Goal: Task Accomplishment & Management: Use online tool/utility

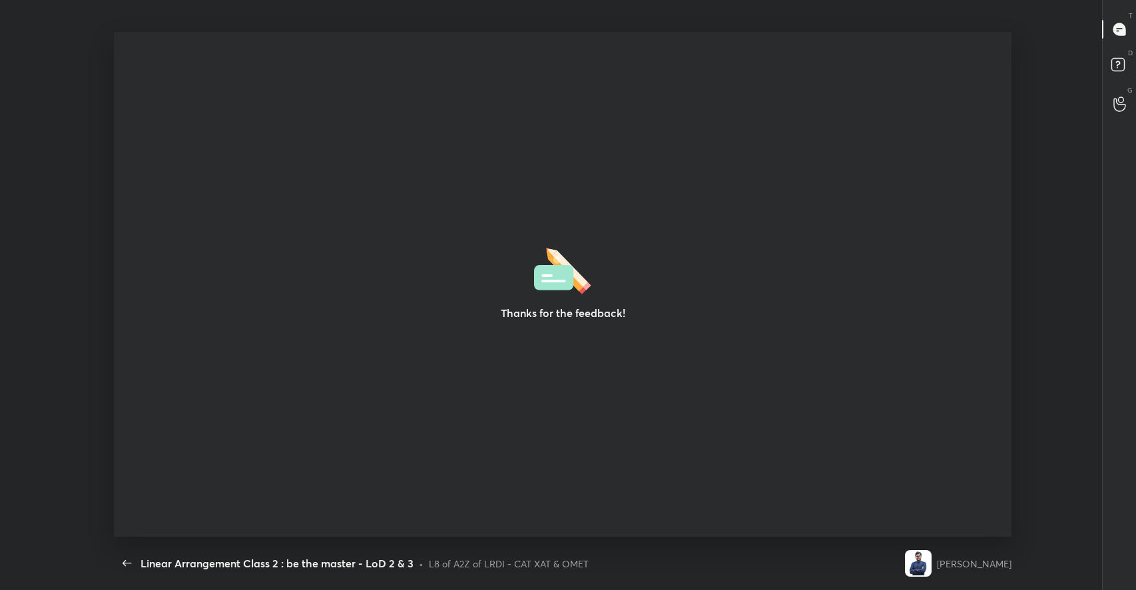
scroll to position [4, 0]
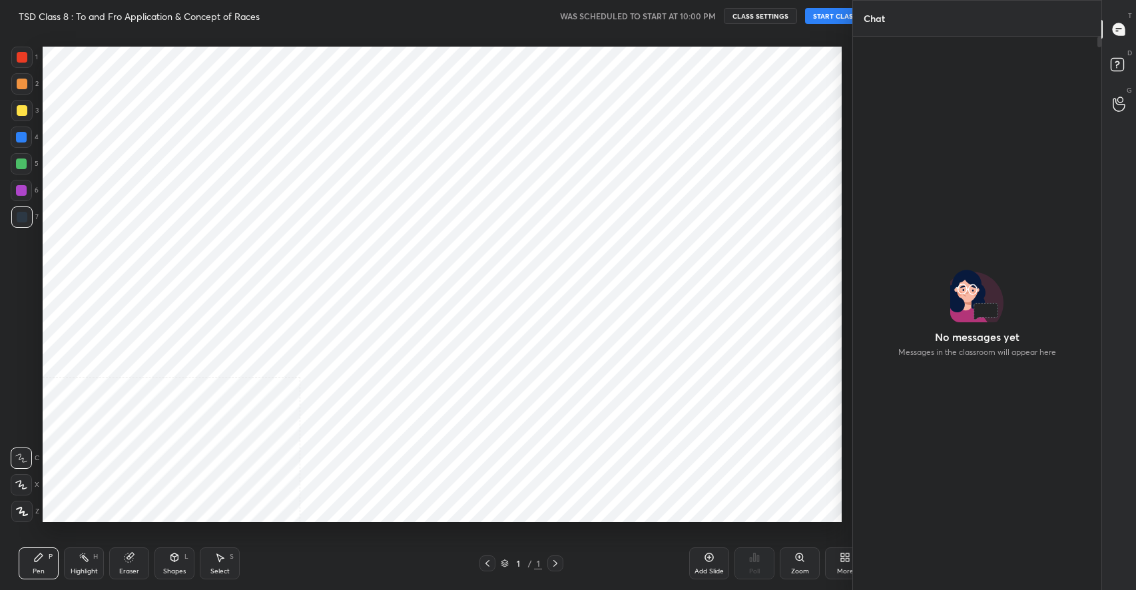
scroll to position [66073, 65779]
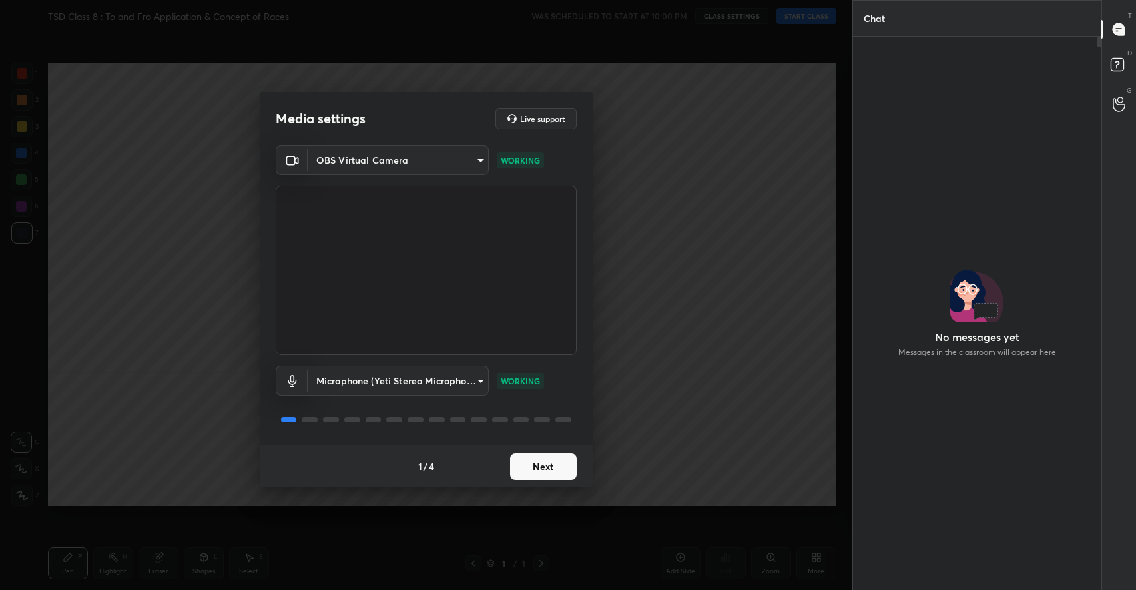
click at [413, 160] on body "1 2 3 4 5 6 7 C X Z C X Z E E Erase all H H TSD Class 8 : To and Fro Applicatio…" at bounding box center [568, 295] width 1136 height 590
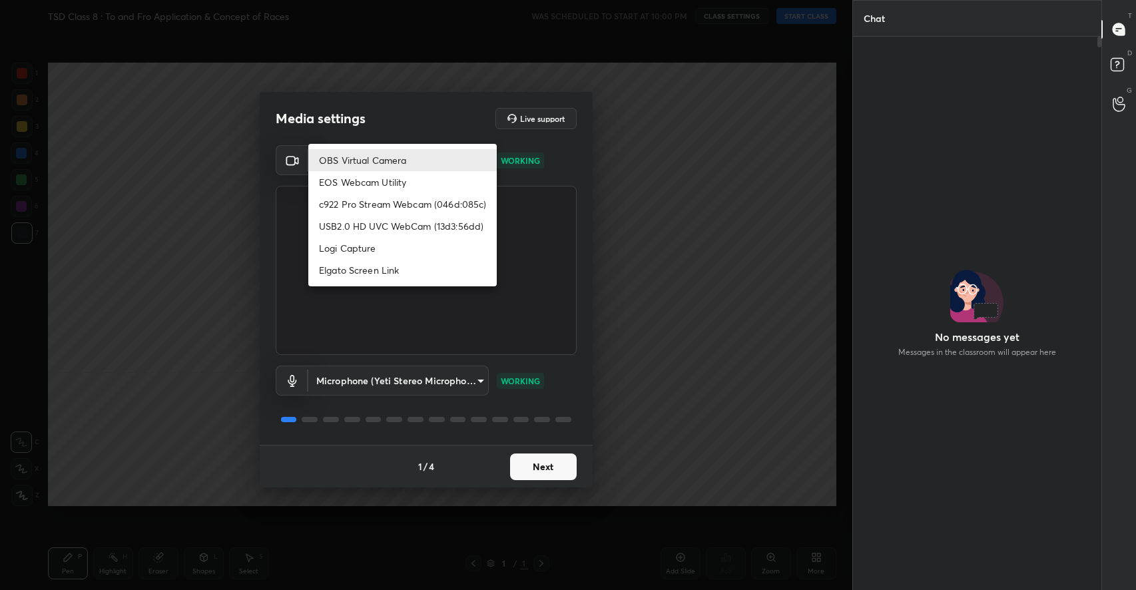
click at [372, 201] on li "c922 Pro Stream Webcam (046d:085c)" at bounding box center [402, 204] width 188 height 22
type input "a44c46c07d51dd630e02991550b940c3eebcf6a523fc1fb3a04da50fffb2ff46"
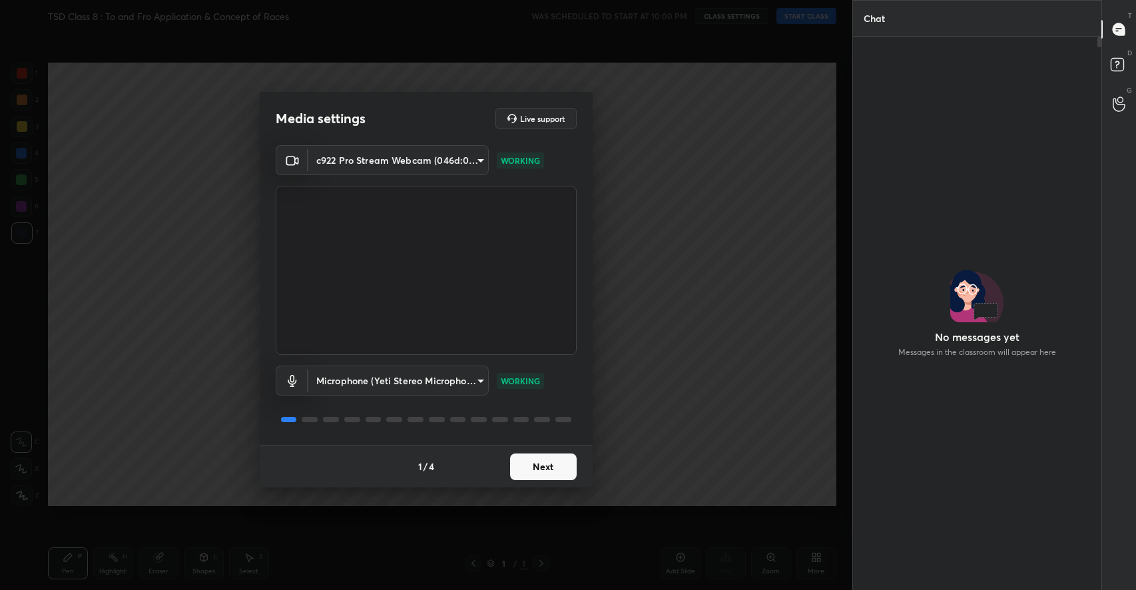
click at [550, 471] on button "Next" at bounding box center [543, 466] width 67 height 27
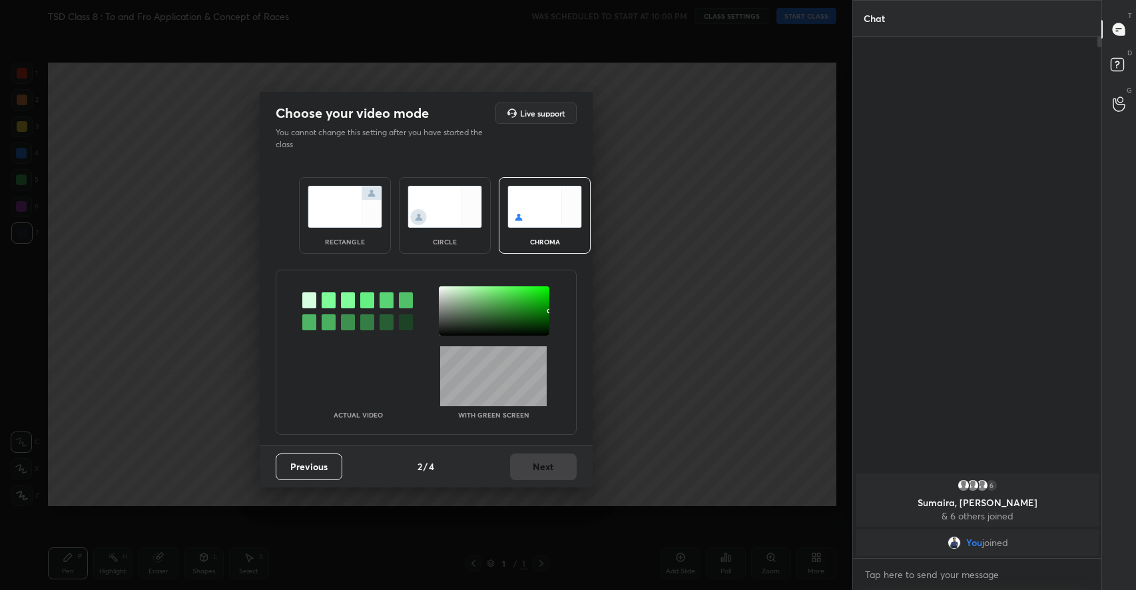
click at [361, 225] on img at bounding box center [345, 207] width 75 height 42
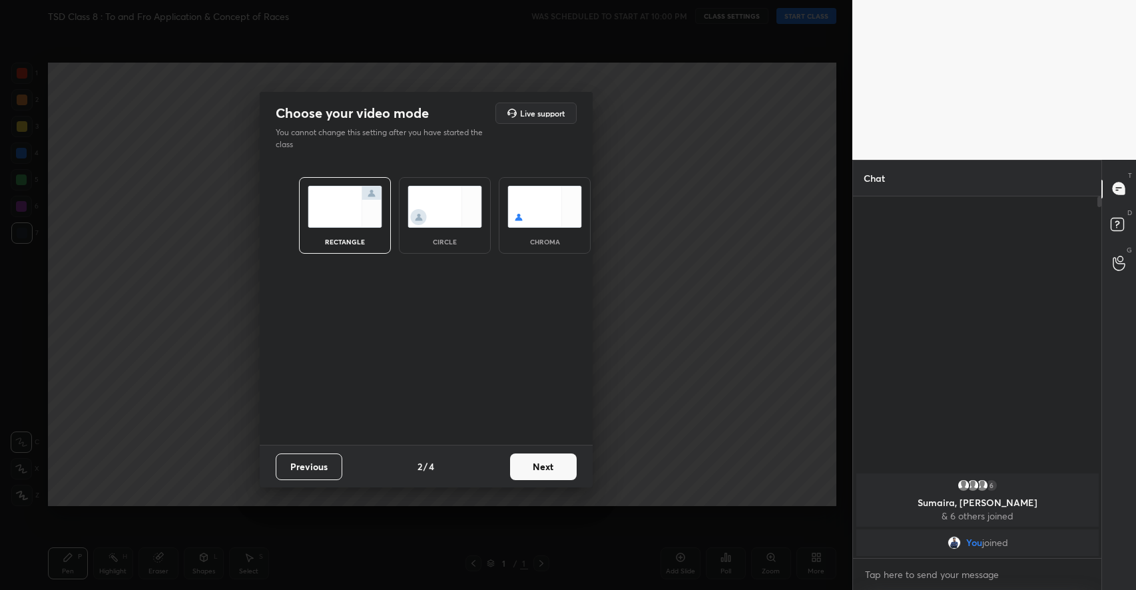
click at [549, 467] on button "Next" at bounding box center [543, 466] width 67 height 27
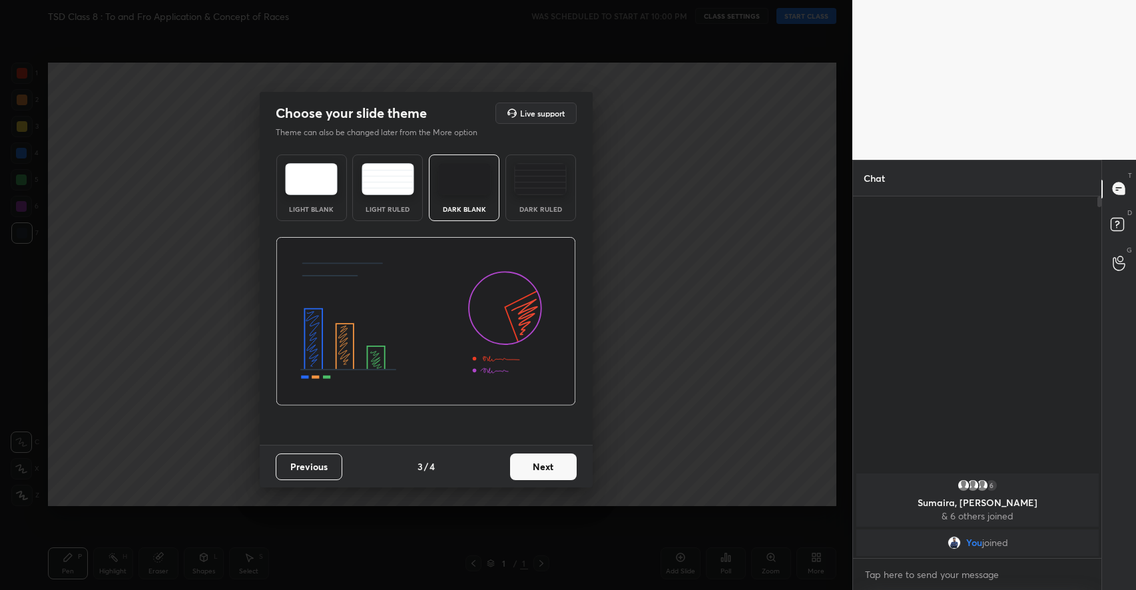
click at [556, 461] on button "Next" at bounding box center [543, 466] width 67 height 27
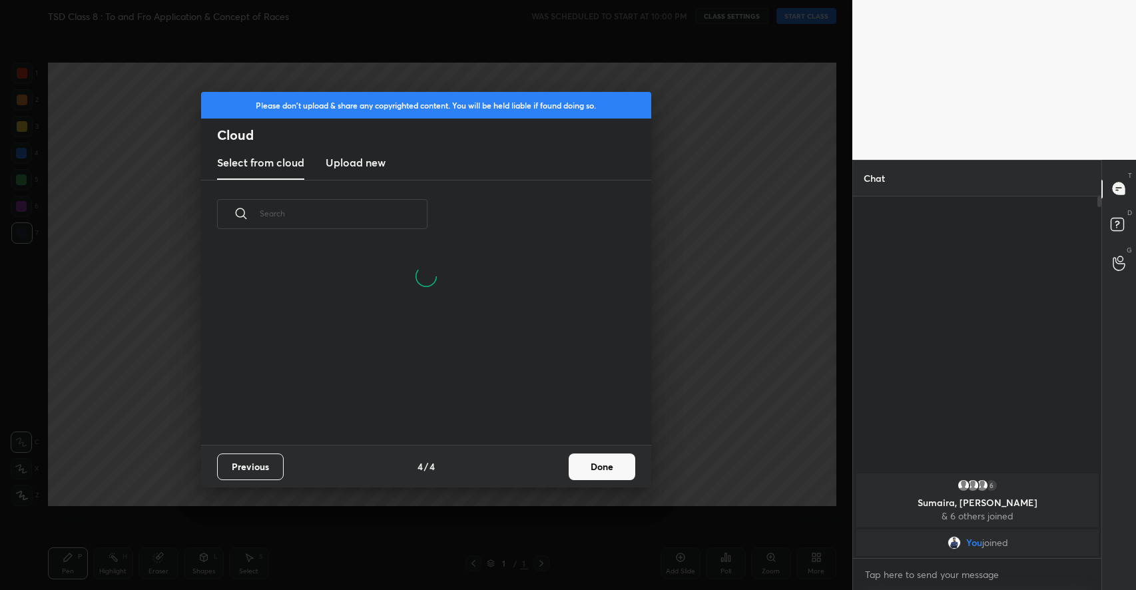
scroll to position [196, 427]
click at [593, 464] on button "Done" at bounding box center [602, 466] width 67 height 27
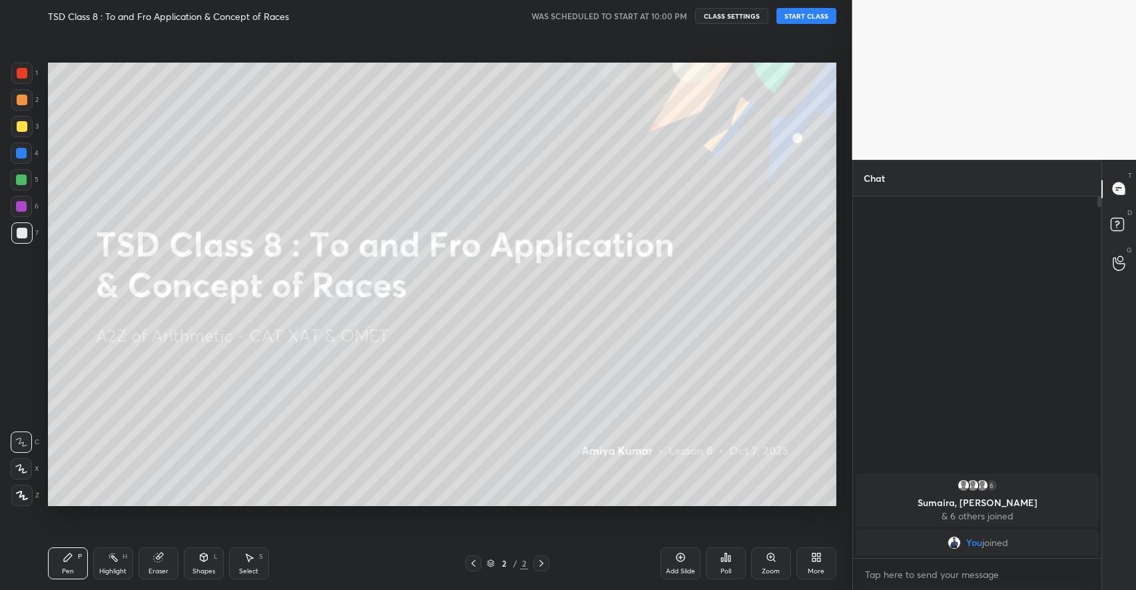
click at [796, 17] on button "START CLASS" at bounding box center [806, 16] width 60 height 16
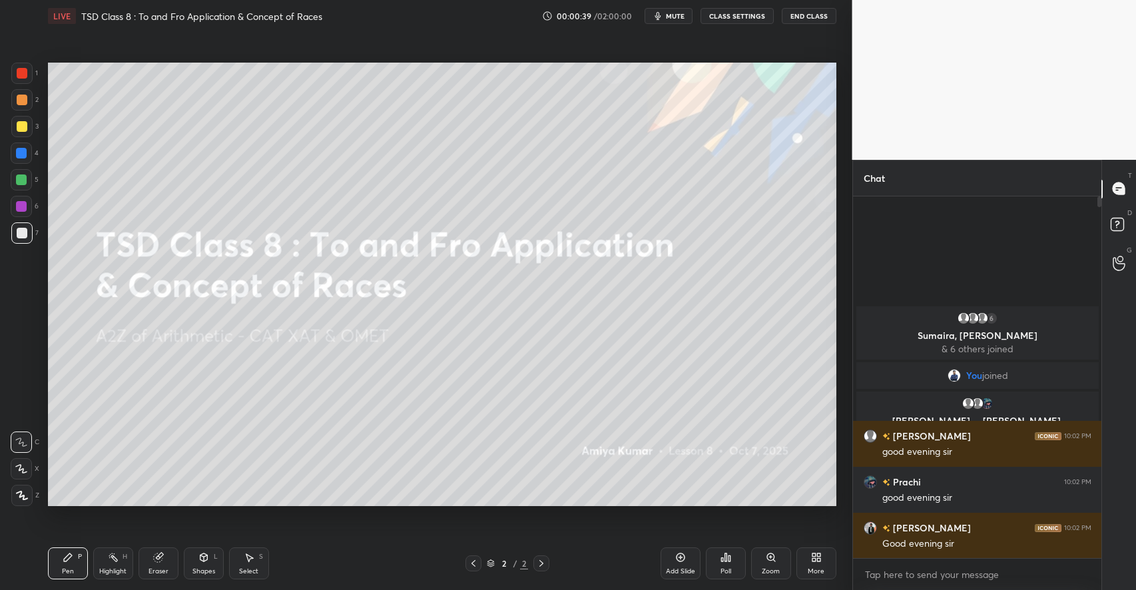
click at [198, 555] on icon at bounding box center [203, 557] width 11 height 11
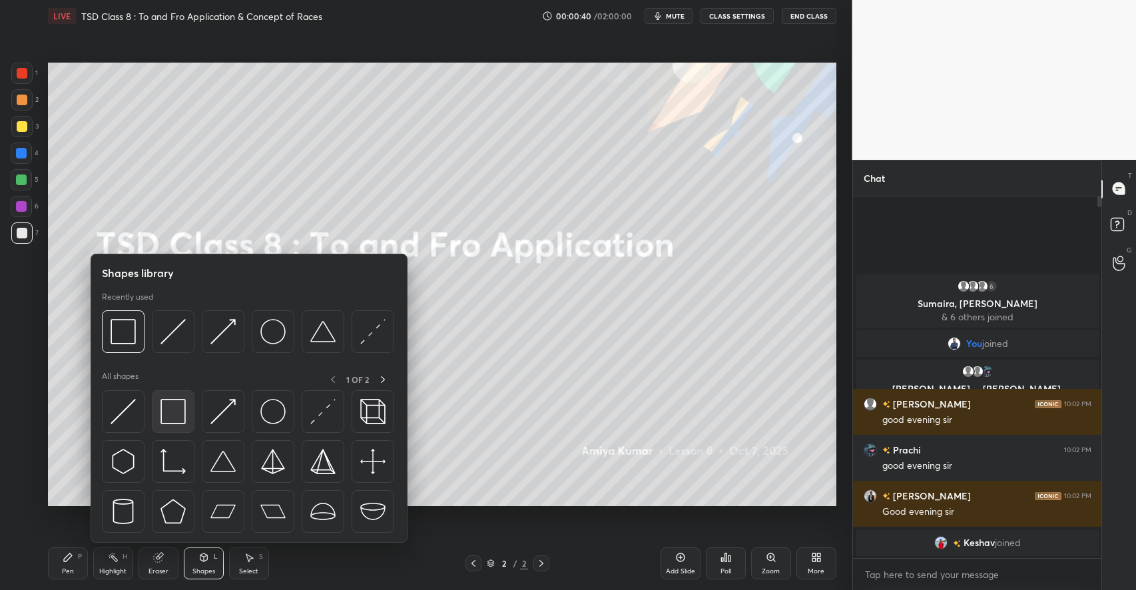
click at [168, 423] on img at bounding box center [172, 411] width 25 height 25
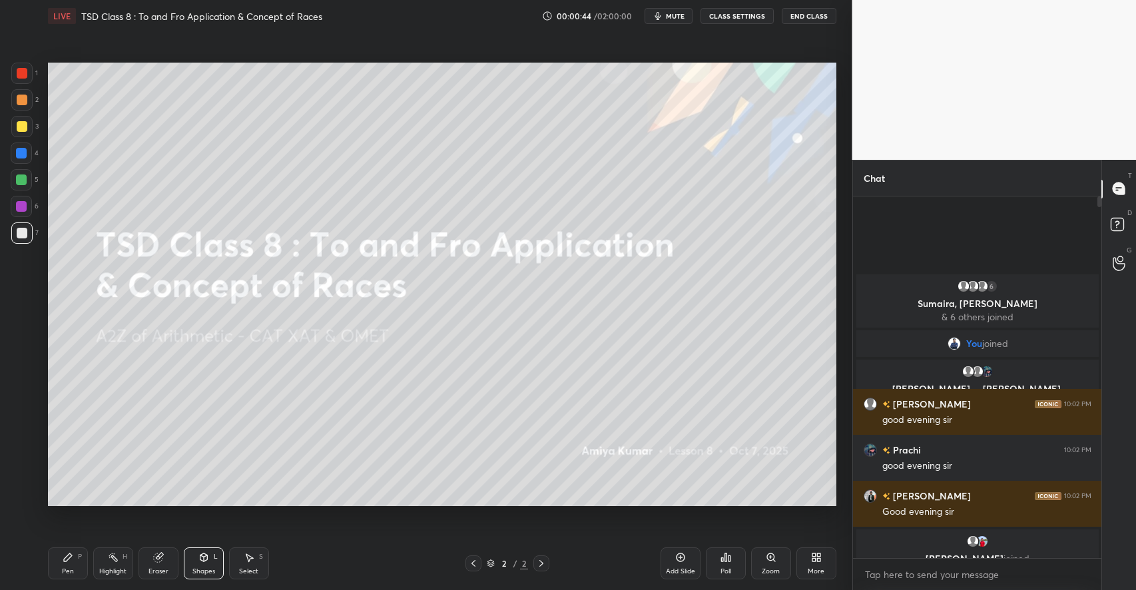
click at [81, 560] on div "P" at bounding box center [80, 556] width 4 height 7
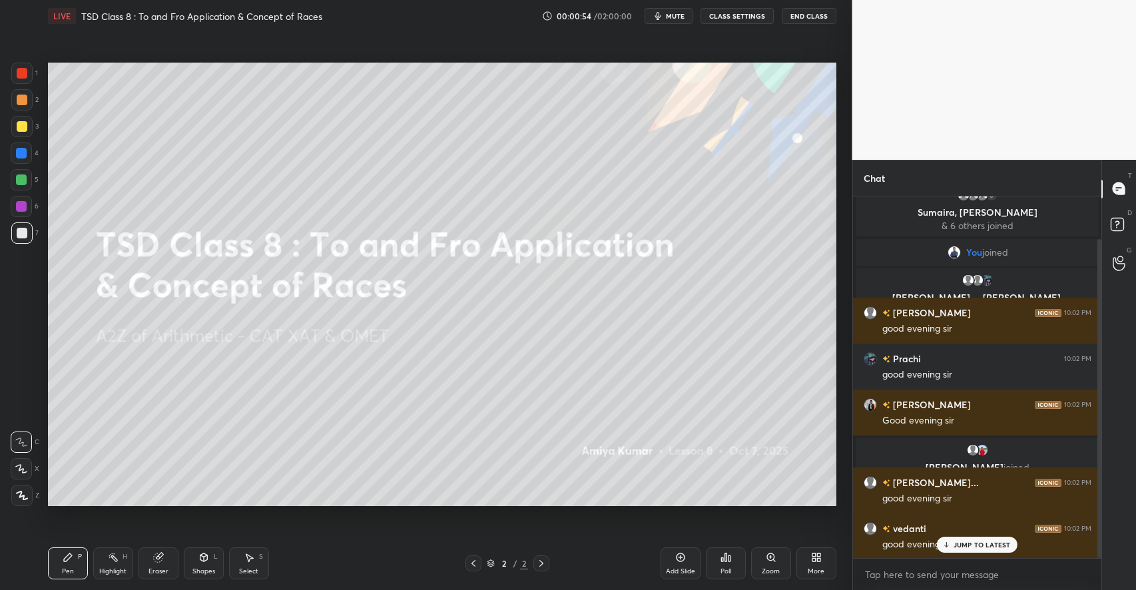
scroll to position [48, 0]
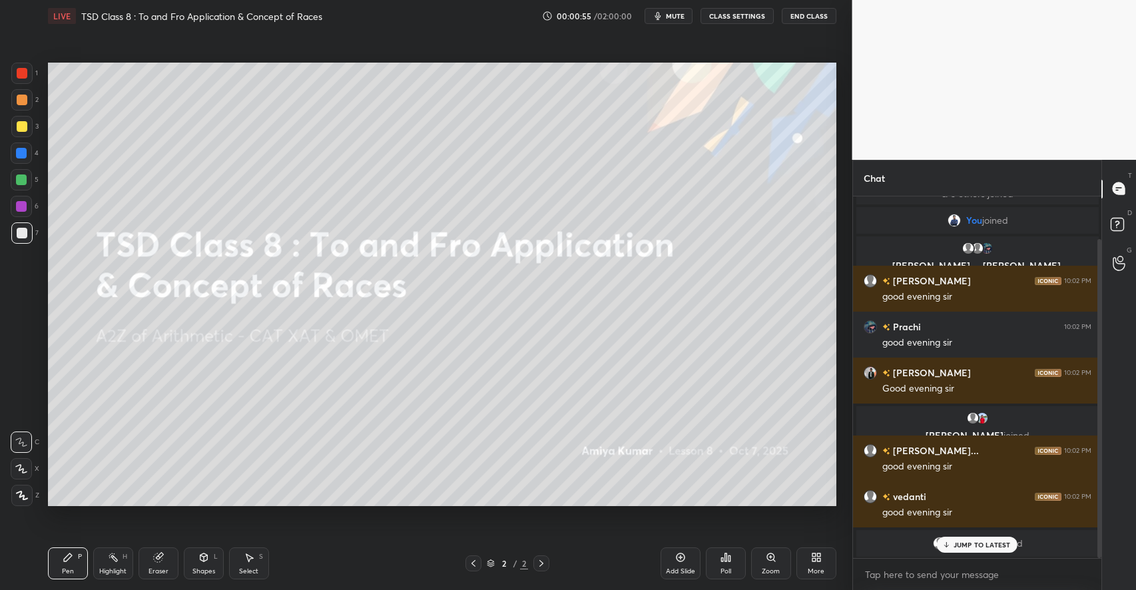
click at [983, 542] on p "JUMP TO LATEST" at bounding box center [981, 545] width 57 height 8
click at [826, 569] on div "More" at bounding box center [816, 563] width 40 height 32
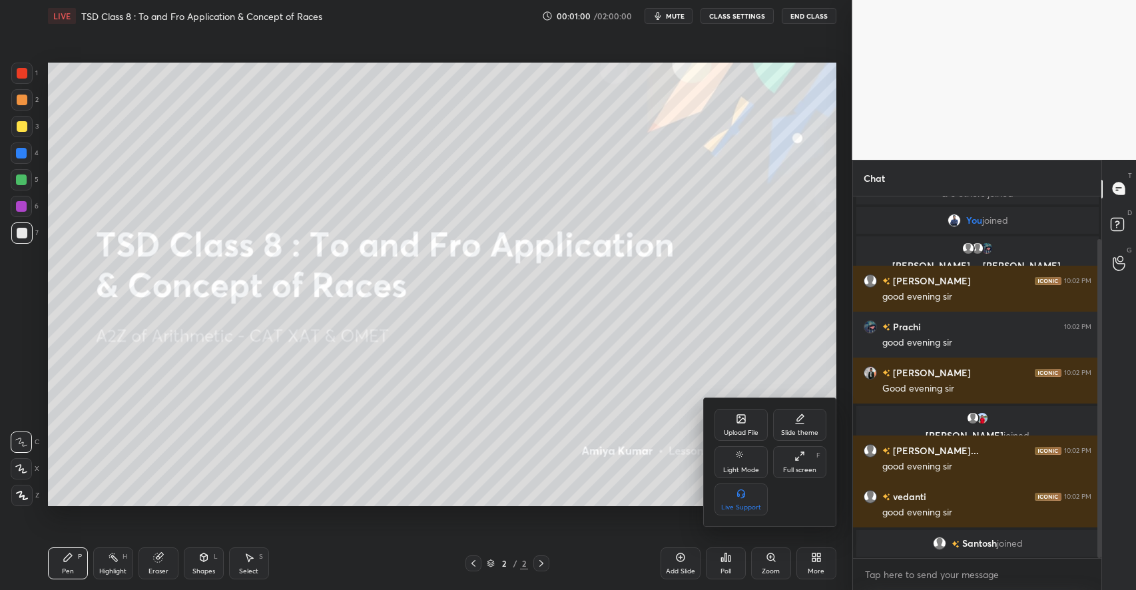
click at [746, 427] on div "Upload File" at bounding box center [740, 425] width 53 height 32
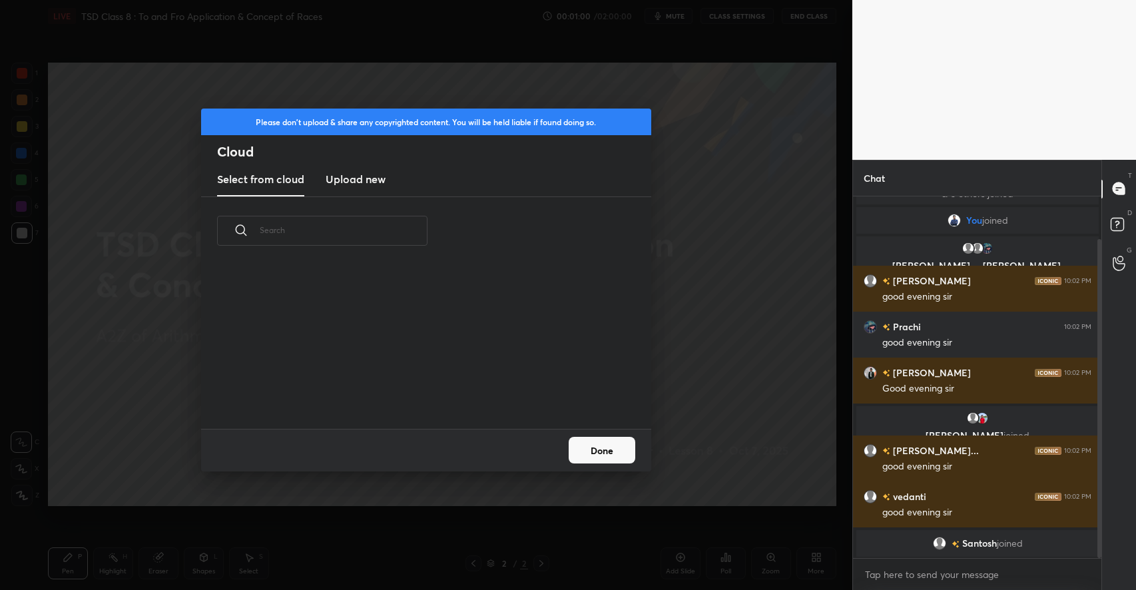
scroll to position [164, 427]
click at [366, 176] on h3 "Upload new" at bounding box center [356, 179] width 60 height 16
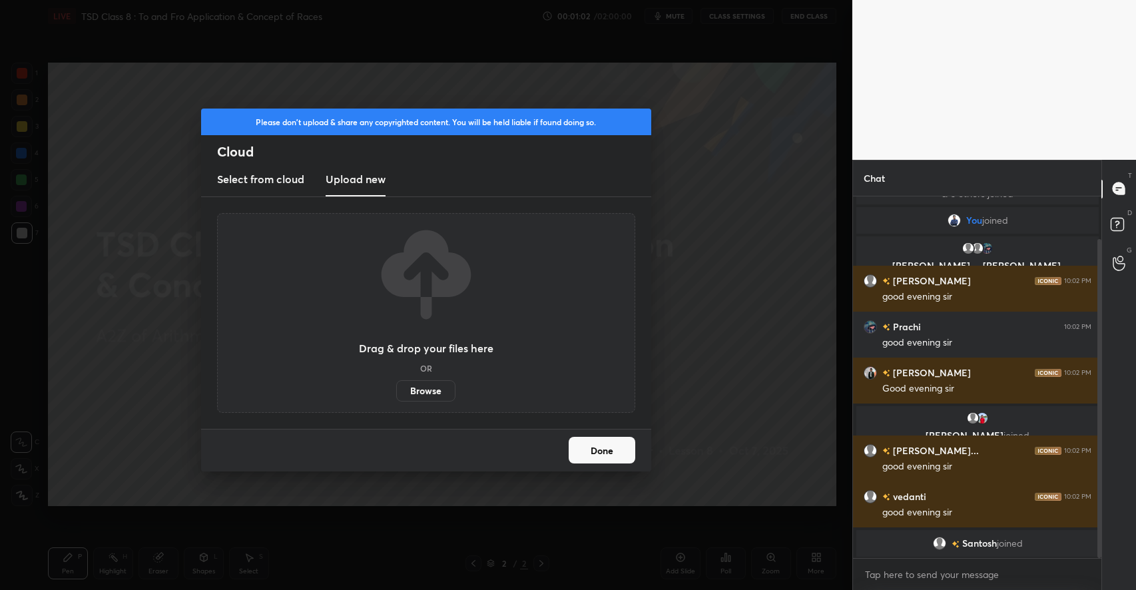
click at [427, 383] on label "Browse" at bounding box center [425, 390] width 59 height 21
click at [396, 383] on input "Browse" at bounding box center [396, 390] width 0 height 21
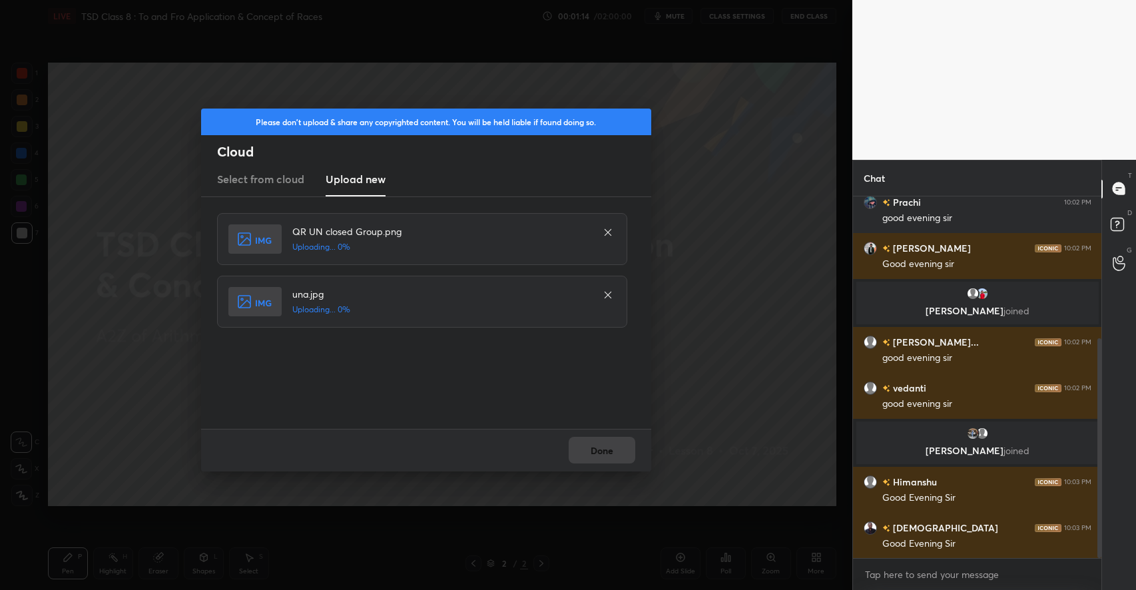
scroll to position [234, 0]
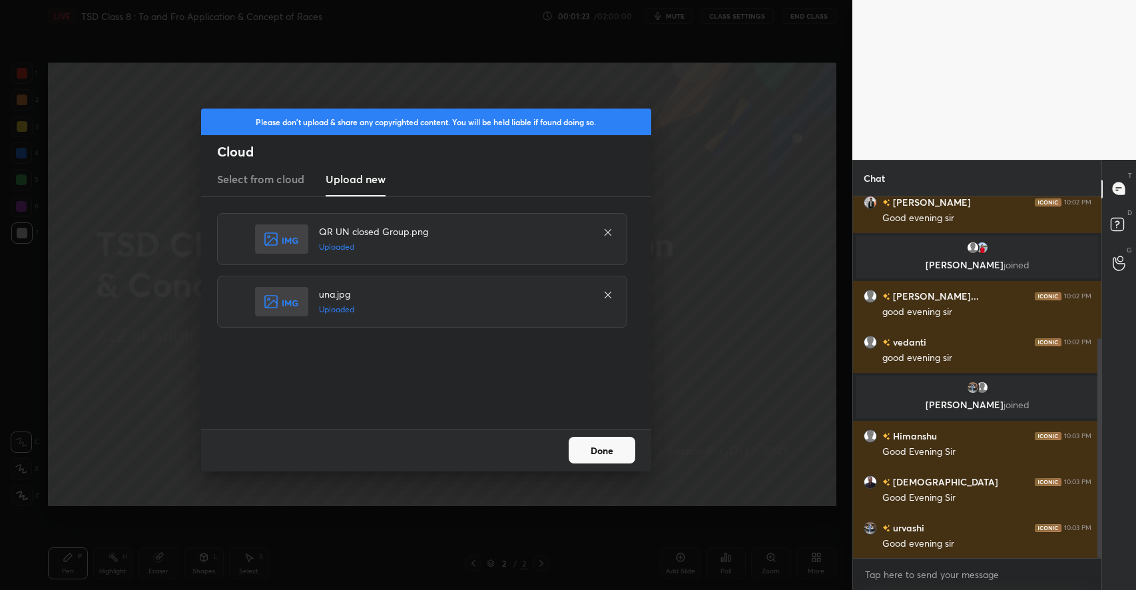
click at [613, 458] on button "Done" at bounding box center [602, 450] width 67 height 27
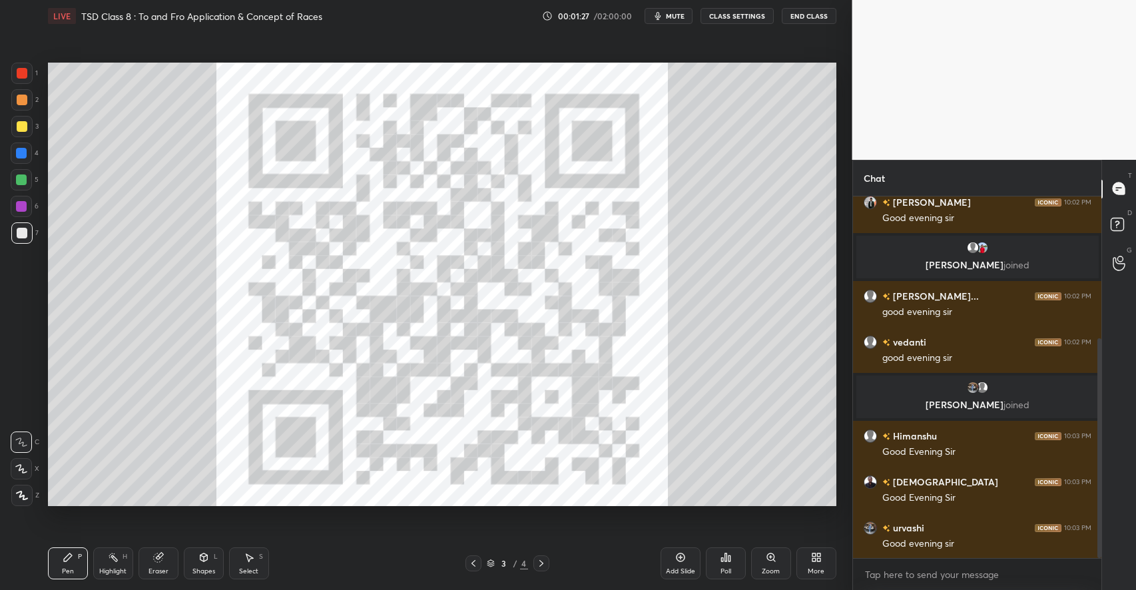
click at [27, 176] on div at bounding box center [21, 179] width 21 height 21
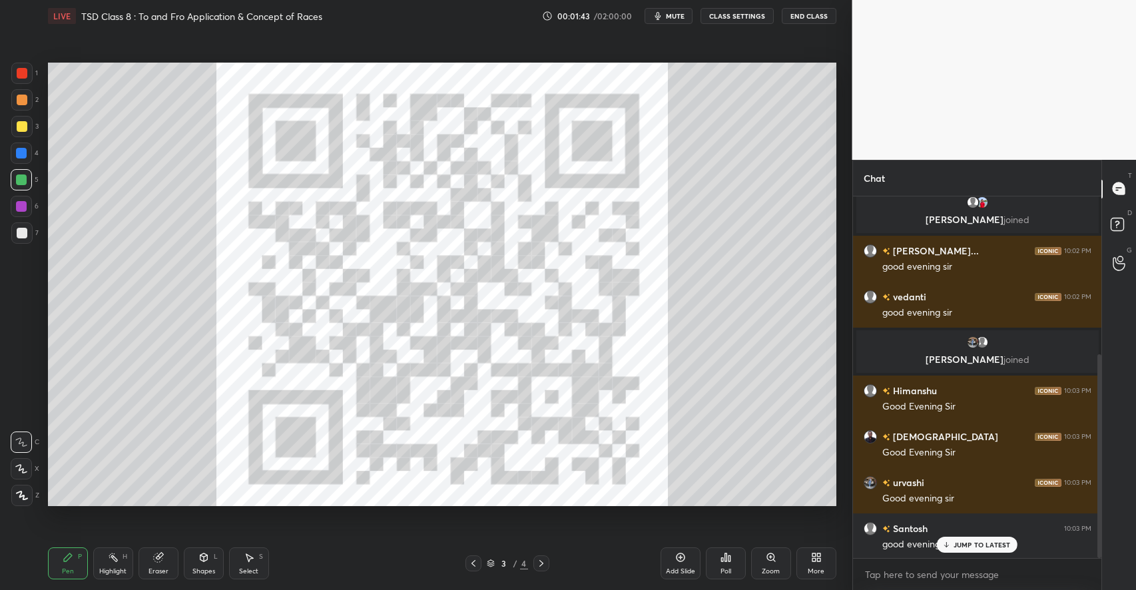
click at [930, 563] on div "x" at bounding box center [977, 574] width 249 height 31
type textarea "x"
type textarea "C"
type textarea "x"
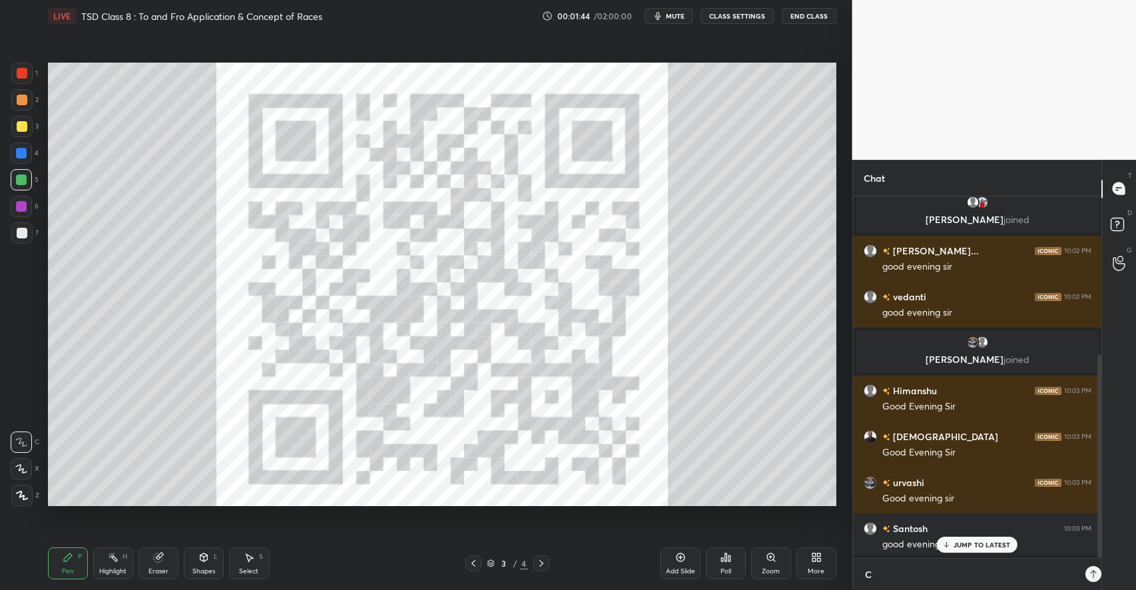
type textarea "Cl"
type textarea "x"
type textarea "Clo"
type textarea "x"
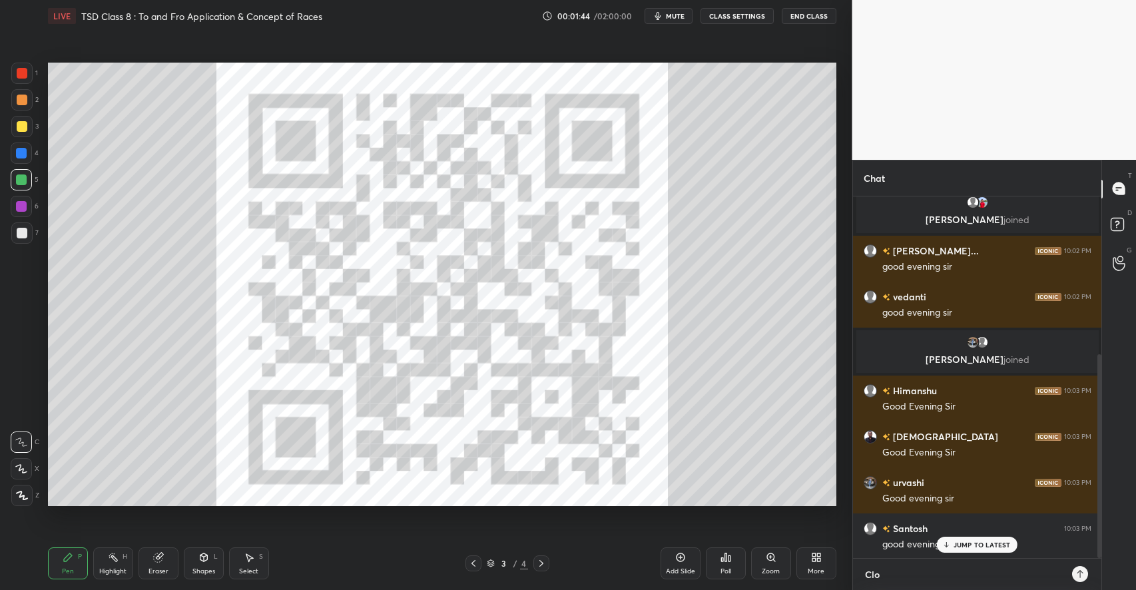
type textarea "Cloa"
type textarea "x"
type textarea "Clo"
type textarea "x"
type textarea "Clos"
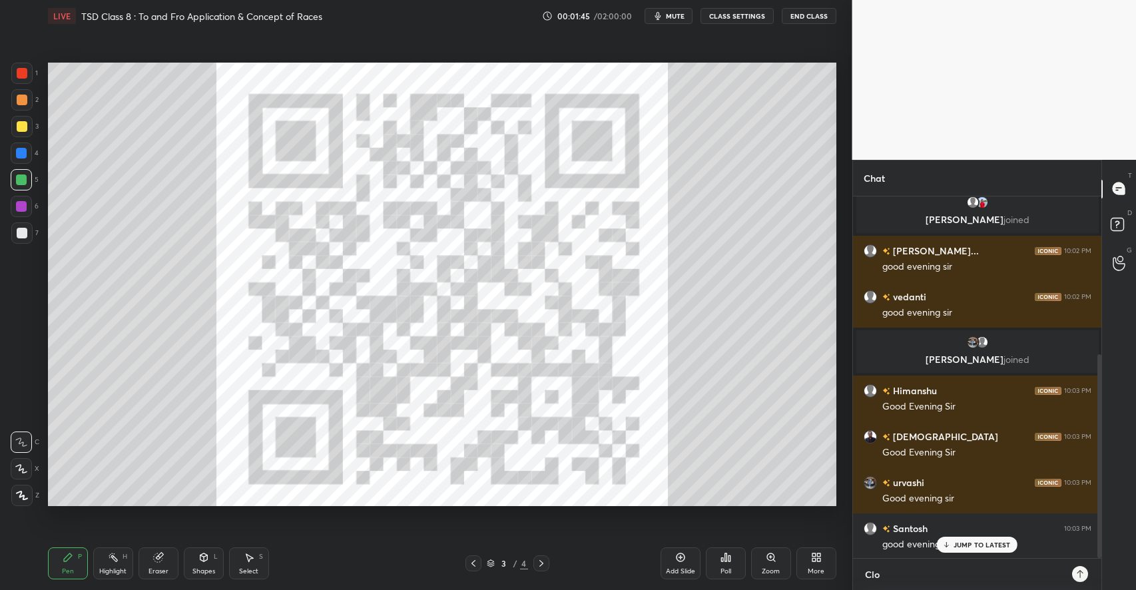
type textarea "x"
type textarea "Close"
type textarea "x"
type textarea "Close"
type textarea "x"
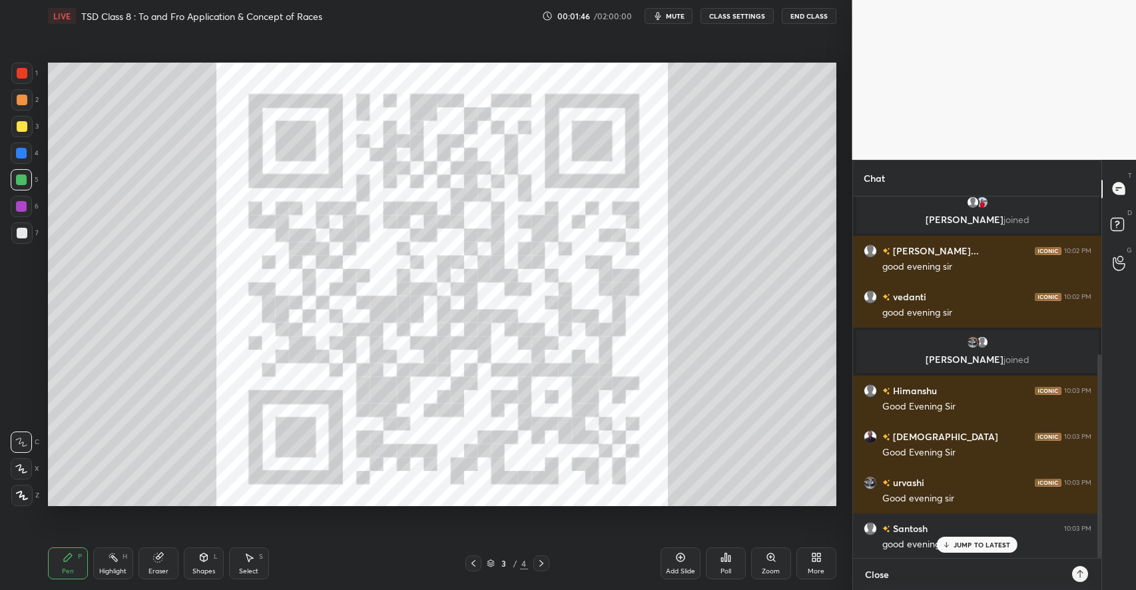
type textarea "Close T"
type textarea "x"
type textarea "Close TG"
type textarea "x"
type textarea "Close TG"
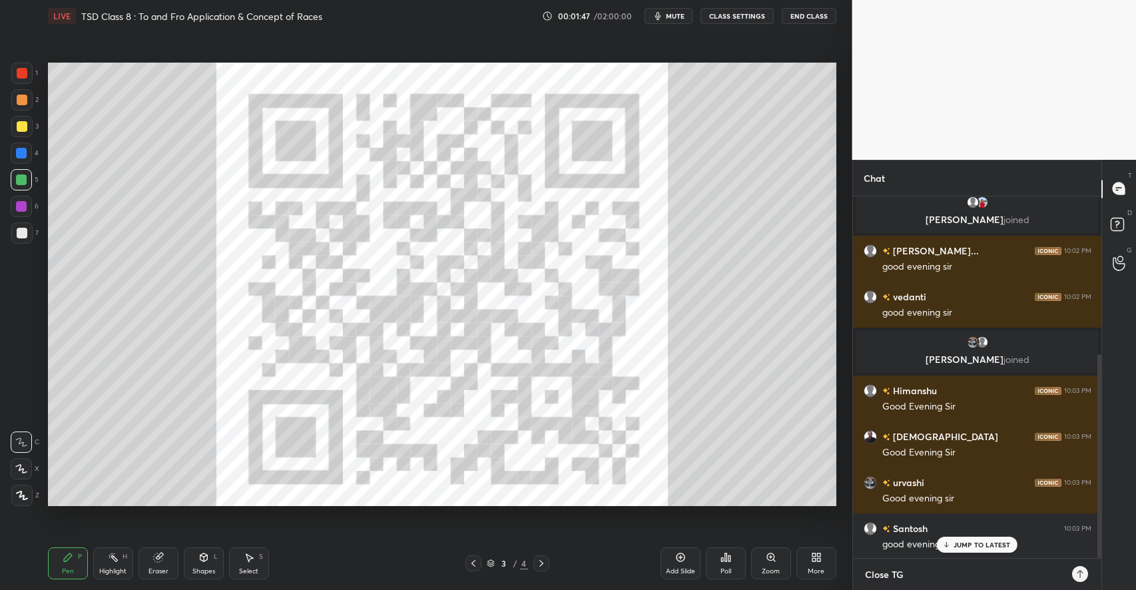
type textarea "x"
type textarea "Close TG :"
type textarea "x"
type textarea "Close TG :"
type textarea "x"
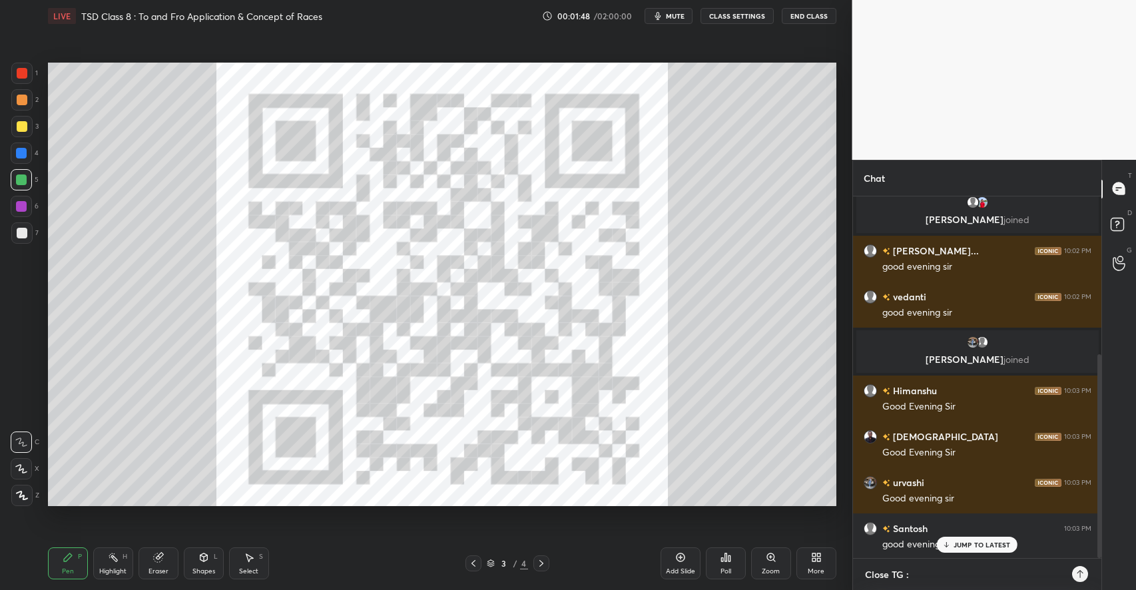
paste textarea "[URL][DOMAIN_NAME]"
type textarea "Close TG : [URL][DOMAIN_NAME]"
type textarea "x"
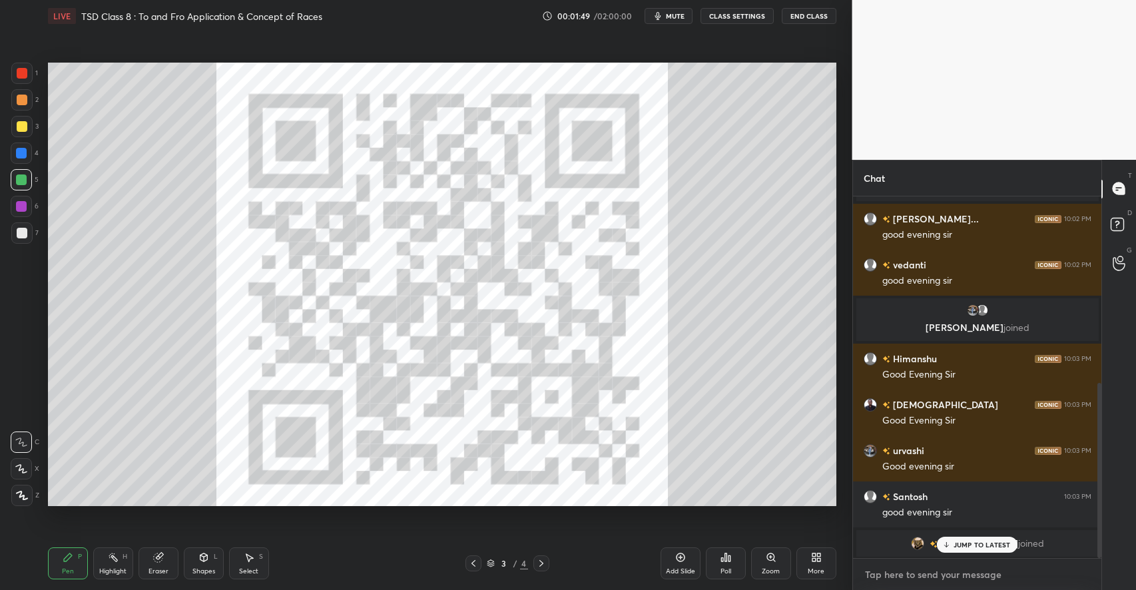
scroll to position [386, 0]
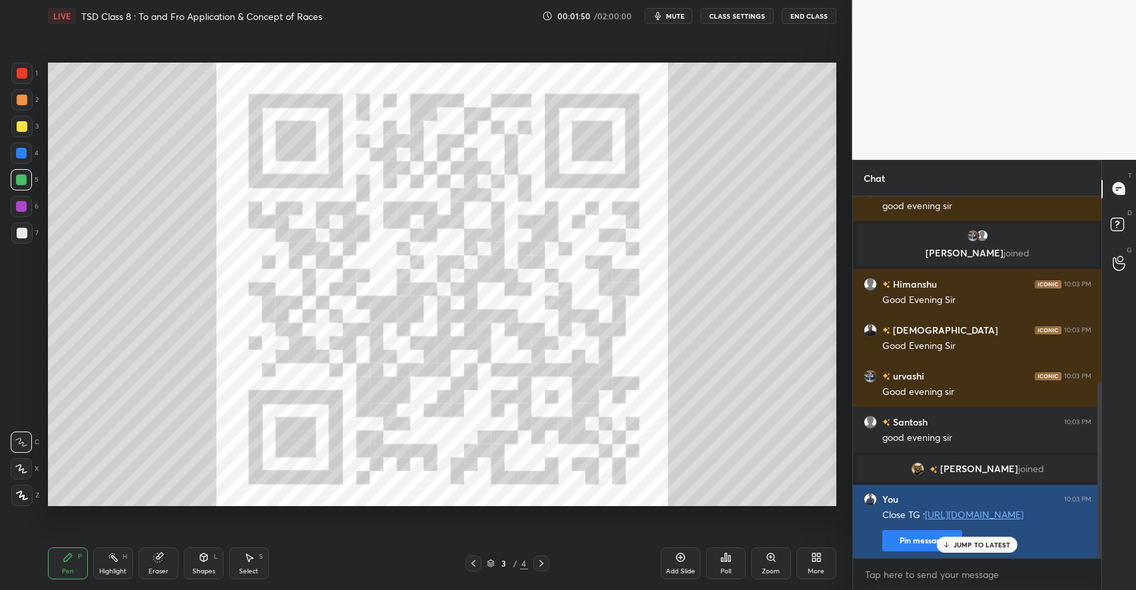
click at [907, 534] on button "Pin message" at bounding box center [922, 540] width 80 height 21
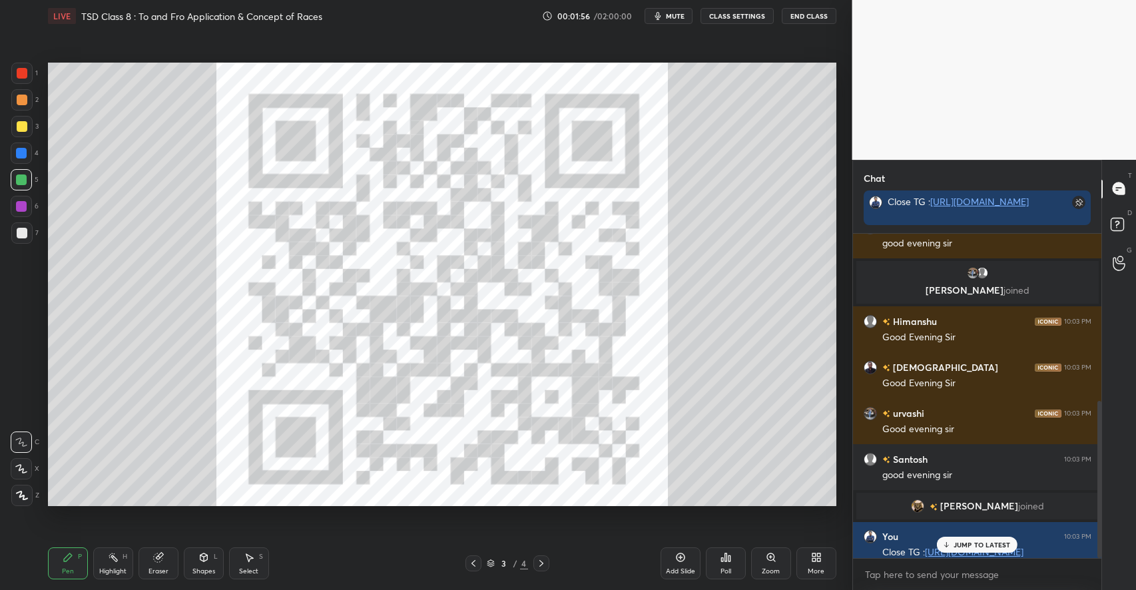
scroll to position [470, 0]
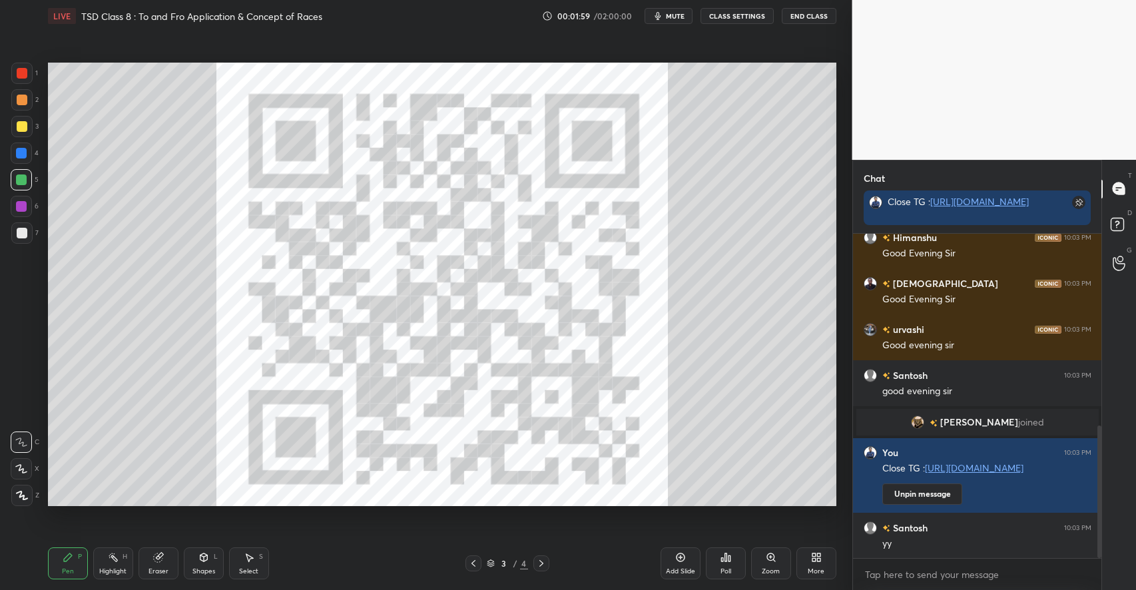
click at [21, 126] on div at bounding box center [22, 126] width 11 height 11
click at [202, 559] on icon at bounding box center [203, 557] width 7 height 8
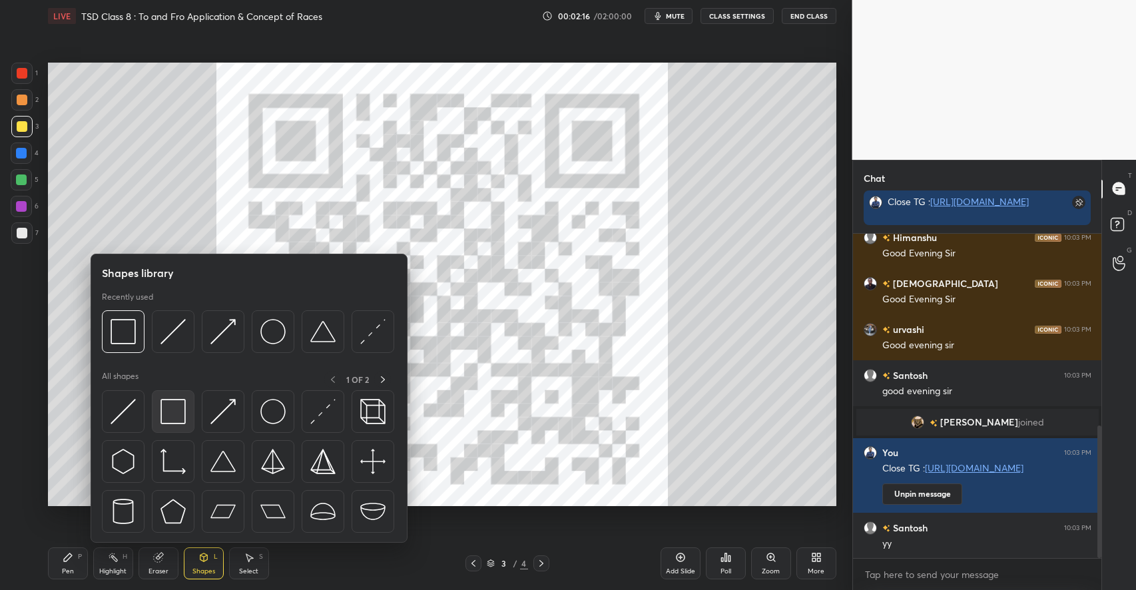
click at [171, 415] on img at bounding box center [172, 411] width 25 height 25
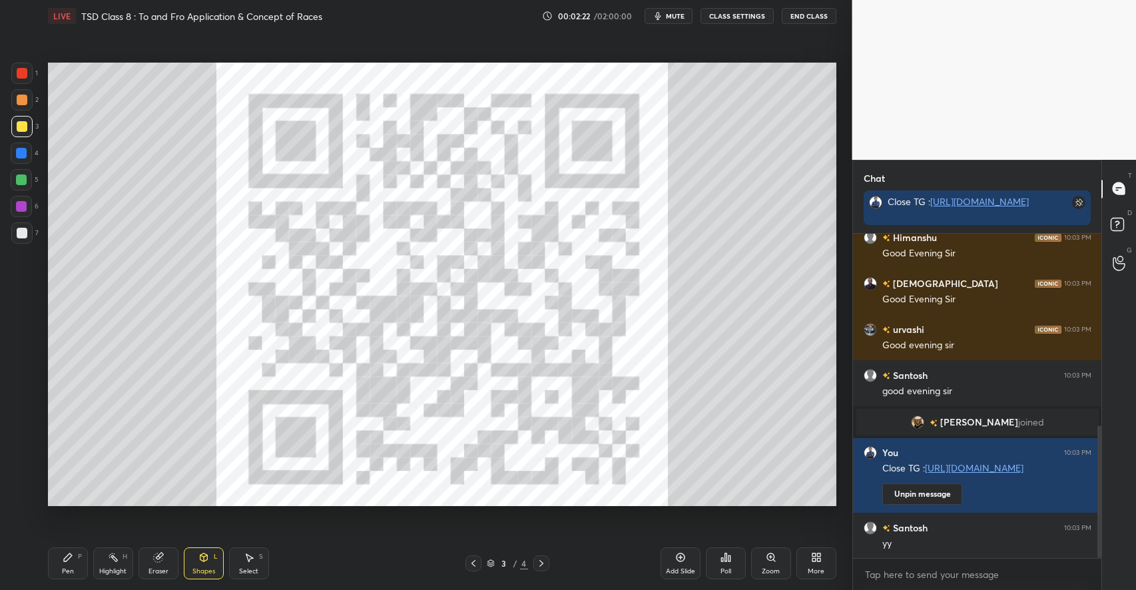
click at [66, 565] on div "Pen P" at bounding box center [68, 563] width 40 height 32
click at [25, 180] on div at bounding box center [21, 179] width 11 height 11
click at [25, 235] on div at bounding box center [22, 233] width 11 height 11
click at [208, 565] on div "Shapes L" at bounding box center [204, 563] width 40 height 32
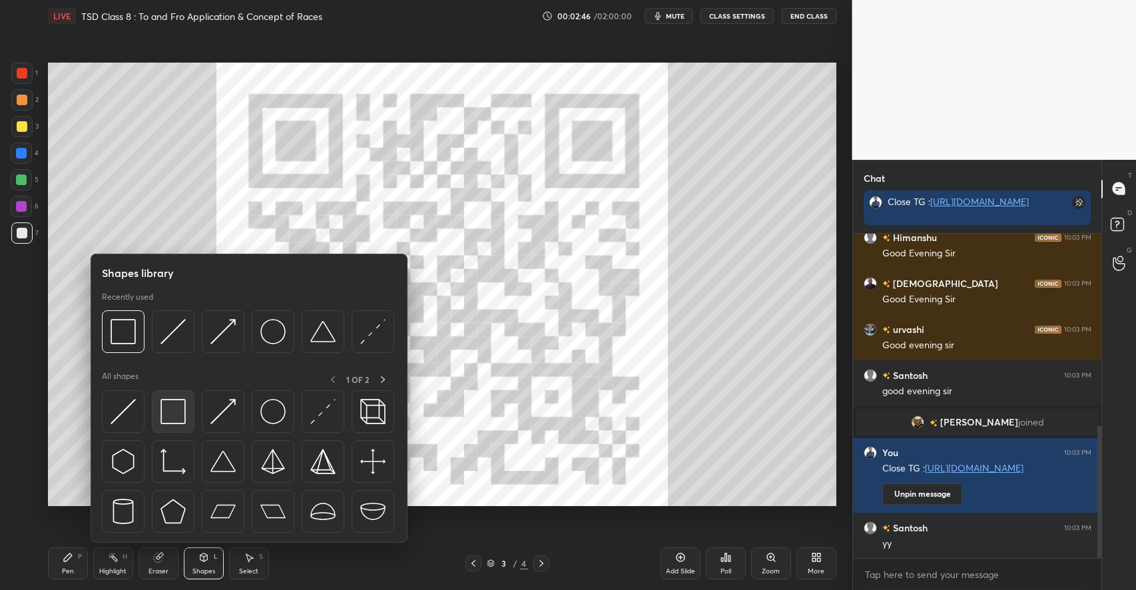
click at [172, 416] on img at bounding box center [172, 411] width 25 height 25
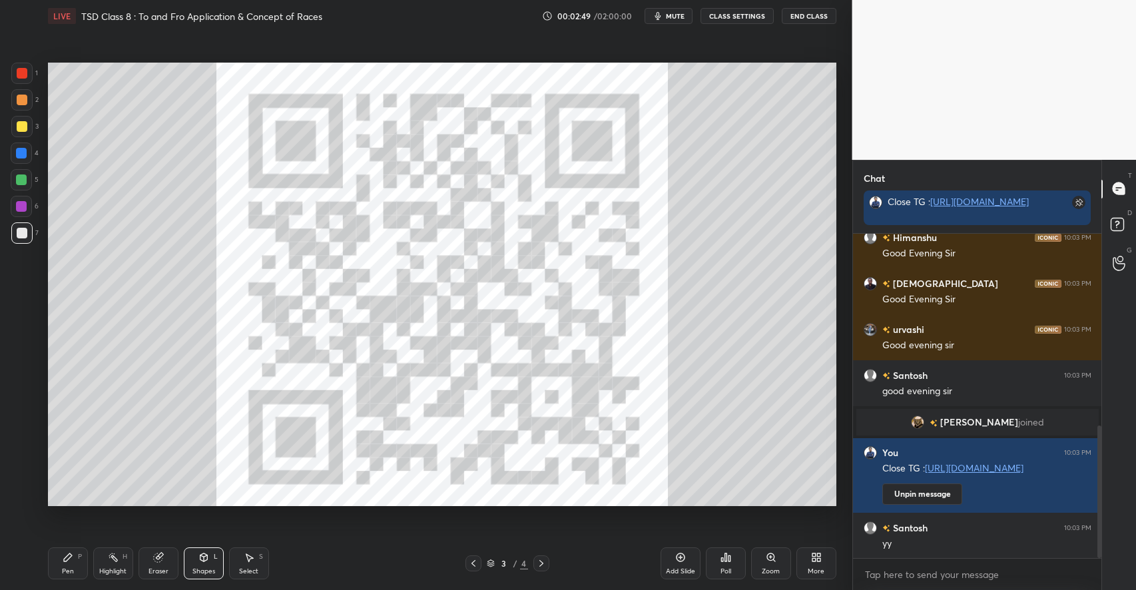
click at [68, 568] on div "Pen" at bounding box center [68, 571] width 12 height 7
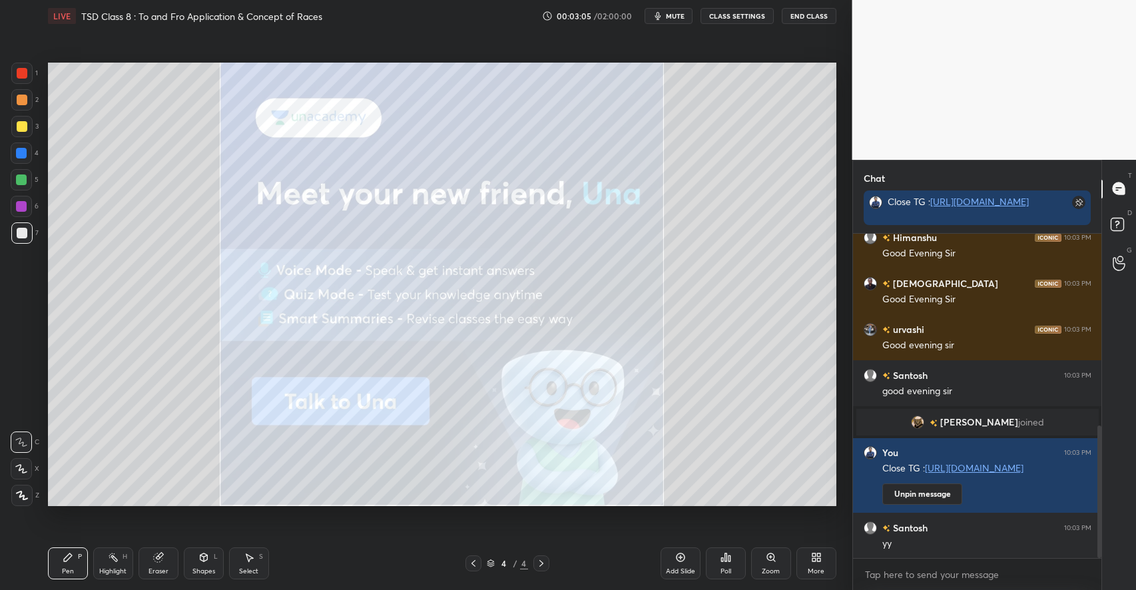
click at [211, 562] on div "Shapes L" at bounding box center [204, 563] width 40 height 32
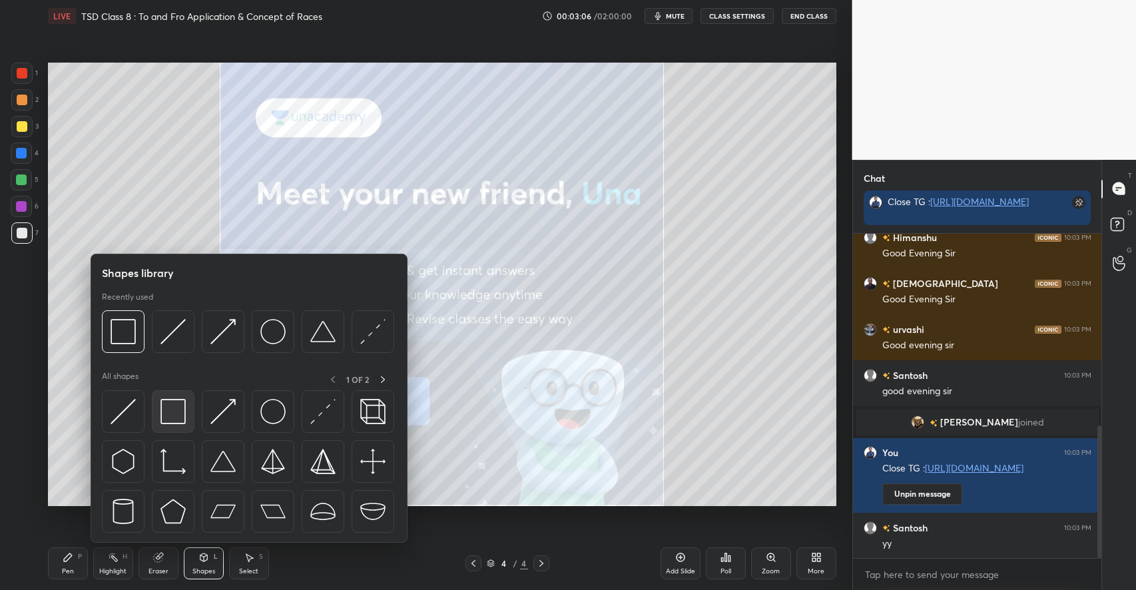
click at [177, 425] on div at bounding box center [173, 411] width 43 height 43
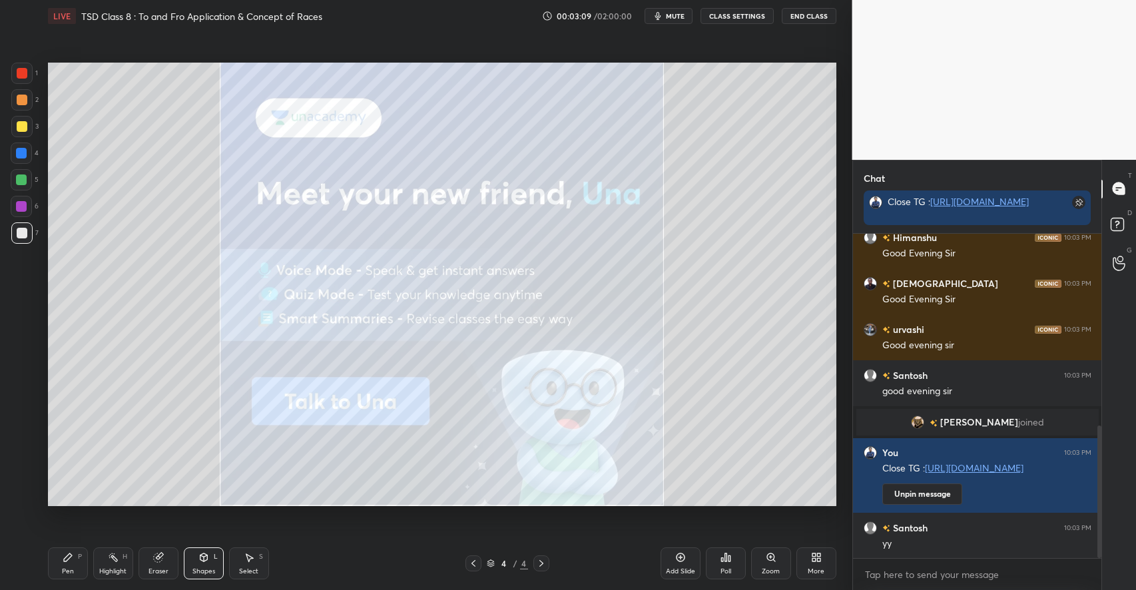
click at [679, 557] on icon at bounding box center [680, 557] width 11 height 11
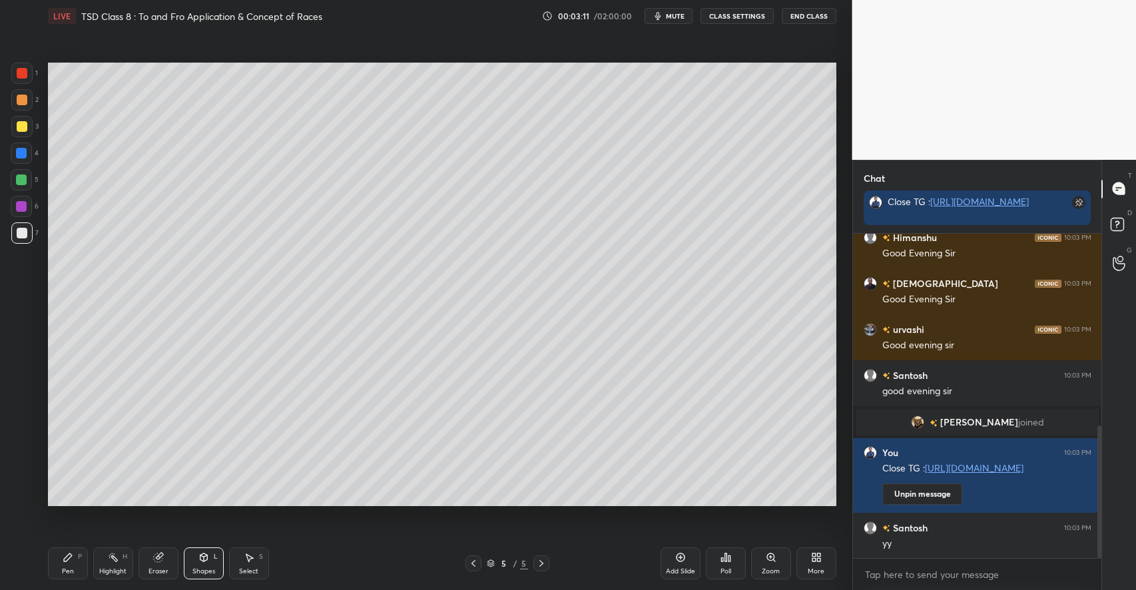
click at [72, 556] on icon at bounding box center [68, 557] width 11 height 11
click at [23, 126] on div at bounding box center [22, 126] width 11 height 11
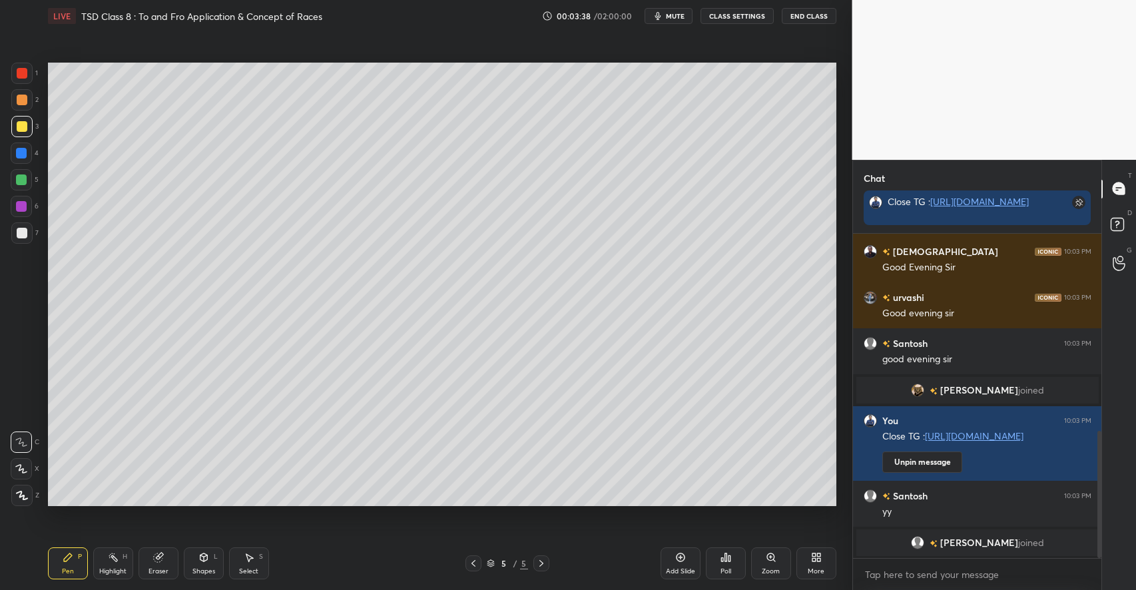
click at [25, 239] on div at bounding box center [21, 232] width 21 height 21
click at [199, 563] on div "Shapes L" at bounding box center [204, 563] width 40 height 32
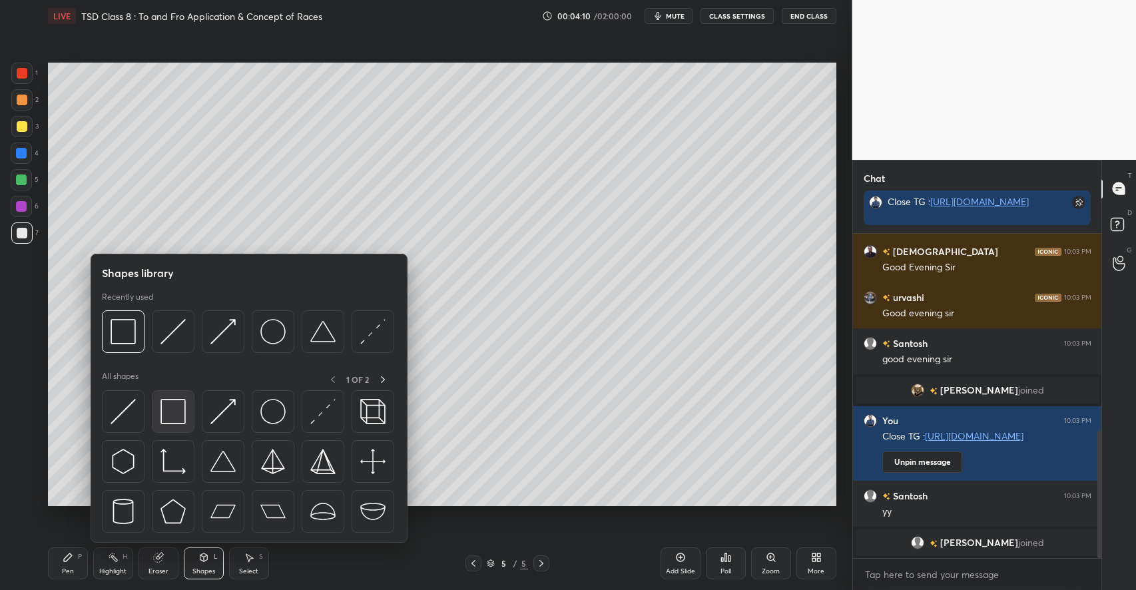
click at [167, 411] on img at bounding box center [172, 411] width 25 height 25
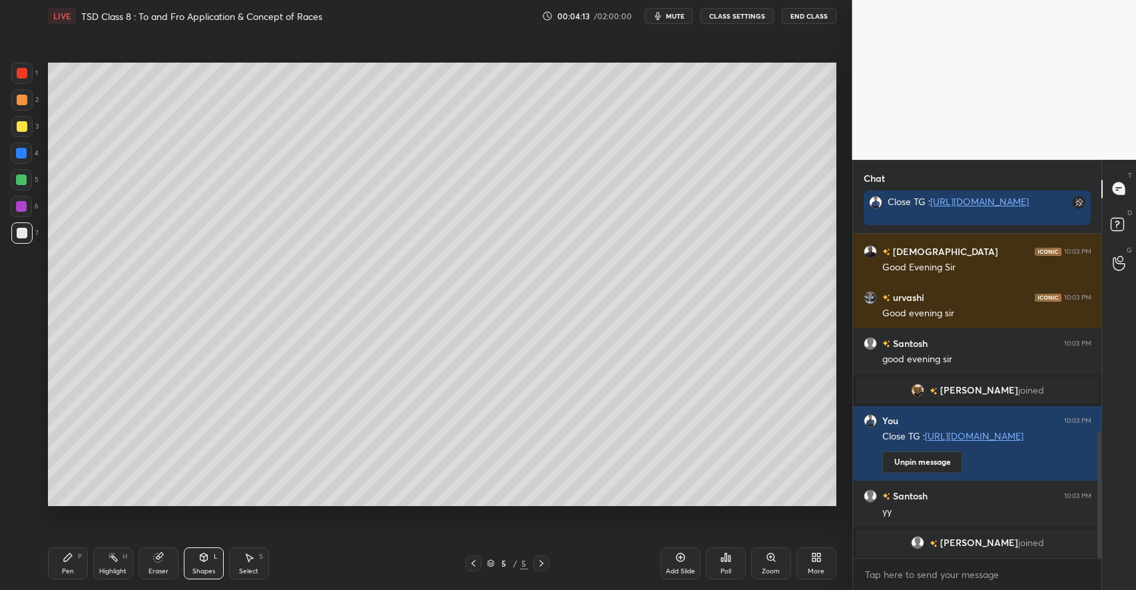
click at [78, 562] on div "Pen P" at bounding box center [68, 563] width 40 height 32
click at [22, 180] on div at bounding box center [21, 179] width 11 height 11
click at [24, 236] on div at bounding box center [22, 233] width 11 height 11
click at [210, 562] on div "Shapes L" at bounding box center [204, 563] width 40 height 32
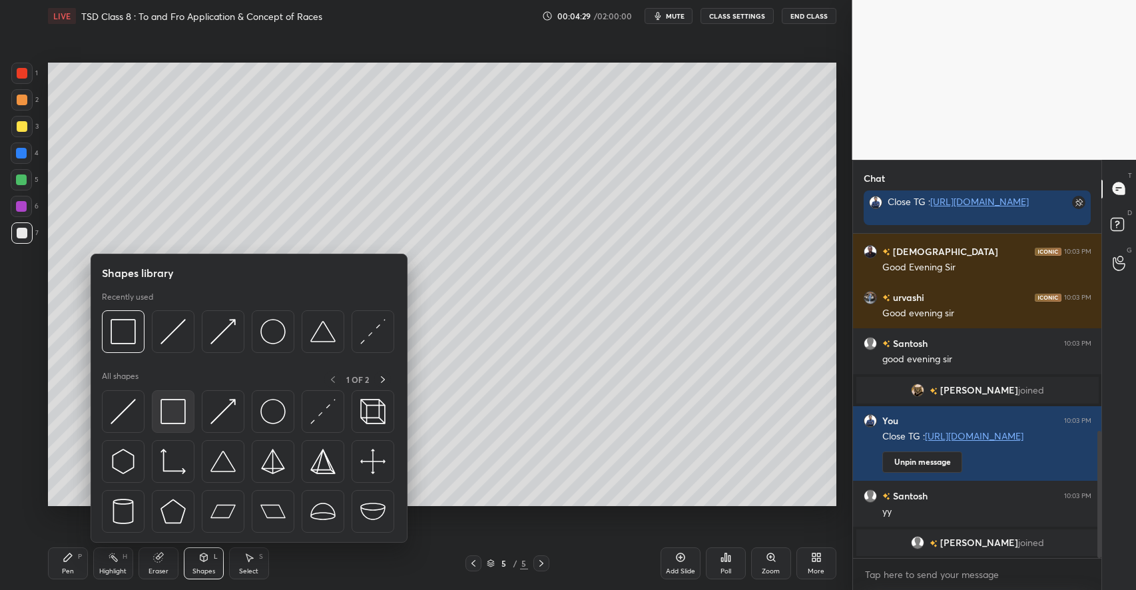
click at [178, 422] on img at bounding box center [172, 411] width 25 height 25
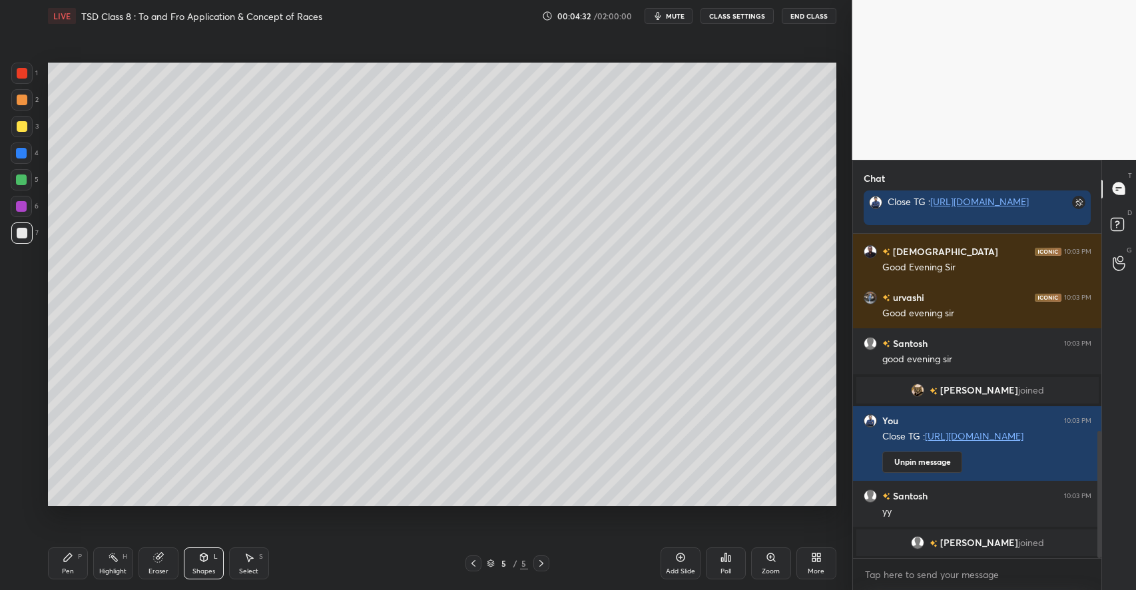
click at [74, 572] on div "Pen P" at bounding box center [68, 563] width 40 height 32
click at [212, 561] on div "Shapes L" at bounding box center [204, 563] width 40 height 32
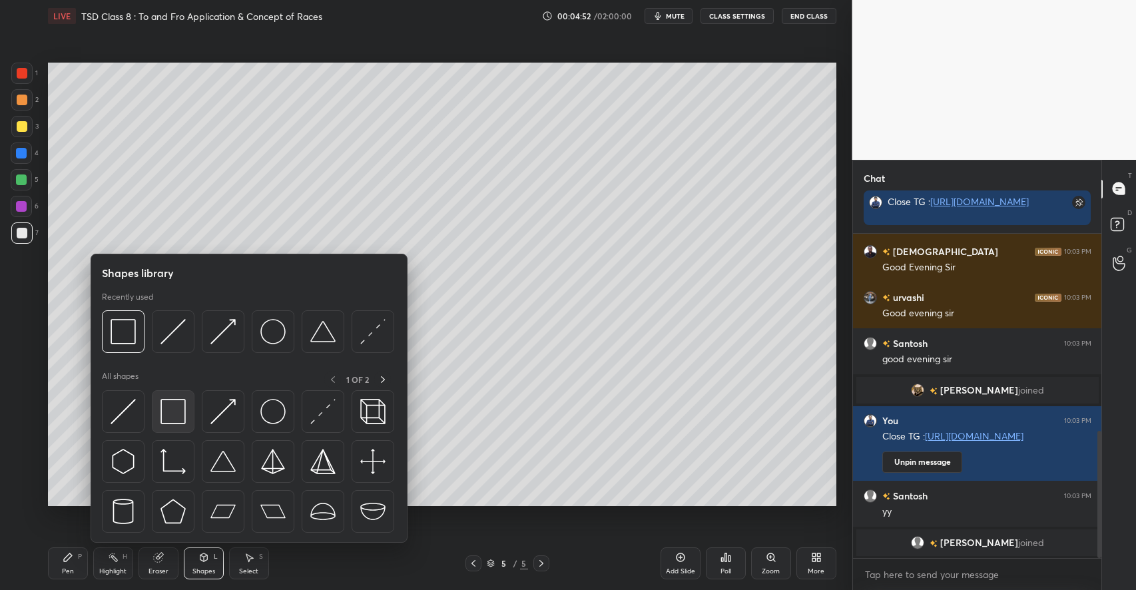
click at [178, 414] on img at bounding box center [172, 411] width 25 height 25
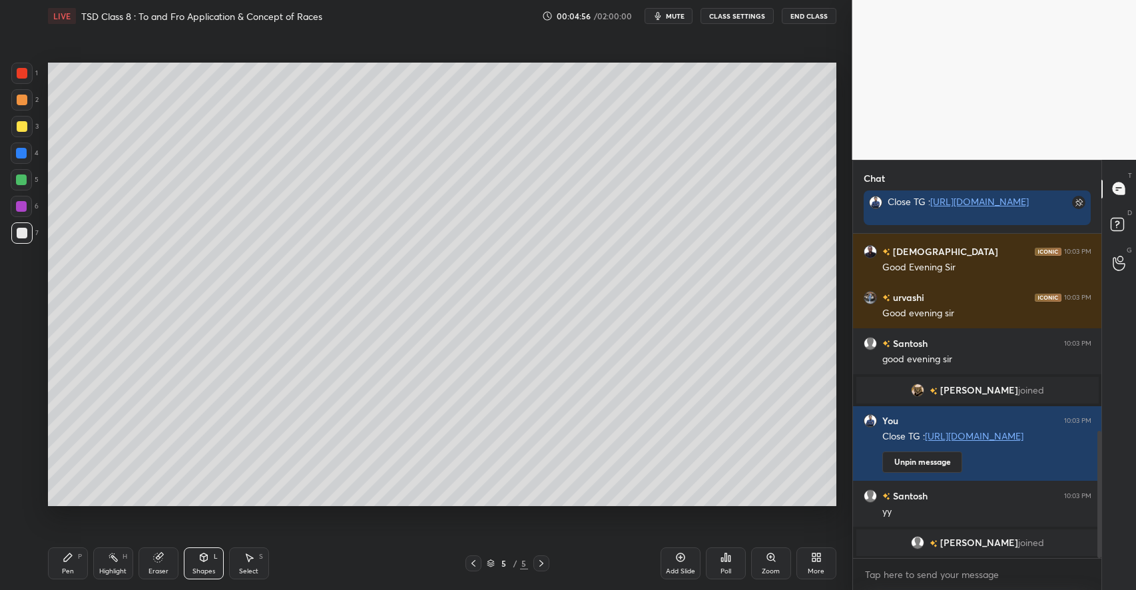
click at [74, 567] on div "Pen P" at bounding box center [68, 563] width 40 height 32
click at [23, 188] on div at bounding box center [21, 179] width 21 height 21
click at [198, 563] on icon at bounding box center [203, 557] width 11 height 11
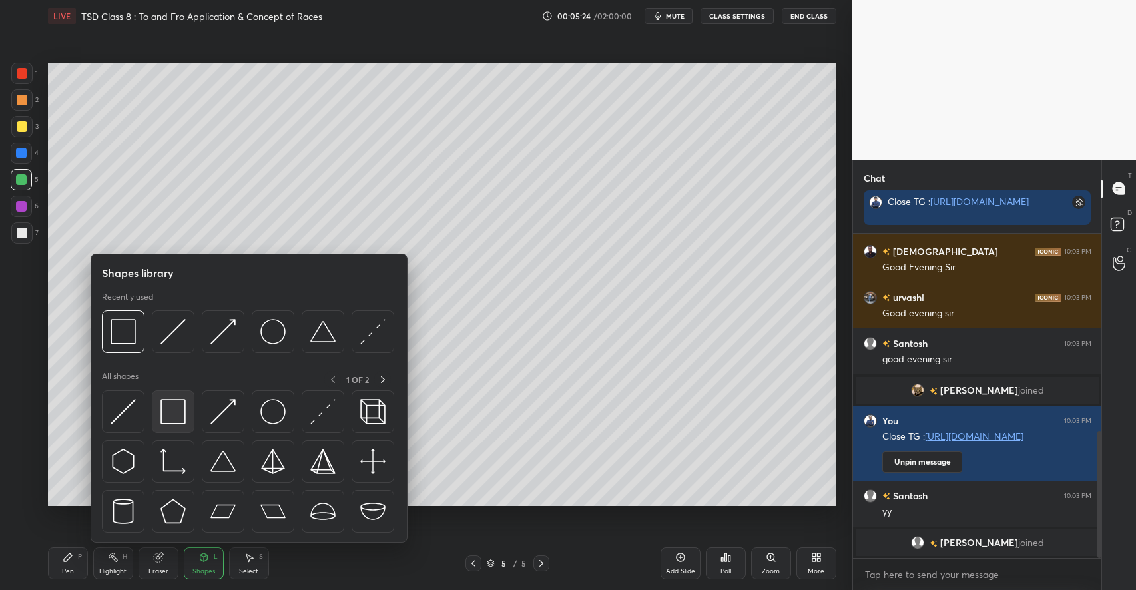
click at [166, 425] on div at bounding box center [173, 411] width 43 height 43
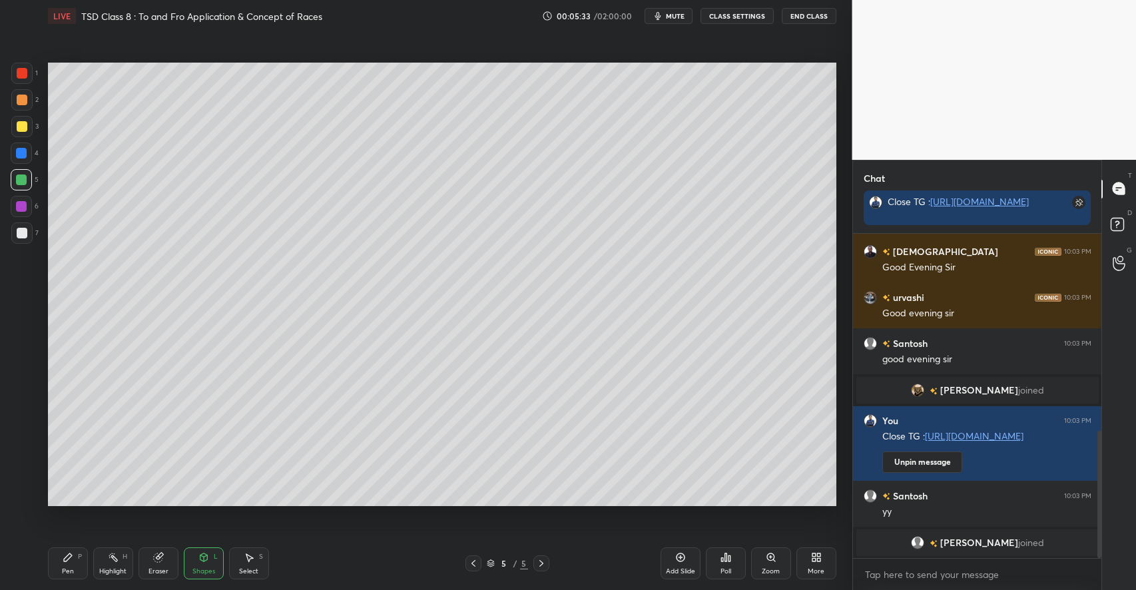
click at [674, 559] on div "Add Slide" at bounding box center [680, 563] width 40 height 32
click at [198, 561] on div "Shapes L" at bounding box center [204, 563] width 40 height 32
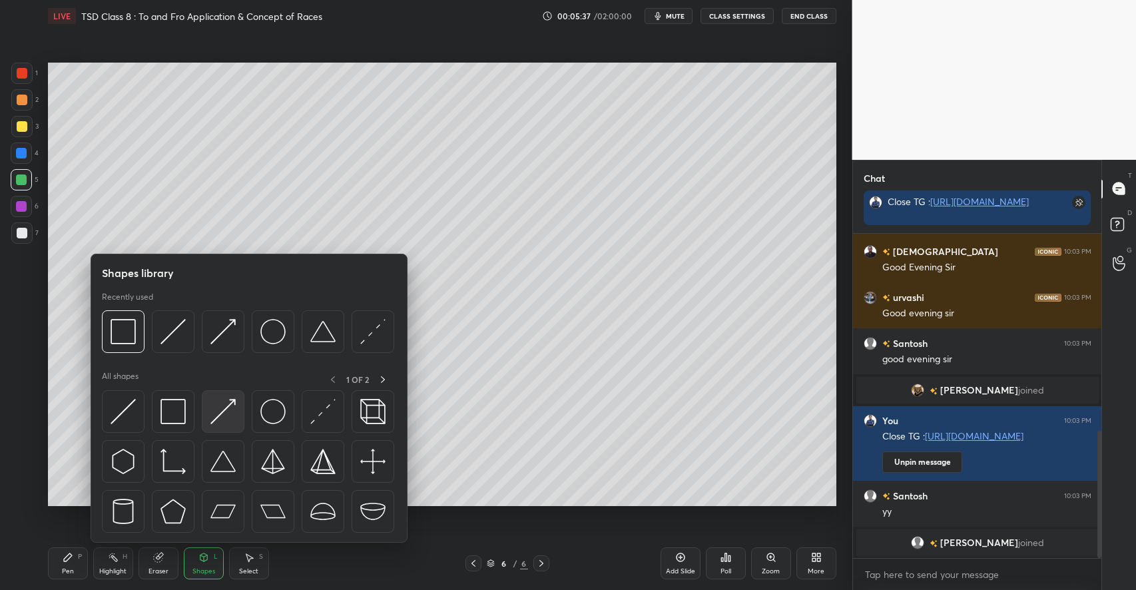
click at [224, 412] on img at bounding box center [222, 411] width 25 height 25
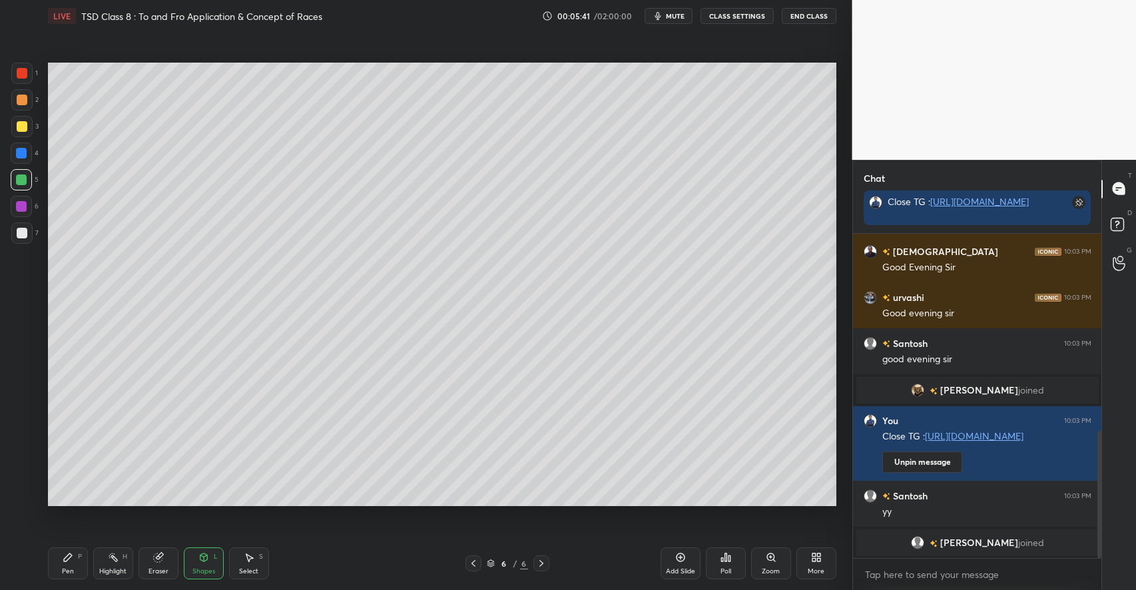
click at [70, 558] on icon at bounding box center [68, 557] width 8 height 8
click at [27, 129] on div at bounding box center [22, 126] width 11 height 11
click at [200, 562] on icon at bounding box center [203, 557] width 11 height 11
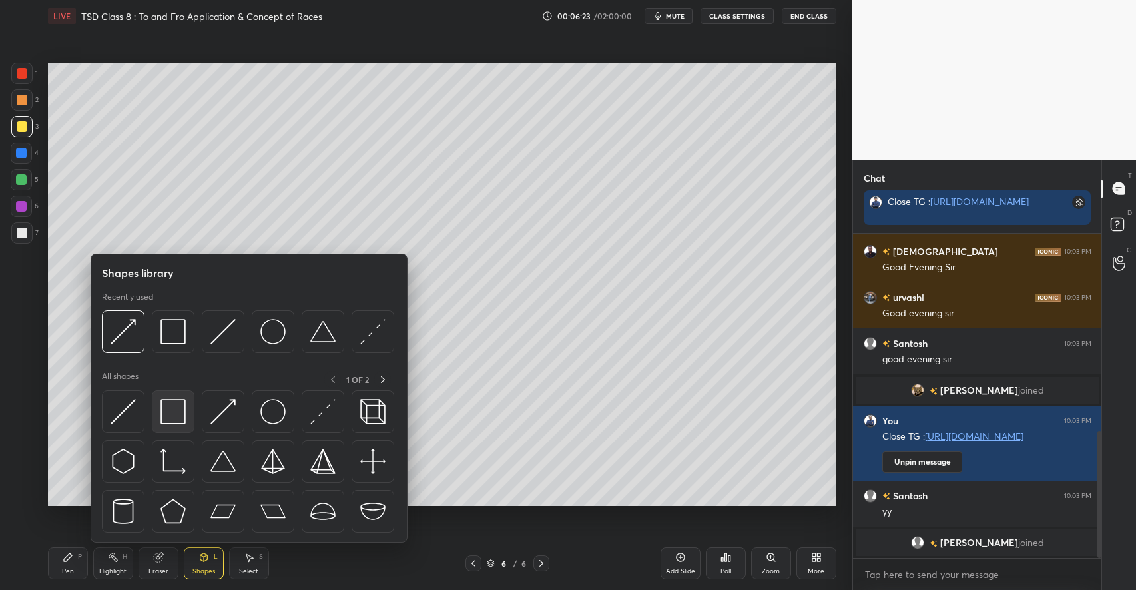
click at [181, 421] on img at bounding box center [172, 411] width 25 height 25
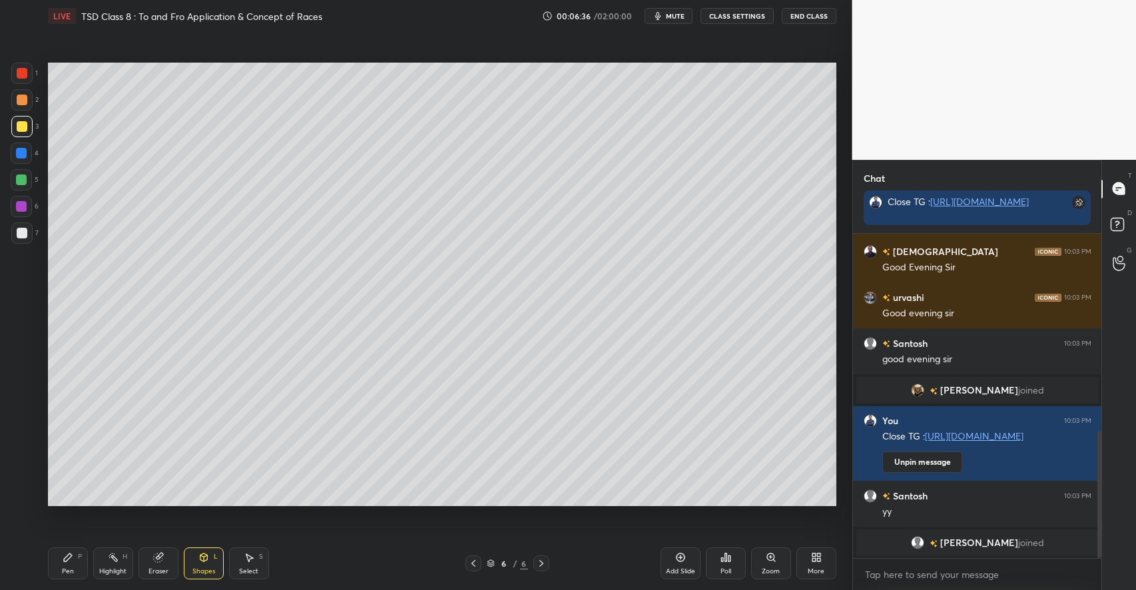
click at [69, 555] on icon at bounding box center [68, 557] width 8 height 8
click at [23, 180] on div at bounding box center [21, 179] width 11 height 11
click at [206, 555] on icon at bounding box center [203, 556] width 7 height 2
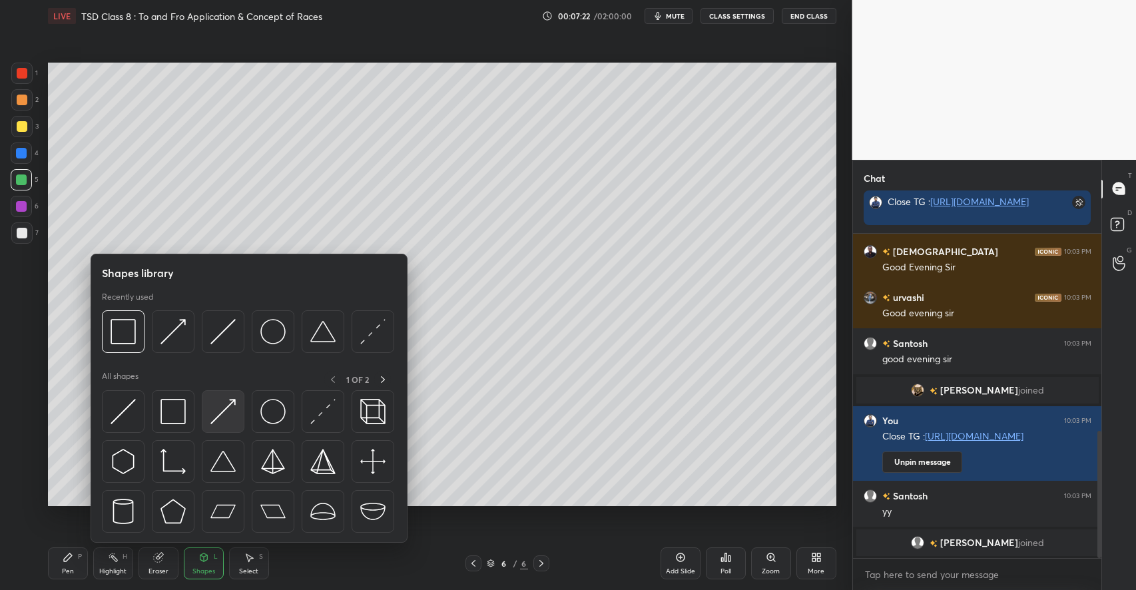
click at [217, 415] on img at bounding box center [222, 411] width 25 height 25
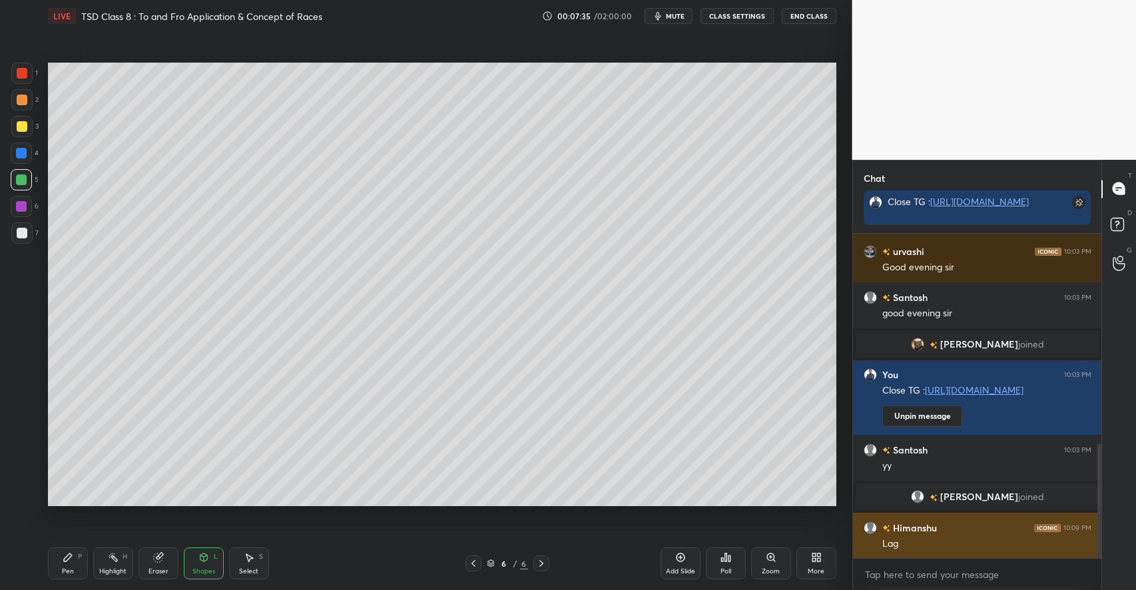
scroll to position [594, 0]
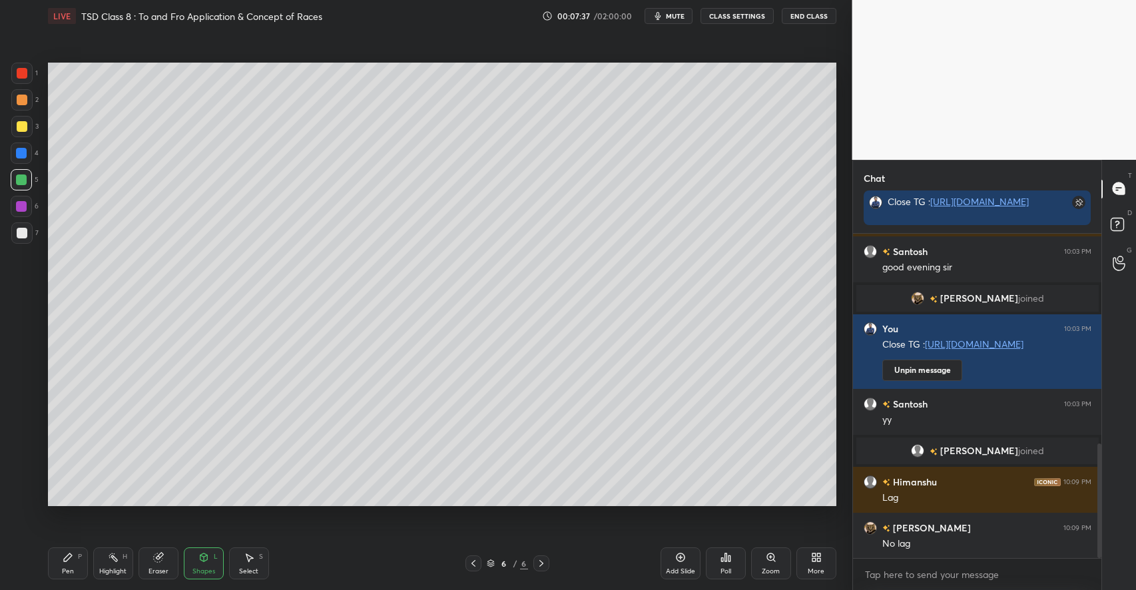
click at [20, 127] on div at bounding box center [22, 126] width 11 height 11
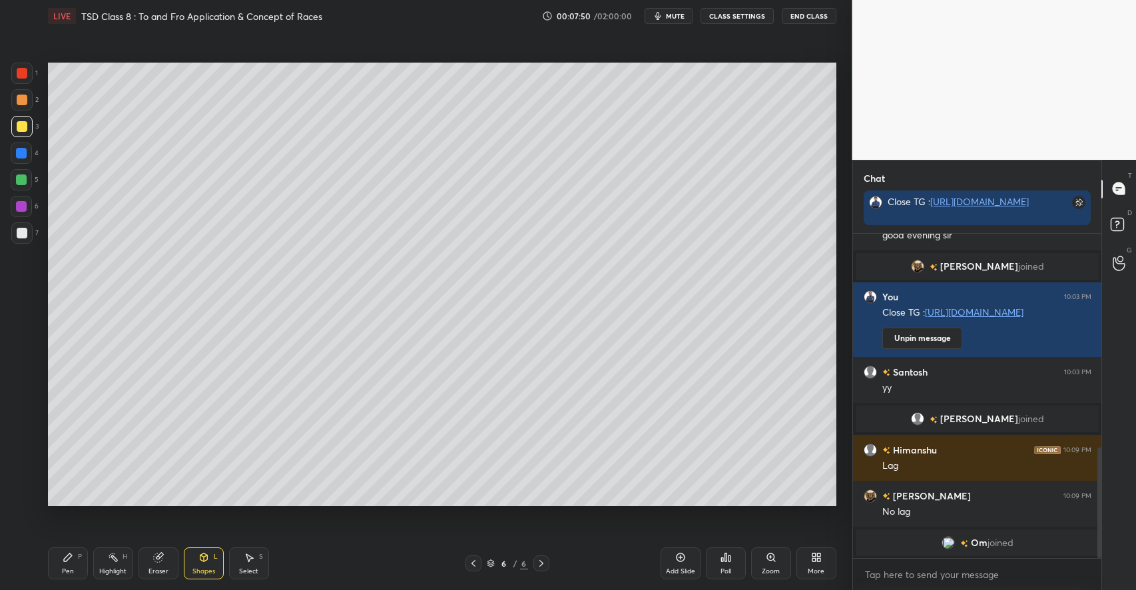
click at [210, 561] on div "Shapes L" at bounding box center [204, 563] width 40 height 32
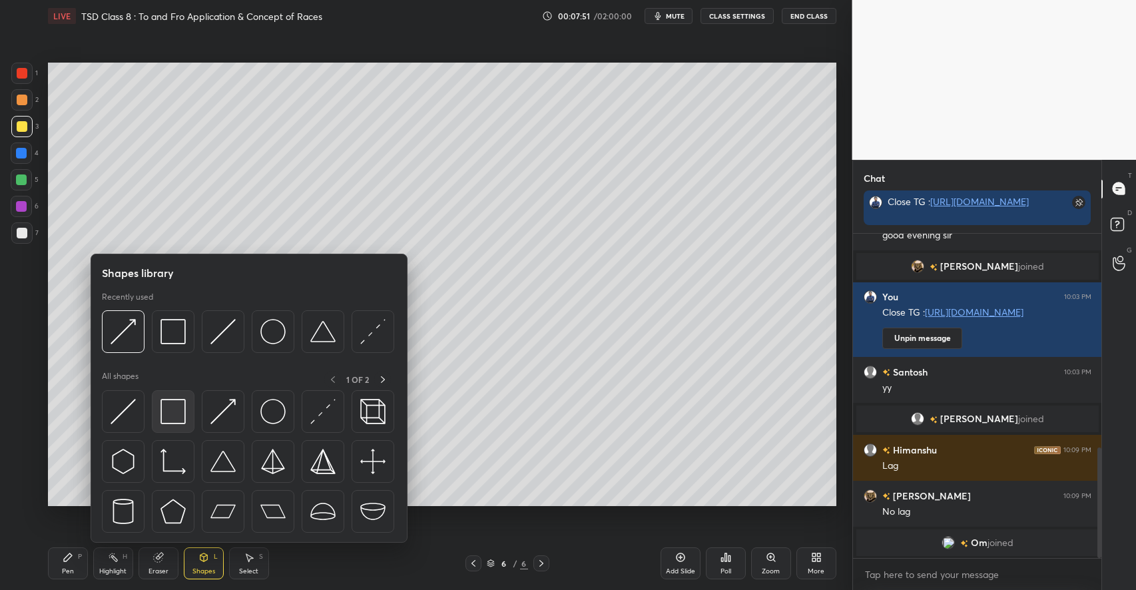
click at [178, 420] on img at bounding box center [172, 411] width 25 height 25
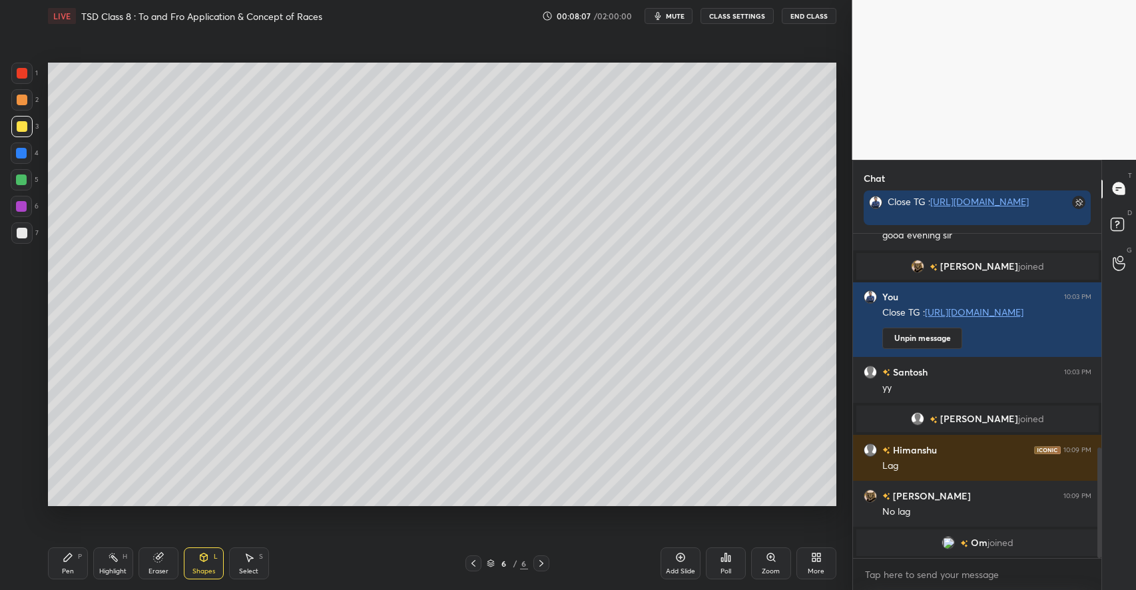
click at [75, 559] on div "Pen P" at bounding box center [68, 563] width 40 height 32
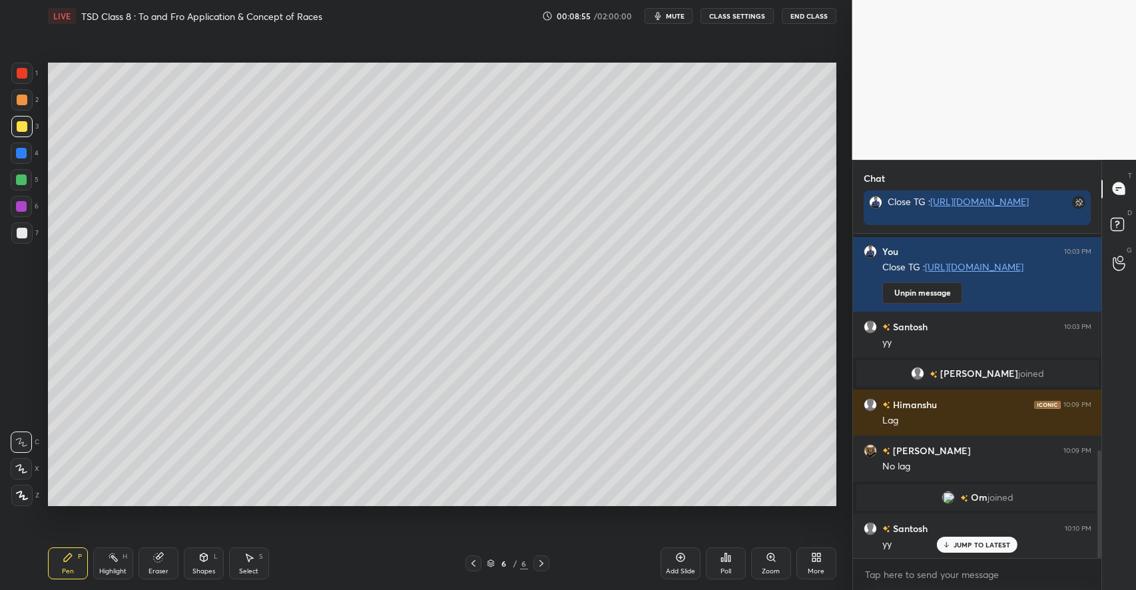
click at [242, 551] on div "Select S" at bounding box center [249, 563] width 40 height 32
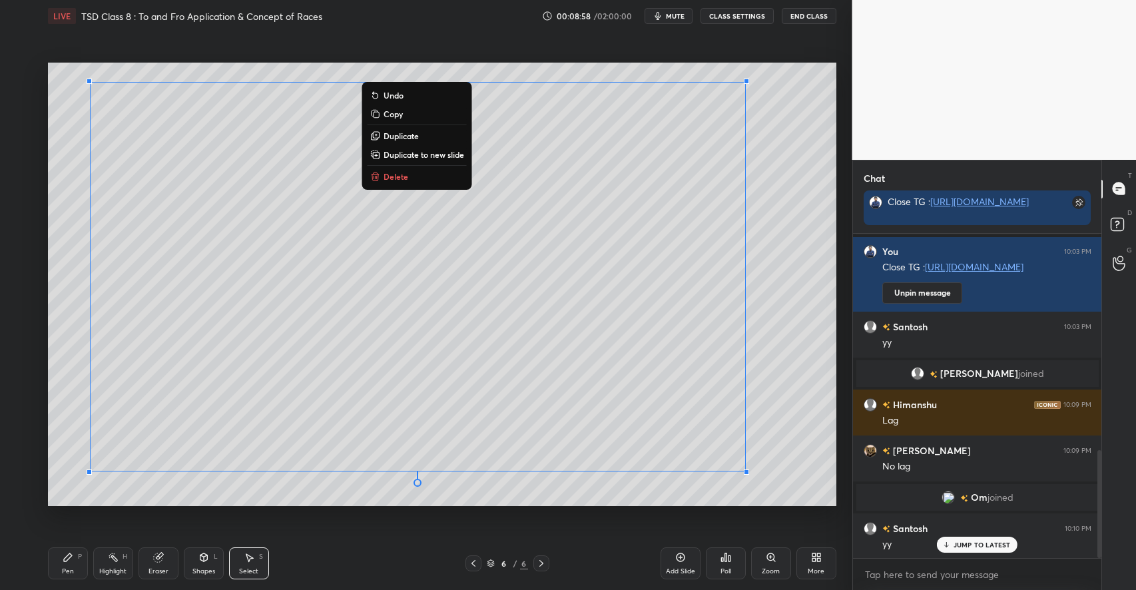
click at [420, 157] on p "Duplicate to new slide" at bounding box center [423, 154] width 81 height 11
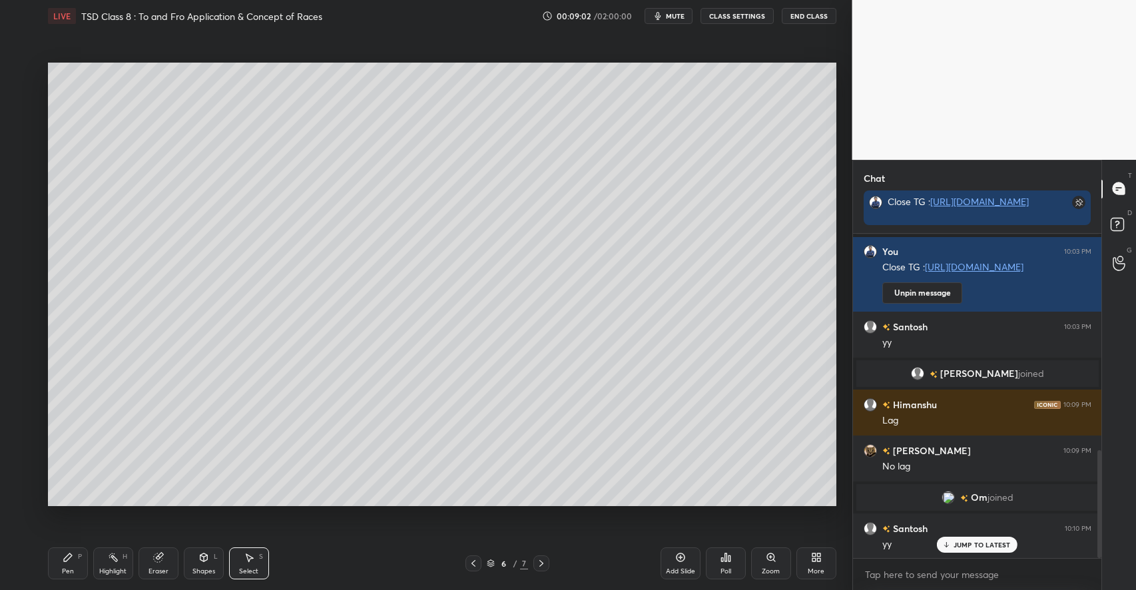
click at [71, 557] on icon at bounding box center [68, 557] width 11 height 11
click at [21, 182] on div at bounding box center [21, 179] width 11 height 11
click at [25, 125] on div at bounding box center [22, 126] width 11 height 11
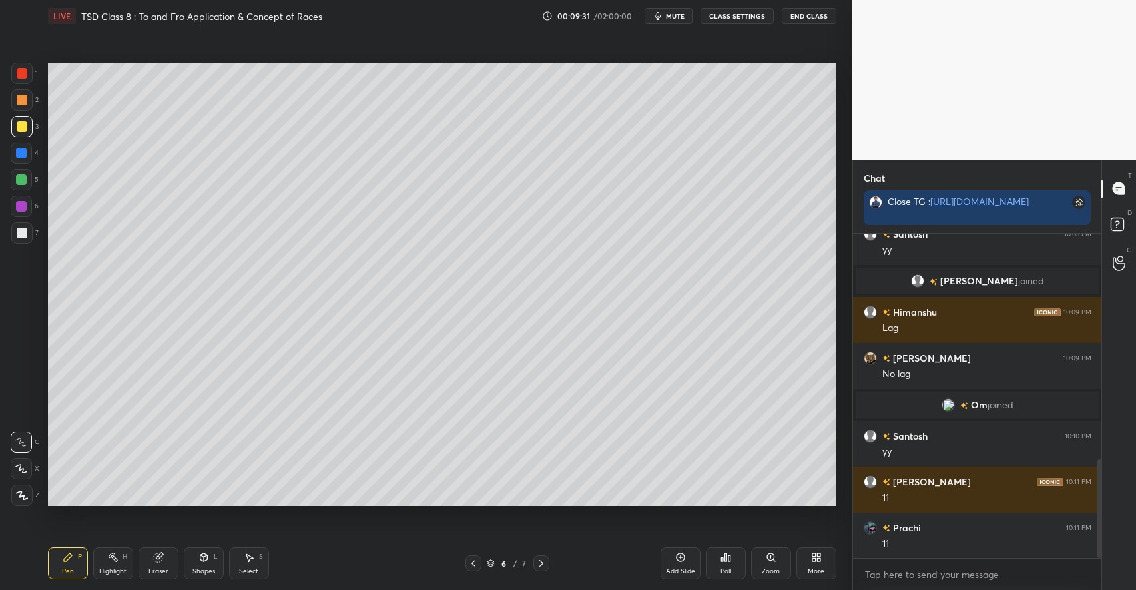
scroll to position [880, 0]
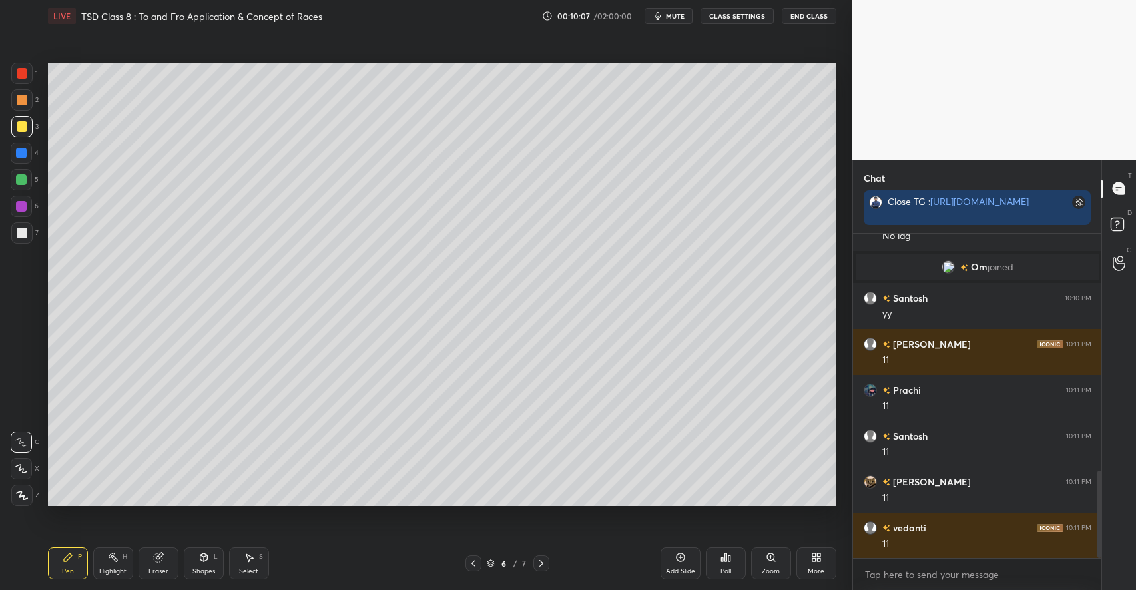
click at [206, 564] on div "Shapes L" at bounding box center [204, 563] width 40 height 32
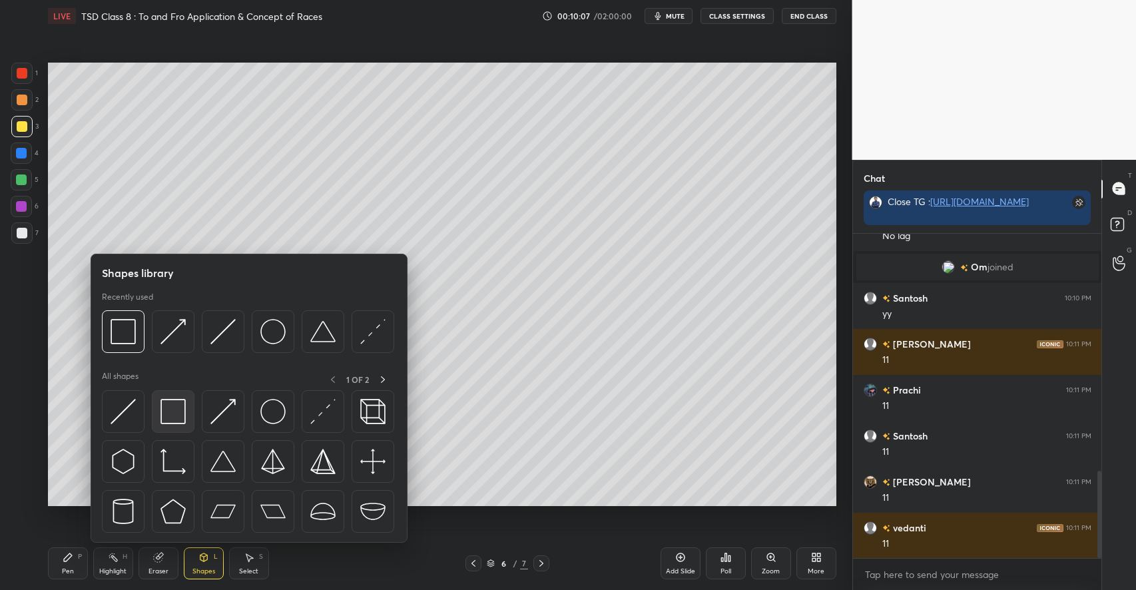
click at [170, 409] on img at bounding box center [172, 411] width 25 height 25
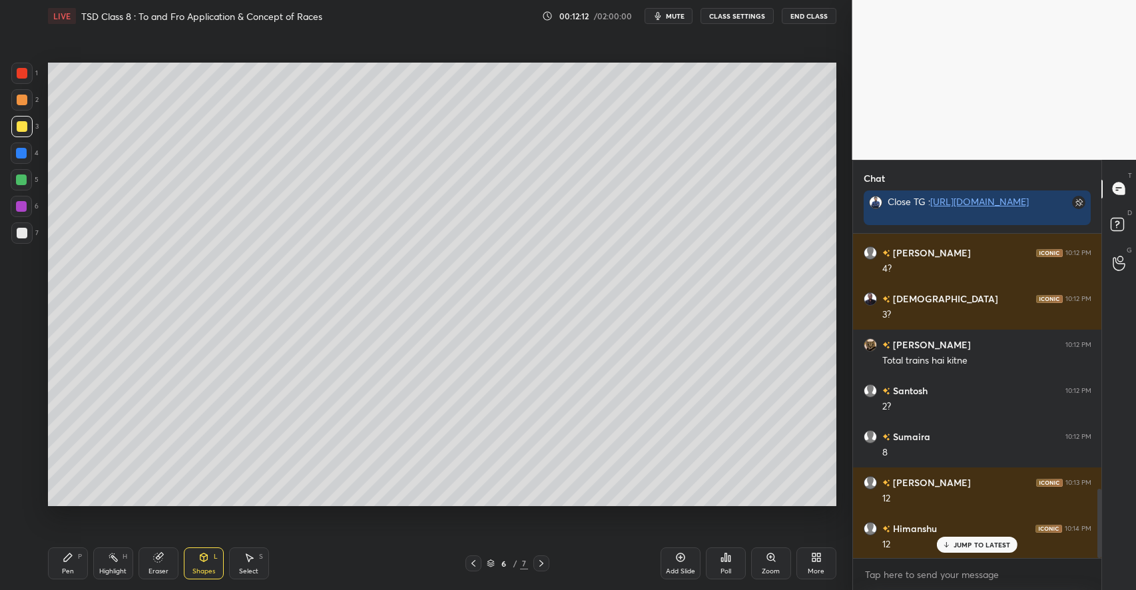
scroll to position [1233, 0]
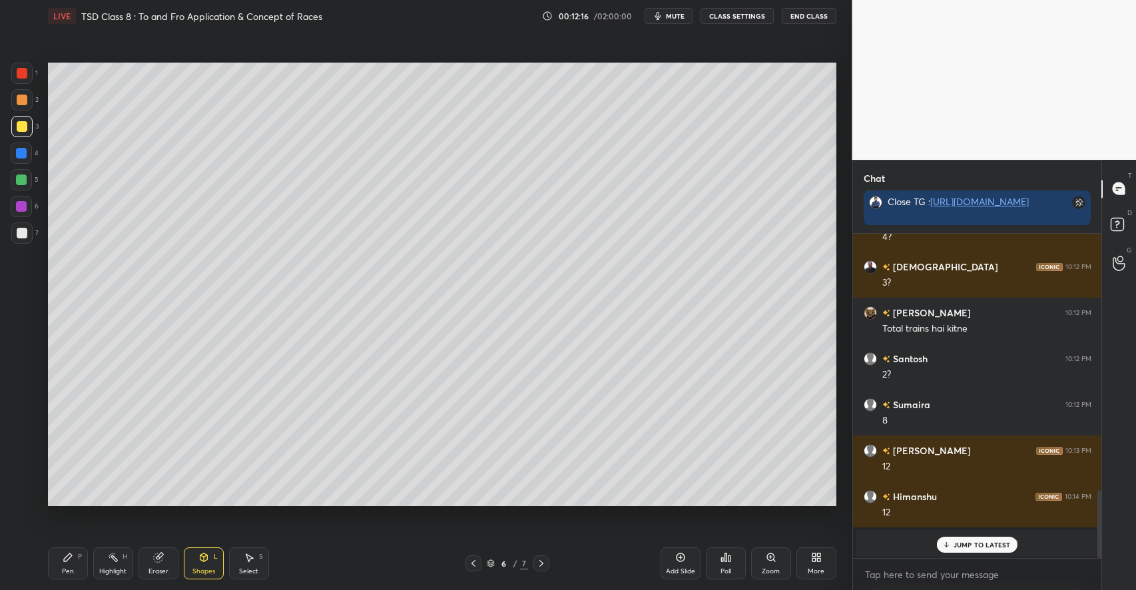
click at [964, 539] on div "JUMP TO LATEST" at bounding box center [977, 545] width 80 height 16
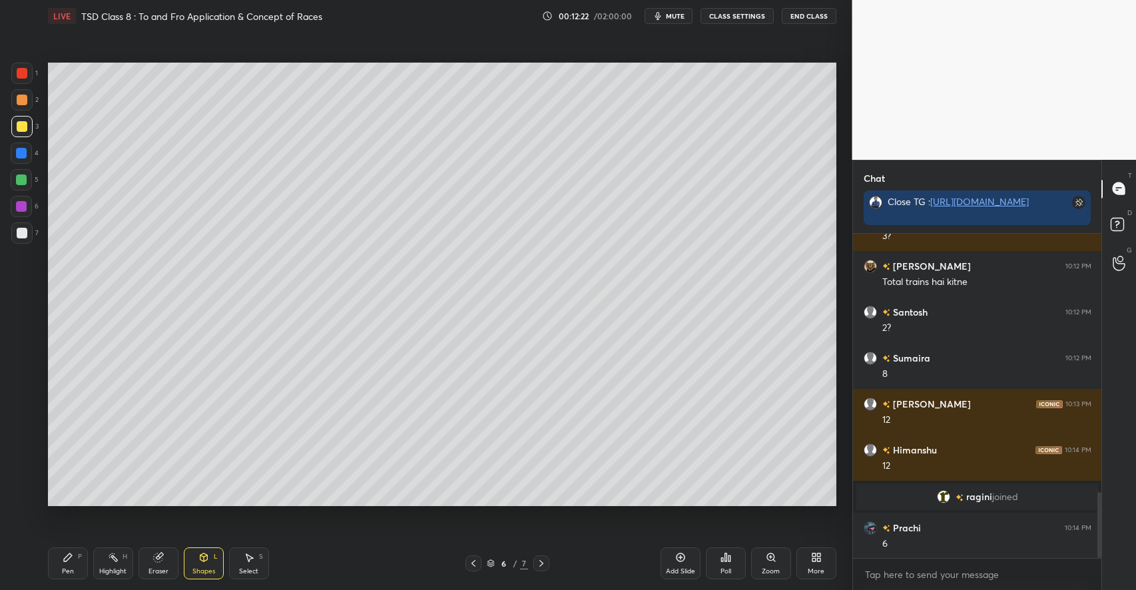
click at [26, 180] on div at bounding box center [21, 179] width 11 height 11
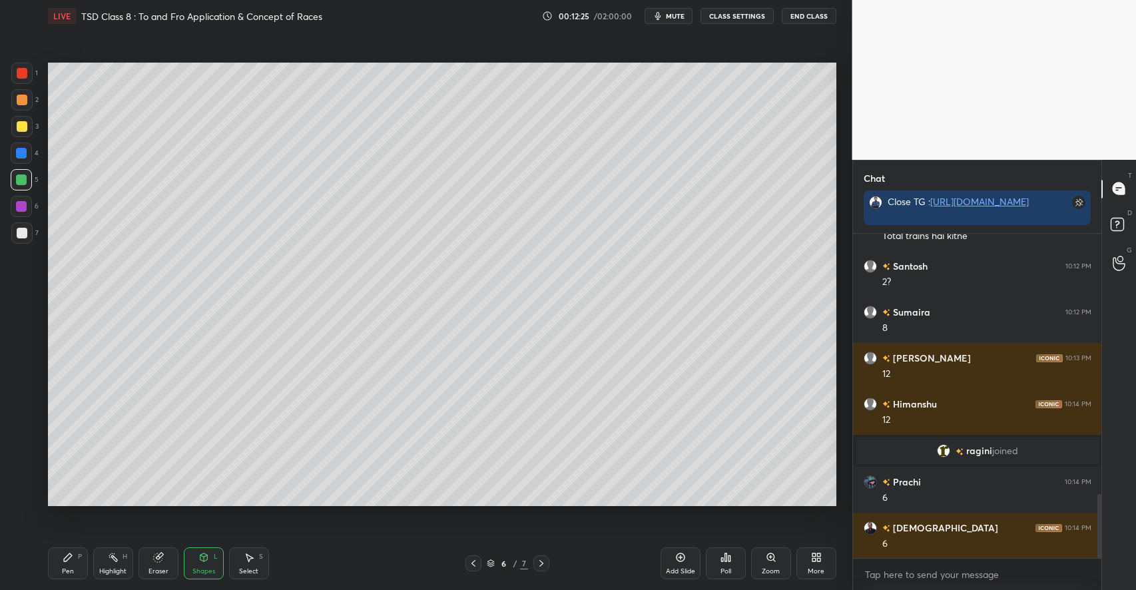
click at [75, 554] on div "Pen P" at bounding box center [68, 563] width 40 height 32
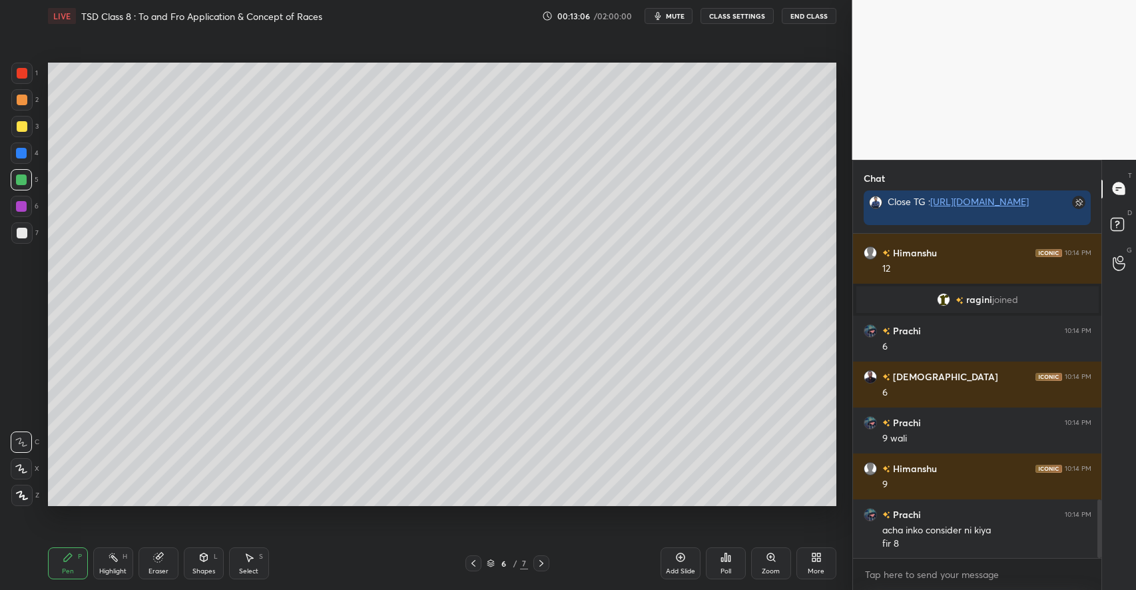
scroll to position [1523, 0]
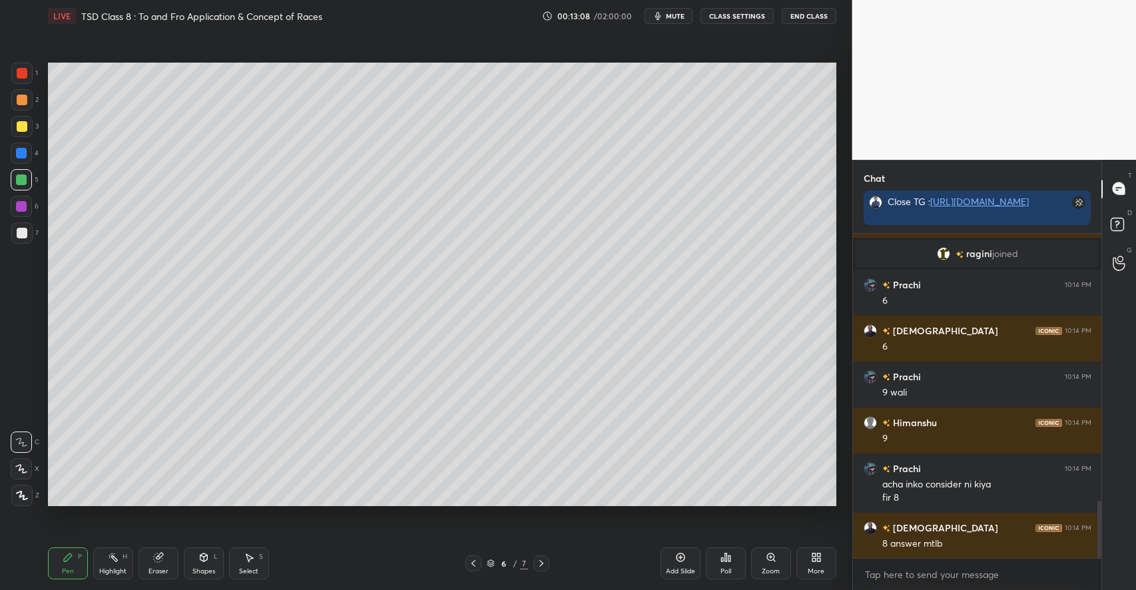
click at [26, 233] on div at bounding box center [22, 233] width 11 height 11
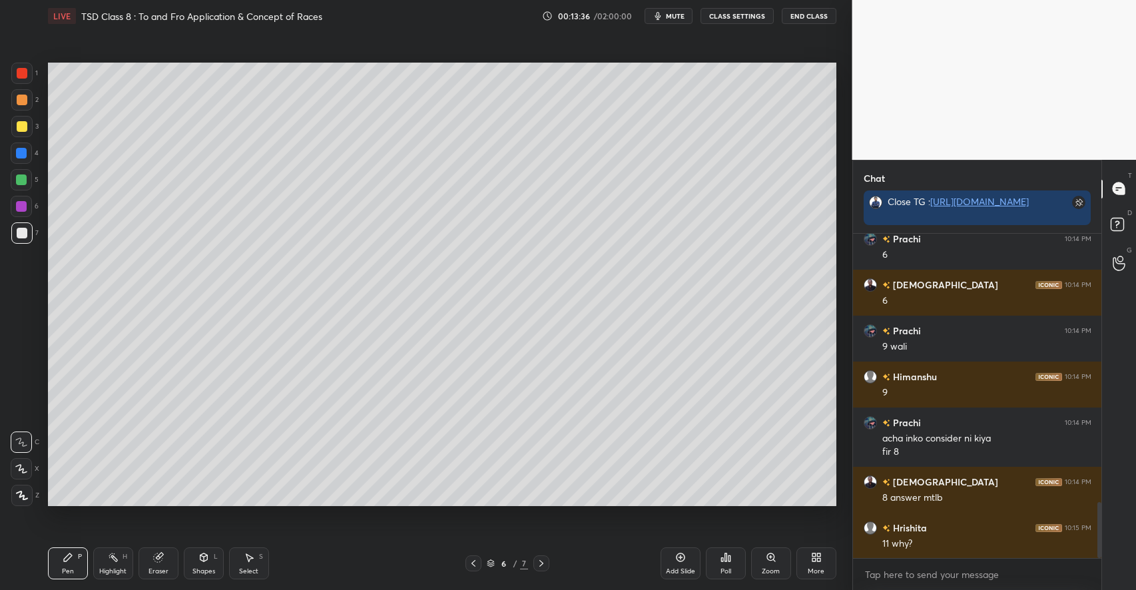
click at [597, 507] on div "Setting up your live class Poll for secs No correct answer Start poll" at bounding box center [442, 284] width 799 height 505
click at [601, 507] on div "Setting up your live class Poll for secs No correct answer Start poll" at bounding box center [442, 284] width 799 height 505
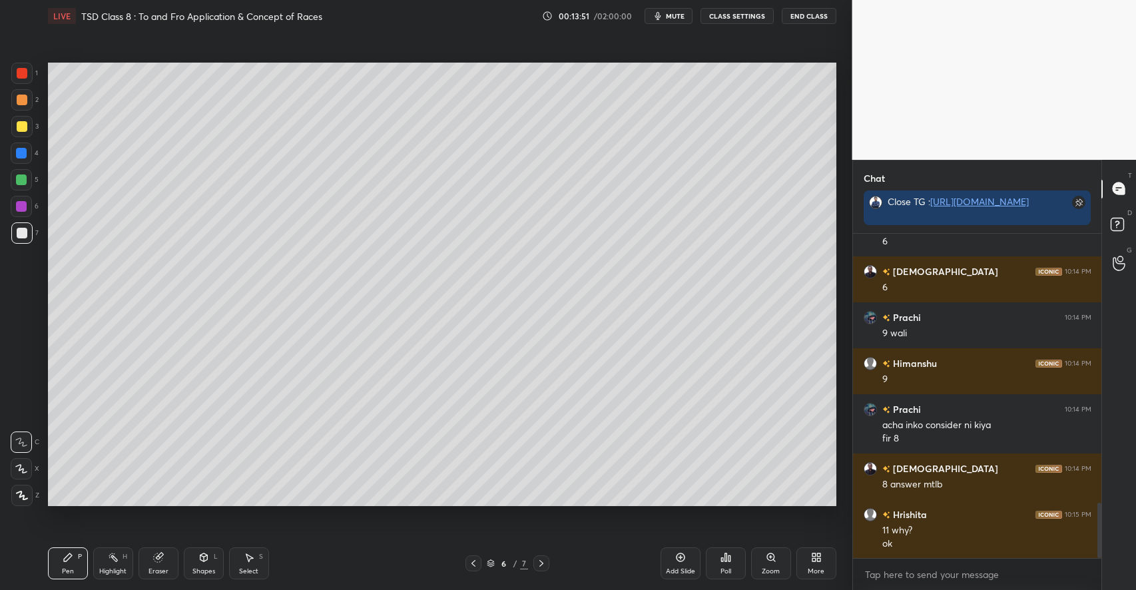
click at [119, 557] on div "Highlight H" at bounding box center [113, 563] width 40 height 32
click at [155, 560] on icon at bounding box center [157, 557] width 9 height 9
click at [69, 554] on icon at bounding box center [68, 557] width 8 height 8
click at [259, 561] on div "Select S" at bounding box center [249, 563] width 40 height 32
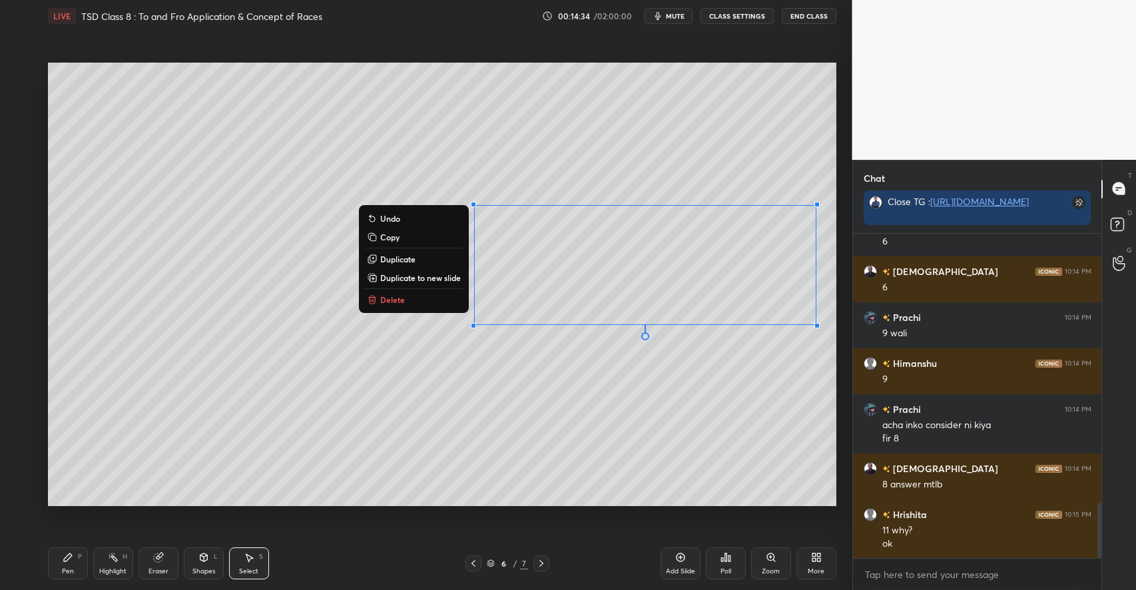
click at [389, 243] on button "Copy" at bounding box center [413, 237] width 99 height 16
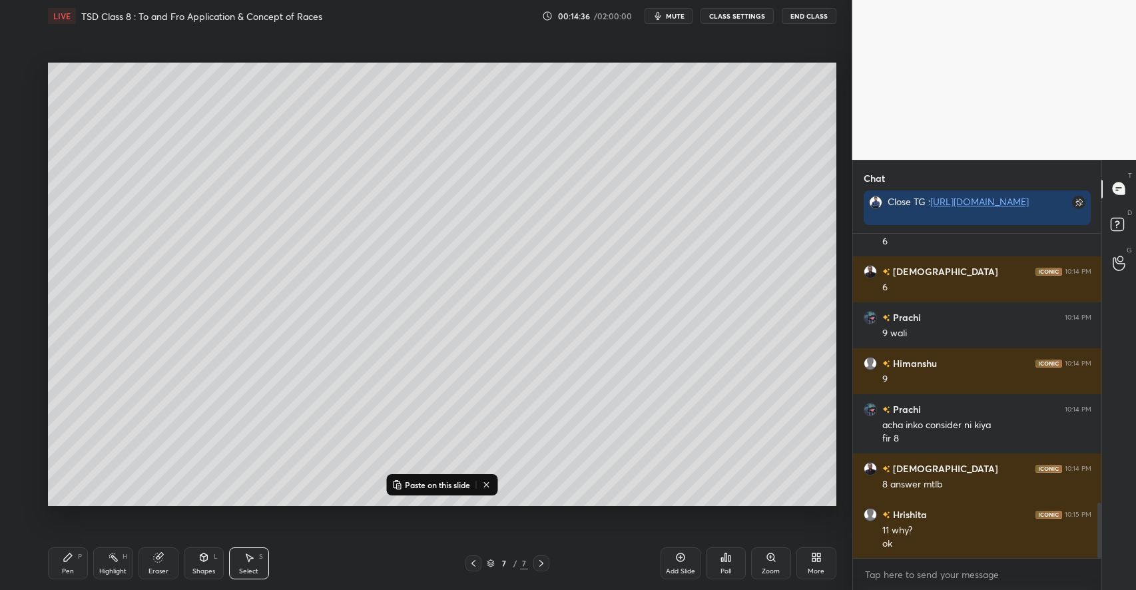
click at [416, 484] on p "Paste on this slide" at bounding box center [437, 484] width 65 height 11
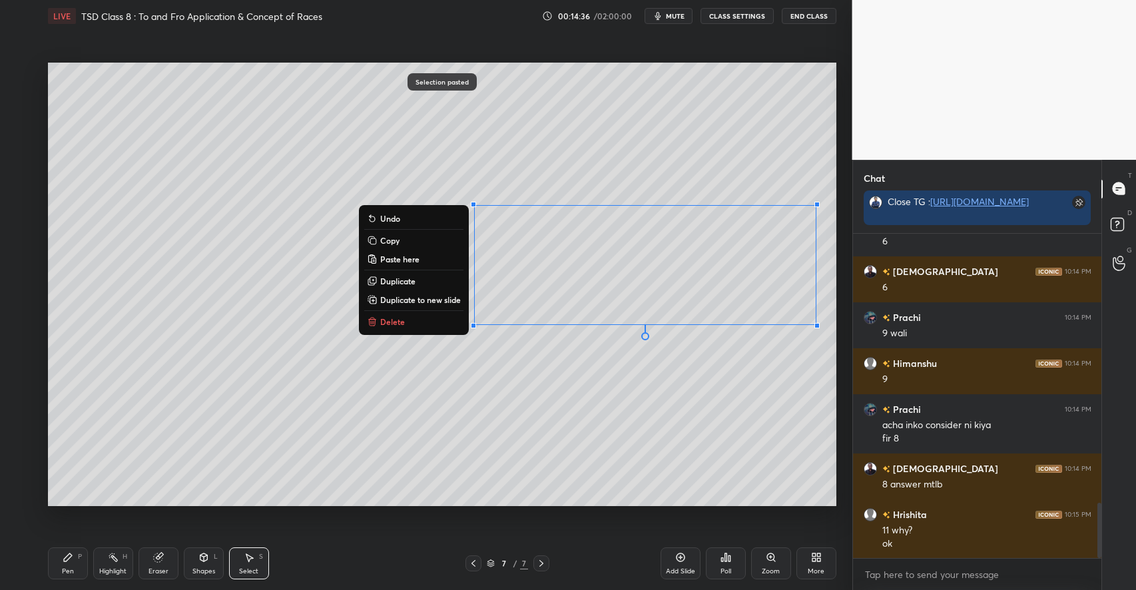
click at [609, 393] on div "0 ° Undo Copy Paste here Duplicate Duplicate to new slide Delete" at bounding box center [442, 284] width 788 height 443
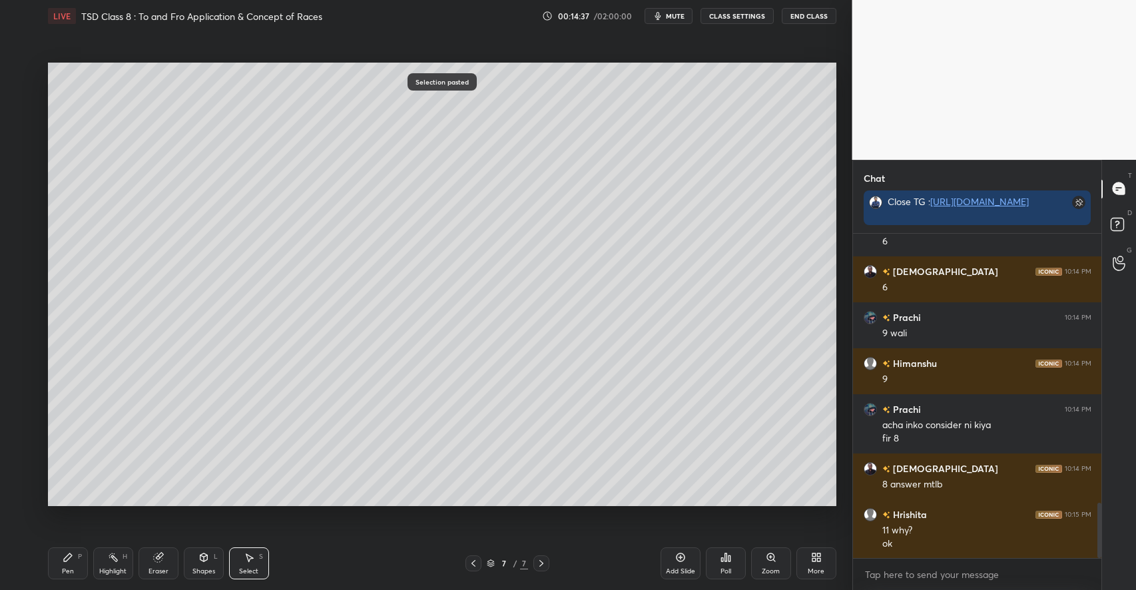
click at [263, 559] on div "Select S" at bounding box center [249, 563] width 40 height 32
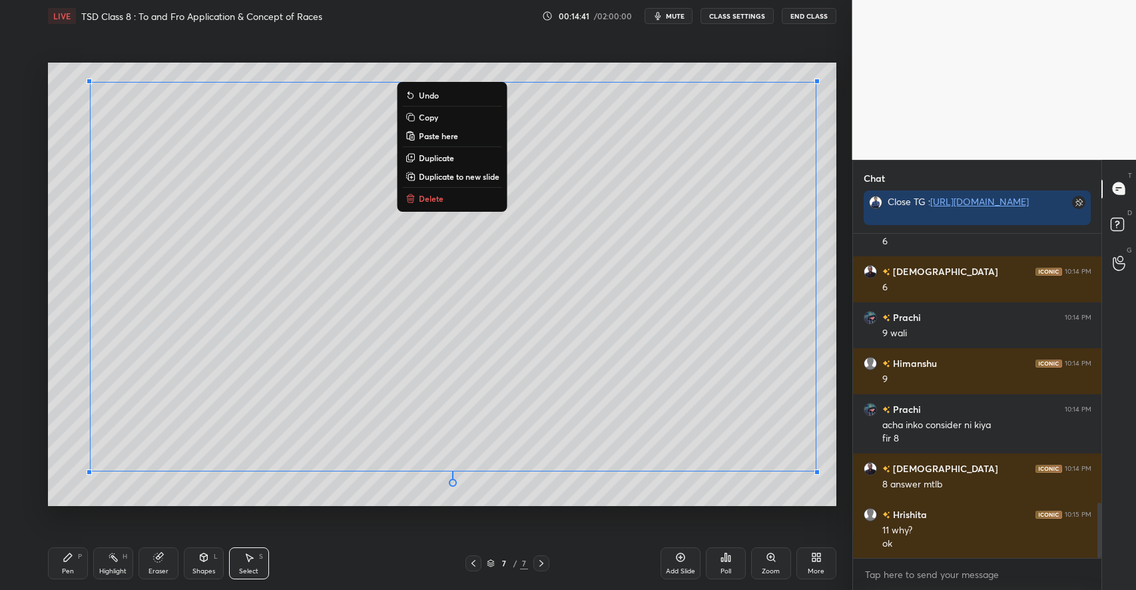
click at [461, 176] on p "Duplicate to new slide" at bounding box center [459, 176] width 81 height 11
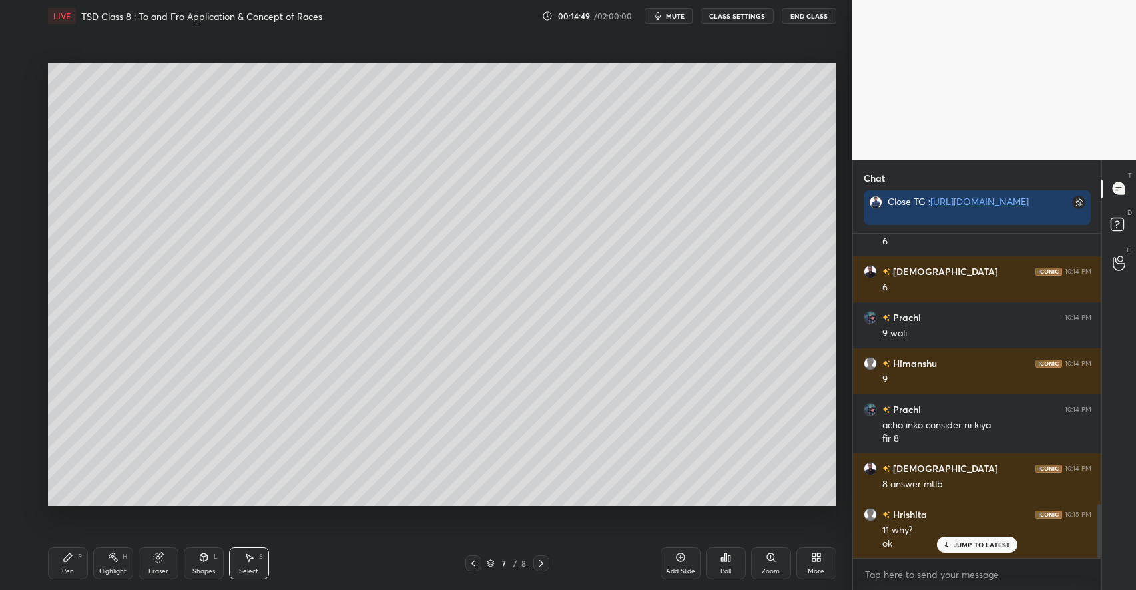
scroll to position [1627, 0]
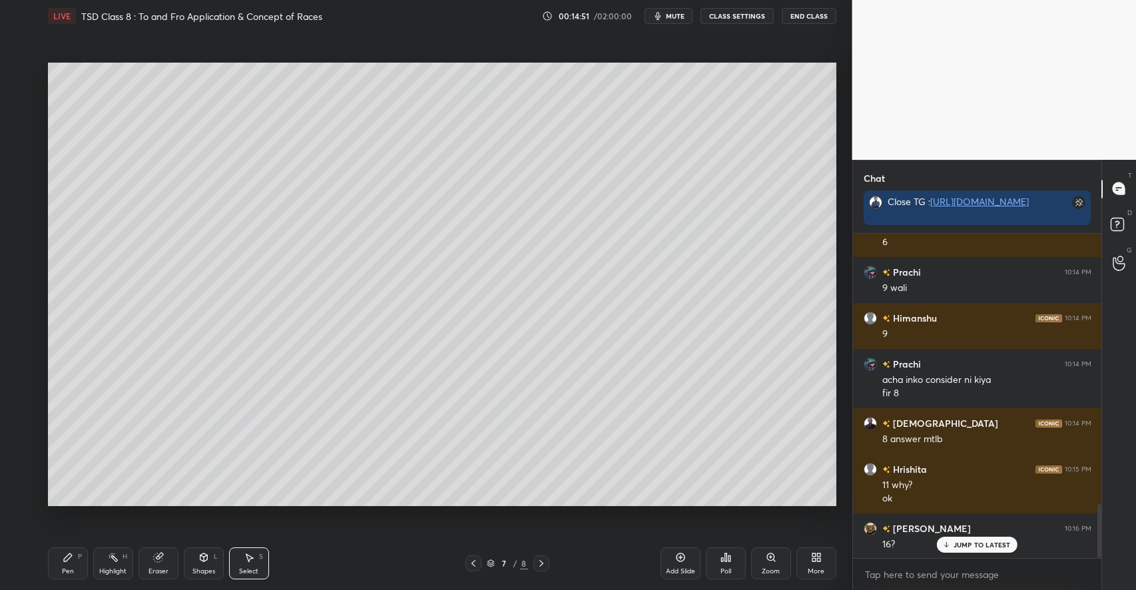
click at [73, 563] on div "Pen P" at bounding box center [68, 563] width 40 height 32
click at [23, 178] on div at bounding box center [21, 179] width 11 height 11
click at [21, 102] on div at bounding box center [22, 100] width 11 height 11
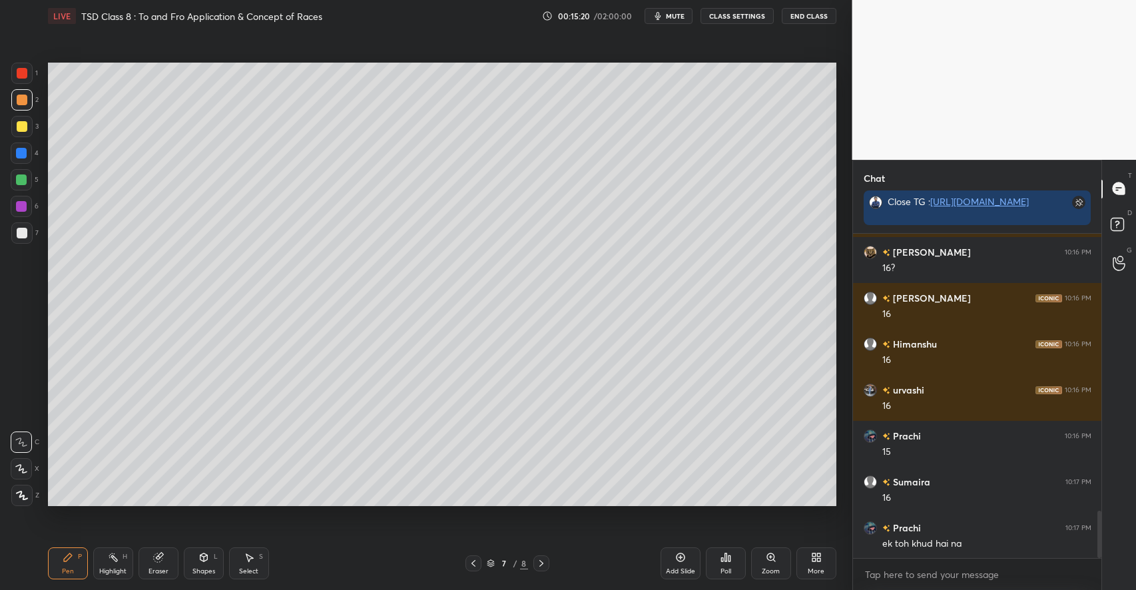
scroll to position [1935, 0]
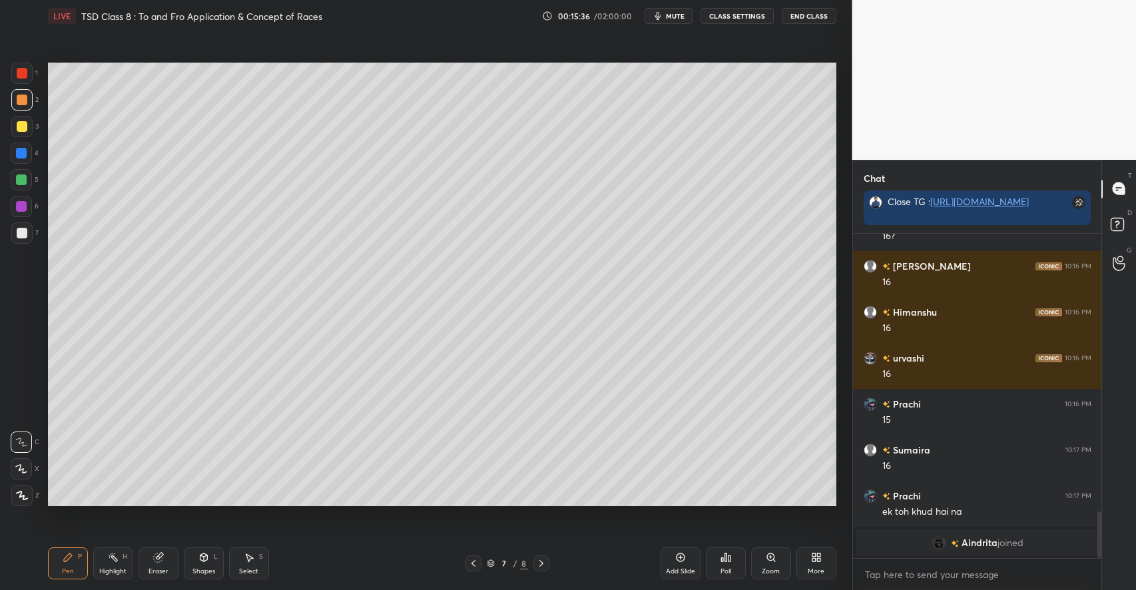
click at [170, 565] on div "Eraser" at bounding box center [158, 563] width 40 height 32
click at [65, 574] on div "Pen" at bounding box center [68, 571] width 12 height 7
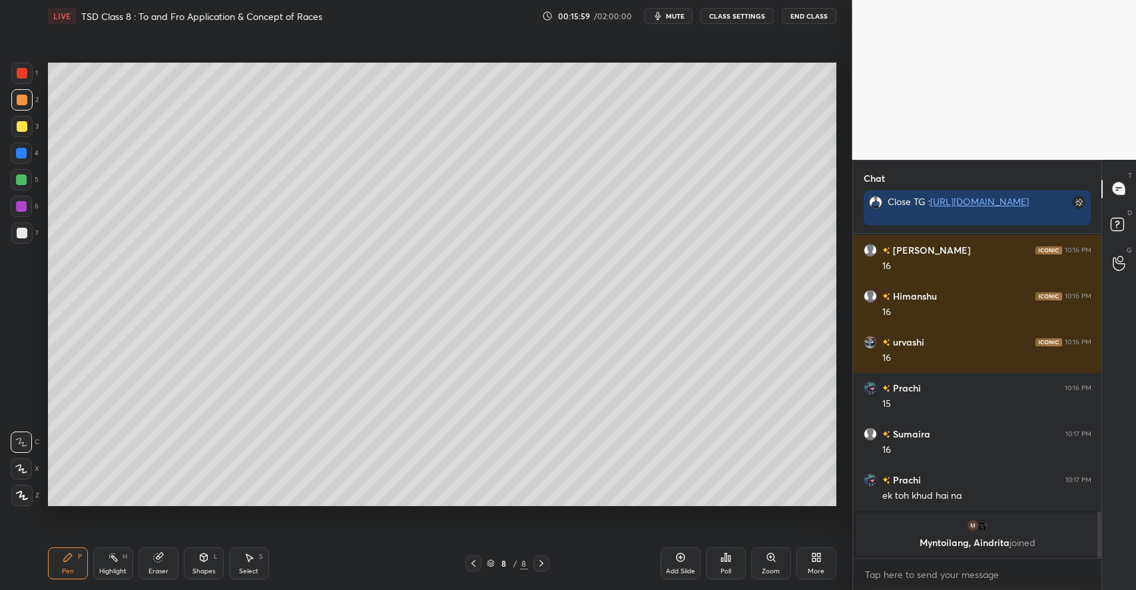
click at [164, 564] on div "Eraser" at bounding box center [158, 563] width 40 height 32
click at [68, 561] on icon at bounding box center [68, 557] width 11 height 11
click at [117, 557] on icon at bounding box center [113, 557] width 11 height 11
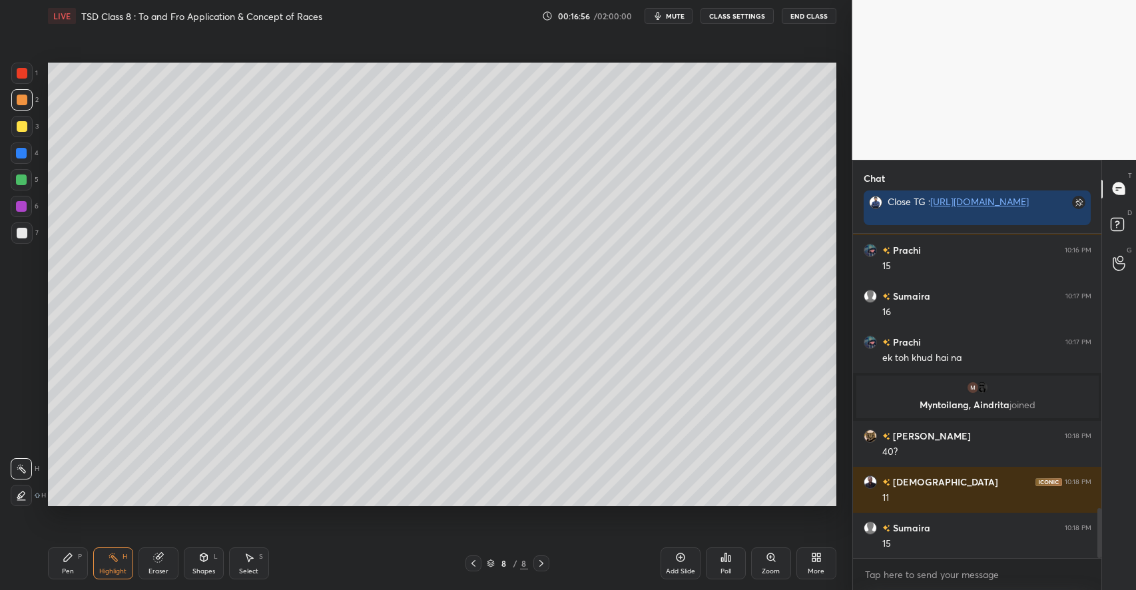
scroll to position [1778, 0]
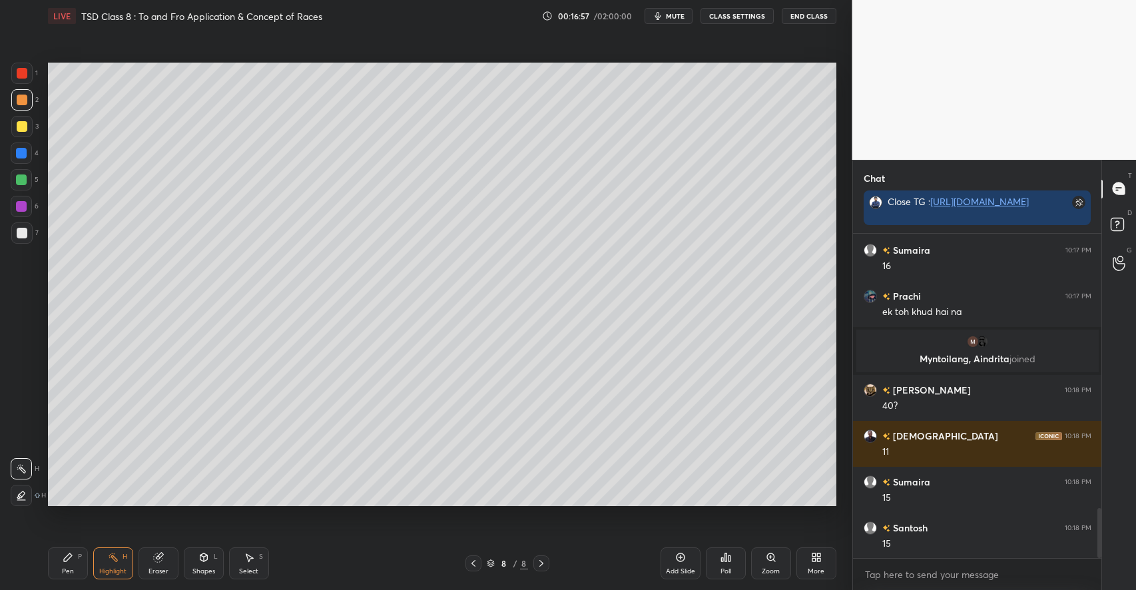
click at [25, 229] on div at bounding box center [22, 233] width 11 height 11
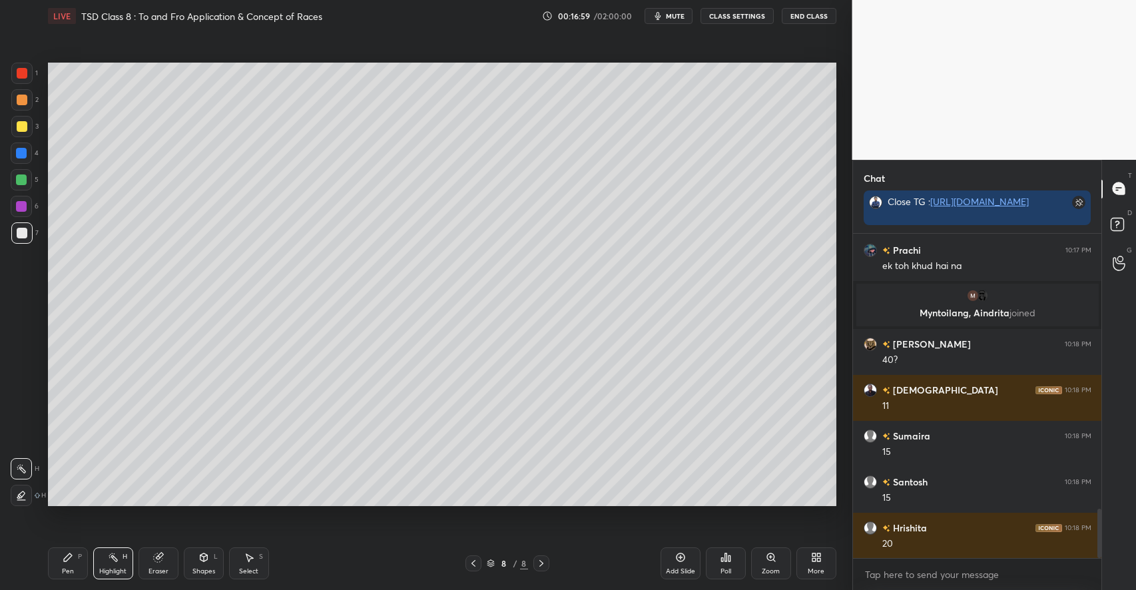
scroll to position [1870, 0]
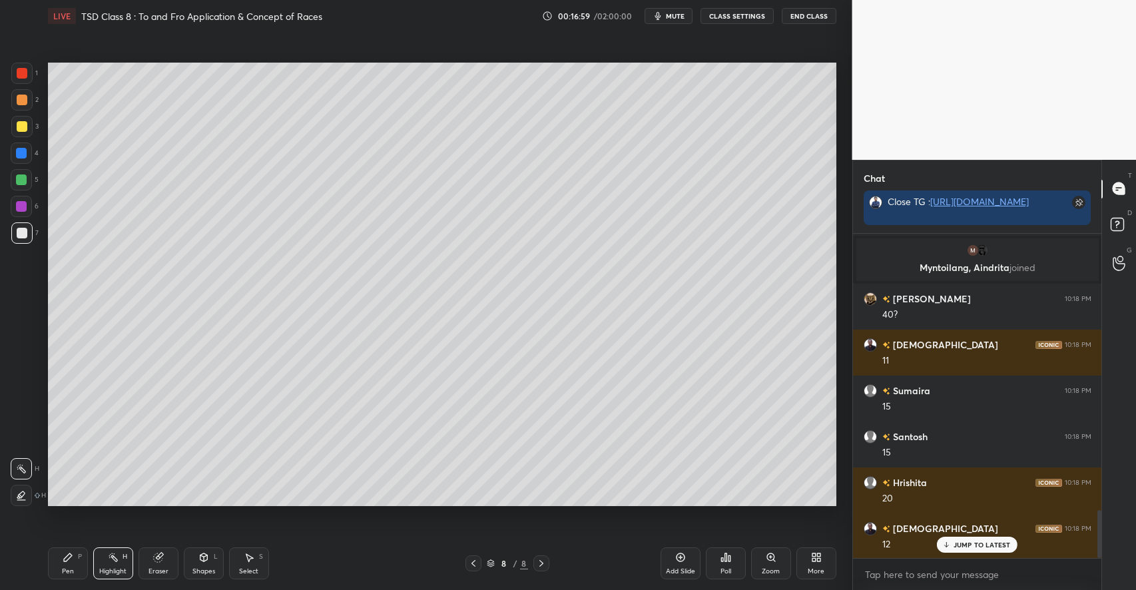
click at [69, 557] on icon at bounding box center [68, 557] width 8 height 8
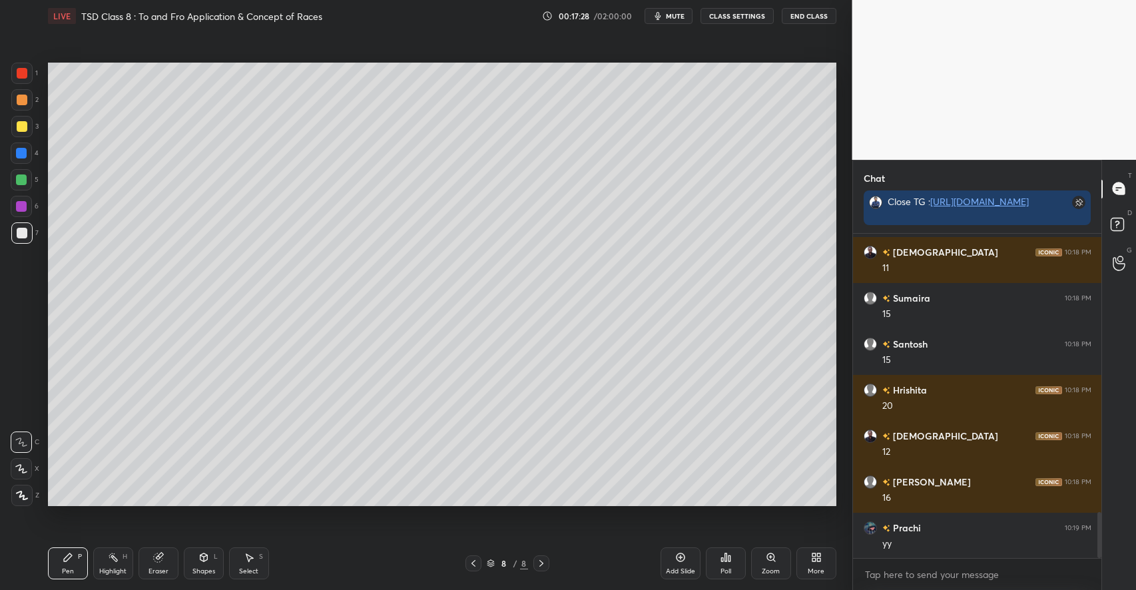
click at [113, 562] on icon at bounding box center [113, 557] width 11 height 11
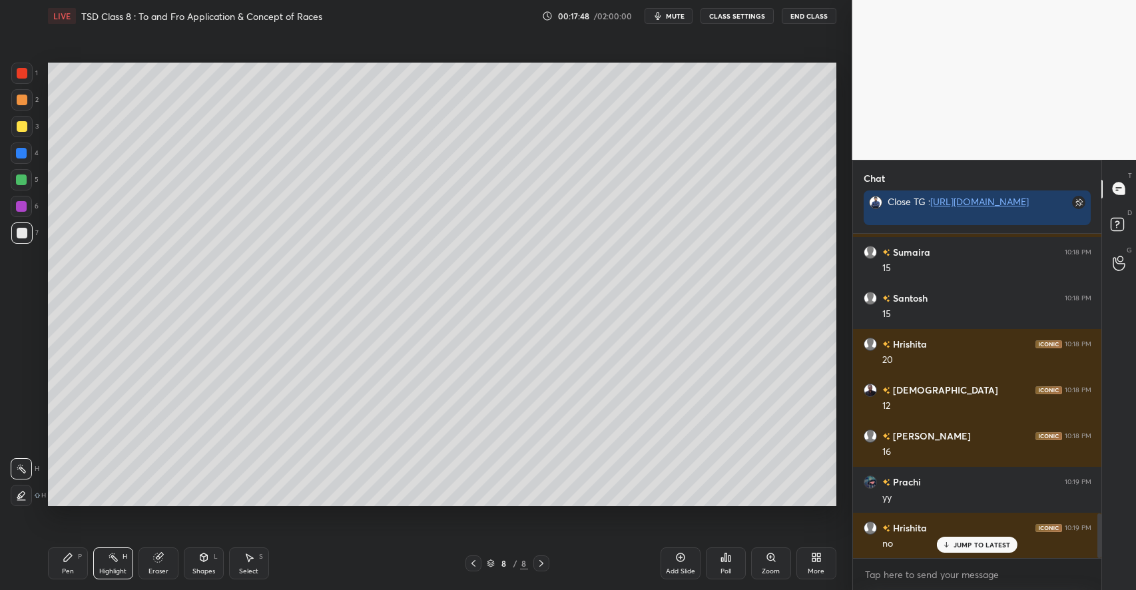
scroll to position [2053, 0]
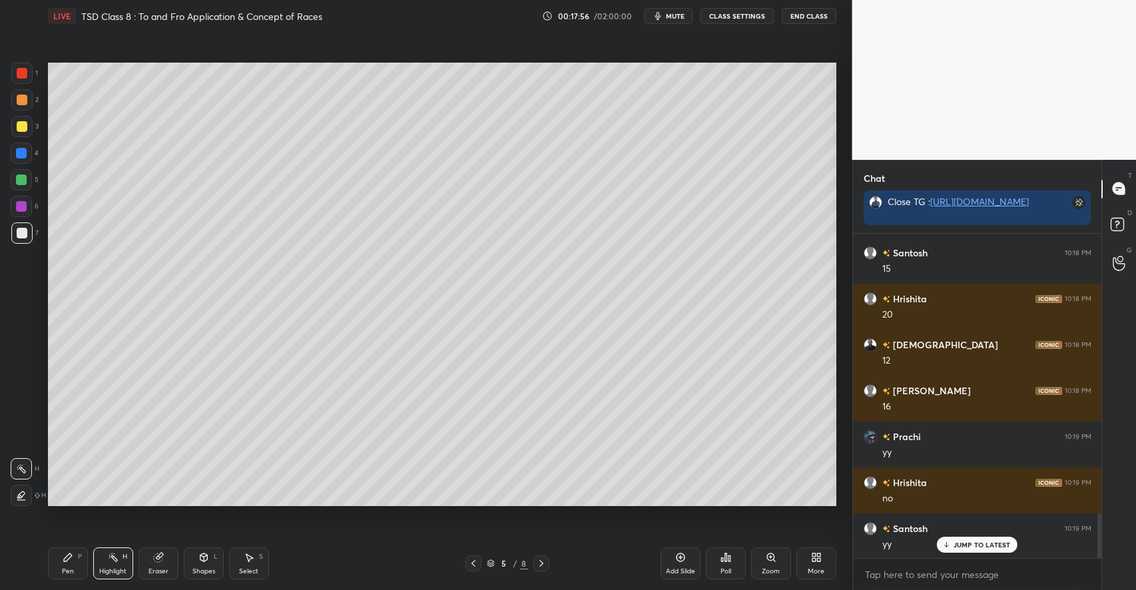
click at [69, 559] on icon at bounding box center [68, 557] width 8 height 8
click at [25, 128] on div at bounding box center [22, 126] width 11 height 11
click at [677, 564] on div "Add Slide" at bounding box center [680, 563] width 40 height 32
click at [23, 228] on div at bounding box center [22, 233] width 11 height 11
click at [25, 127] on div at bounding box center [22, 126] width 11 height 11
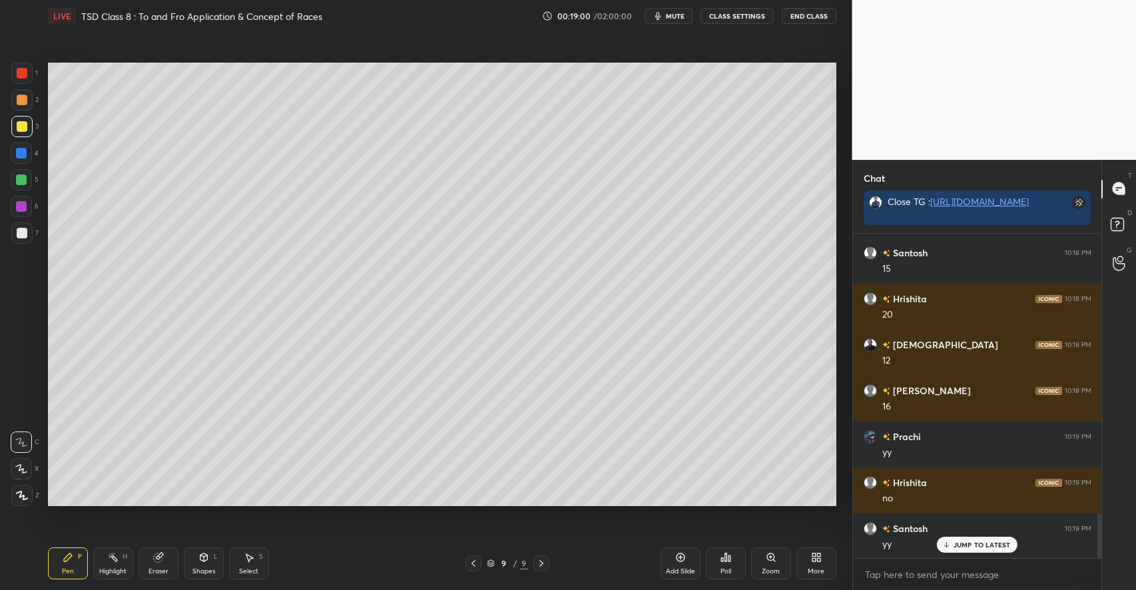
click at [27, 232] on div at bounding box center [21, 232] width 21 height 21
click at [674, 555] on div "Add Slide" at bounding box center [680, 563] width 40 height 32
click at [24, 130] on div at bounding box center [22, 126] width 11 height 11
click at [204, 561] on icon at bounding box center [204, 559] width 0 height 5
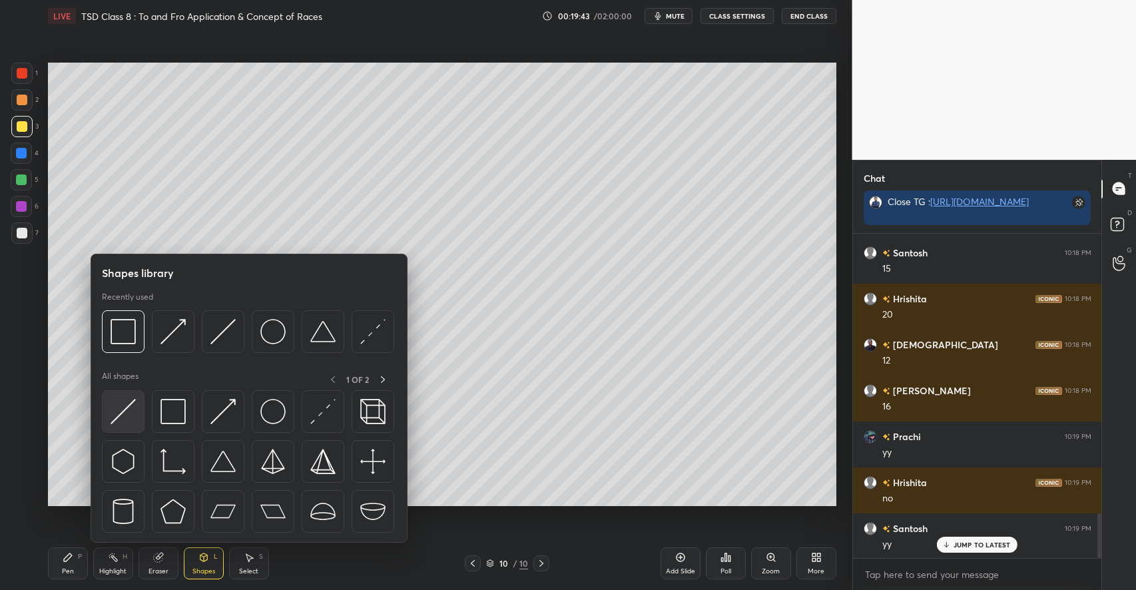
click at [140, 413] on div at bounding box center [123, 411] width 43 height 43
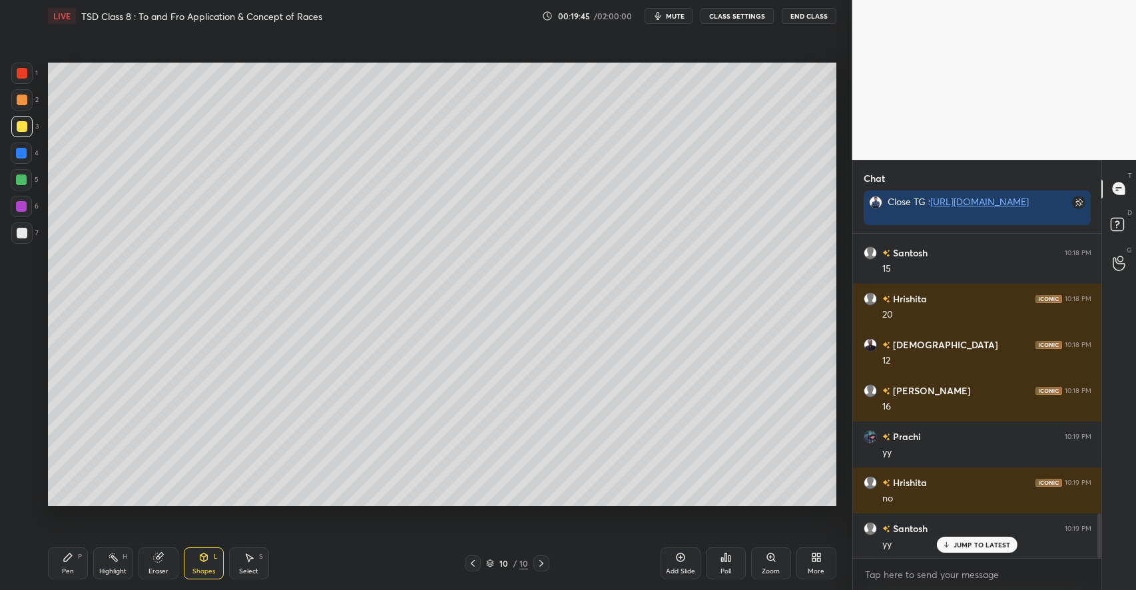
click at [75, 559] on div "Pen P" at bounding box center [68, 563] width 40 height 32
click at [27, 178] on div at bounding box center [21, 179] width 21 height 21
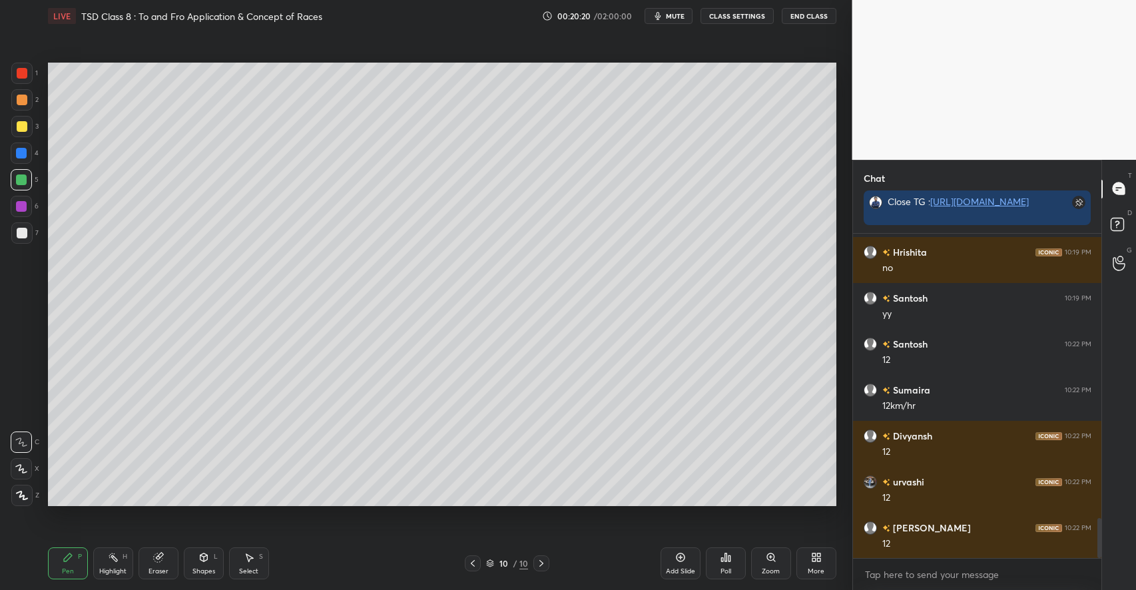
scroll to position [2330, 0]
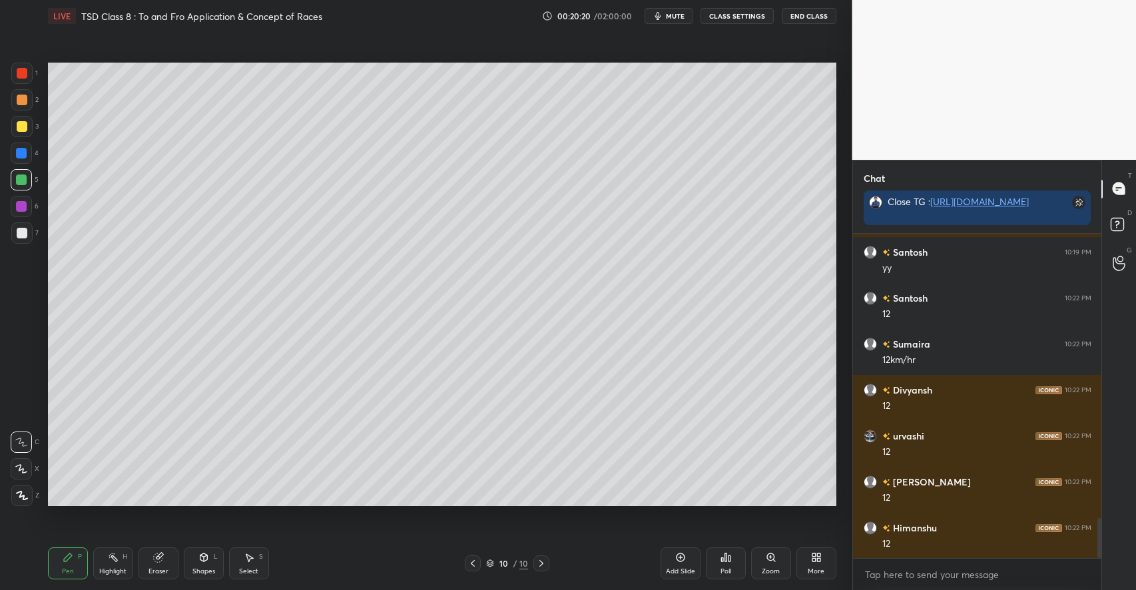
click at [17, 126] on div at bounding box center [22, 126] width 11 height 11
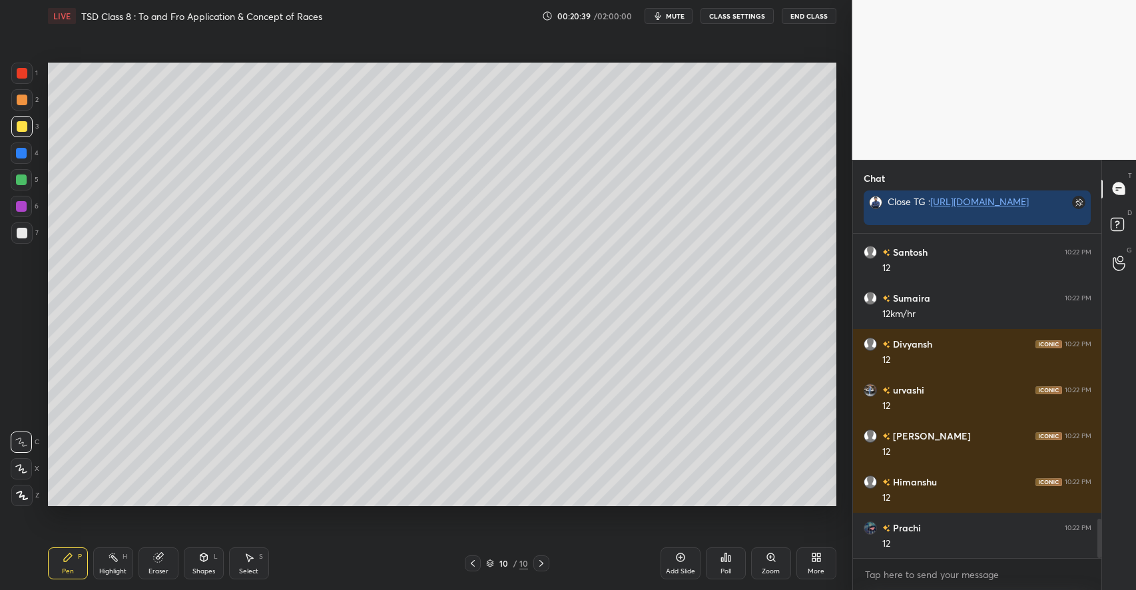
click at [202, 558] on icon at bounding box center [203, 557] width 7 height 8
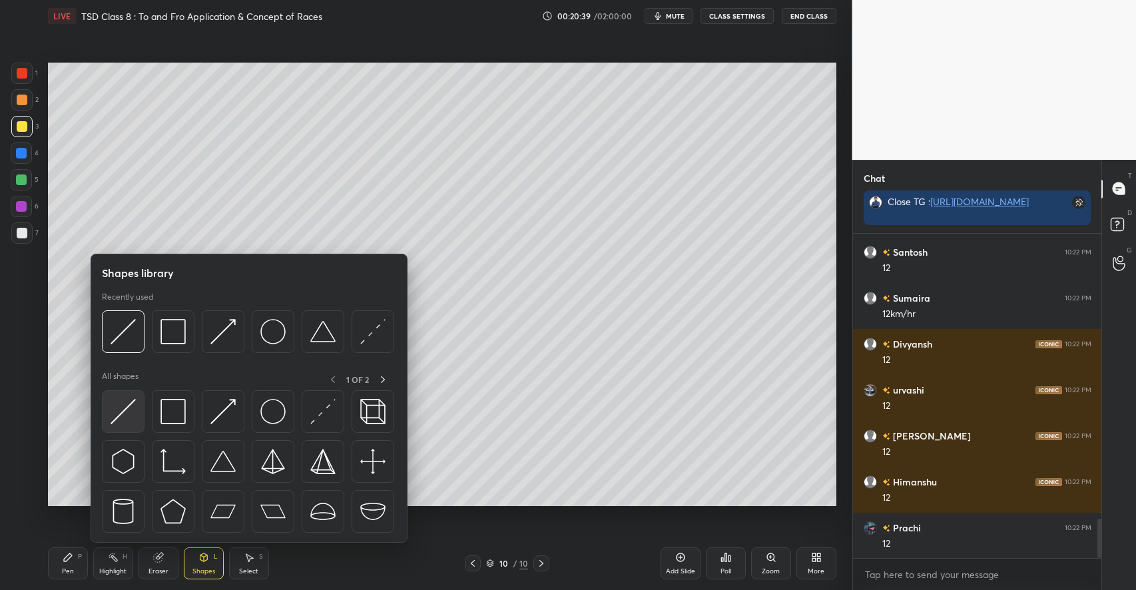
click at [129, 417] on img at bounding box center [123, 411] width 25 height 25
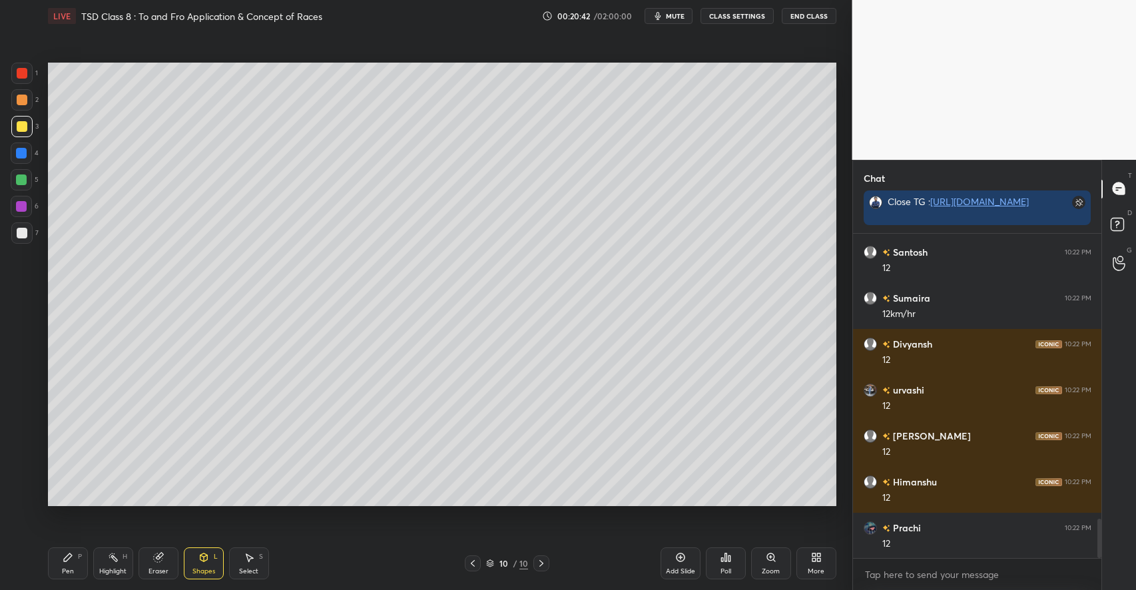
click at [63, 557] on icon at bounding box center [68, 557] width 11 height 11
click at [23, 177] on div at bounding box center [21, 179] width 11 height 11
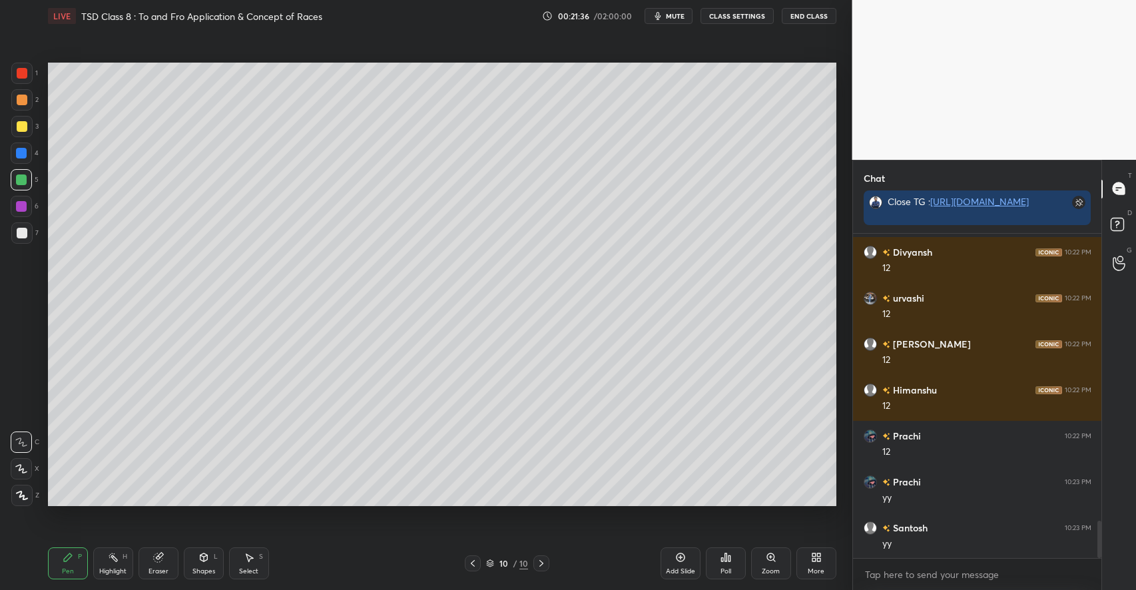
scroll to position [2513, 0]
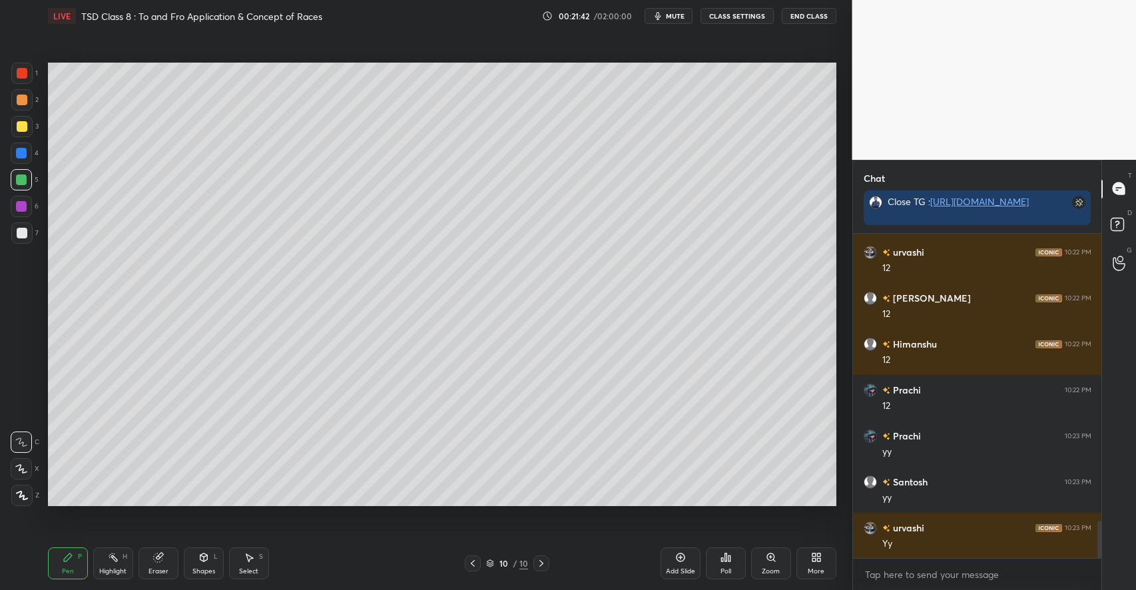
click at [674, 553] on div "Add Slide" at bounding box center [680, 563] width 40 height 32
click at [25, 125] on div at bounding box center [22, 126] width 11 height 11
click at [208, 555] on icon at bounding box center [203, 557] width 11 height 11
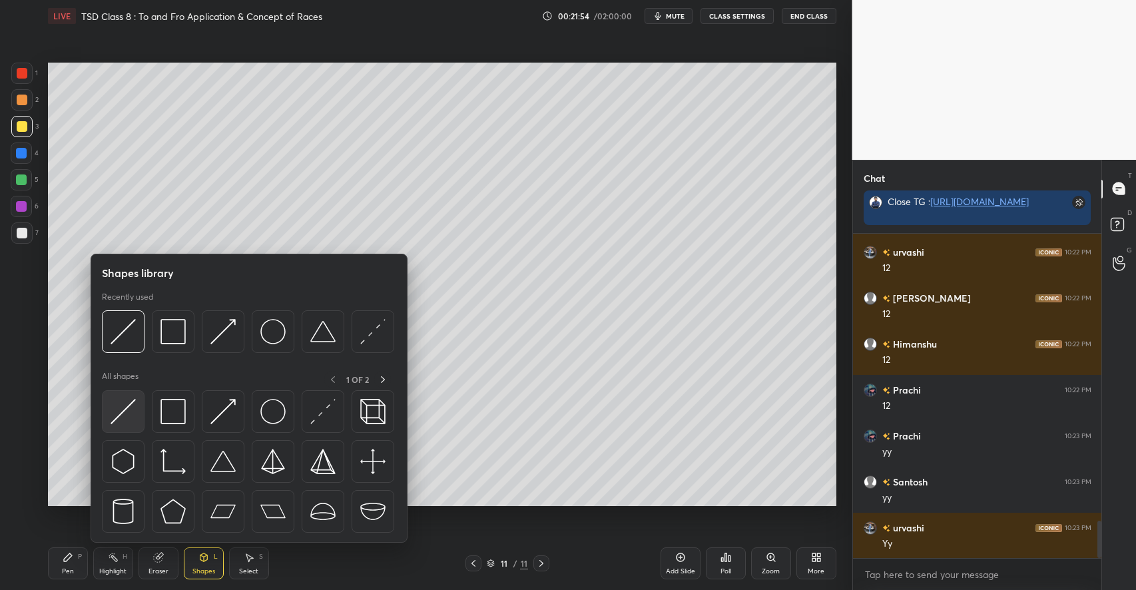
click at [128, 407] on img at bounding box center [123, 411] width 25 height 25
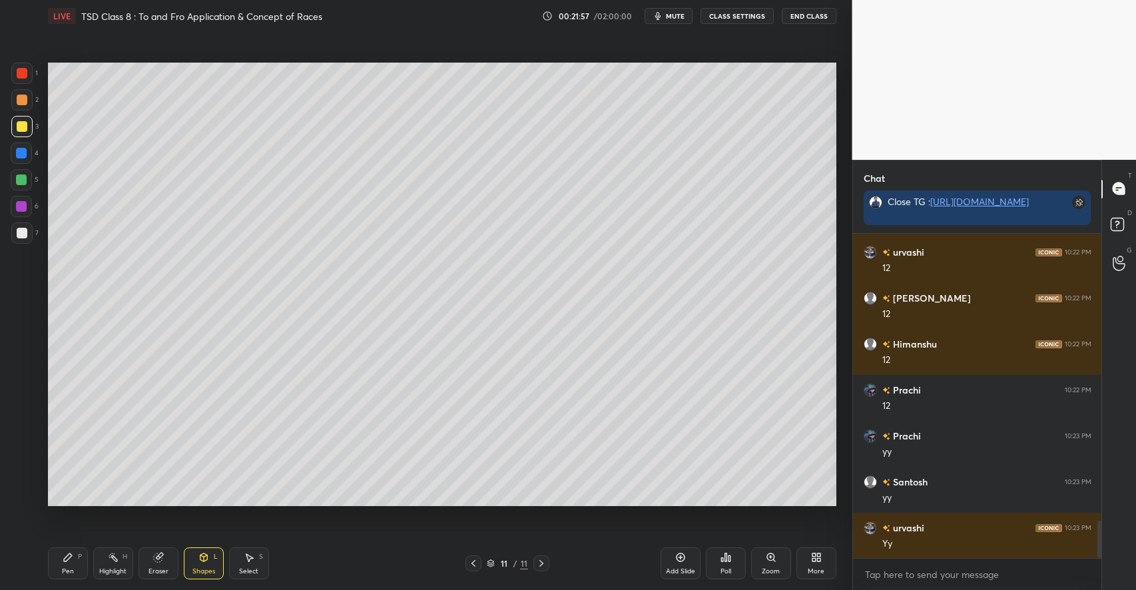
click at [69, 559] on icon at bounding box center [68, 557] width 11 height 11
click at [23, 101] on div at bounding box center [22, 100] width 11 height 11
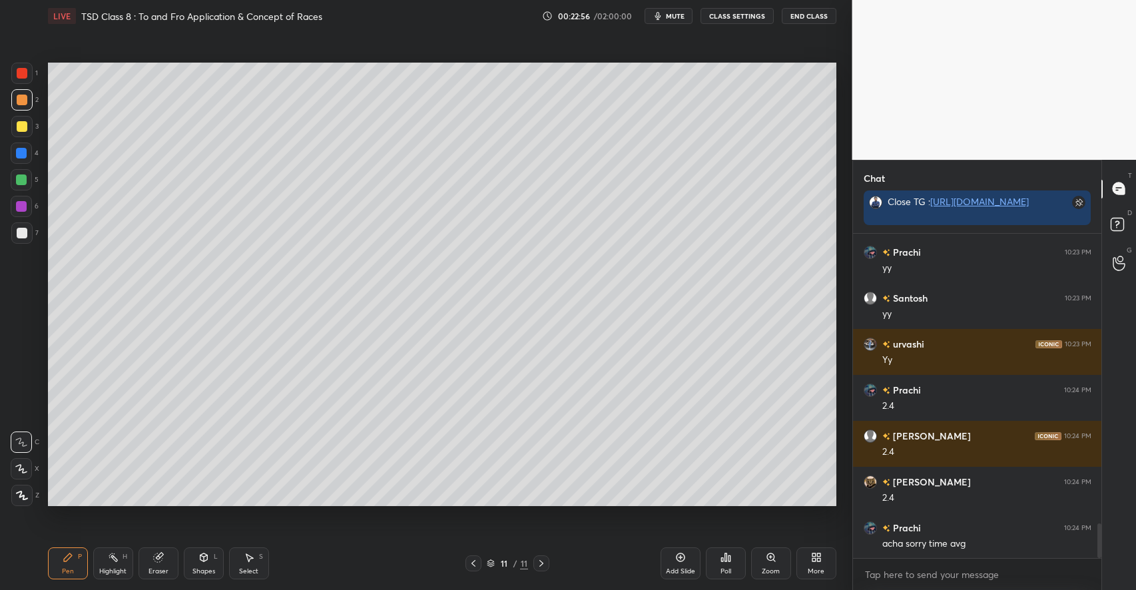
scroll to position [2743, 0]
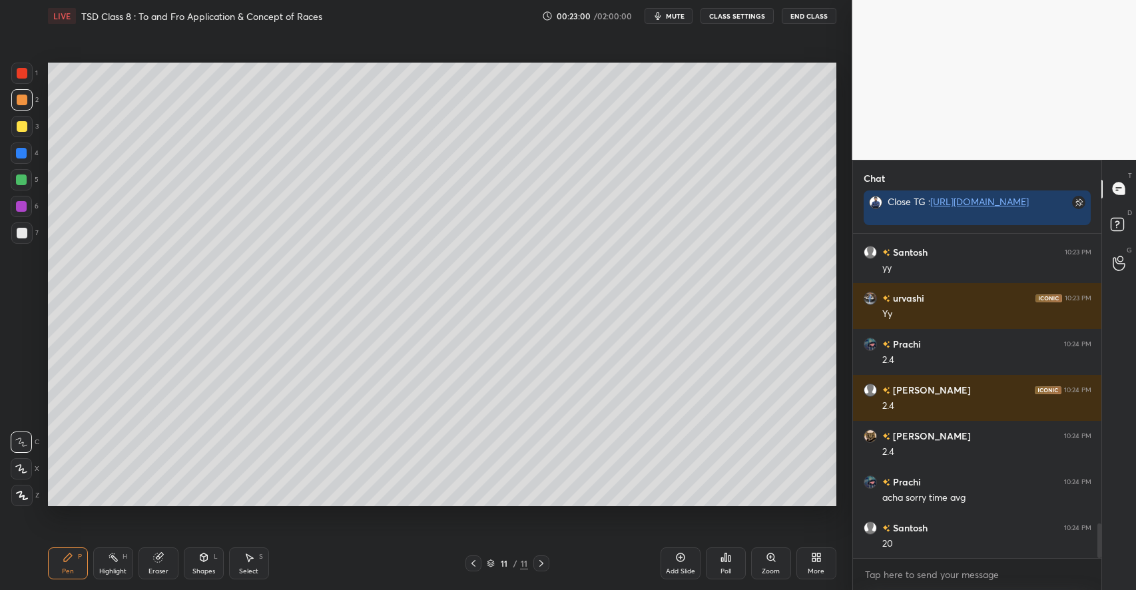
click at [23, 180] on div at bounding box center [21, 179] width 11 height 11
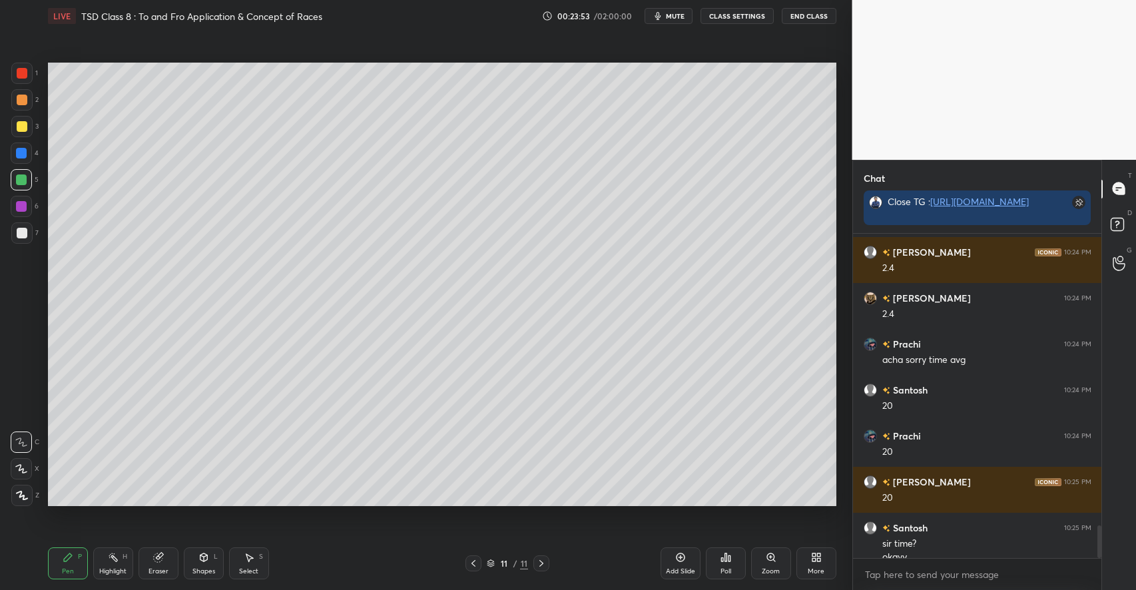
scroll to position [2894, 0]
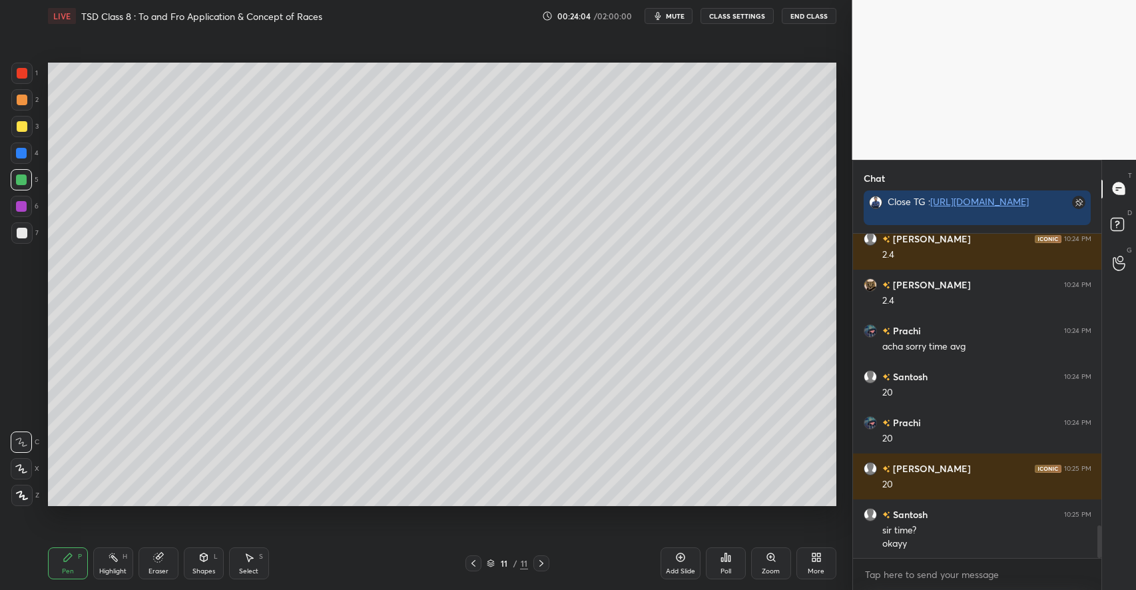
click at [198, 565] on div "Shapes L" at bounding box center [204, 563] width 40 height 32
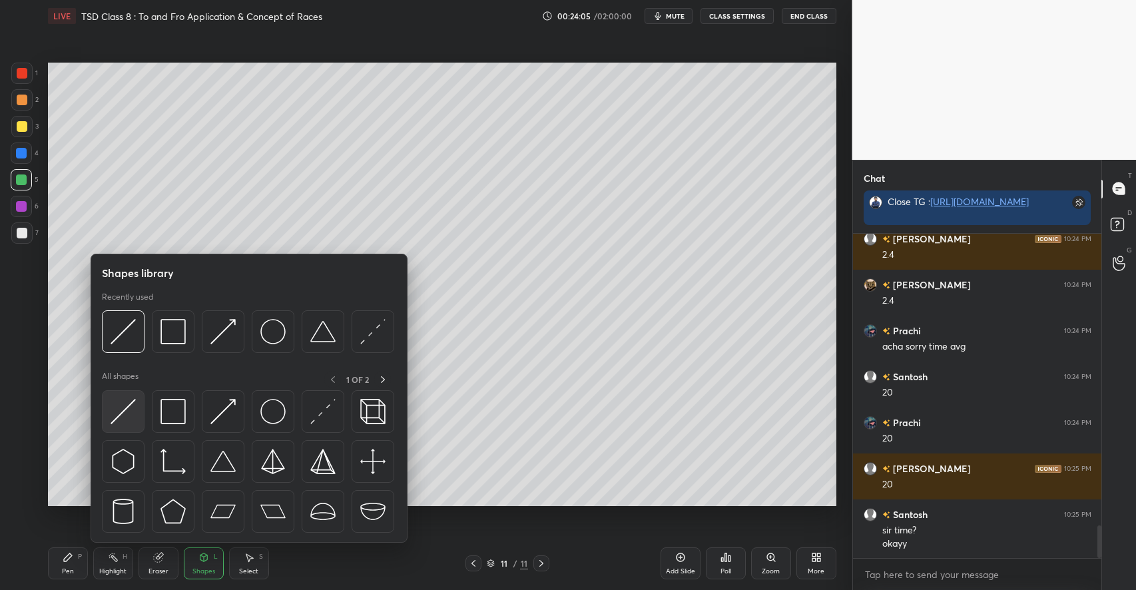
click at [129, 416] on img at bounding box center [123, 411] width 25 height 25
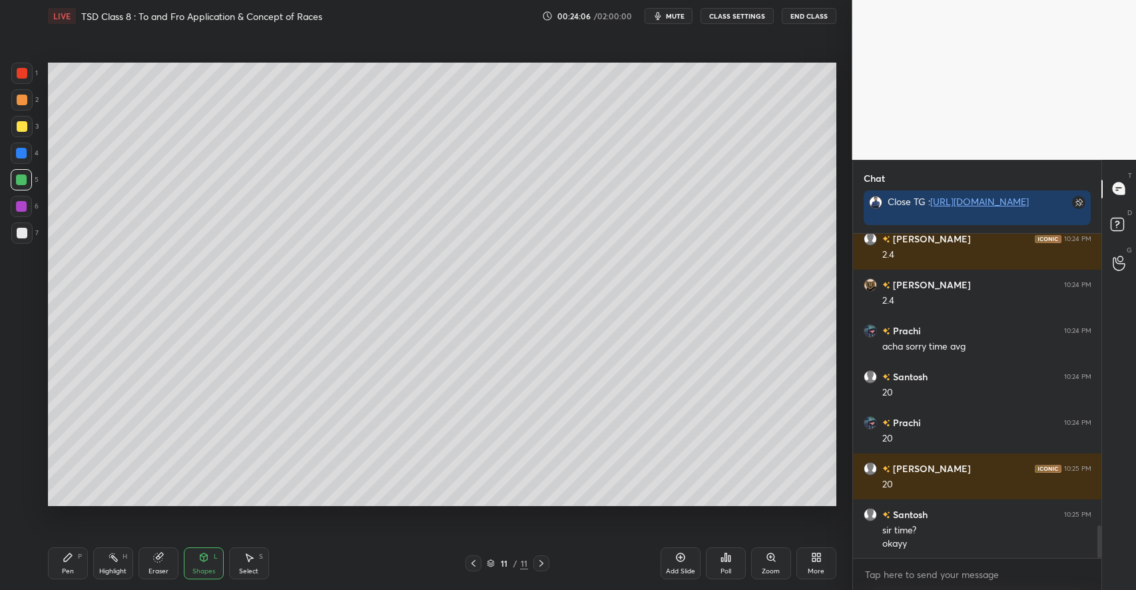
click at [200, 569] on div "Shapes" at bounding box center [203, 571] width 23 height 7
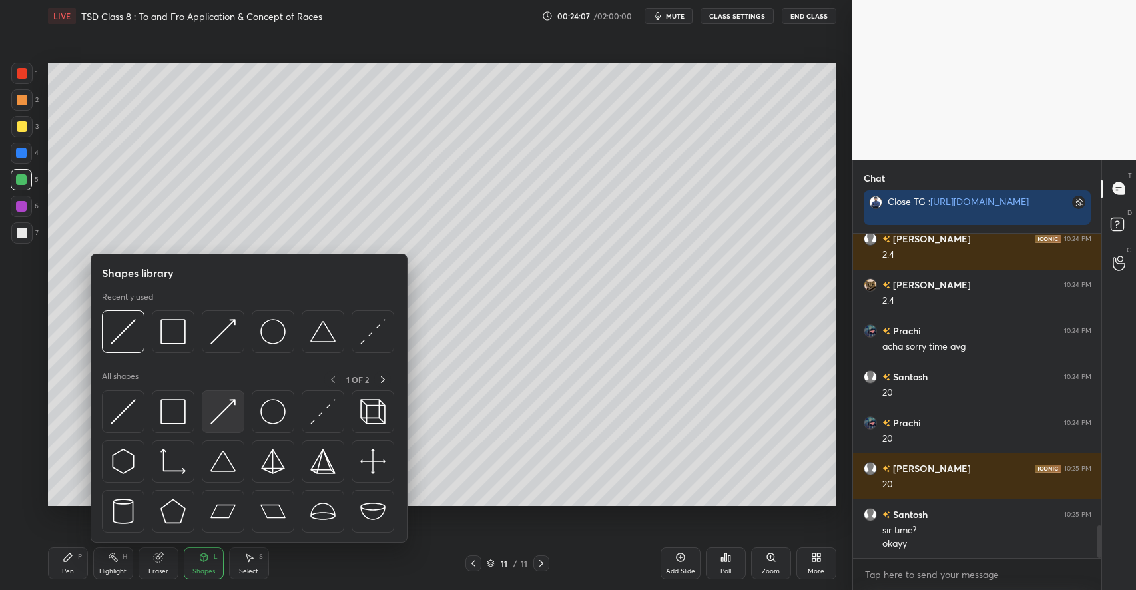
click at [223, 411] on img at bounding box center [222, 411] width 25 height 25
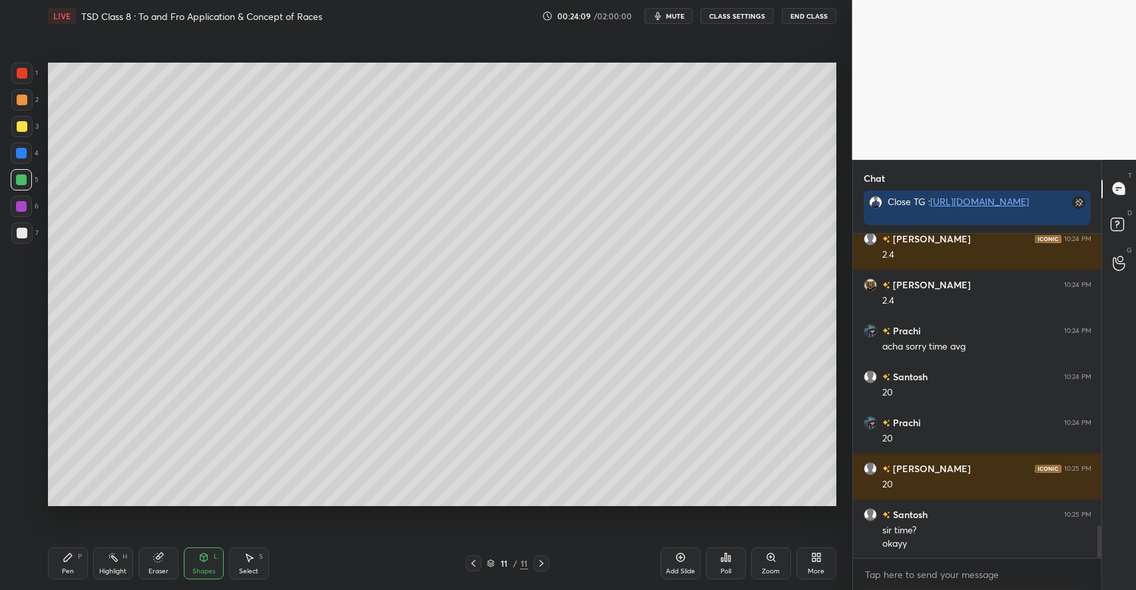
click at [73, 568] on div "Pen" at bounding box center [68, 571] width 12 height 7
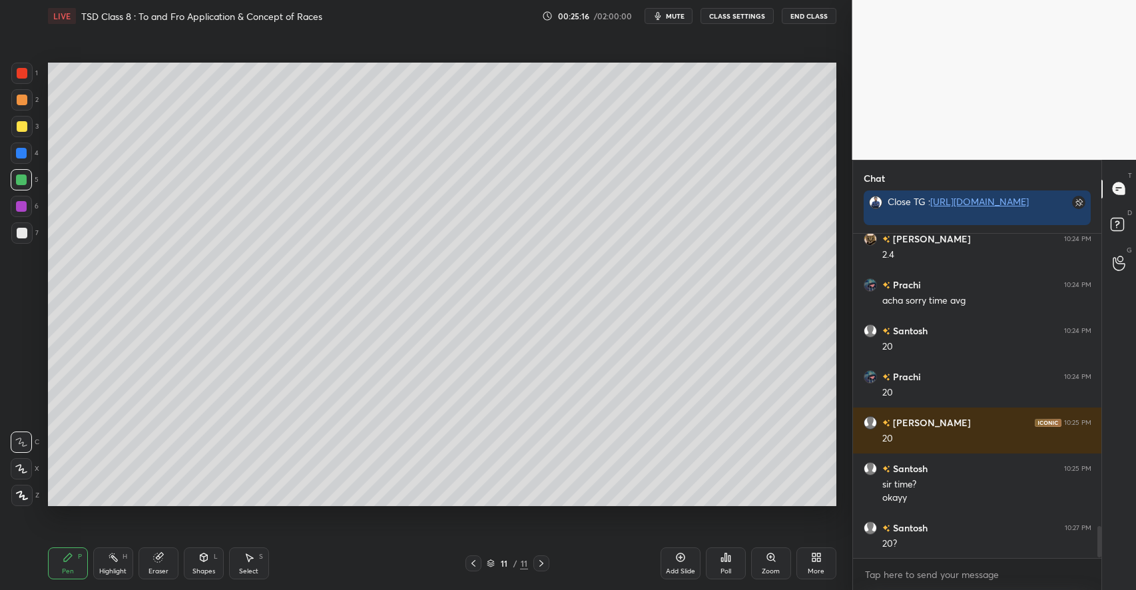
scroll to position [2985, 0]
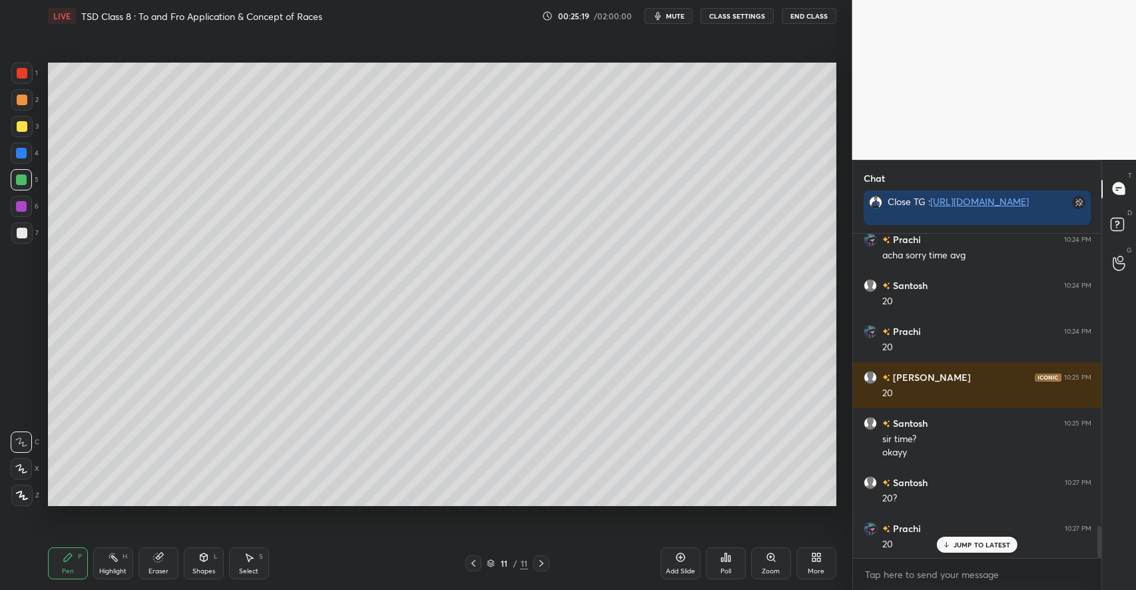
click at [21, 126] on div at bounding box center [22, 126] width 11 height 11
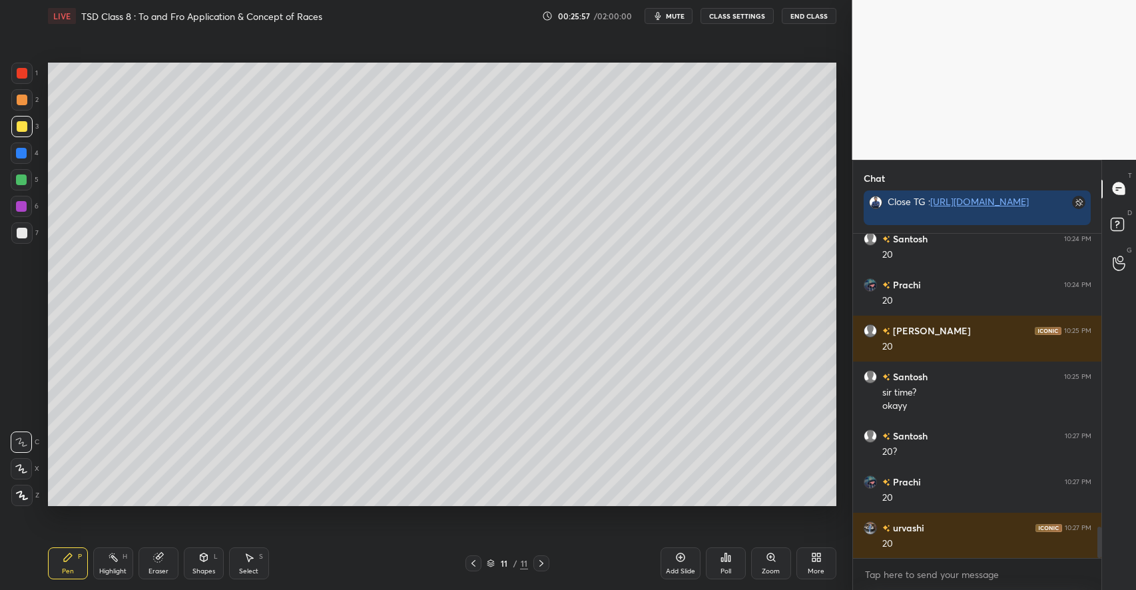
click at [210, 561] on div "Shapes L" at bounding box center [204, 563] width 40 height 32
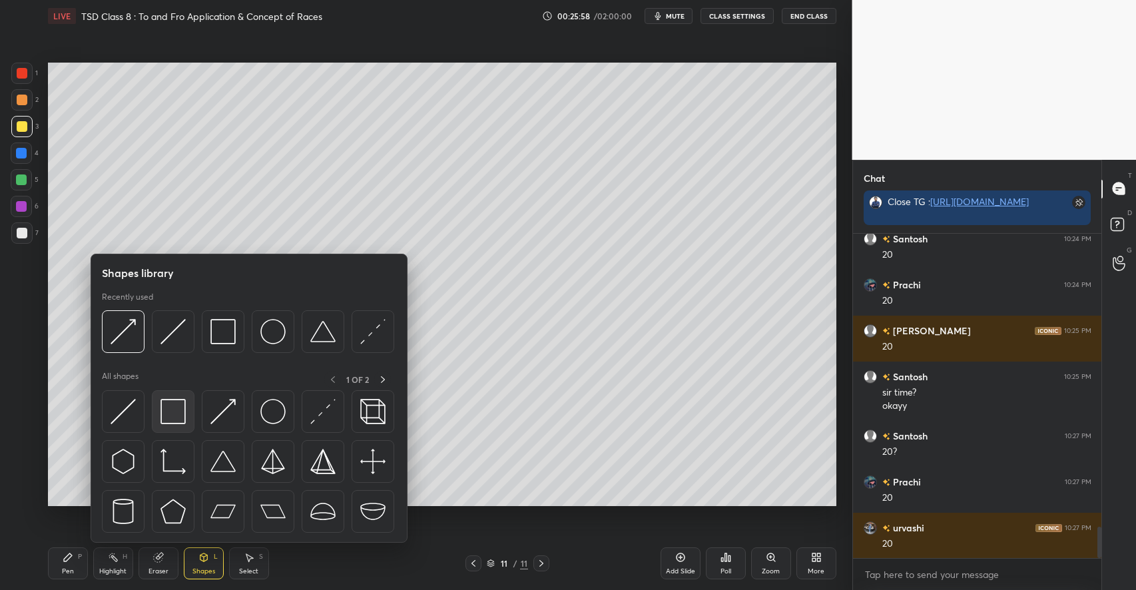
click at [165, 413] on img at bounding box center [172, 411] width 25 height 25
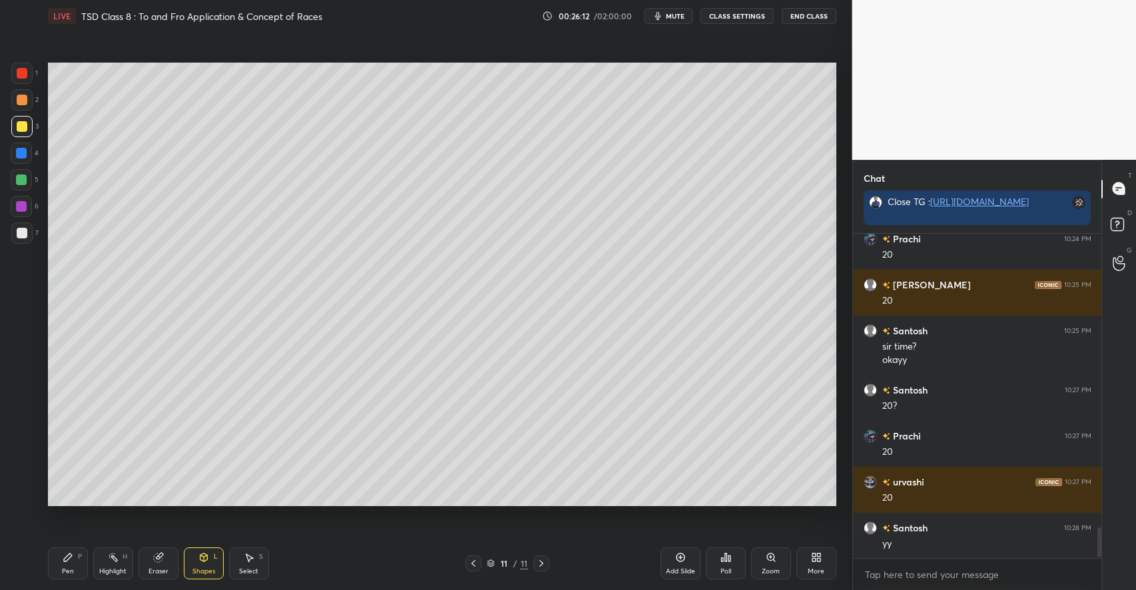
scroll to position [3124, 0]
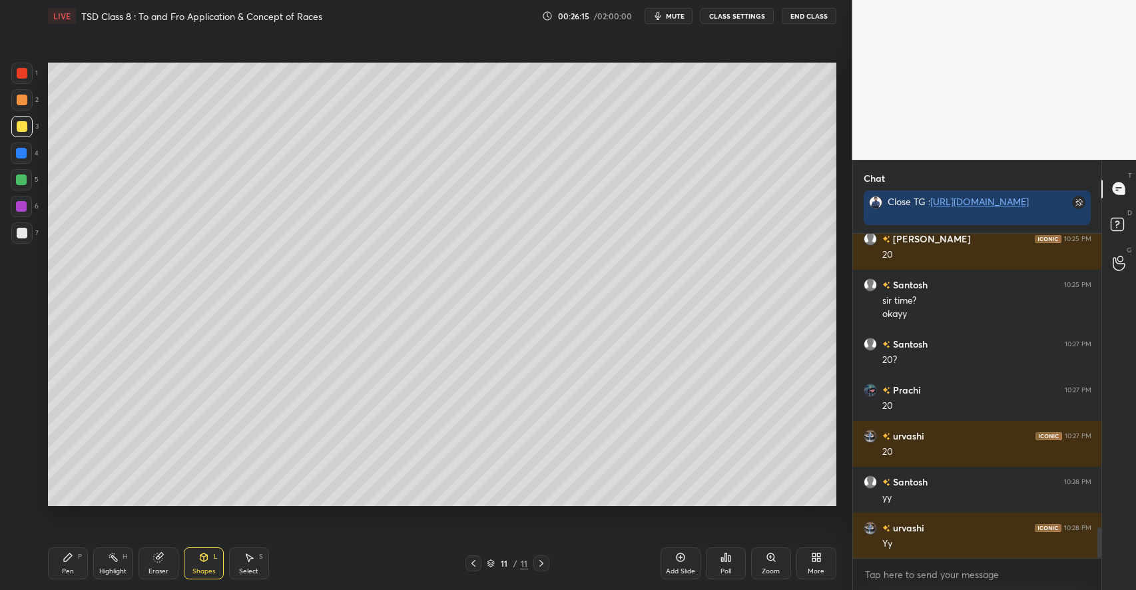
click at [258, 559] on div "Select S" at bounding box center [249, 563] width 40 height 32
click at [673, 561] on div "Add Slide" at bounding box center [680, 563] width 40 height 32
click at [67, 563] on icon at bounding box center [68, 557] width 11 height 11
click at [23, 176] on div at bounding box center [21, 179] width 11 height 11
click at [21, 129] on div at bounding box center [22, 126] width 11 height 11
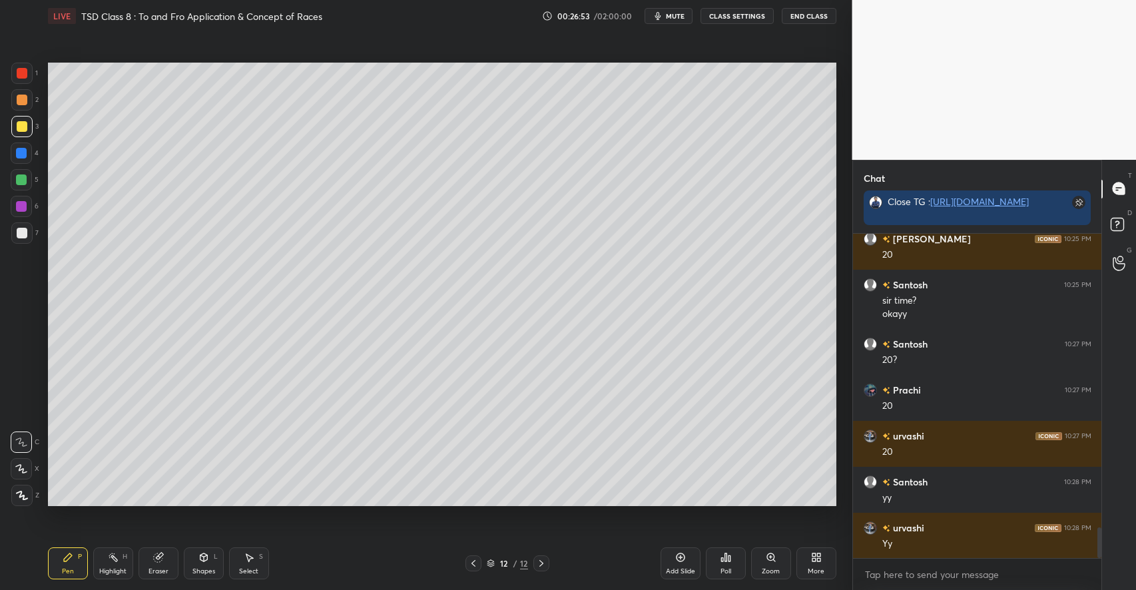
click at [205, 560] on icon at bounding box center [203, 557] width 7 height 8
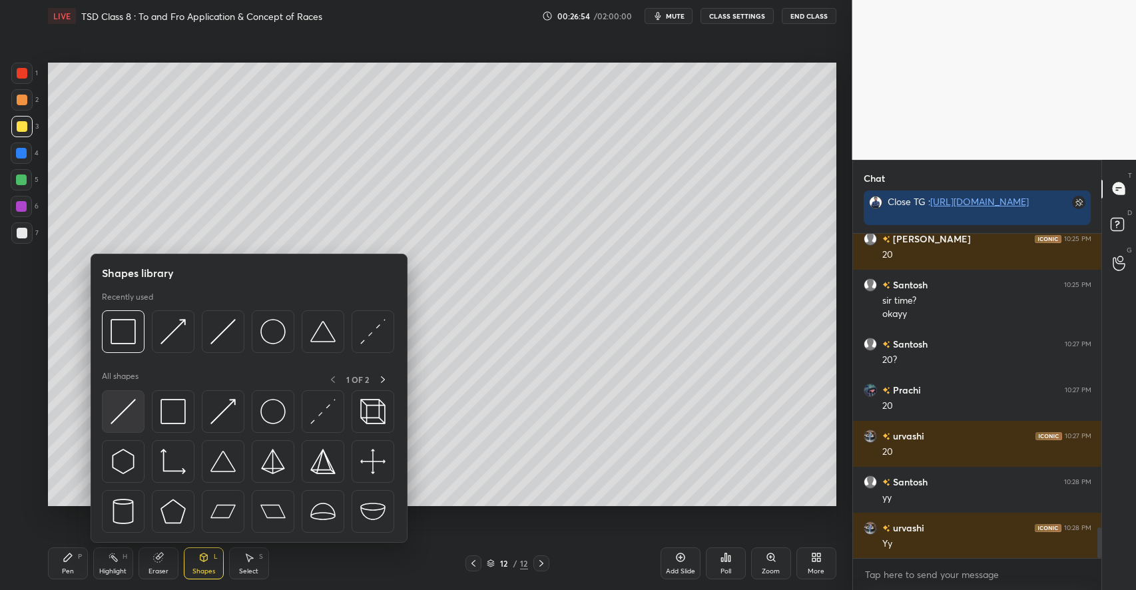
click at [126, 416] on img at bounding box center [123, 411] width 25 height 25
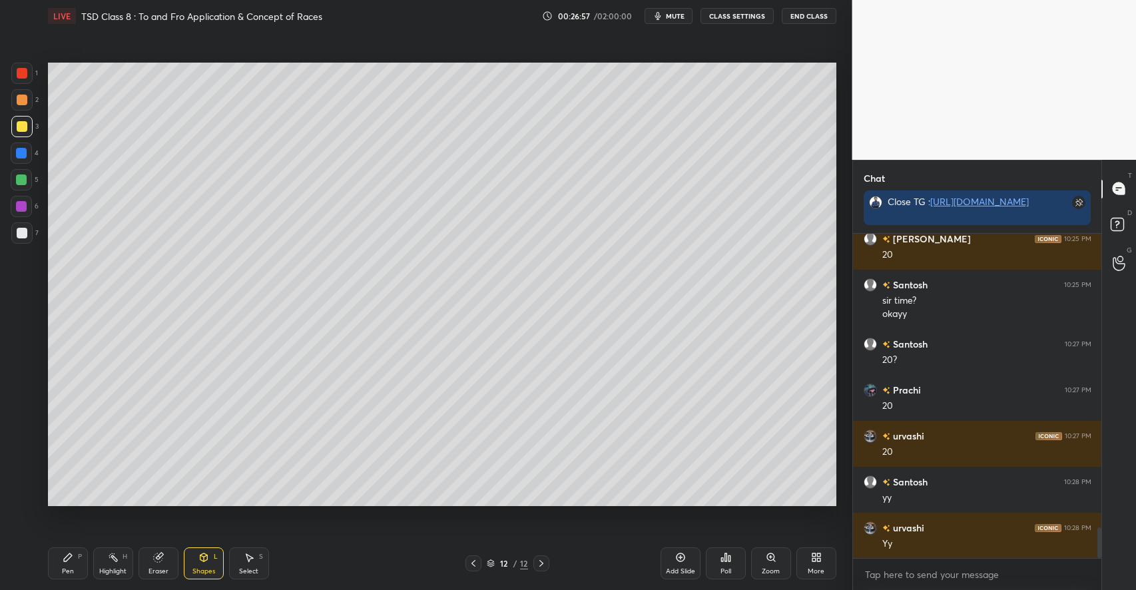
click at [77, 546] on div "Pen P Highlight H Eraser Shapes L Select S 12 / 12 Add Slide Poll Zoom More" at bounding box center [442, 563] width 788 height 53
click at [64, 549] on div "Pen P" at bounding box center [68, 563] width 40 height 32
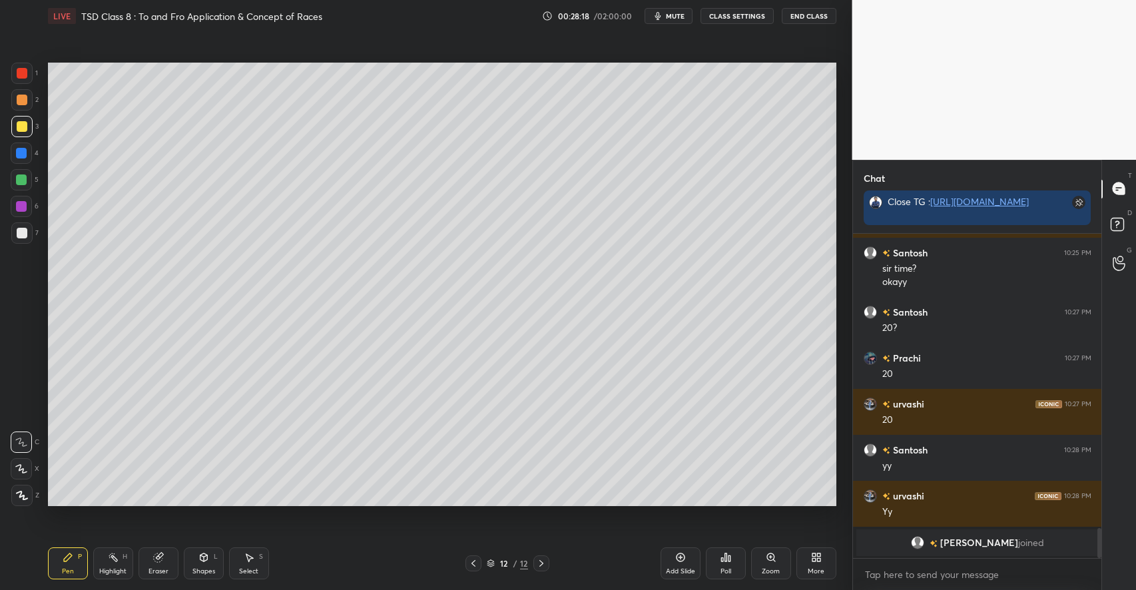
click at [256, 557] on div "Select S" at bounding box center [249, 563] width 40 height 32
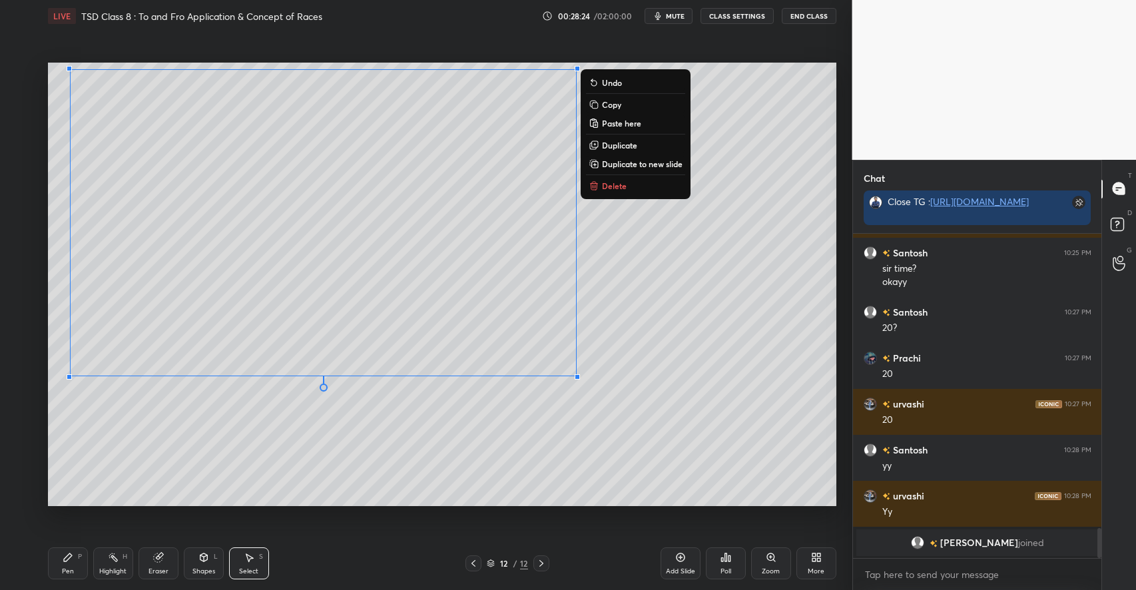
click at [638, 164] on p "Duplicate to new slide" at bounding box center [642, 163] width 81 height 11
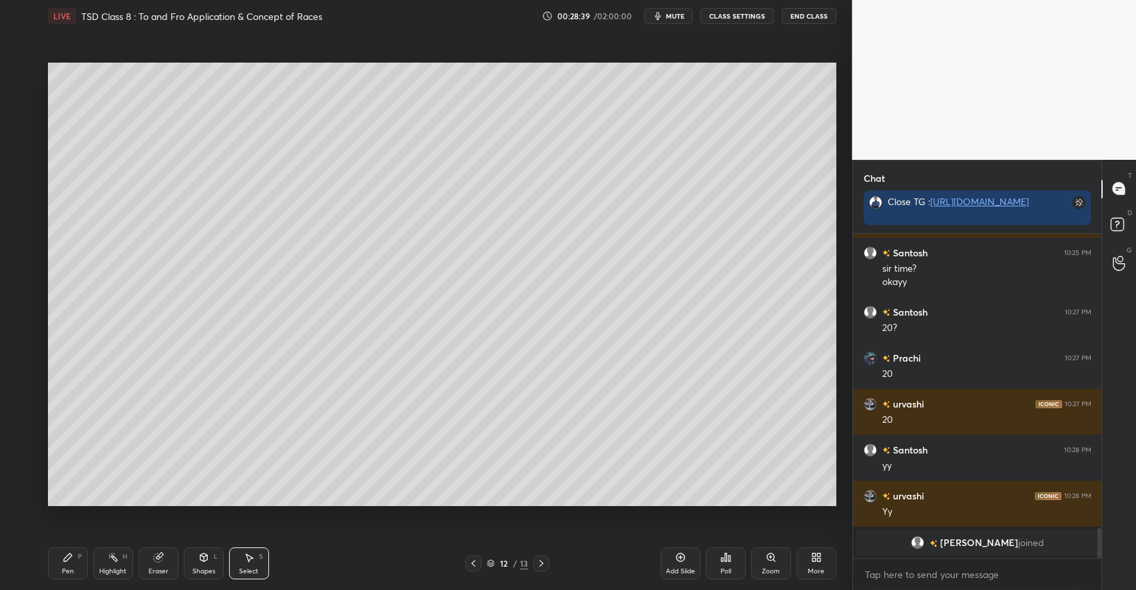
scroll to position [3172, 0]
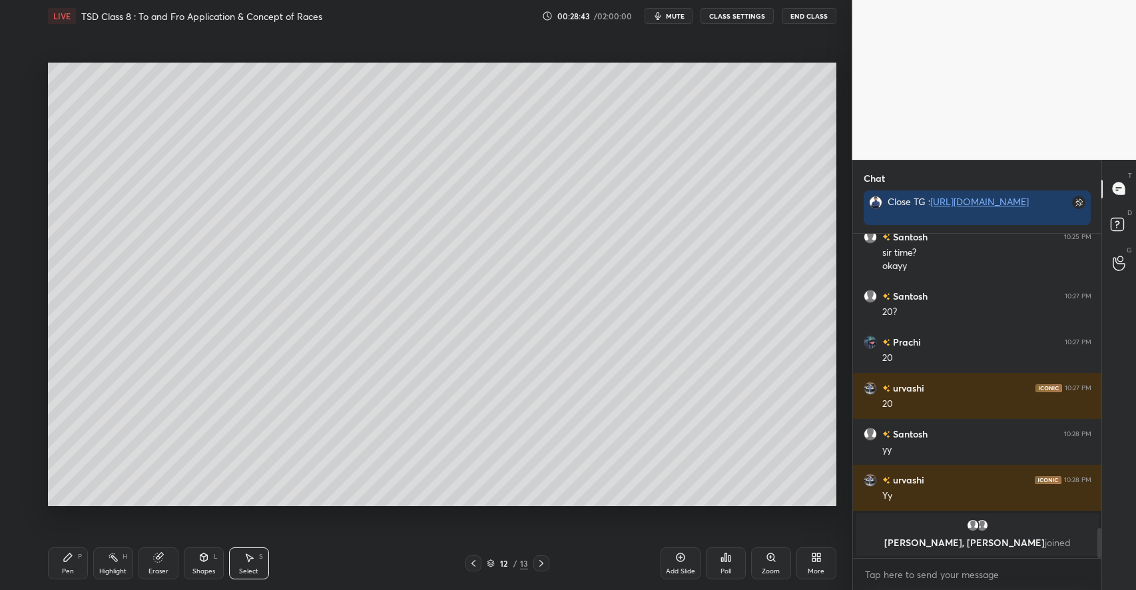
click at [73, 563] on icon at bounding box center [68, 557] width 11 height 11
click at [19, 178] on div at bounding box center [21, 179] width 11 height 11
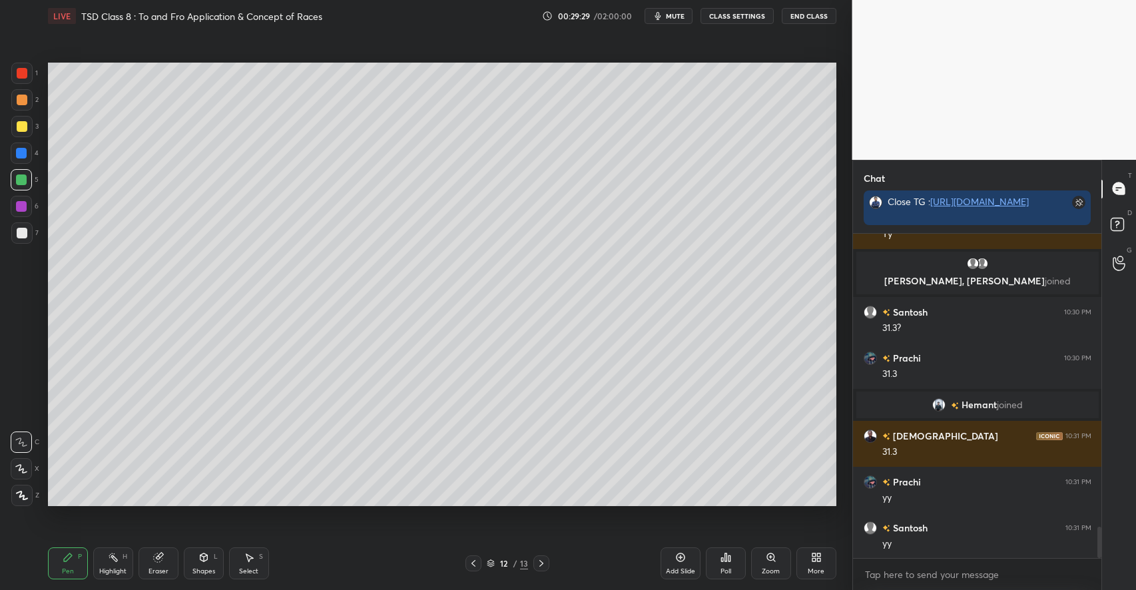
scroll to position [3009, 0]
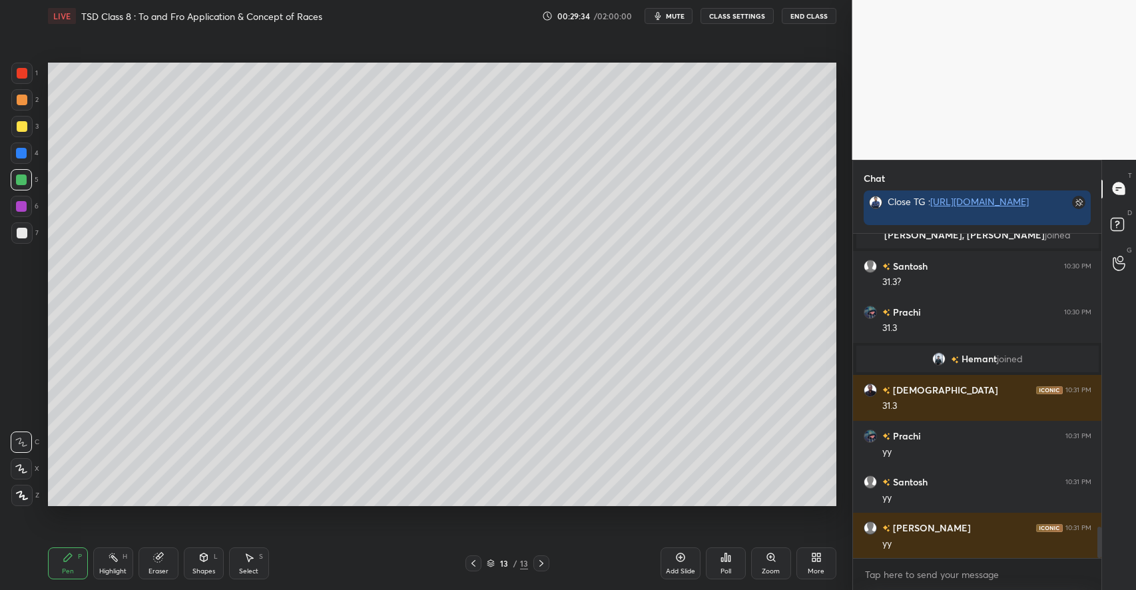
click at [200, 565] on div "Shapes L" at bounding box center [204, 563] width 40 height 32
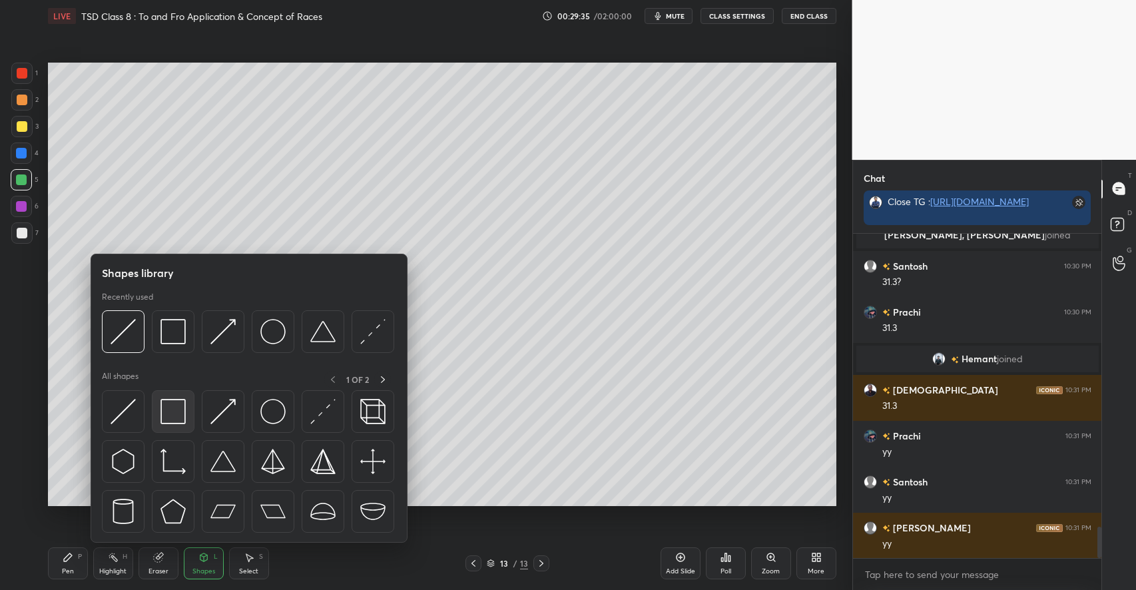
click at [170, 411] on img at bounding box center [172, 411] width 25 height 25
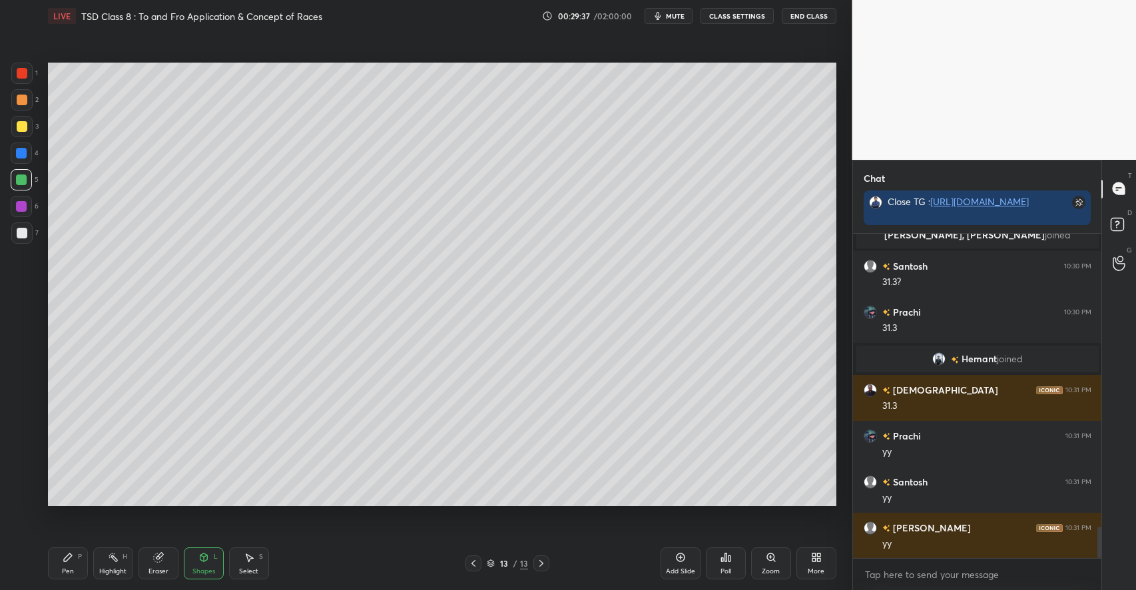
click at [24, 125] on div at bounding box center [22, 126] width 11 height 11
click at [75, 559] on div "Pen P" at bounding box center [68, 563] width 40 height 32
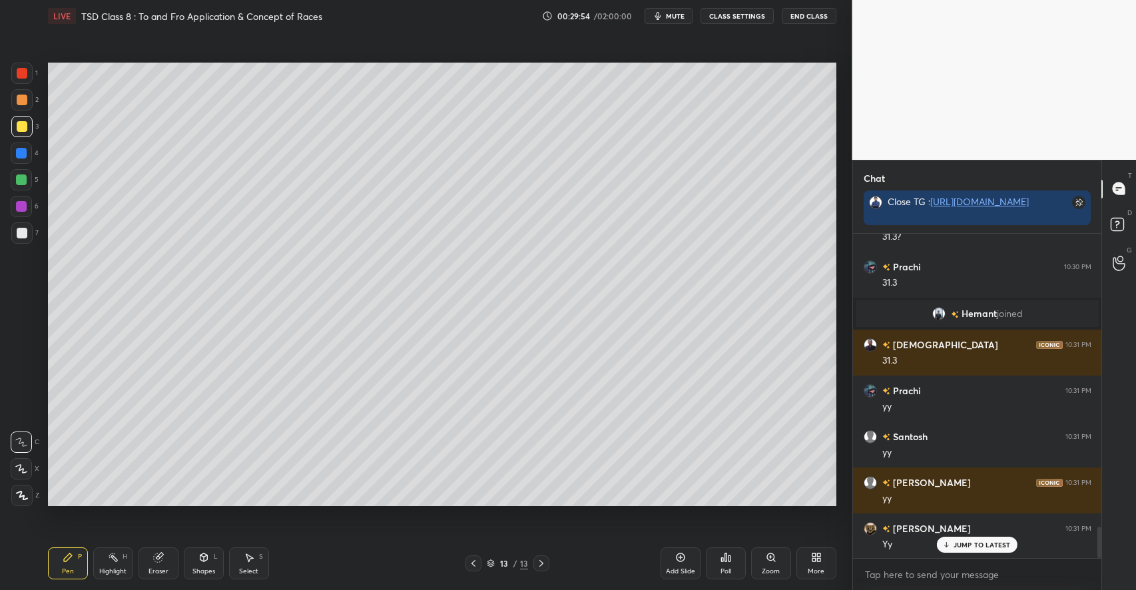
click at [253, 557] on icon at bounding box center [249, 557] width 11 height 11
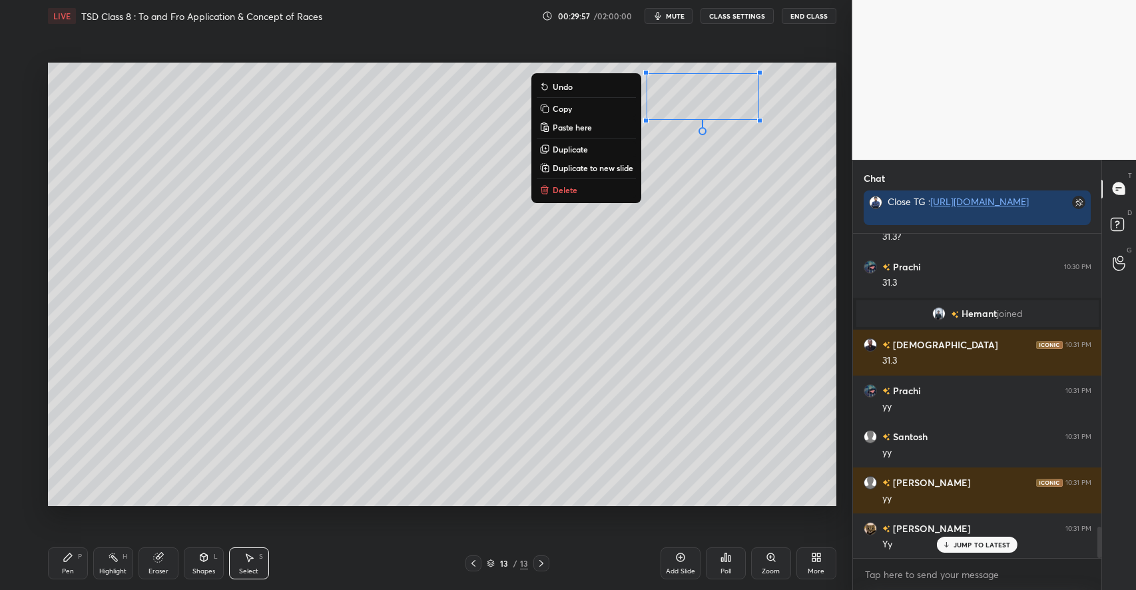
click at [570, 192] on p "Delete" at bounding box center [565, 189] width 25 height 11
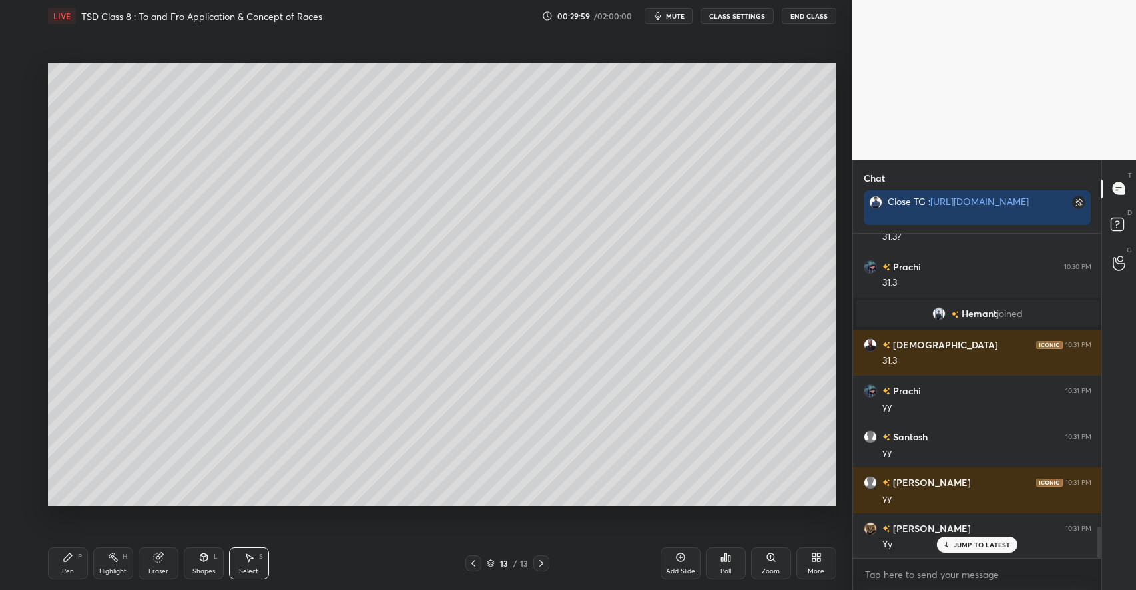
click at [75, 562] on div "Pen P" at bounding box center [68, 563] width 40 height 32
click at [24, 235] on div at bounding box center [22, 233] width 11 height 11
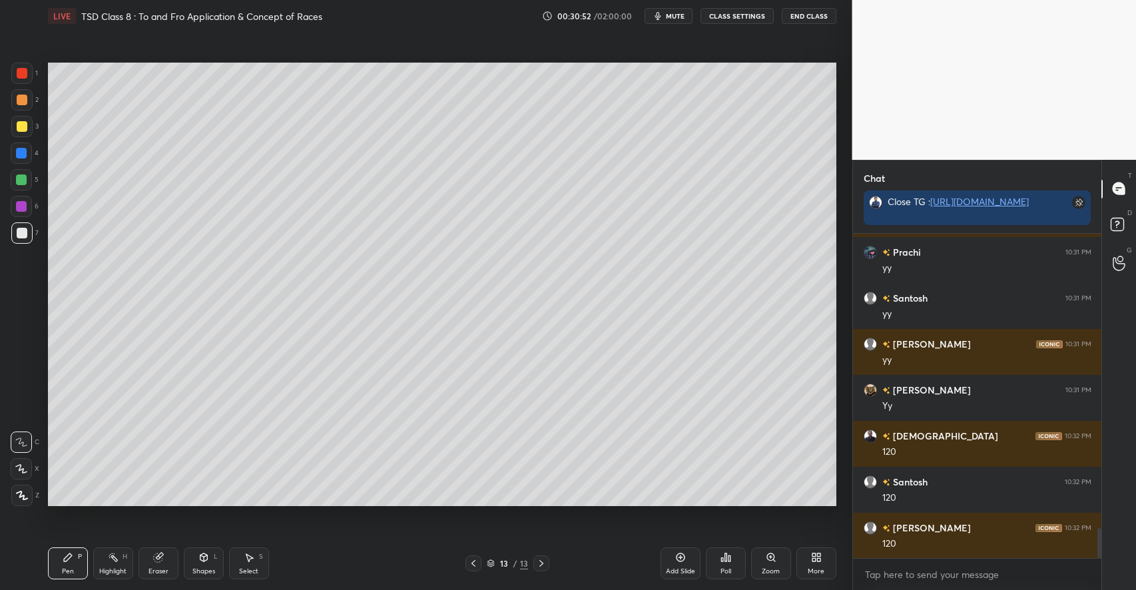
scroll to position [3238, 0]
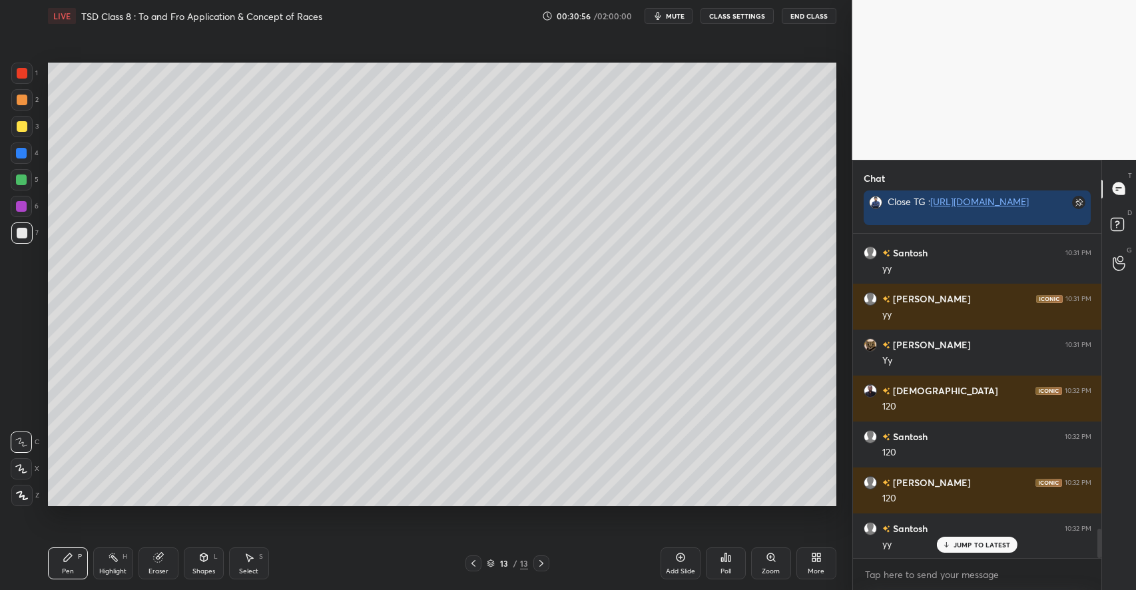
click at [113, 551] on div "Highlight H" at bounding box center [113, 563] width 40 height 32
click at [675, 561] on icon at bounding box center [680, 557] width 11 height 11
click at [200, 559] on icon at bounding box center [203, 557] width 7 height 8
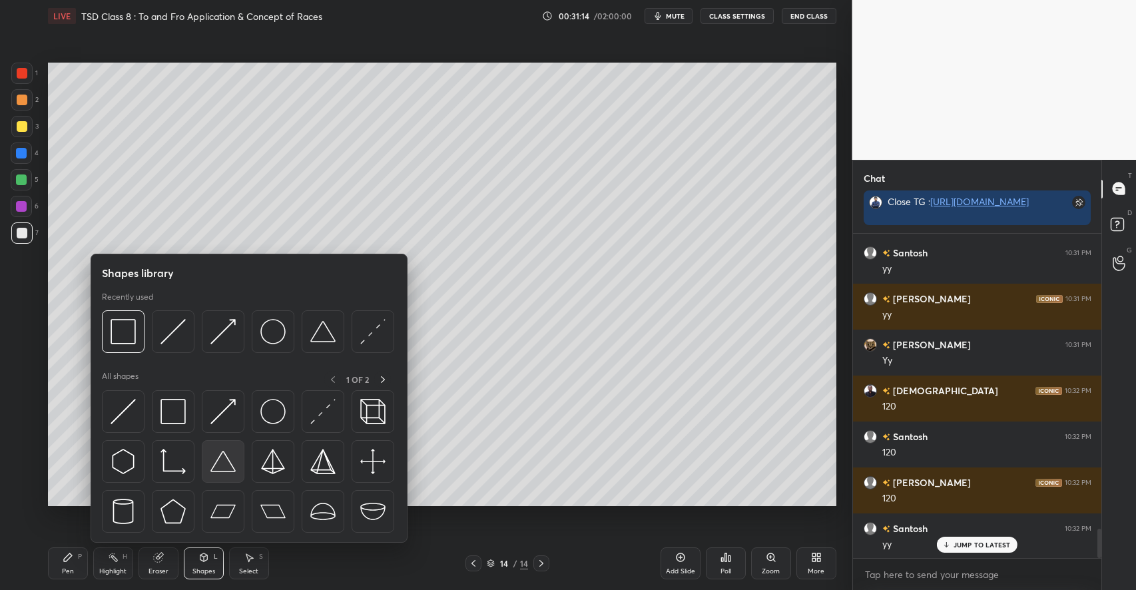
click at [219, 461] on img at bounding box center [222, 461] width 25 height 25
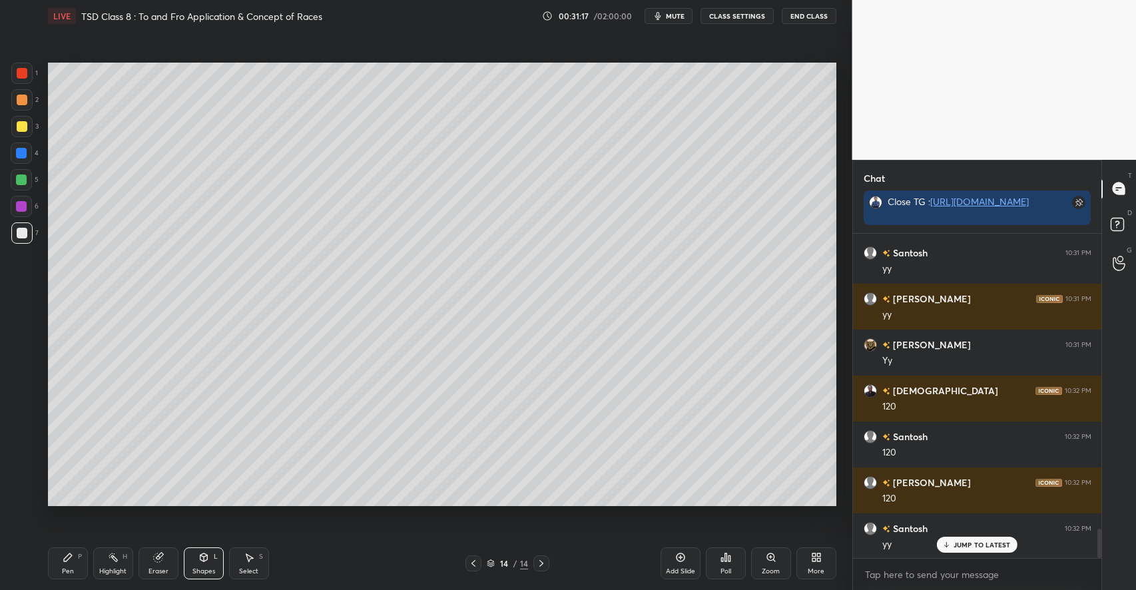
click at [21, 124] on div at bounding box center [22, 126] width 11 height 11
click at [67, 557] on icon at bounding box center [68, 557] width 8 height 8
click at [205, 564] on div "Shapes L" at bounding box center [204, 563] width 40 height 32
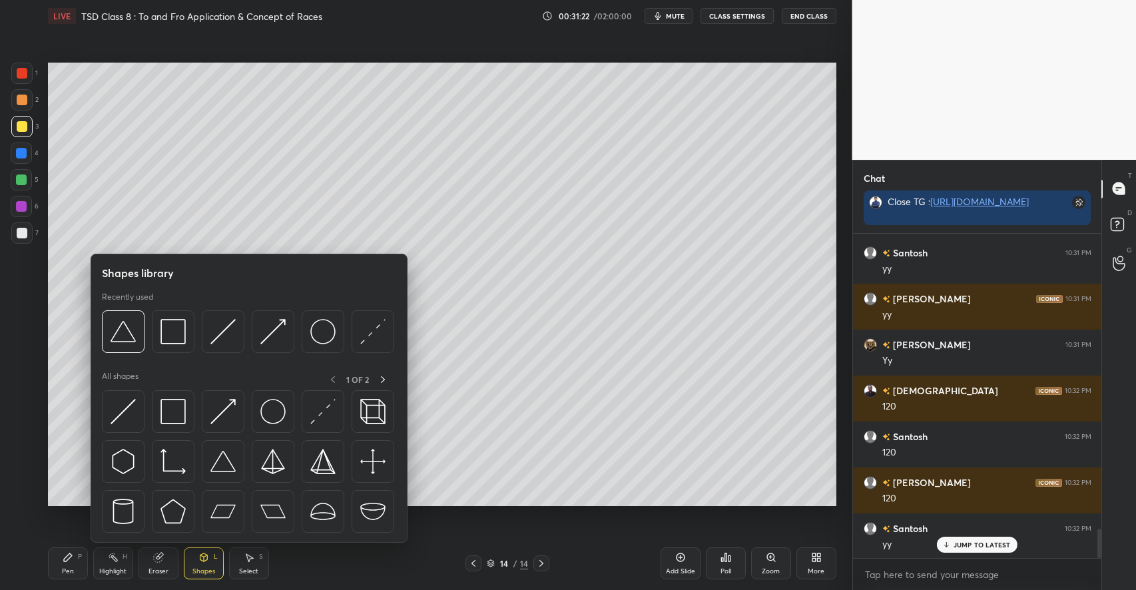
click at [246, 561] on icon at bounding box center [249, 557] width 11 height 11
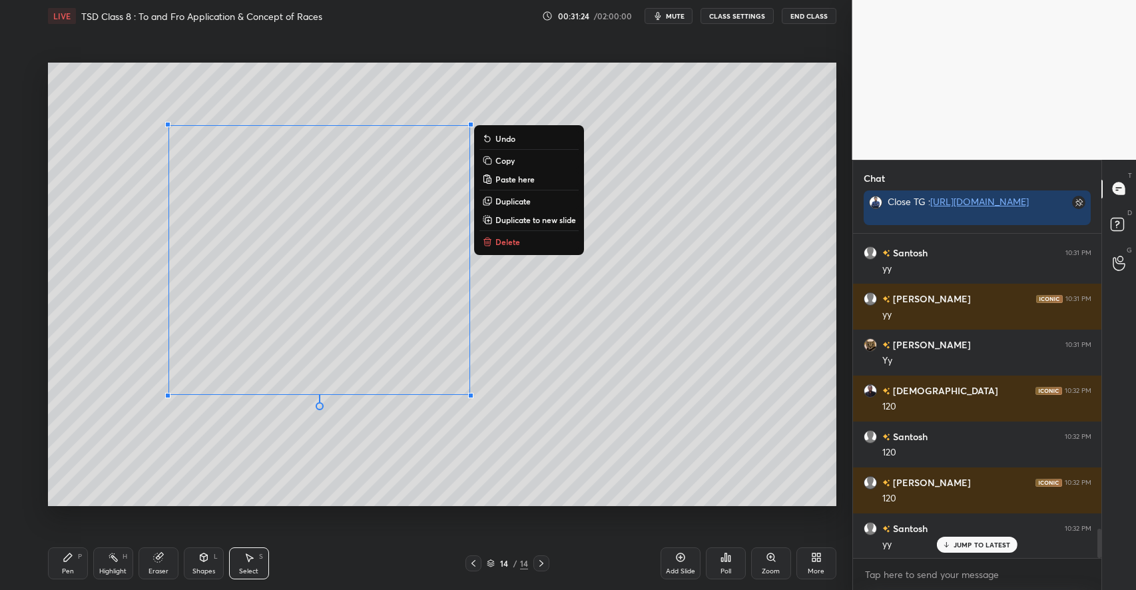
click at [505, 243] on p "Delete" at bounding box center [507, 241] width 25 height 11
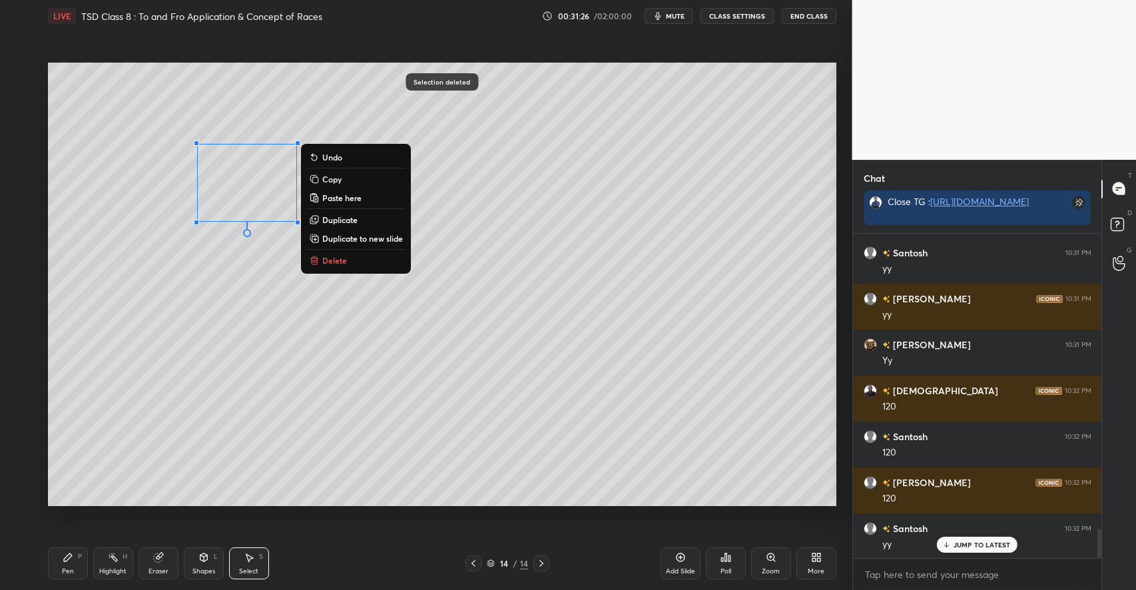
click at [331, 261] on p "Delete" at bounding box center [334, 260] width 25 height 11
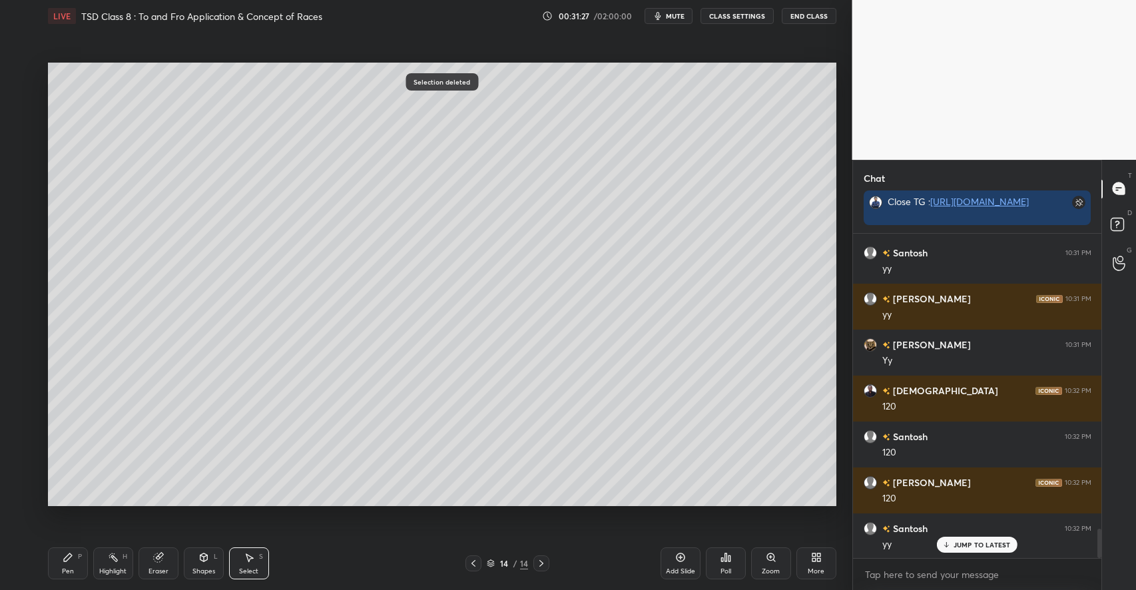
click at [197, 560] on div "Shapes L" at bounding box center [204, 563] width 40 height 32
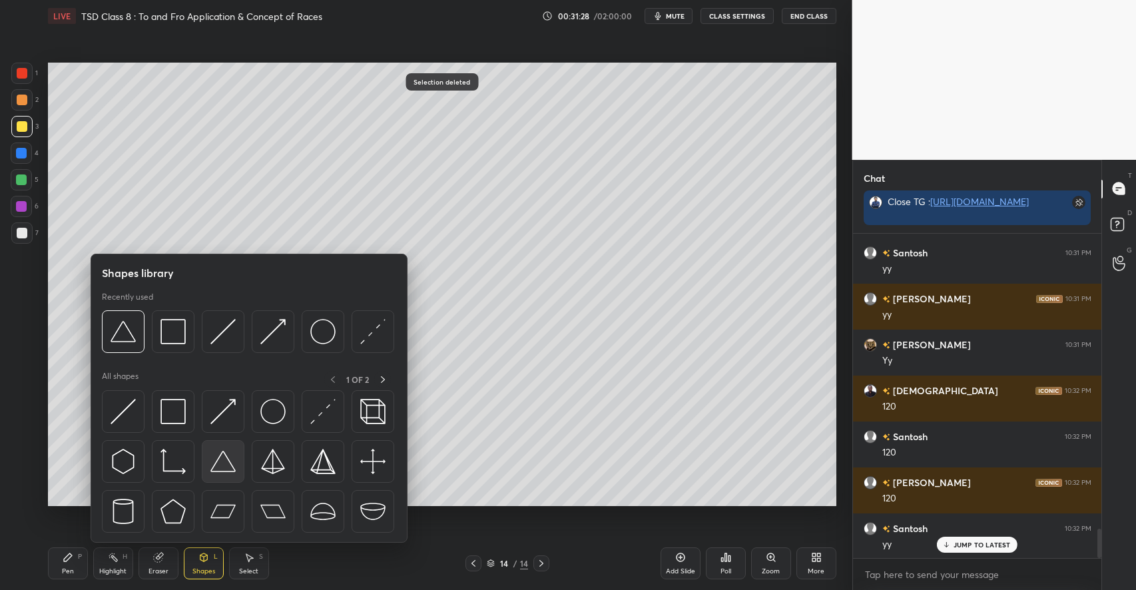
click at [224, 459] on img at bounding box center [222, 461] width 25 height 25
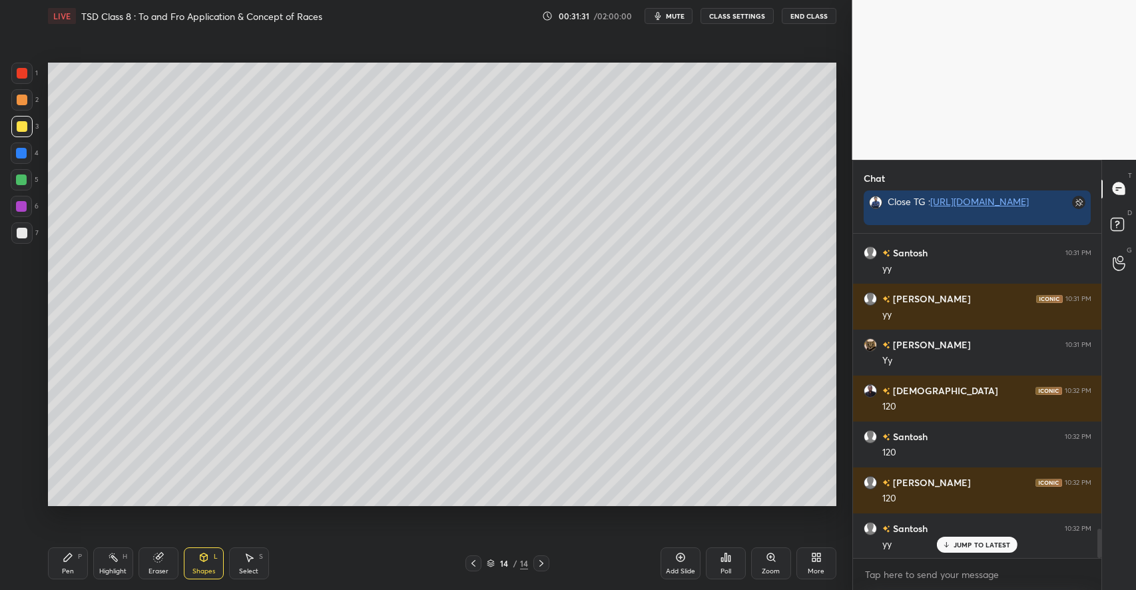
click at [68, 549] on div "Pen P" at bounding box center [68, 563] width 40 height 32
click at [27, 175] on div at bounding box center [21, 179] width 21 height 21
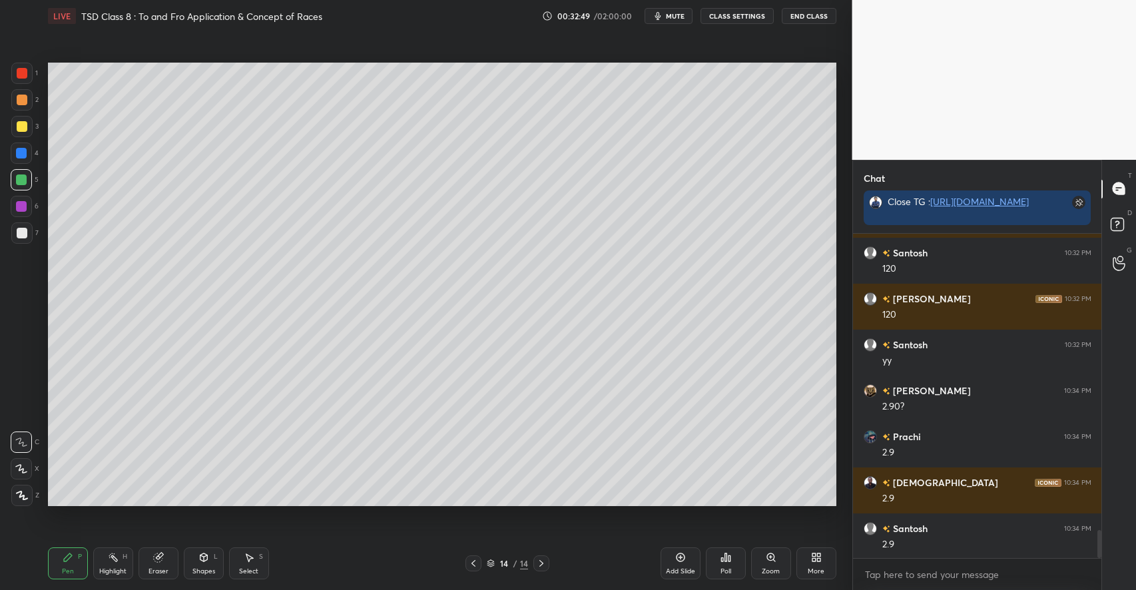
scroll to position [3469, 0]
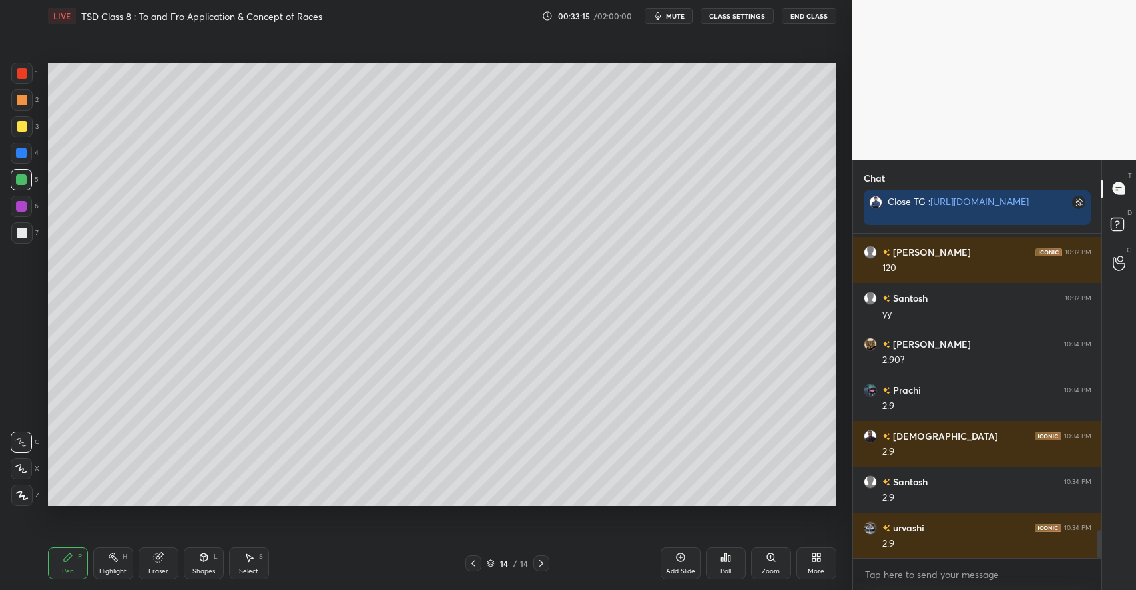
click at [675, 555] on icon at bounding box center [680, 557] width 11 height 11
click at [201, 560] on icon at bounding box center [203, 557] width 7 height 8
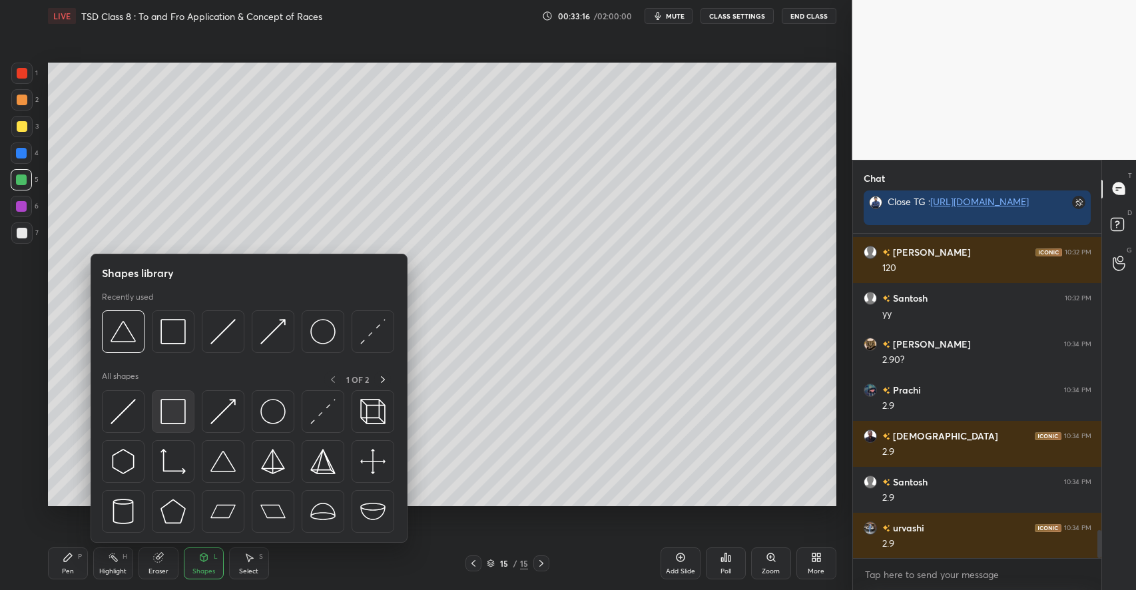
click at [173, 424] on img at bounding box center [172, 411] width 25 height 25
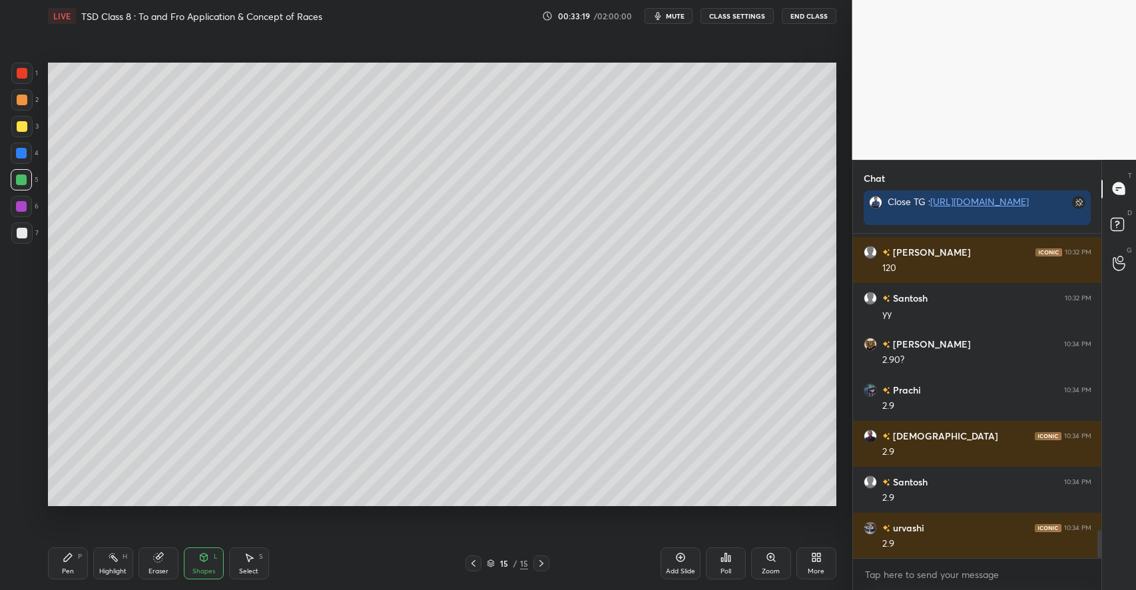
click at [74, 556] on div "Pen P" at bounding box center [68, 563] width 40 height 32
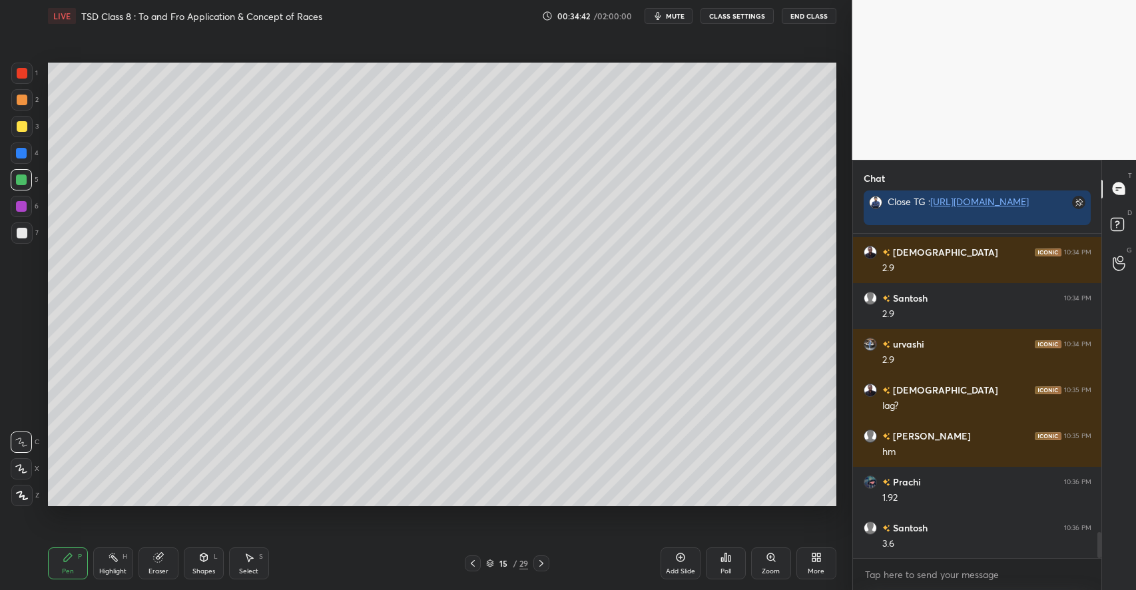
scroll to position [3698, 0]
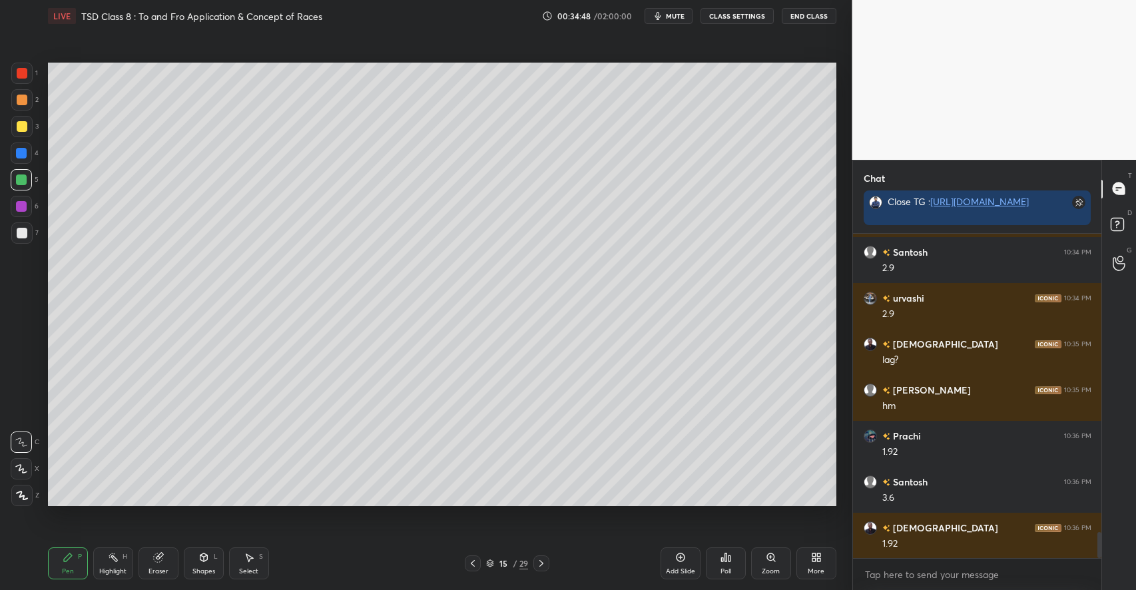
click at [22, 126] on div at bounding box center [22, 126] width 11 height 11
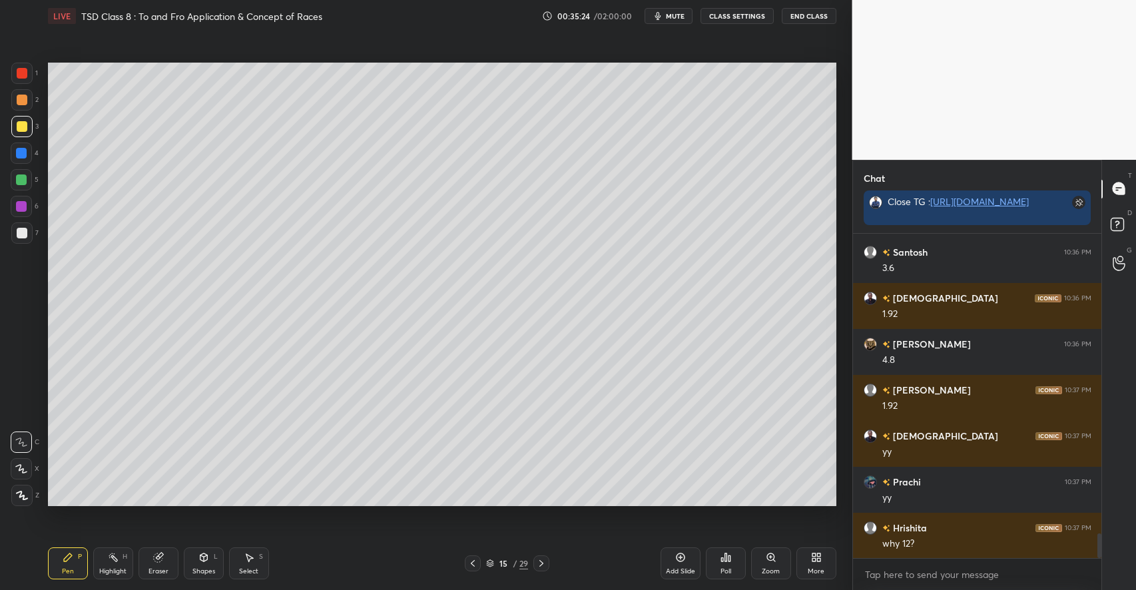
scroll to position [3973, 0]
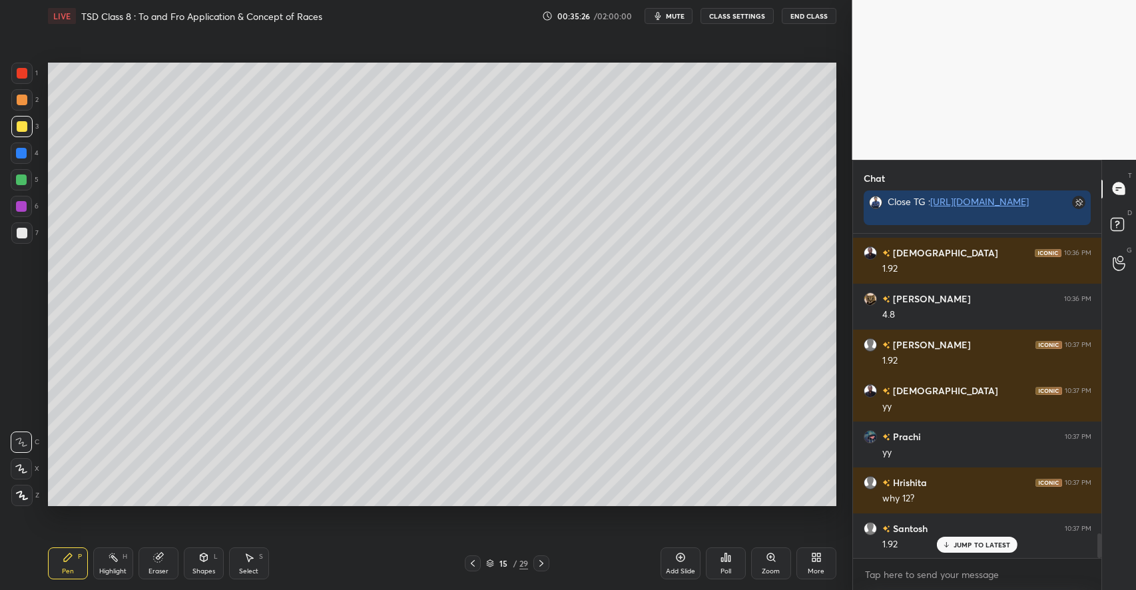
click at [130, 559] on div "Highlight H" at bounding box center [113, 563] width 40 height 32
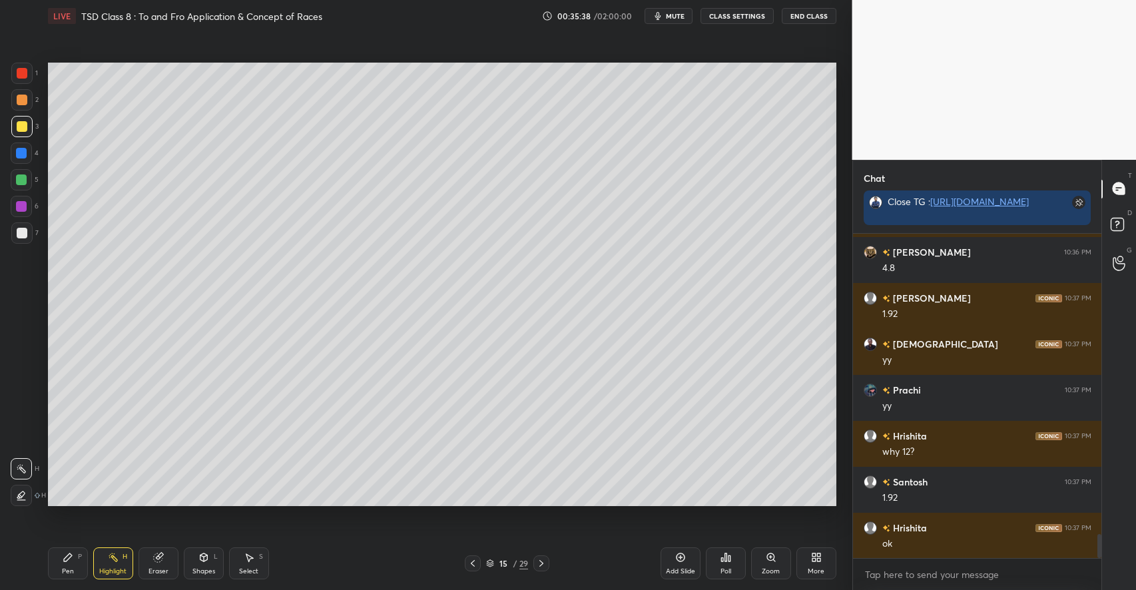
click at [75, 563] on div "Pen P" at bounding box center [68, 563] width 40 height 32
click at [672, 556] on div "Add Slide" at bounding box center [680, 563] width 40 height 32
click at [208, 563] on icon at bounding box center [203, 557] width 11 height 11
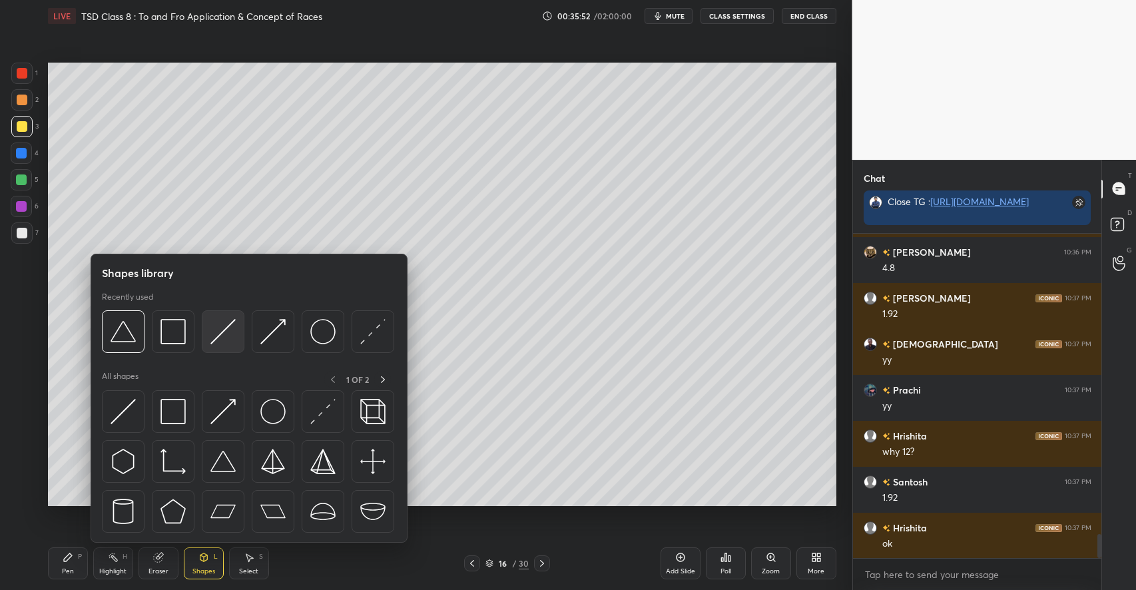
click at [220, 337] on img at bounding box center [222, 331] width 25 height 25
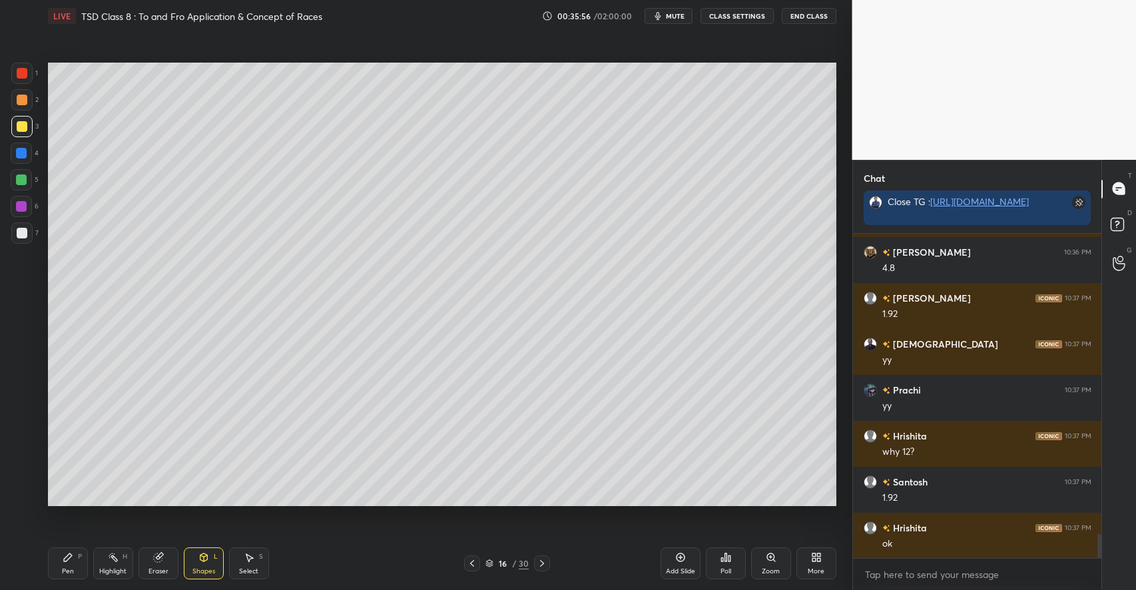
click at [67, 563] on div "Pen P" at bounding box center [68, 563] width 40 height 32
click at [25, 232] on div at bounding box center [22, 233] width 11 height 11
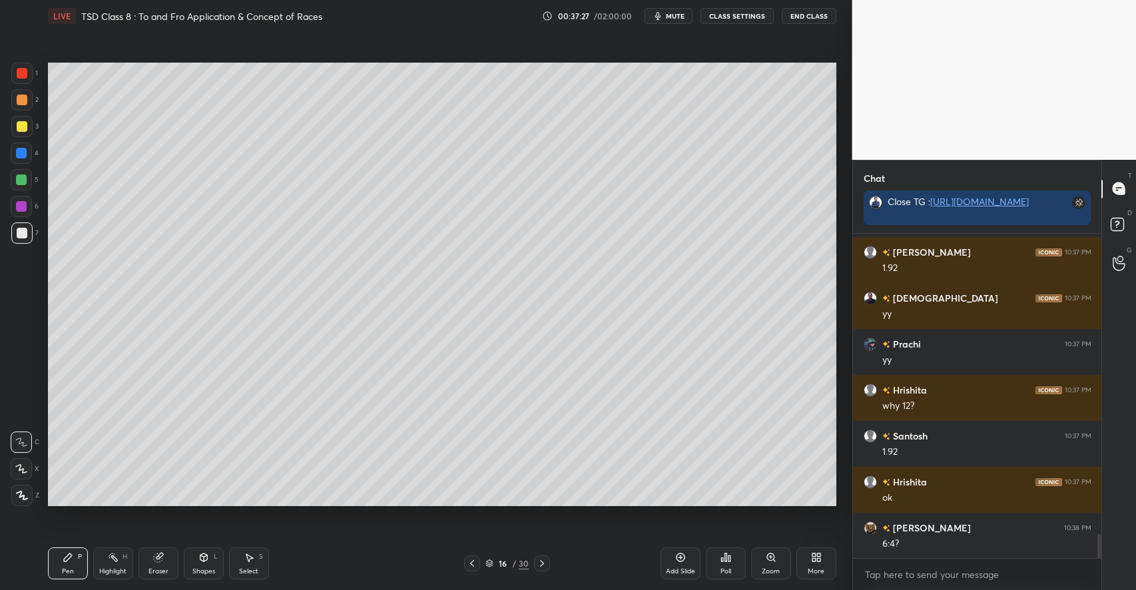
scroll to position [4112, 0]
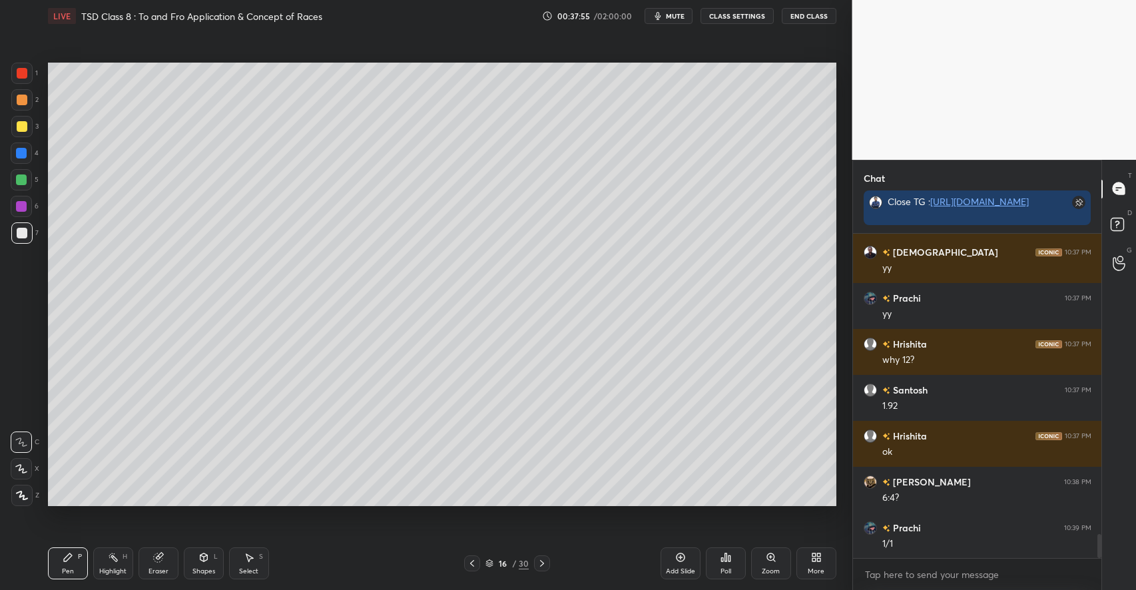
click at [250, 559] on icon at bounding box center [249, 558] width 7 height 8
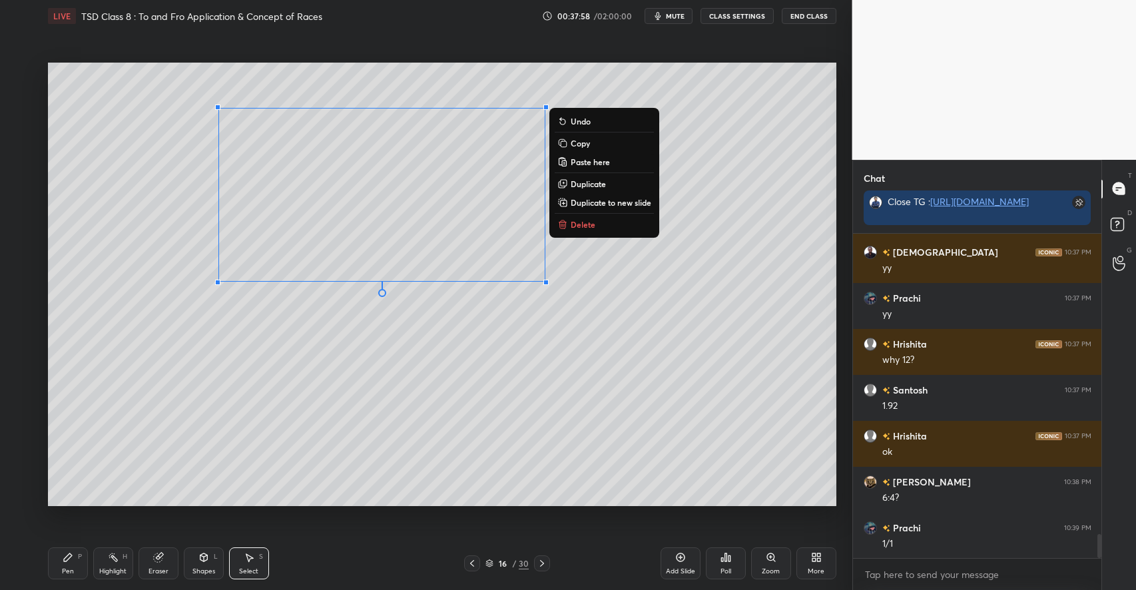
click at [592, 202] on p "Duplicate to new slide" at bounding box center [611, 202] width 81 height 11
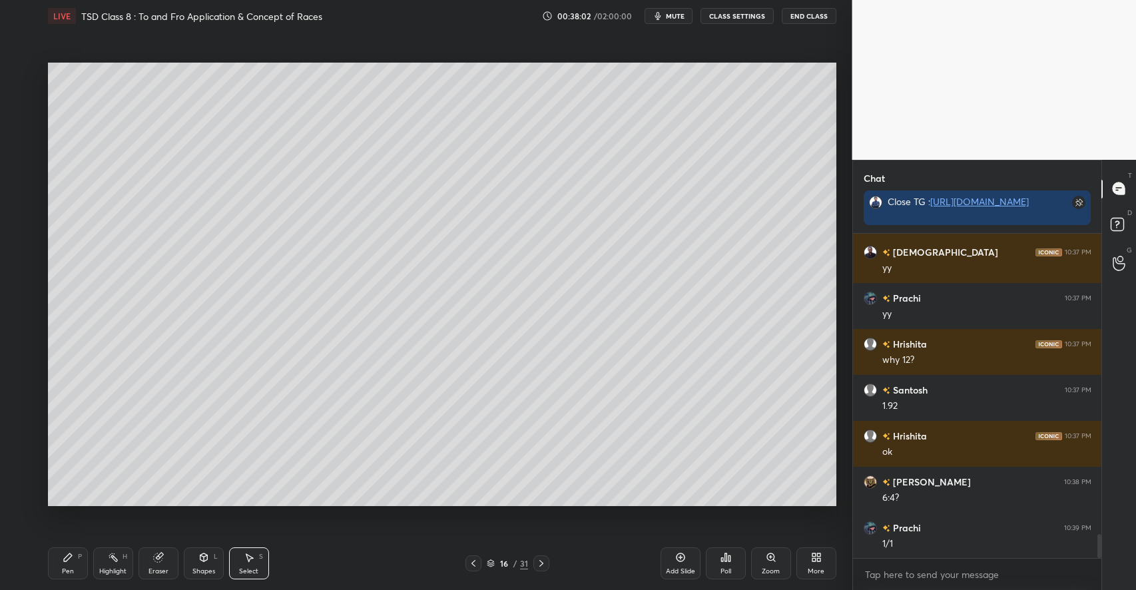
click at [80, 555] on div "P" at bounding box center [80, 556] width 4 height 7
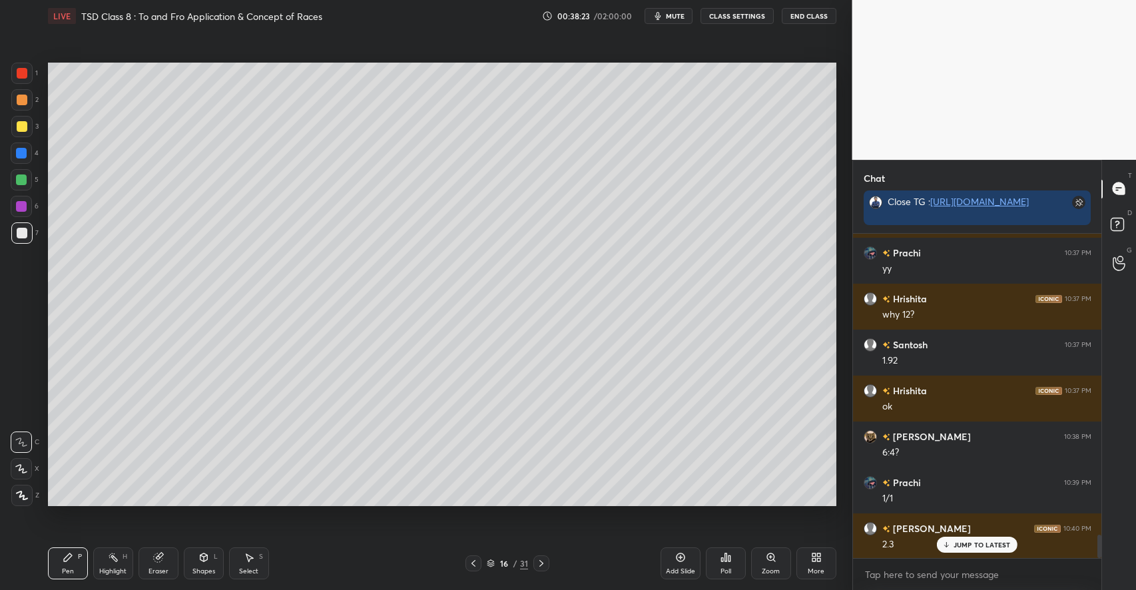
click at [248, 557] on icon at bounding box center [249, 558] width 7 height 8
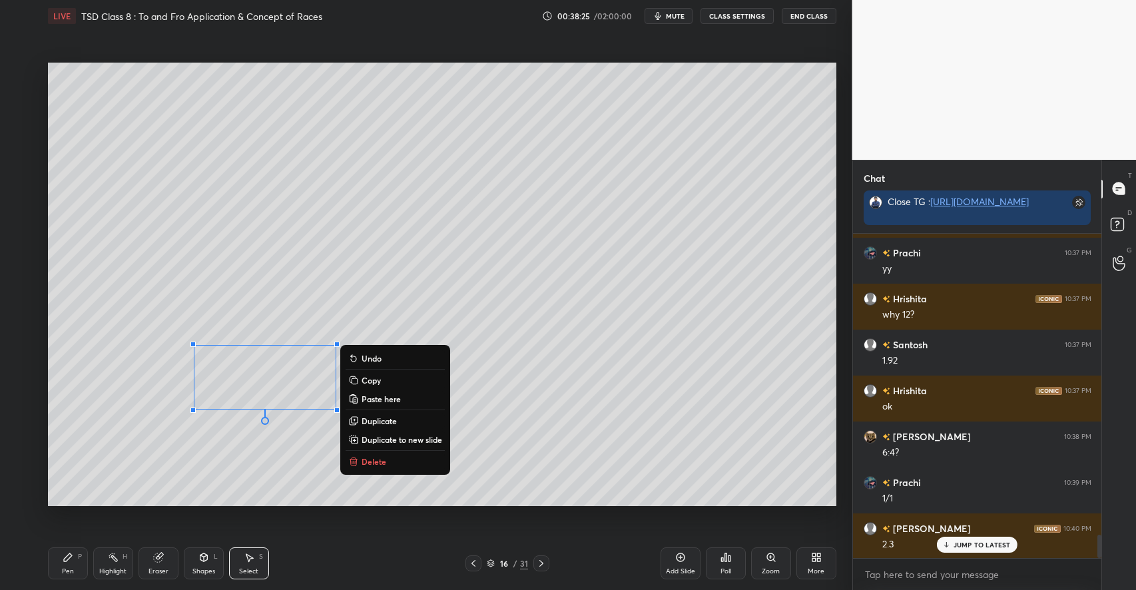
click at [123, 557] on div "H" at bounding box center [125, 556] width 5 height 7
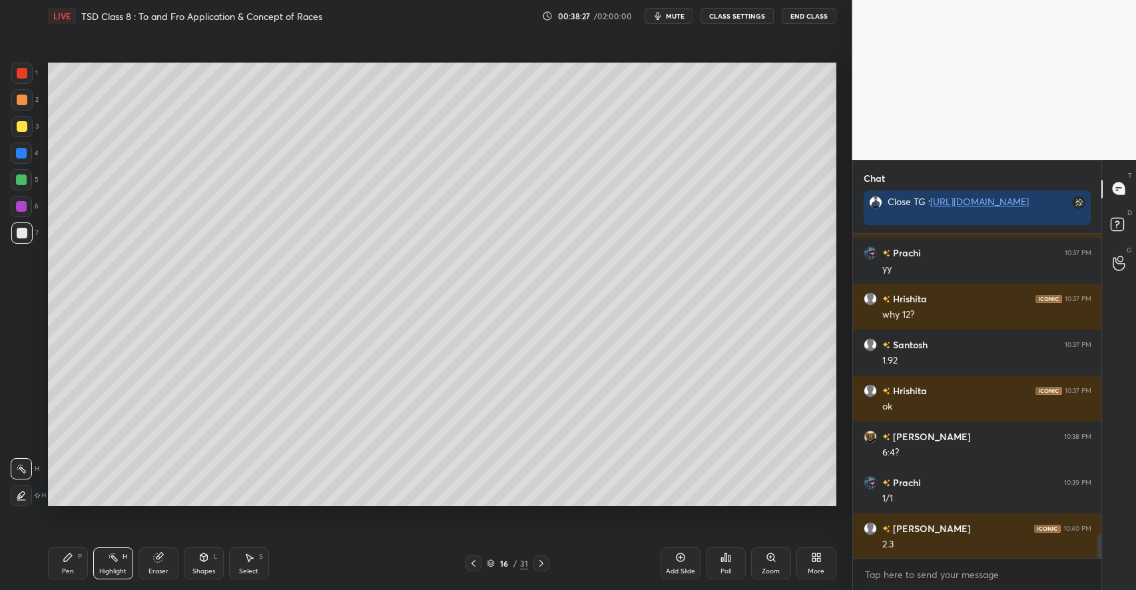
scroll to position [4204, 0]
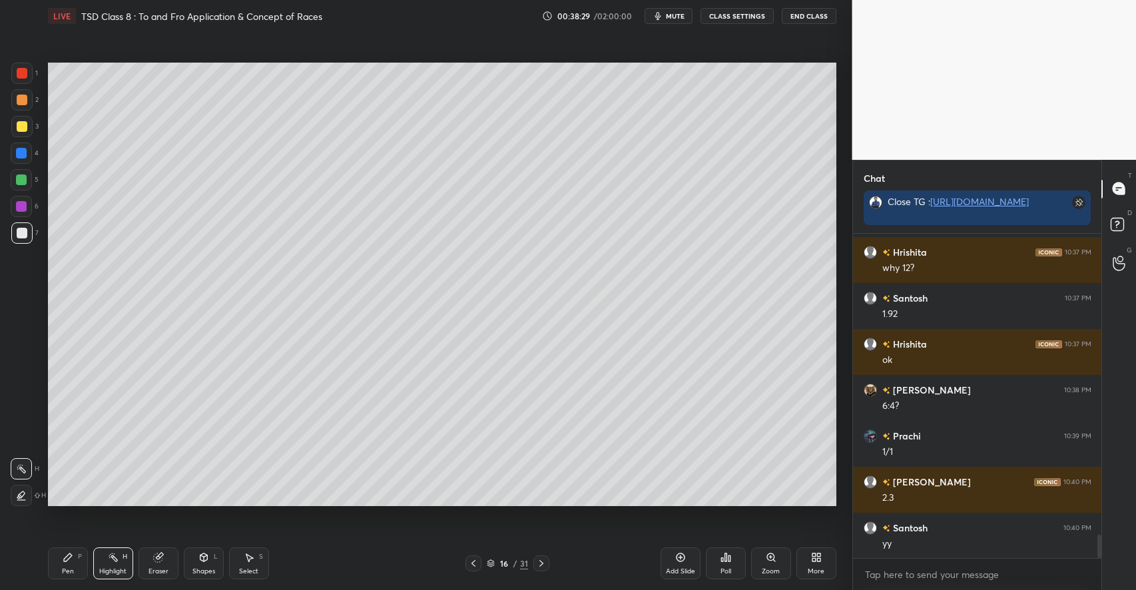
click at [70, 558] on icon at bounding box center [68, 557] width 11 height 11
click at [24, 128] on div at bounding box center [22, 126] width 11 height 11
click at [206, 560] on icon at bounding box center [203, 557] width 7 height 8
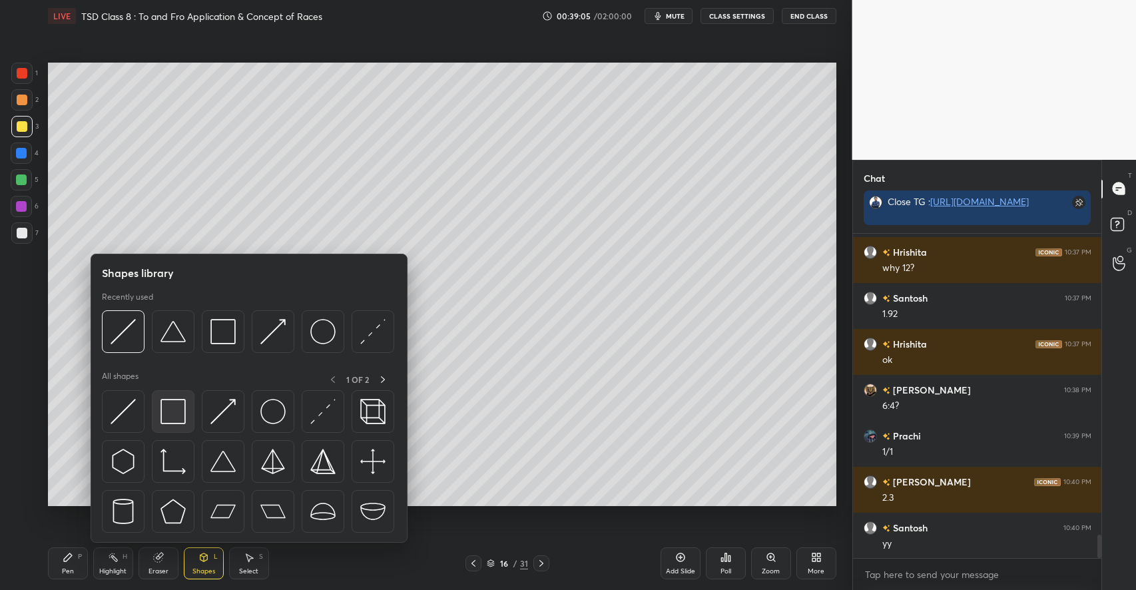
click at [173, 417] on img at bounding box center [172, 411] width 25 height 25
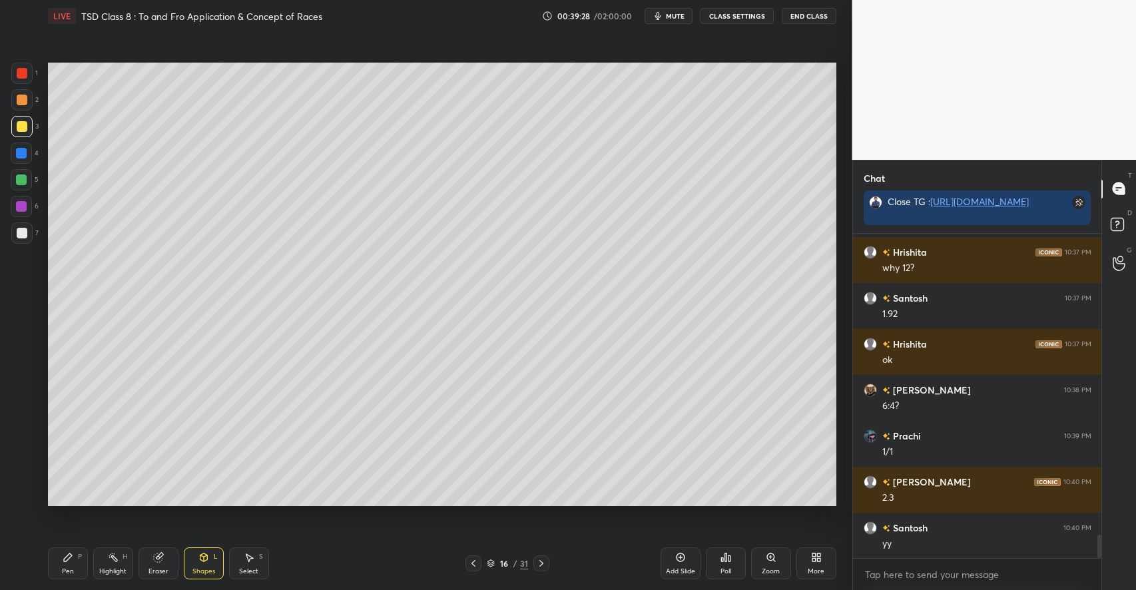
click at [539, 562] on icon at bounding box center [541, 563] width 11 height 11
click at [69, 554] on icon at bounding box center [68, 557] width 8 height 8
click at [27, 235] on div at bounding box center [22, 233] width 11 height 11
click at [206, 555] on icon at bounding box center [203, 557] width 7 height 8
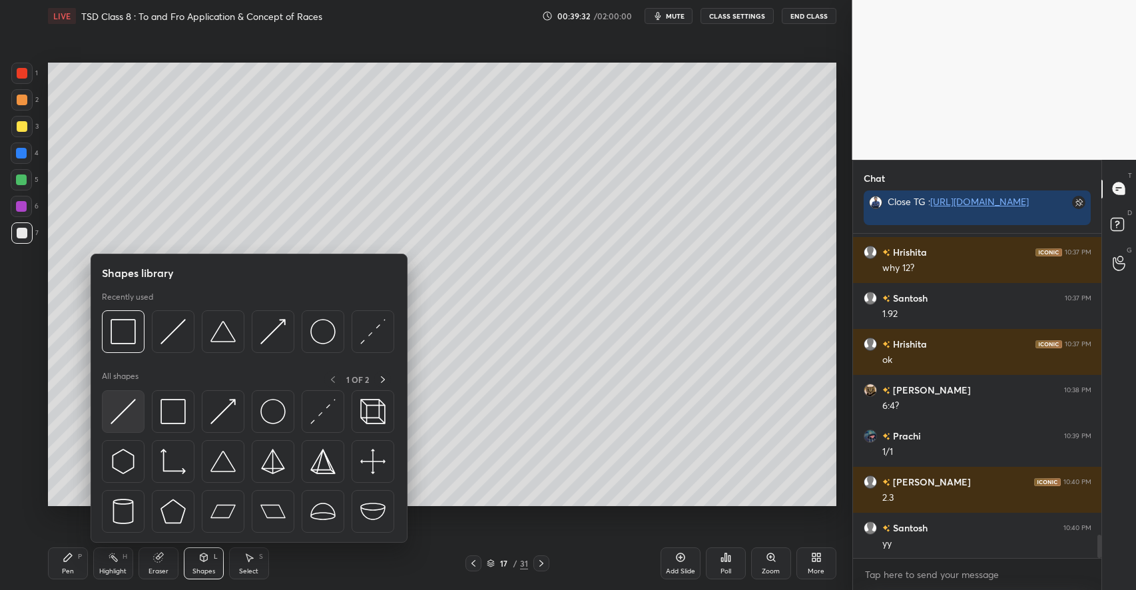
click at [130, 421] on img at bounding box center [123, 411] width 25 height 25
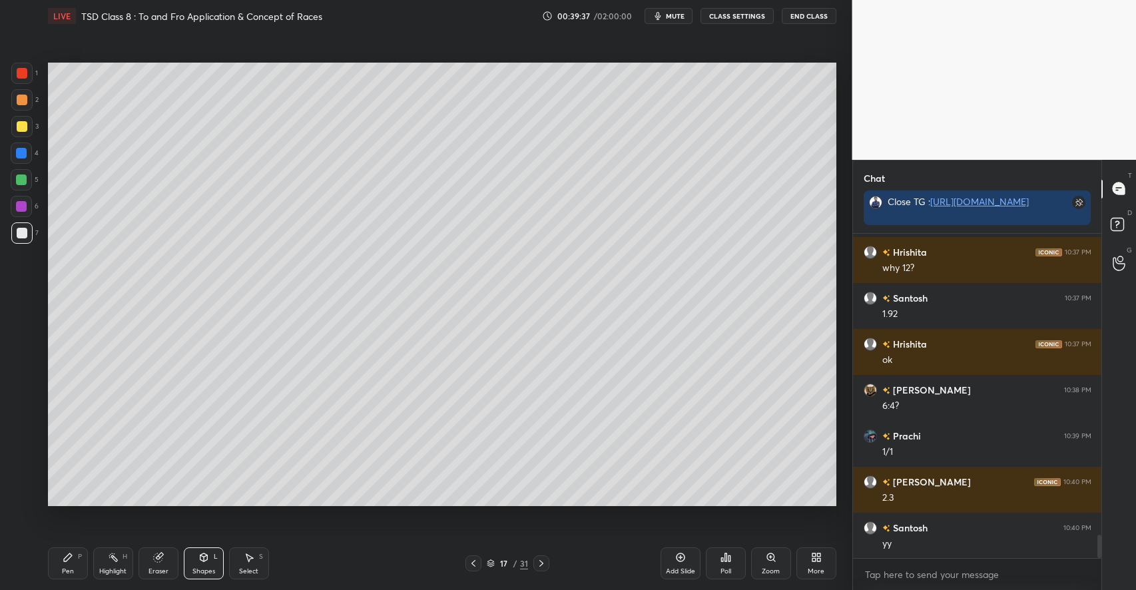
click at [69, 563] on icon at bounding box center [68, 557] width 11 height 11
click at [200, 562] on icon at bounding box center [203, 557] width 11 height 11
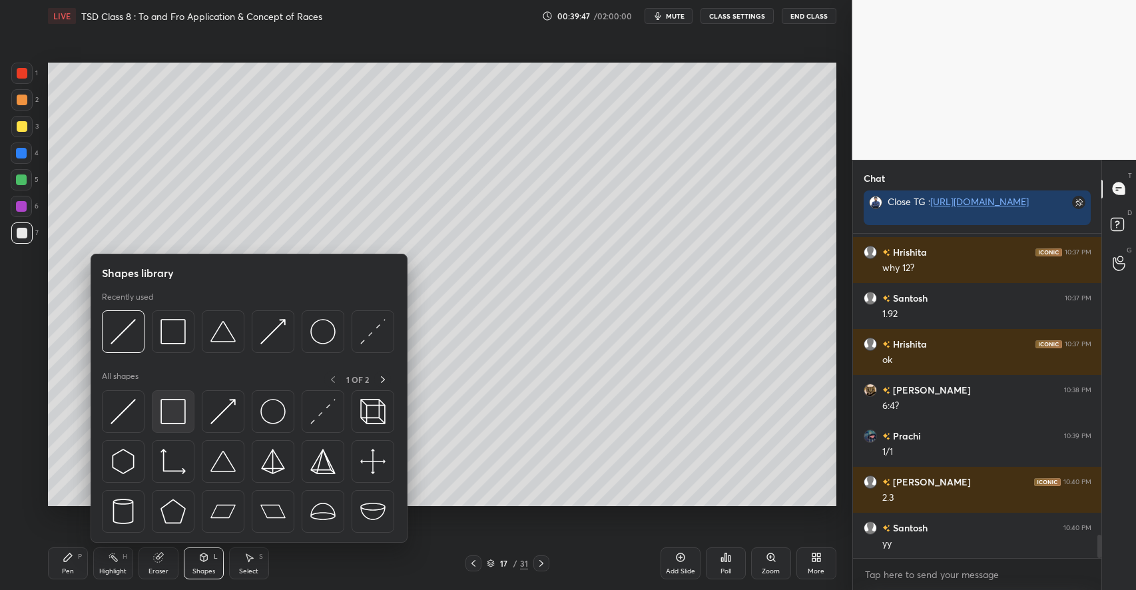
click at [183, 407] on img at bounding box center [172, 411] width 25 height 25
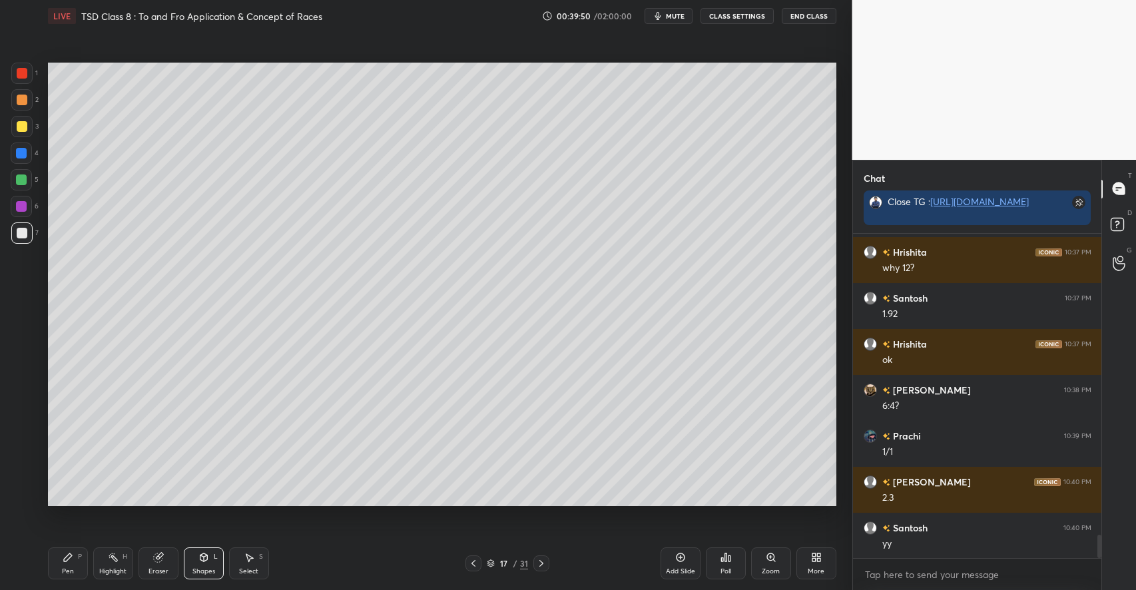
scroll to position [4250, 0]
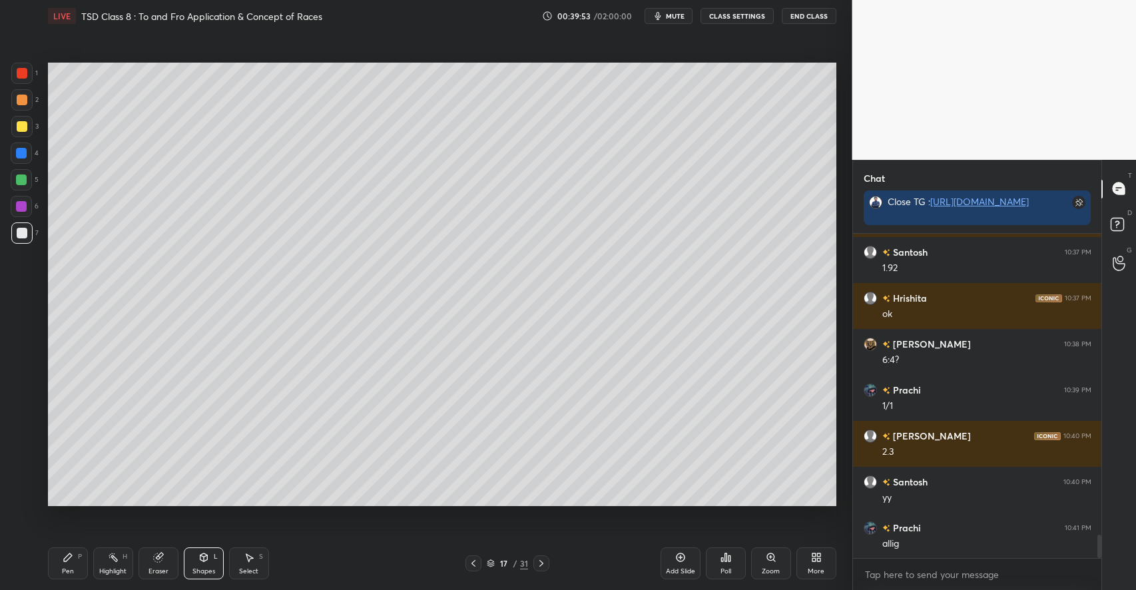
click at [83, 559] on div "Pen P" at bounding box center [68, 563] width 40 height 32
click at [25, 128] on div at bounding box center [22, 126] width 11 height 11
click at [200, 564] on div "Shapes L" at bounding box center [204, 563] width 40 height 32
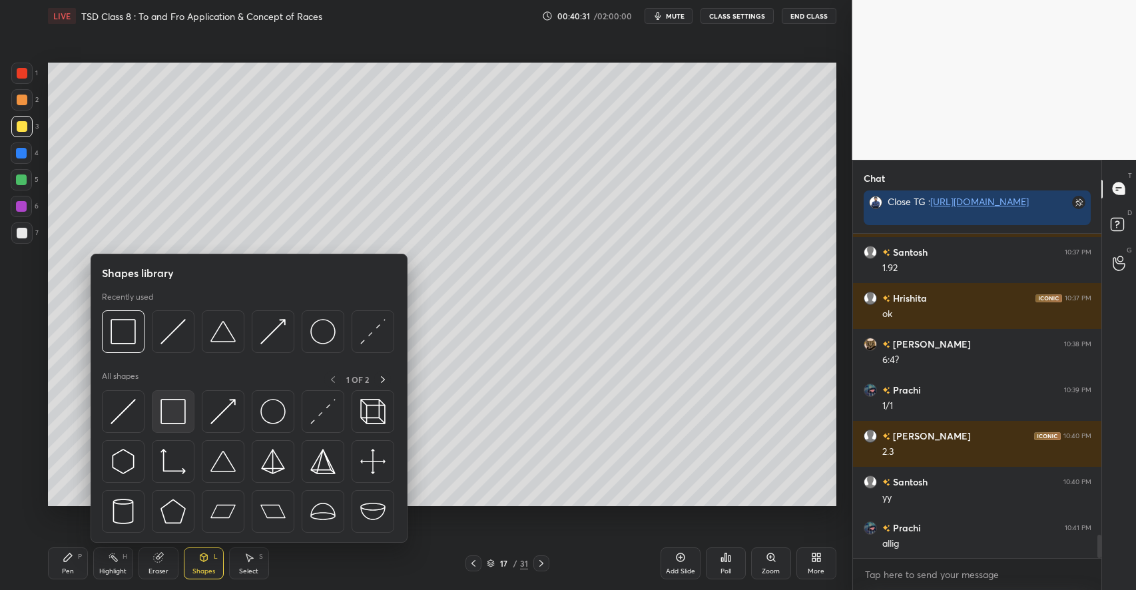
click at [180, 415] on img at bounding box center [172, 411] width 25 height 25
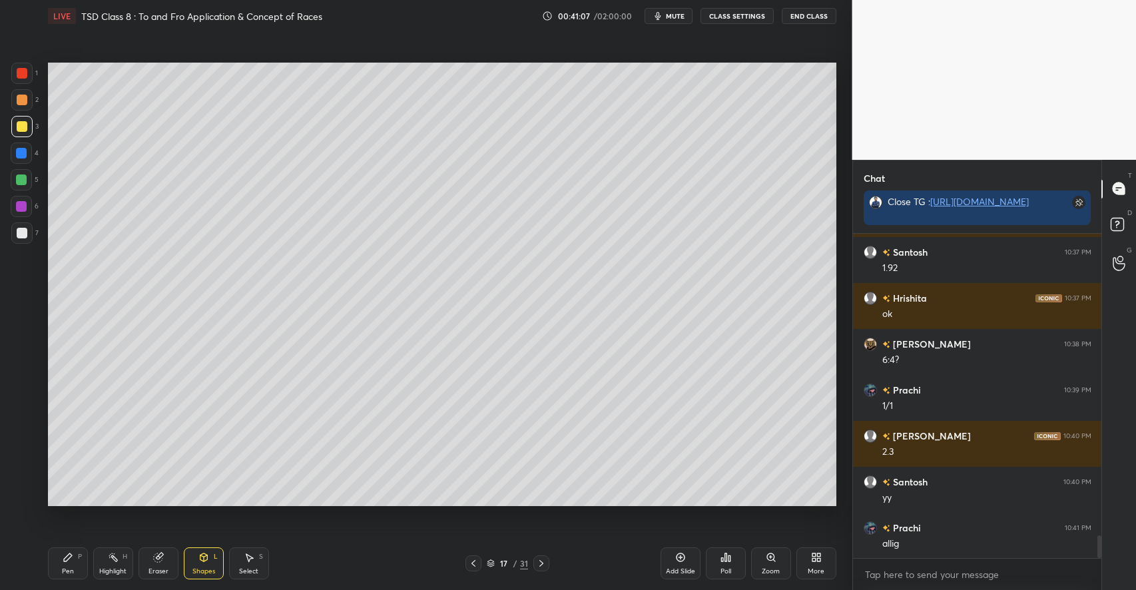
scroll to position [4296, 0]
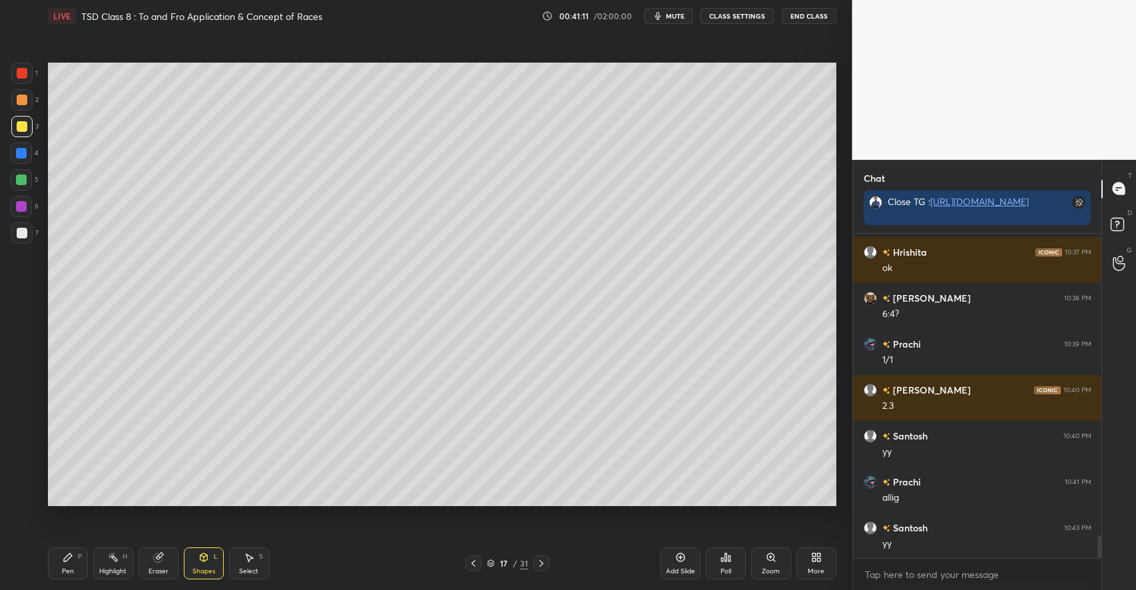
click at [672, 561] on div "Add Slide" at bounding box center [680, 563] width 40 height 32
click at [222, 566] on div "Shapes L" at bounding box center [204, 563] width 40 height 32
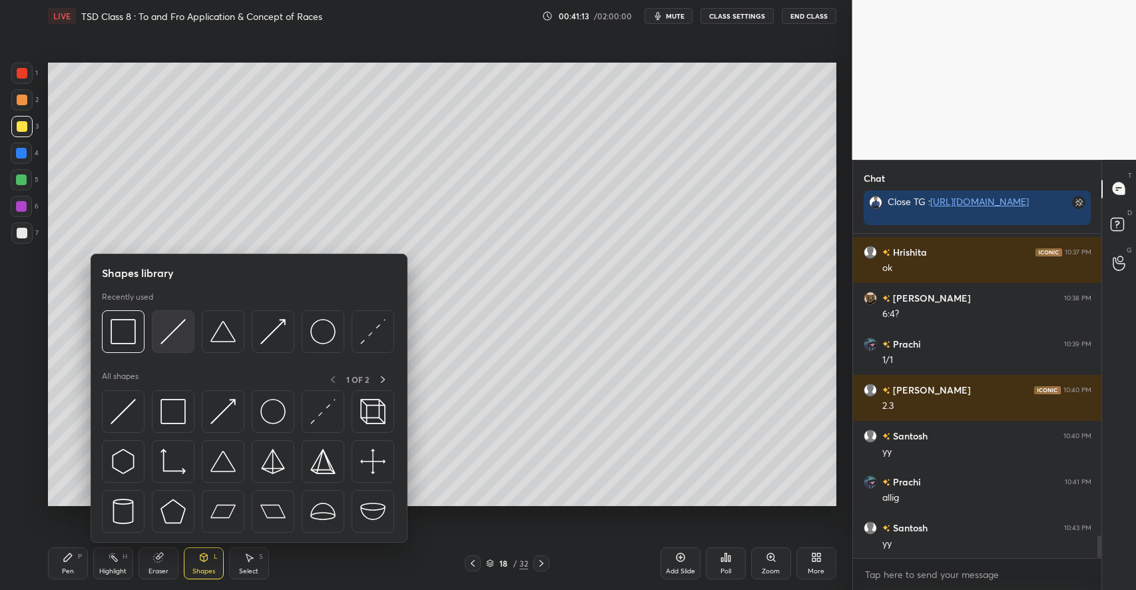
click at [174, 339] on img at bounding box center [172, 331] width 25 height 25
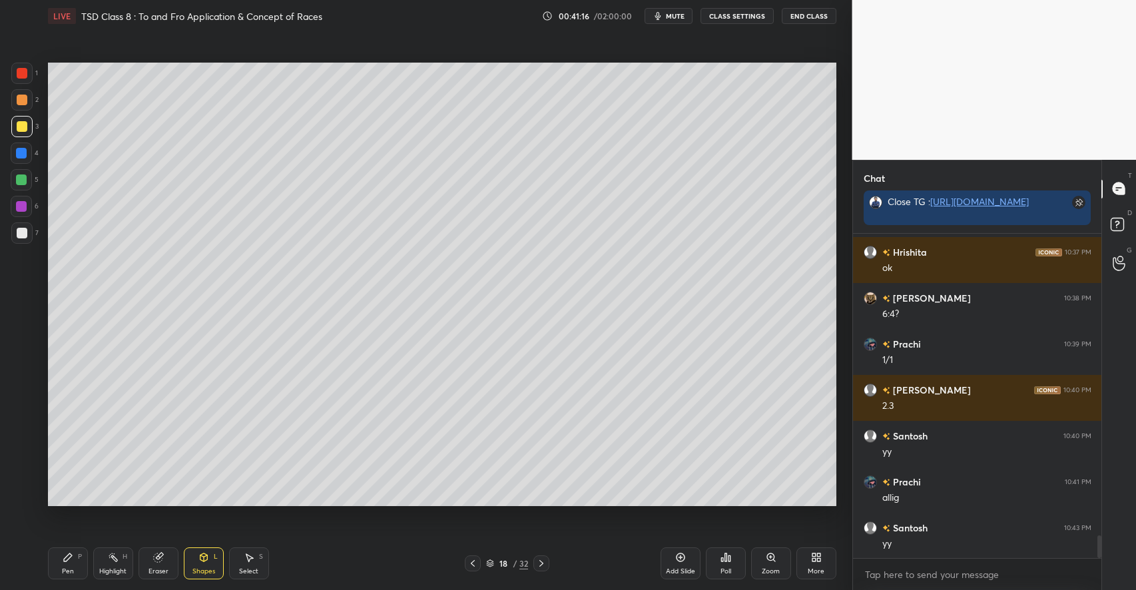
click at [69, 557] on icon at bounding box center [68, 557] width 8 height 8
click at [27, 176] on div at bounding box center [21, 179] width 21 height 21
click at [24, 130] on div at bounding box center [22, 126] width 11 height 11
click at [24, 103] on div at bounding box center [22, 100] width 11 height 11
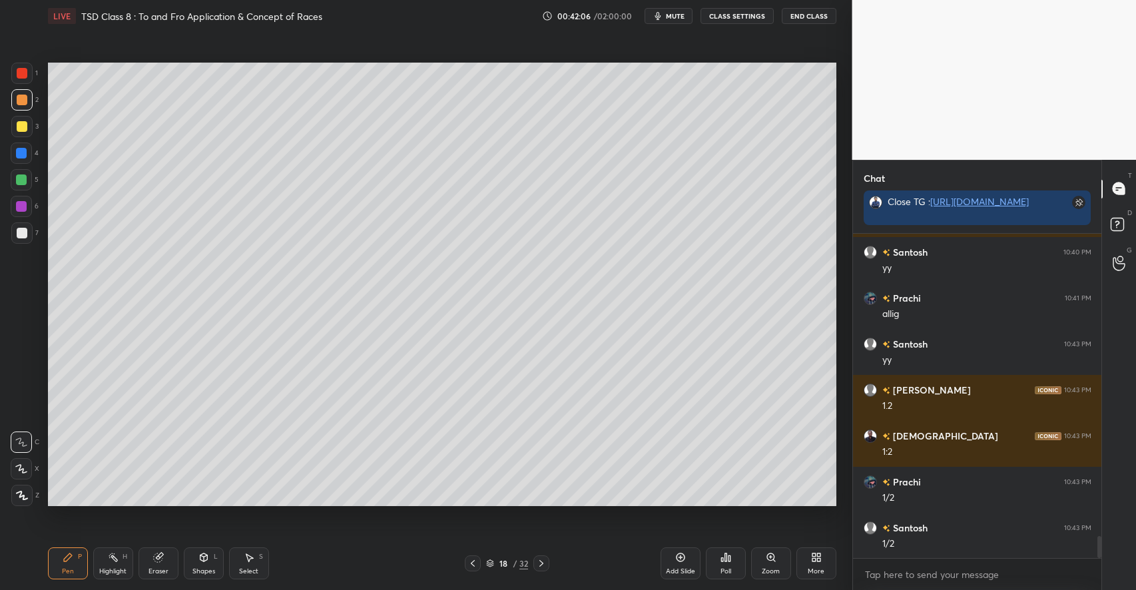
scroll to position [4525, 0]
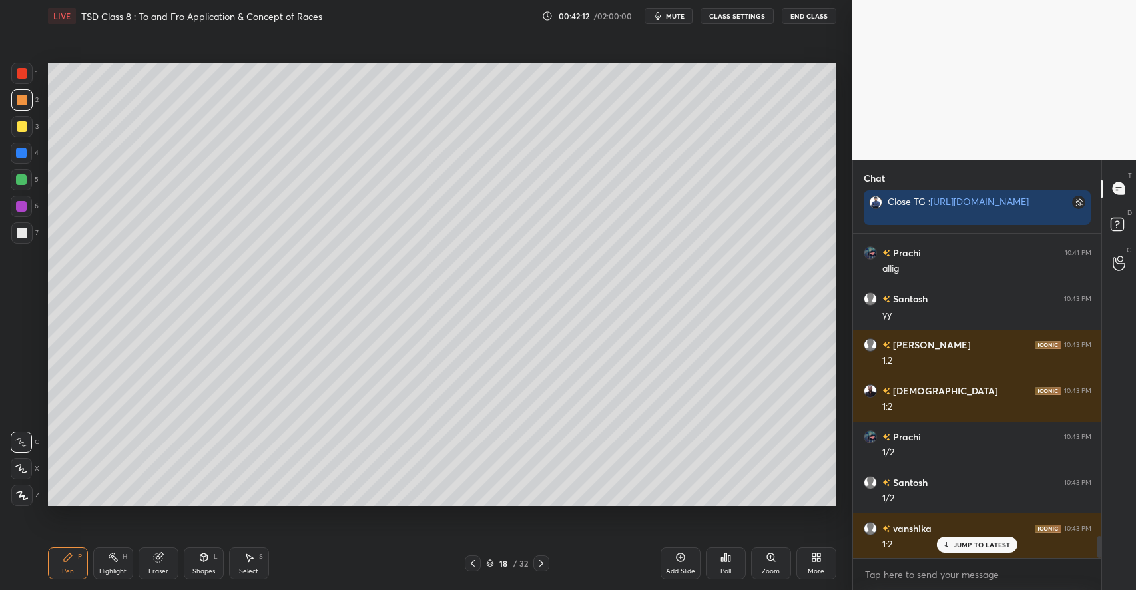
click at [24, 232] on div at bounding box center [22, 233] width 11 height 11
click at [177, 556] on div "Eraser" at bounding box center [158, 563] width 40 height 32
click at [81, 561] on div "Pen P" at bounding box center [68, 563] width 40 height 32
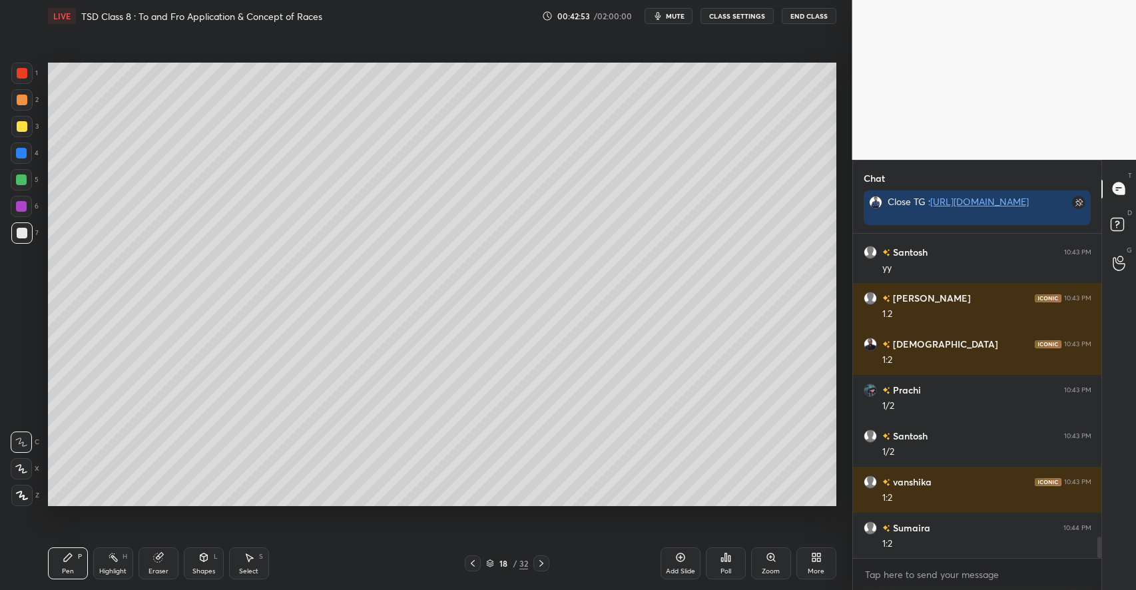
click at [23, 180] on div at bounding box center [21, 179] width 11 height 11
click at [682, 564] on div "Add Slide" at bounding box center [680, 563] width 40 height 32
click at [200, 561] on icon at bounding box center [203, 557] width 11 height 11
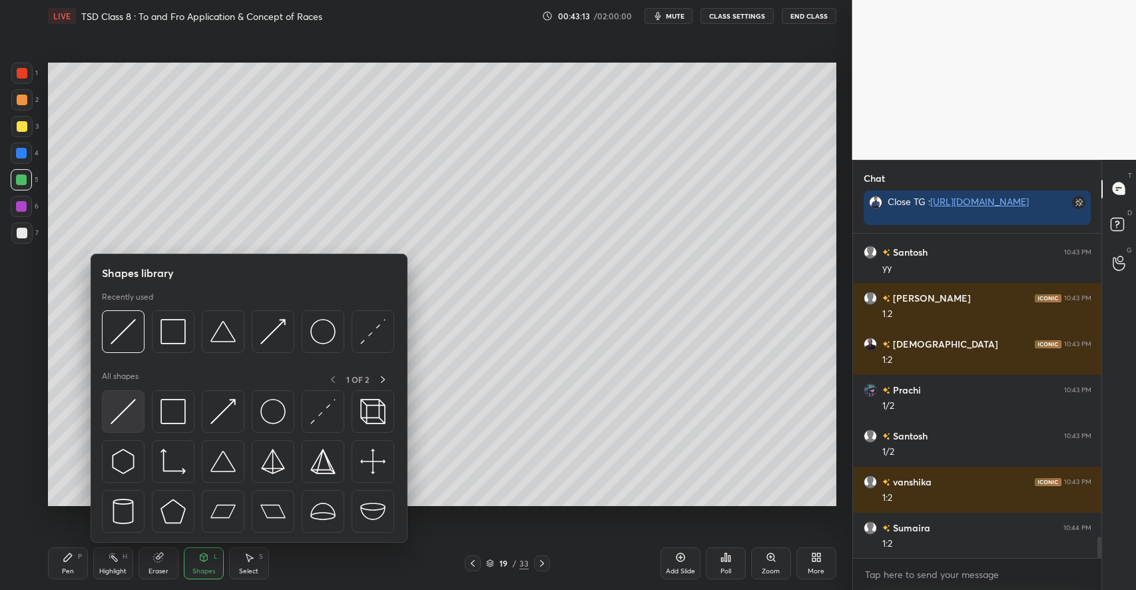
click at [129, 415] on img at bounding box center [123, 411] width 25 height 25
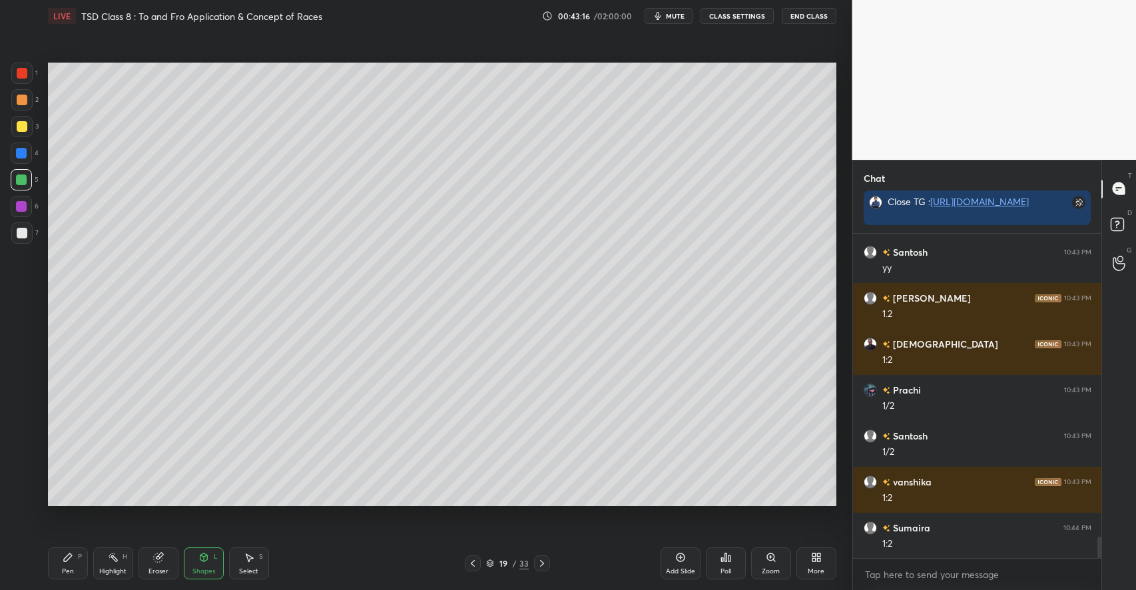
click at [70, 561] on icon at bounding box center [68, 557] width 11 height 11
click at [206, 562] on icon at bounding box center [203, 557] width 11 height 11
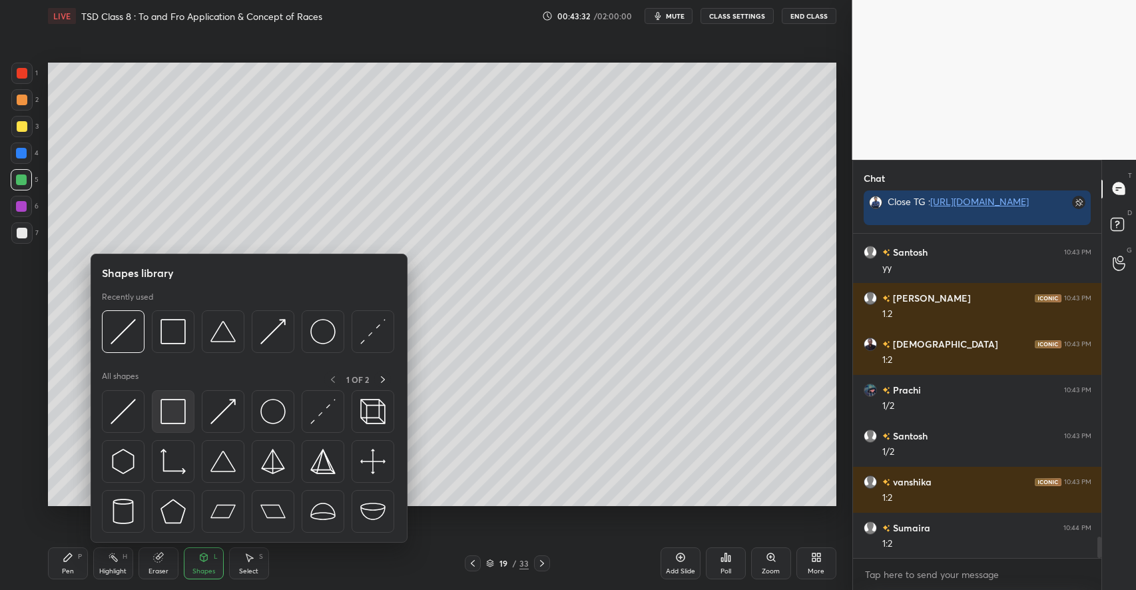
click at [172, 419] on img at bounding box center [172, 411] width 25 height 25
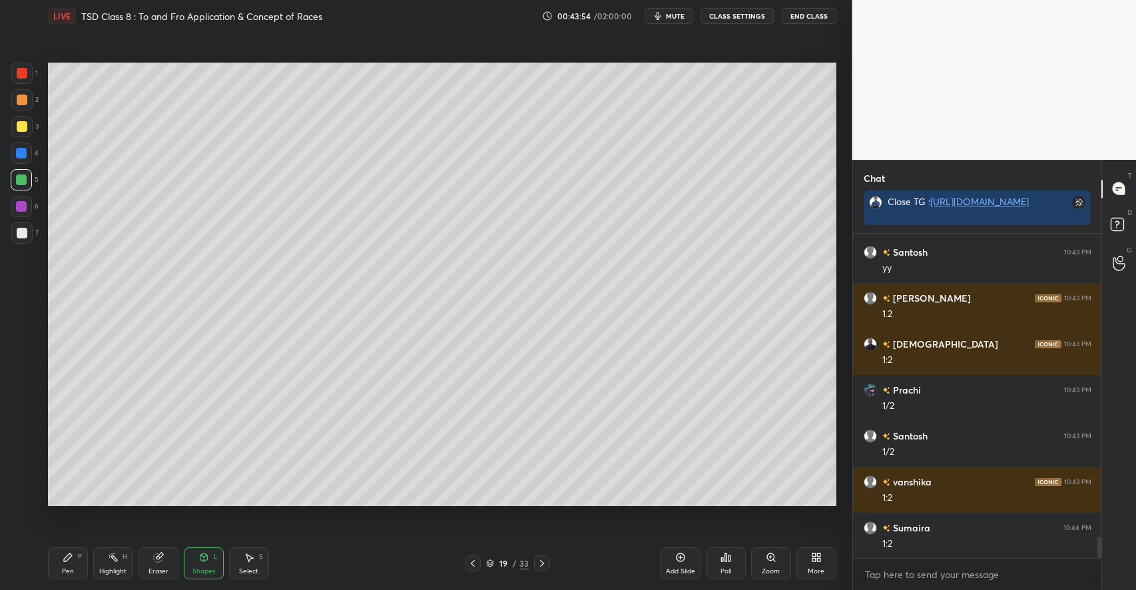
click at [674, 553] on div "Add Slide" at bounding box center [680, 563] width 40 height 32
click at [68, 560] on icon at bounding box center [68, 557] width 11 height 11
click at [26, 126] on div at bounding box center [22, 126] width 11 height 11
click at [205, 561] on icon at bounding box center [203, 557] width 11 height 11
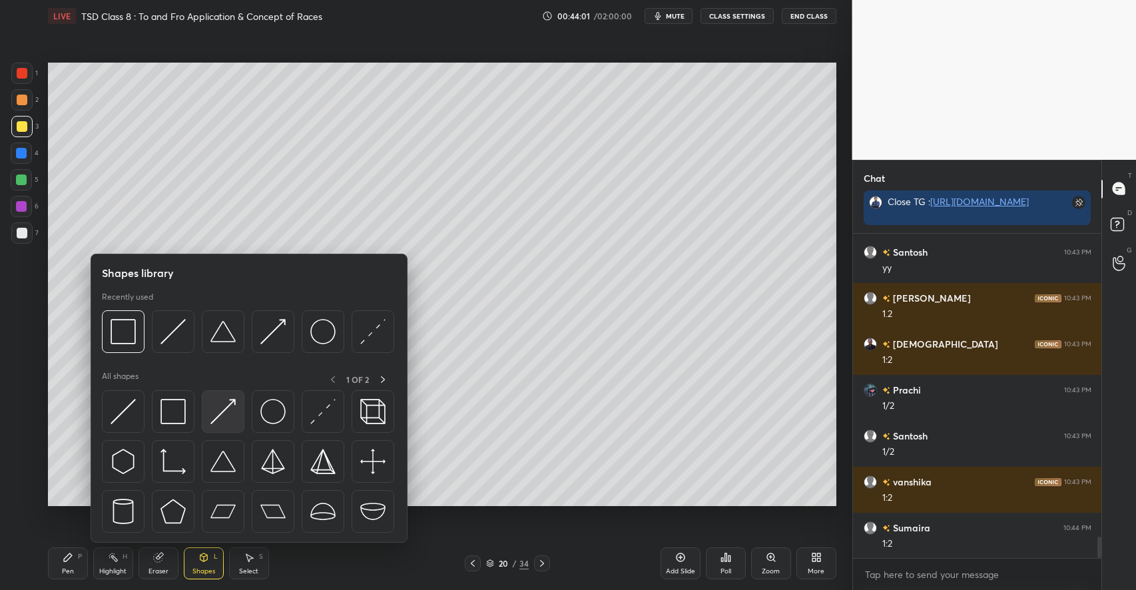
click at [221, 411] on img at bounding box center [222, 411] width 25 height 25
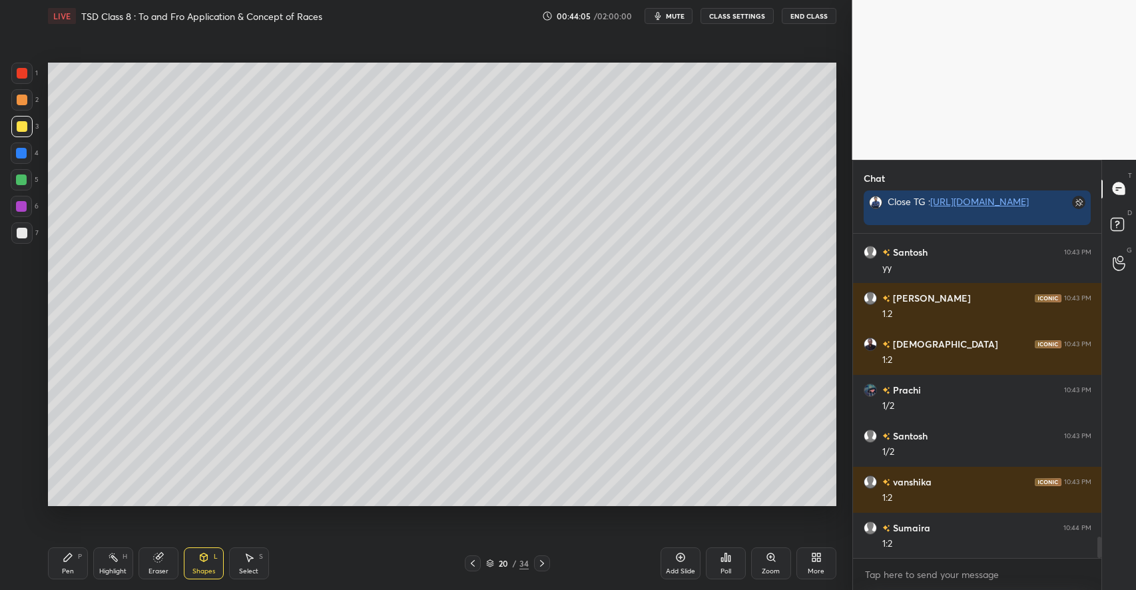
click at [69, 558] on icon at bounding box center [68, 557] width 8 height 8
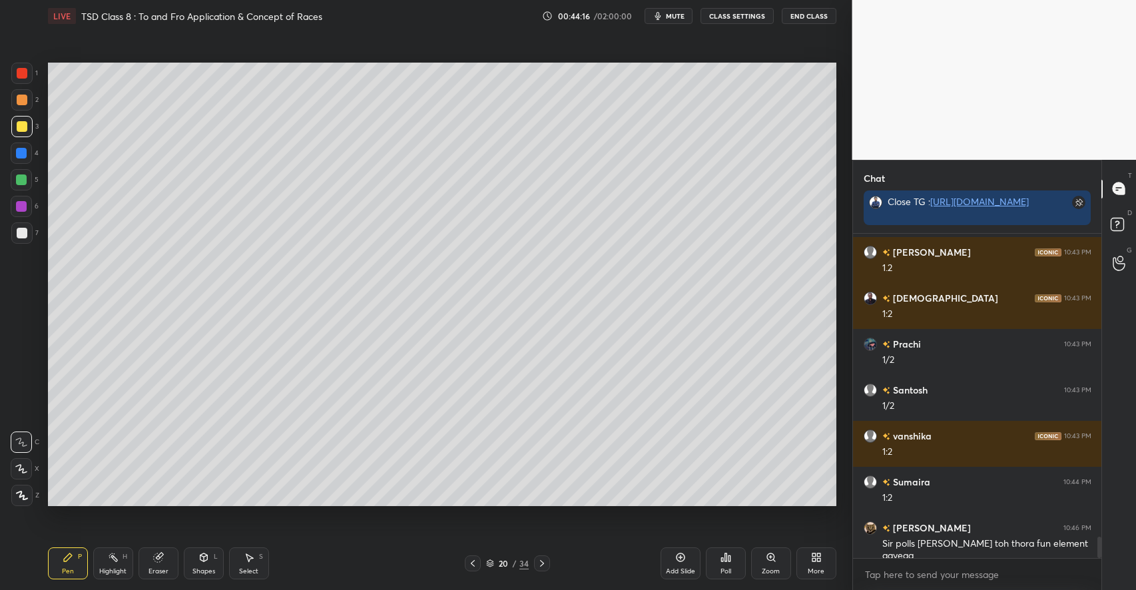
click at [22, 174] on div at bounding box center [21, 179] width 11 height 11
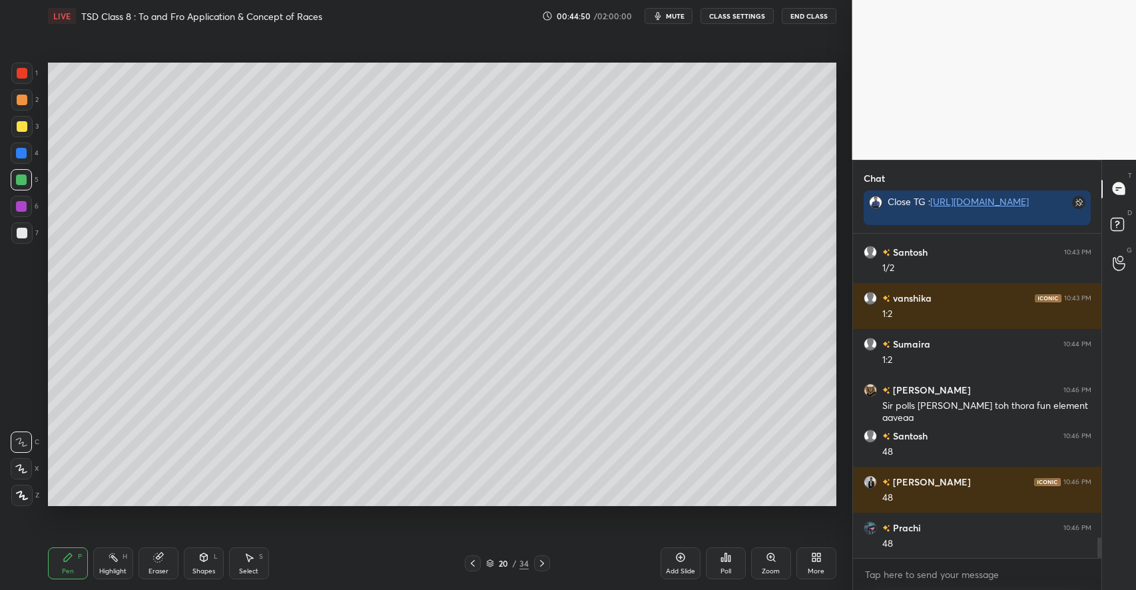
scroll to position [4801, 0]
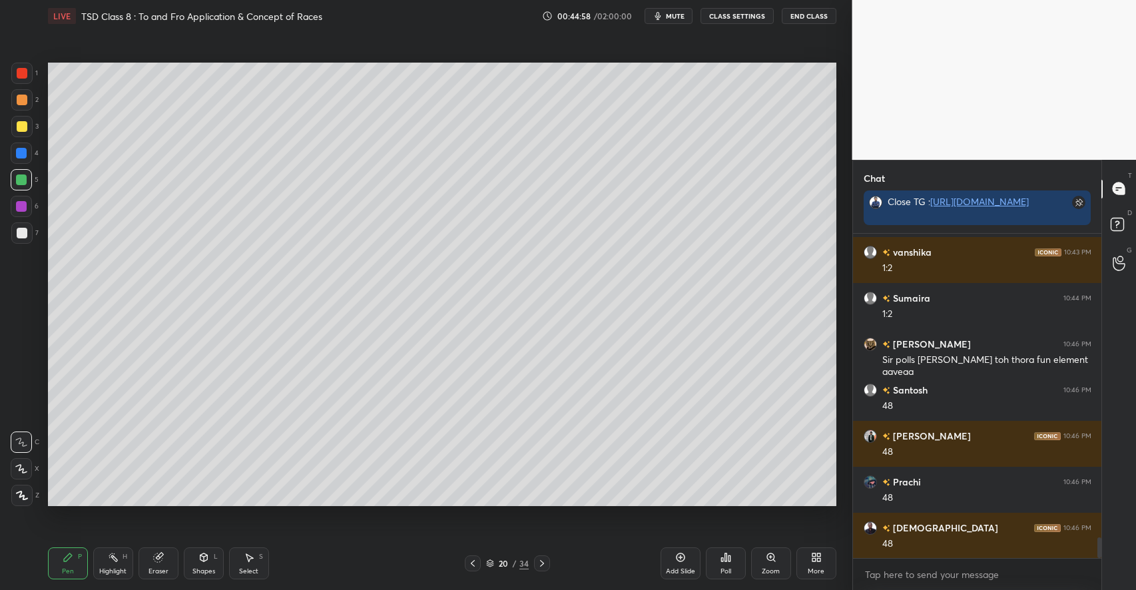
click at [203, 563] on icon at bounding box center [203, 557] width 11 height 11
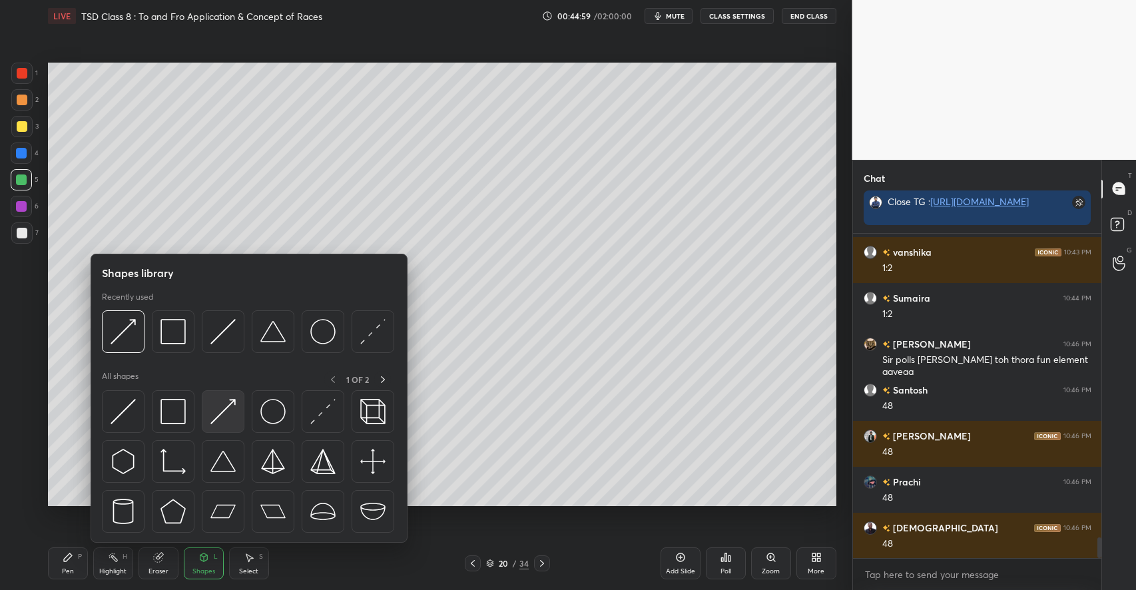
scroll to position [4847, 0]
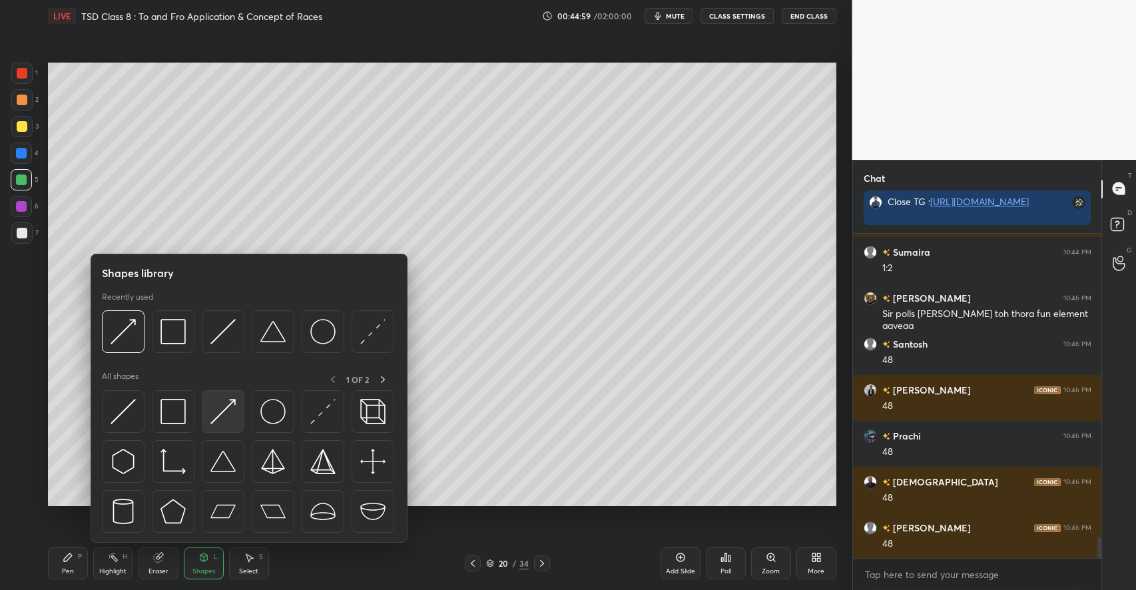
click at [210, 412] on img at bounding box center [222, 411] width 25 height 25
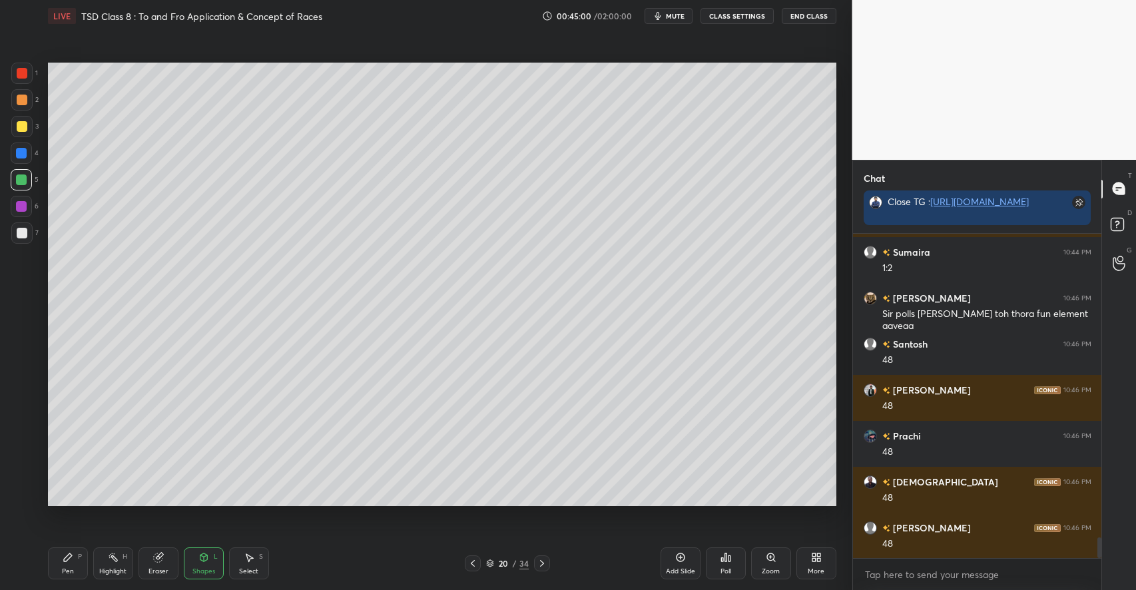
scroll to position [4892, 0]
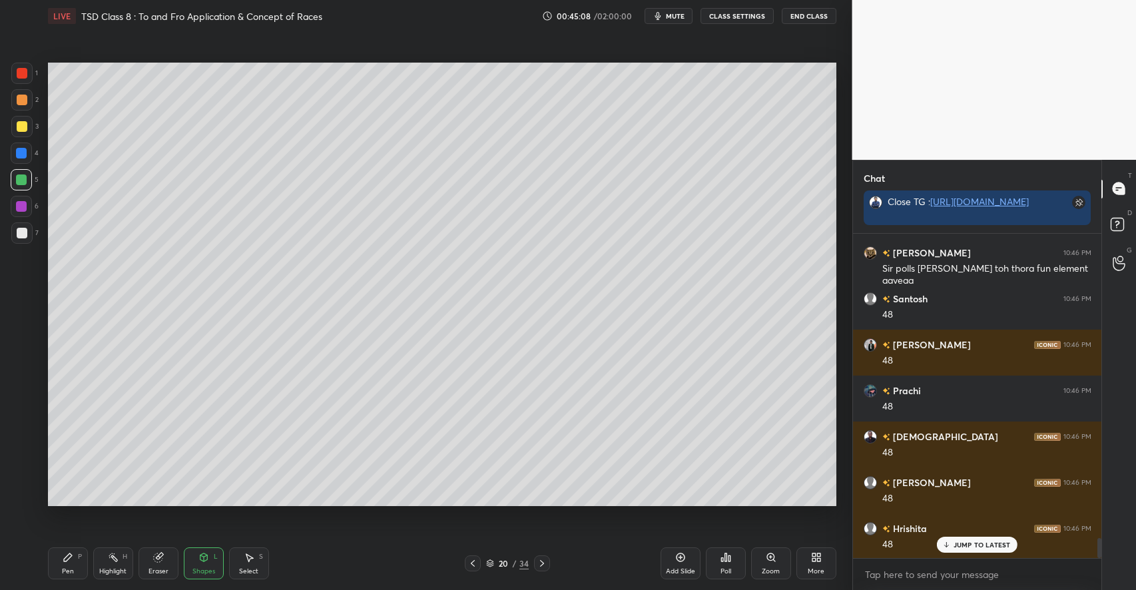
click at [67, 552] on icon at bounding box center [68, 557] width 11 height 11
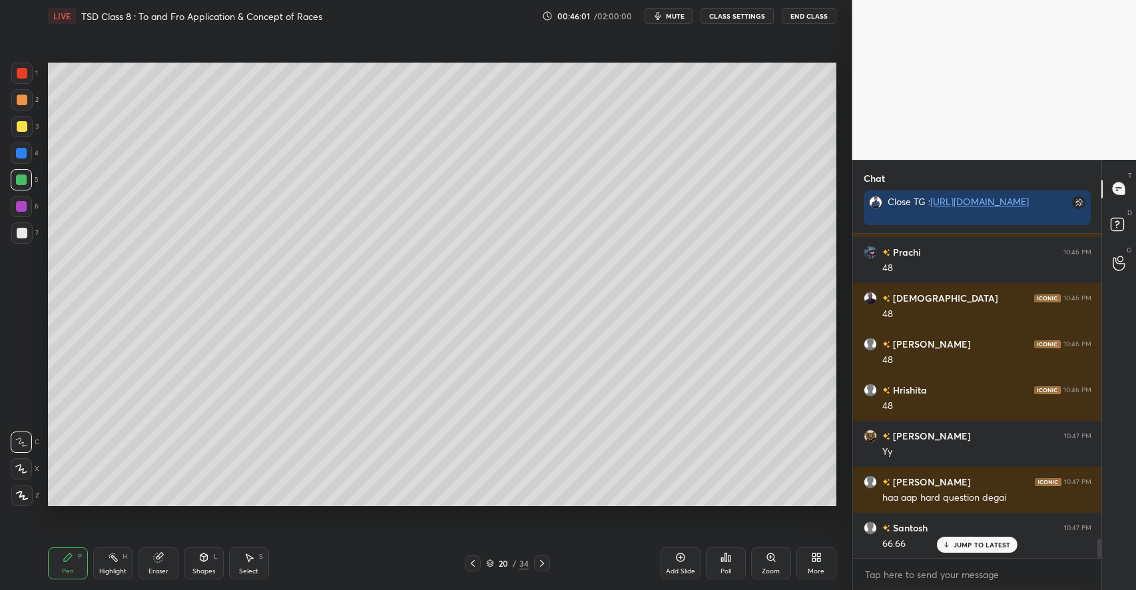
scroll to position [5076, 0]
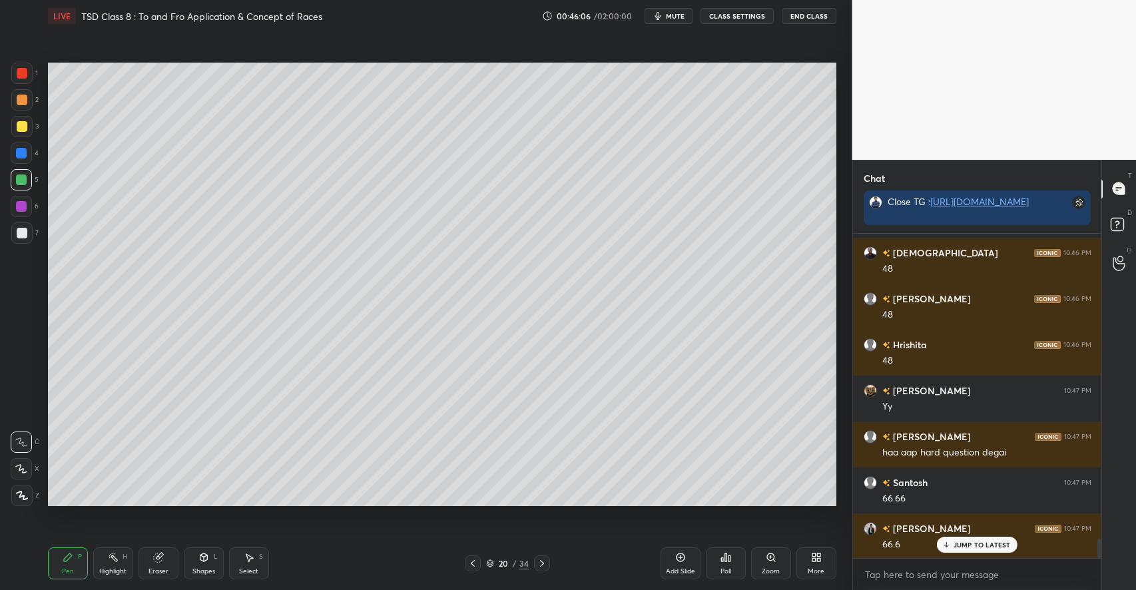
click at [21, 226] on div at bounding box center [21, 232] width 21 height 21
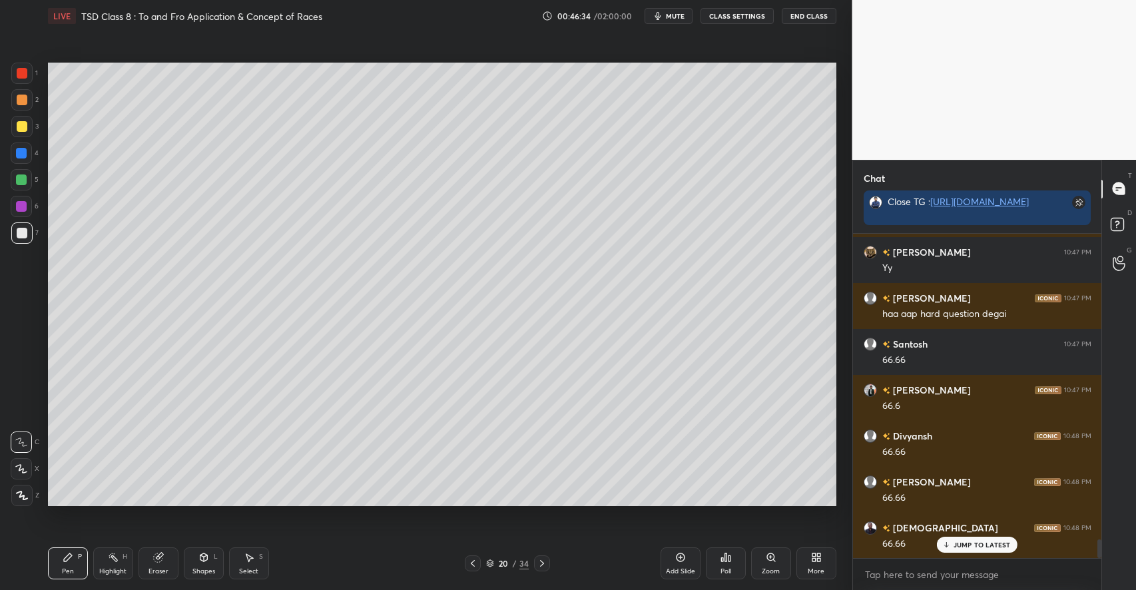
scroll to position [5260, 0]
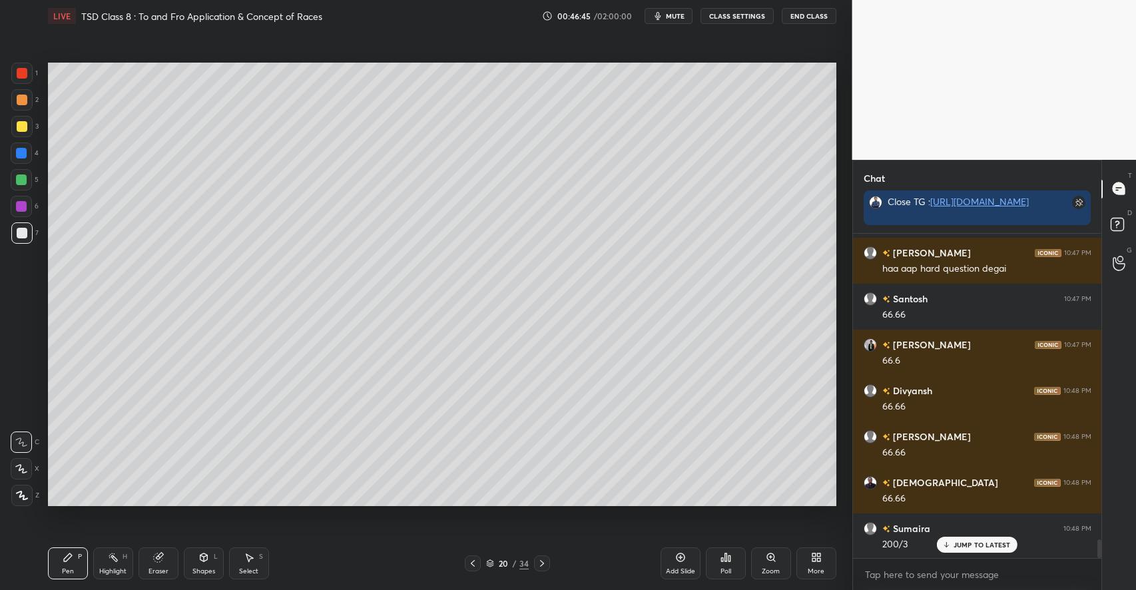
click at [679, 561] on icon at bounding box center [680, 557] width 9 height 9
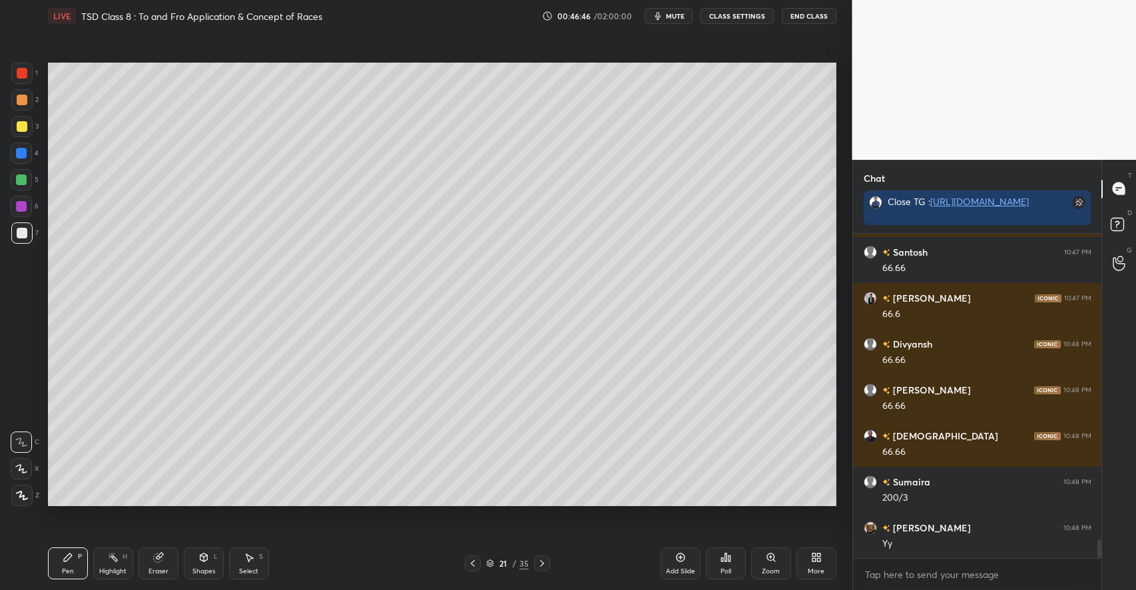
click at [190, 559] on div "Shapes L" at bounding box center [204, 563] width 40 height 32
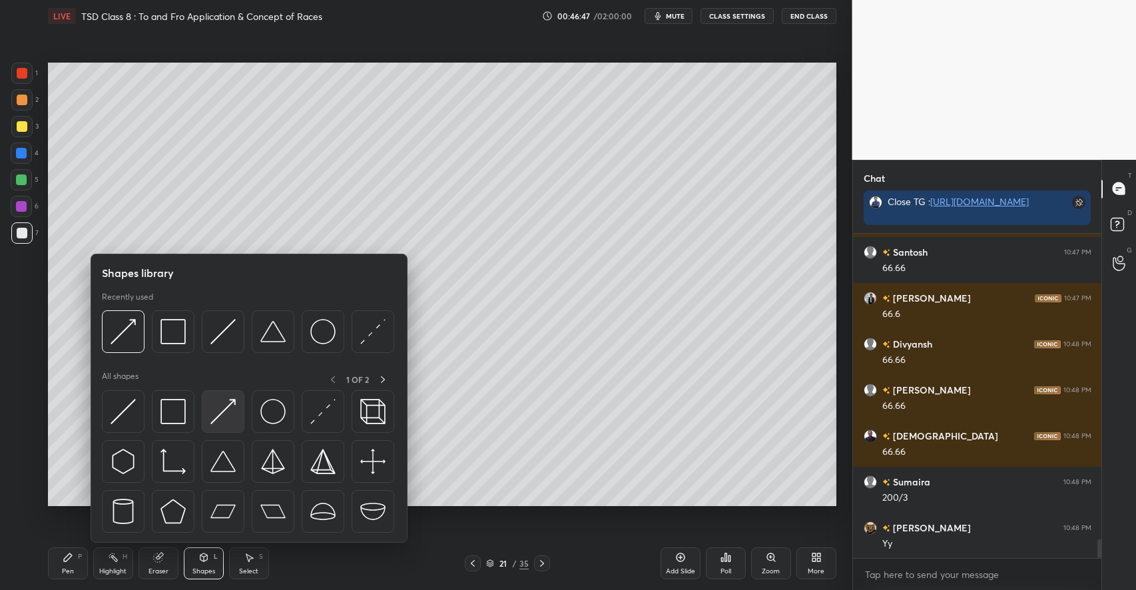
click at [220, 414] on img at bounding box center [222, 411] width 25 height 25
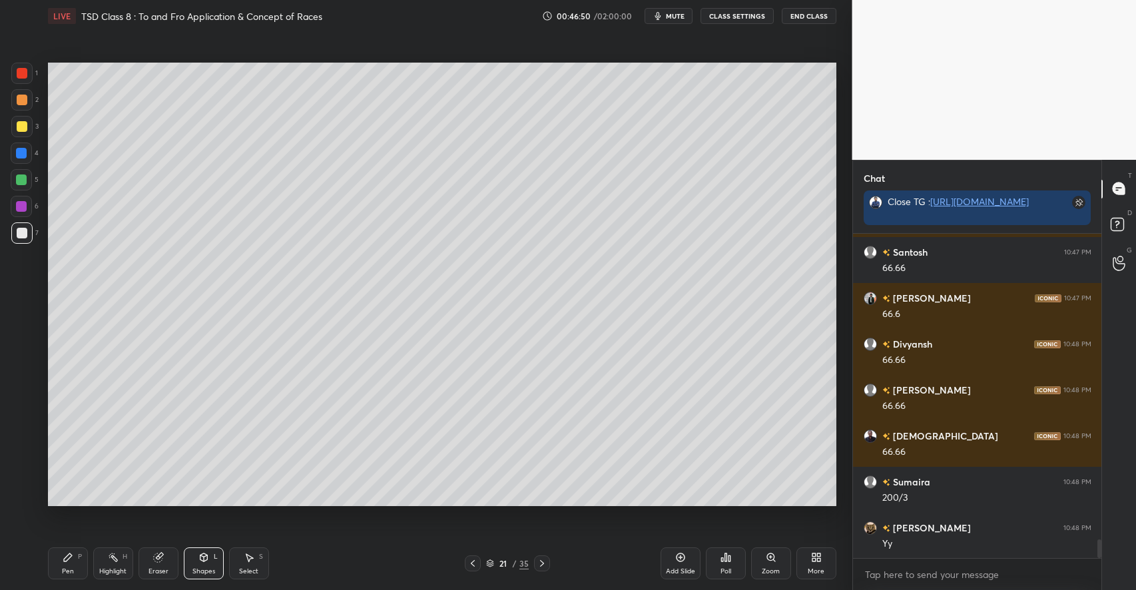
click at [69, 566] on div "Pen P" at bounding box center [68, 563] width 40 height 32
click at [25, 128] on div at bounding box center [22, 126] width 11 height 11
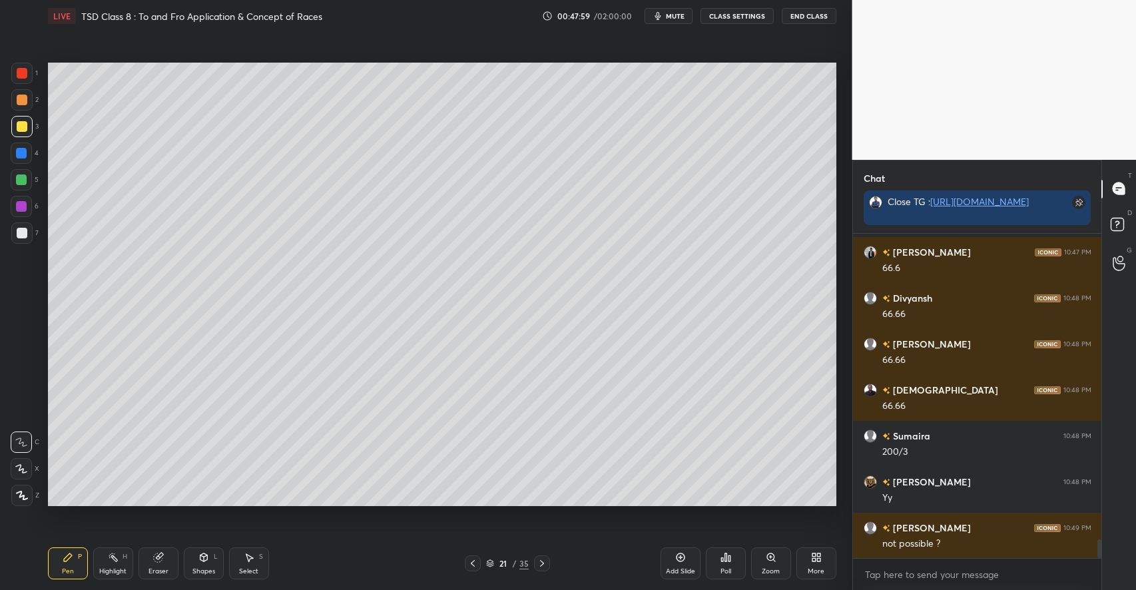
click at [24, 231] on div at bounding box center [22, 233] width 11 height 11
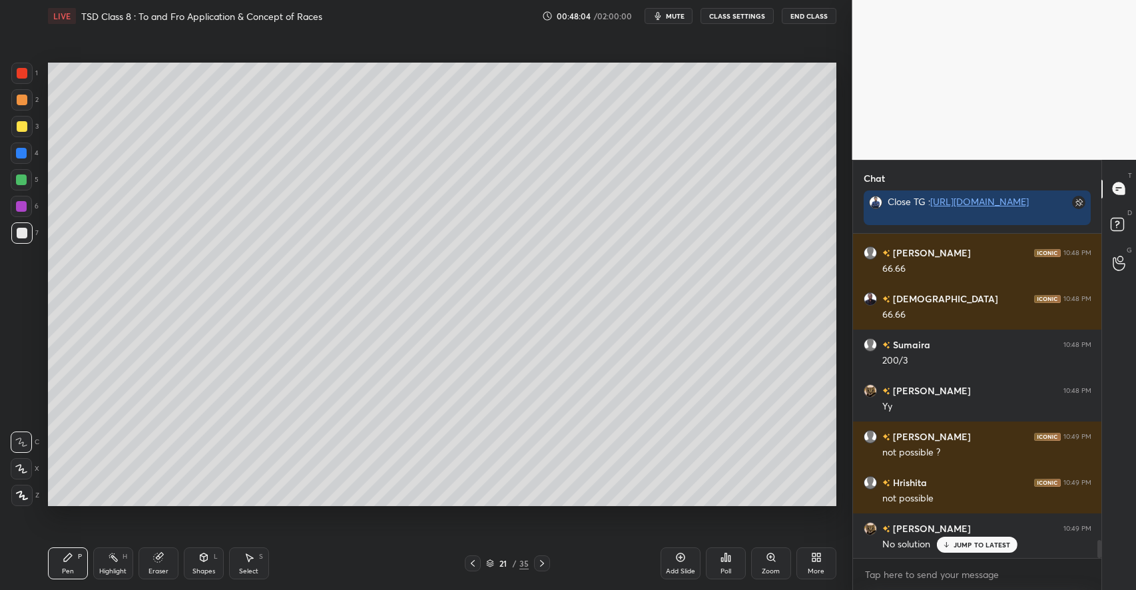
scroll to position [5490, 0]
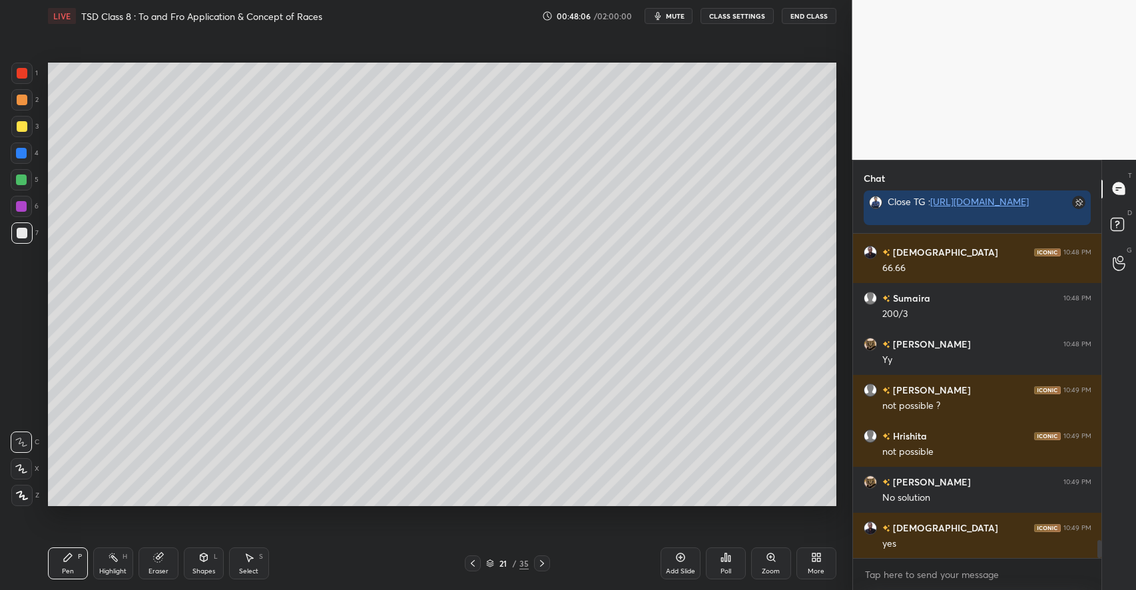
click at [199, 563] on icon at bounding box center [203, 557] width 11 height 11
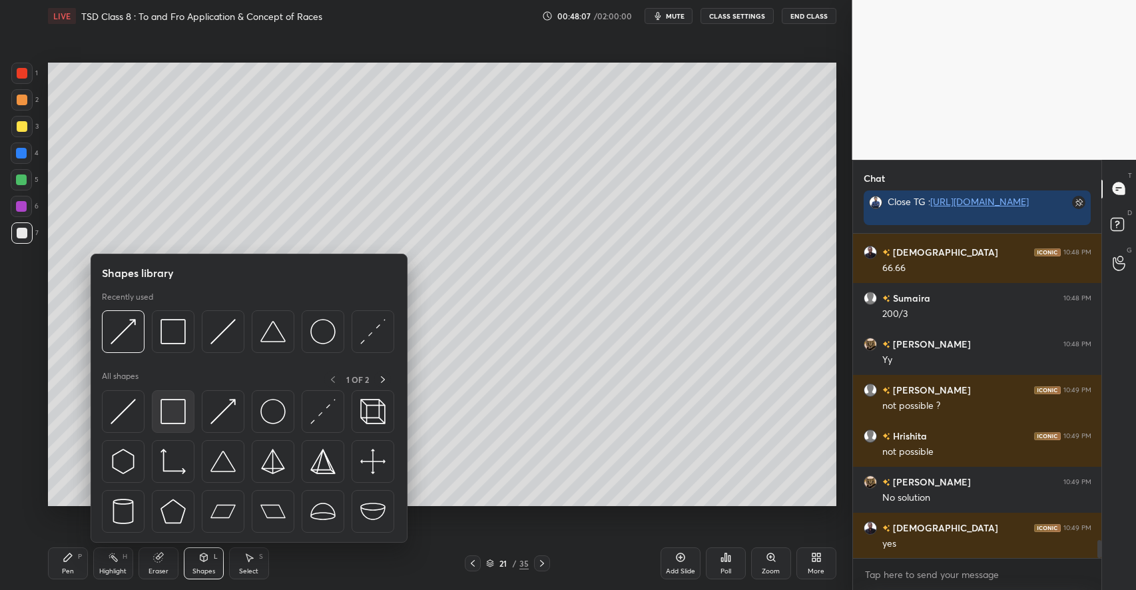
click at [178, 412] on img at bounding box center [172, 411] width 25 height 25
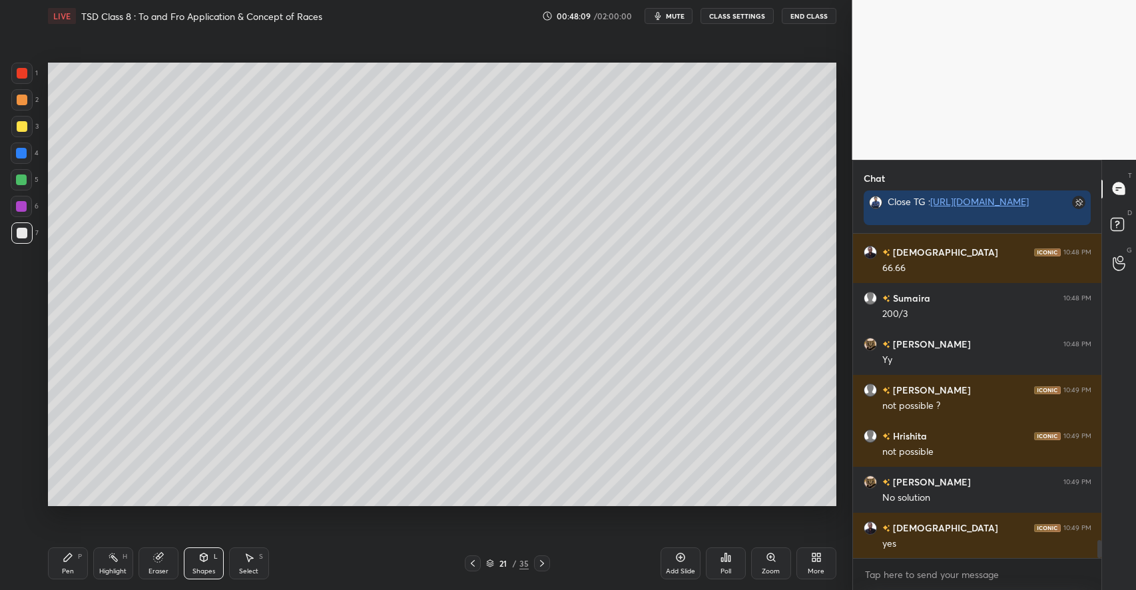
scroll to position [5536, 0]
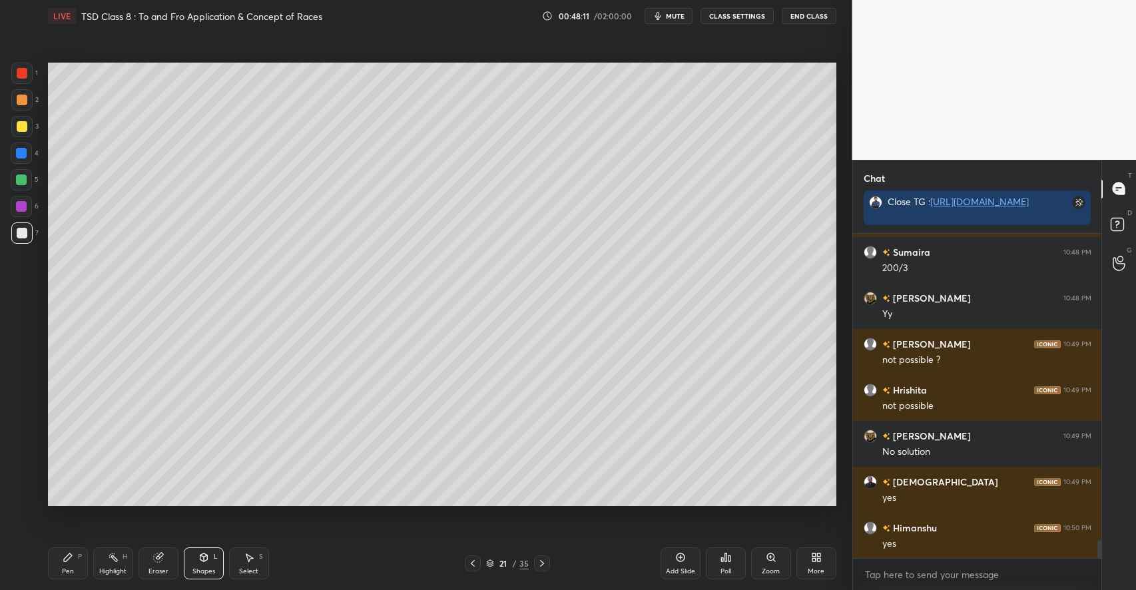
click at [69, 557] on icon at bounding box center [68, 557] width 8 height 8
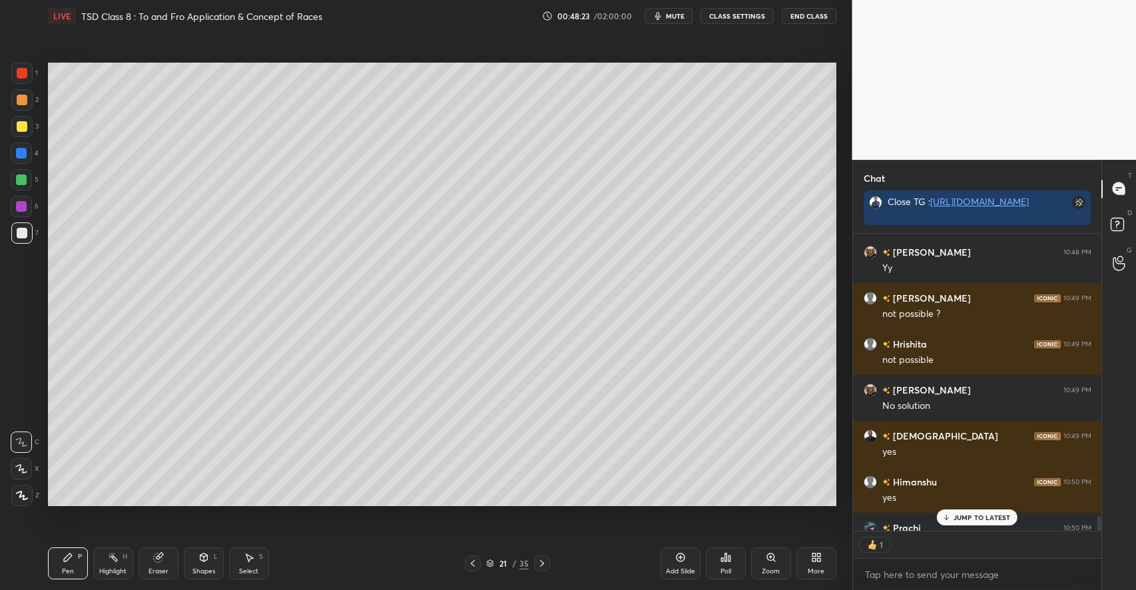
scroll to position [5654, 0]
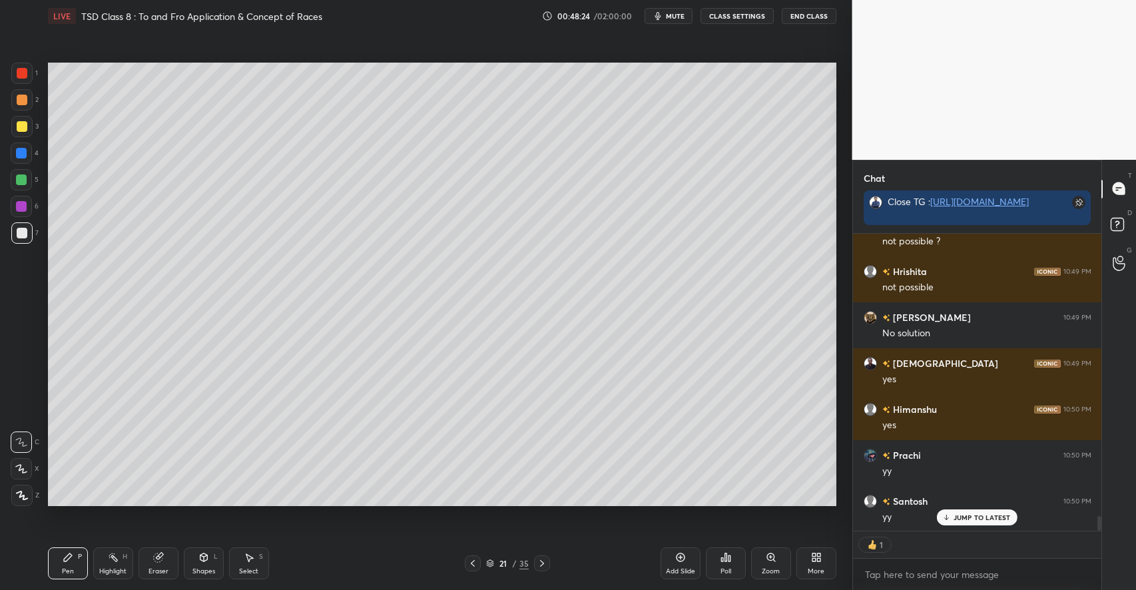
type textarea "x"
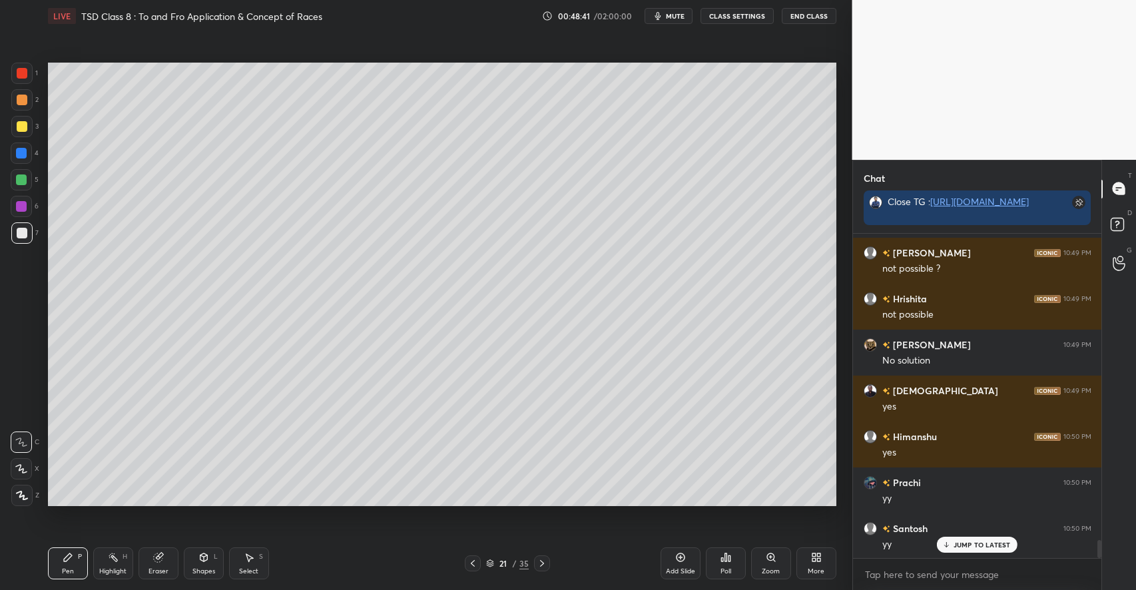
click at [204, 568] on div "Shapes" at bounding box center [203, 571] width 23 height 7
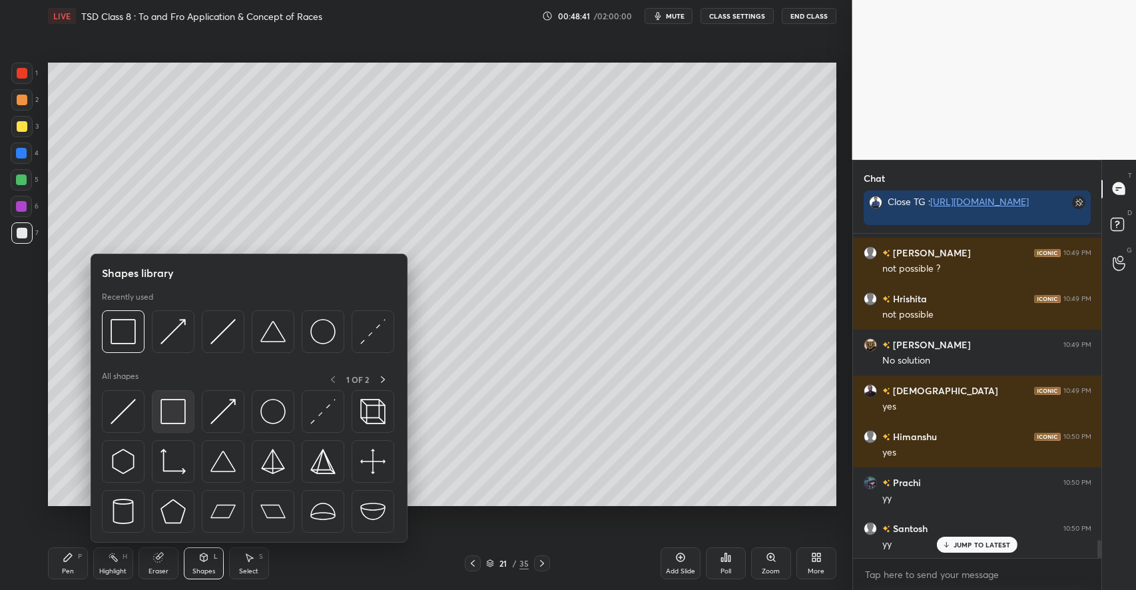
click at [180, 417] on img at bounding box center [172, 411] width 25 height 25
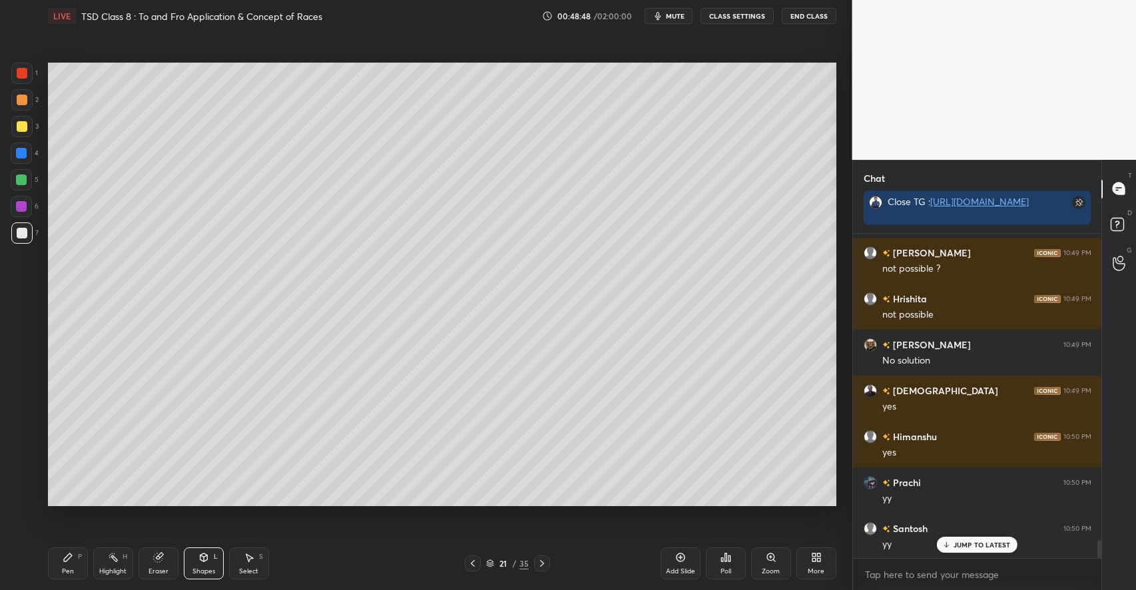
click at [71, 568] on div "Pen" at bounding box center [68, 571] width 12 height 7
click at [205, 565] on div "Shapes L" at bounding box center [204, 563] width 40 height 32
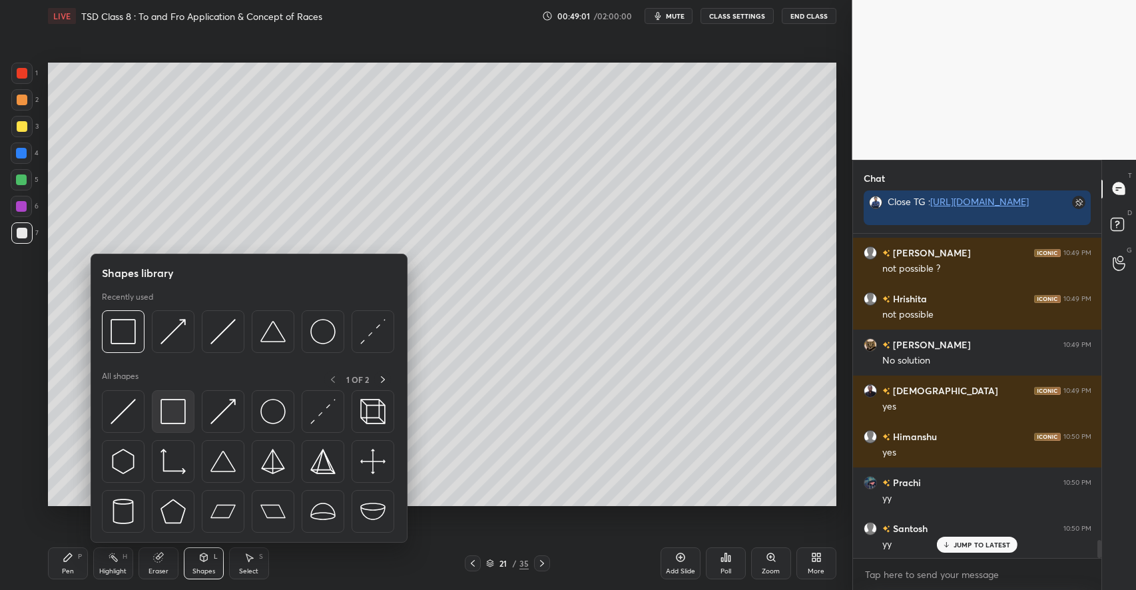
click at [178, 419] on img at bounding box center [172, 411] width 25 height 25
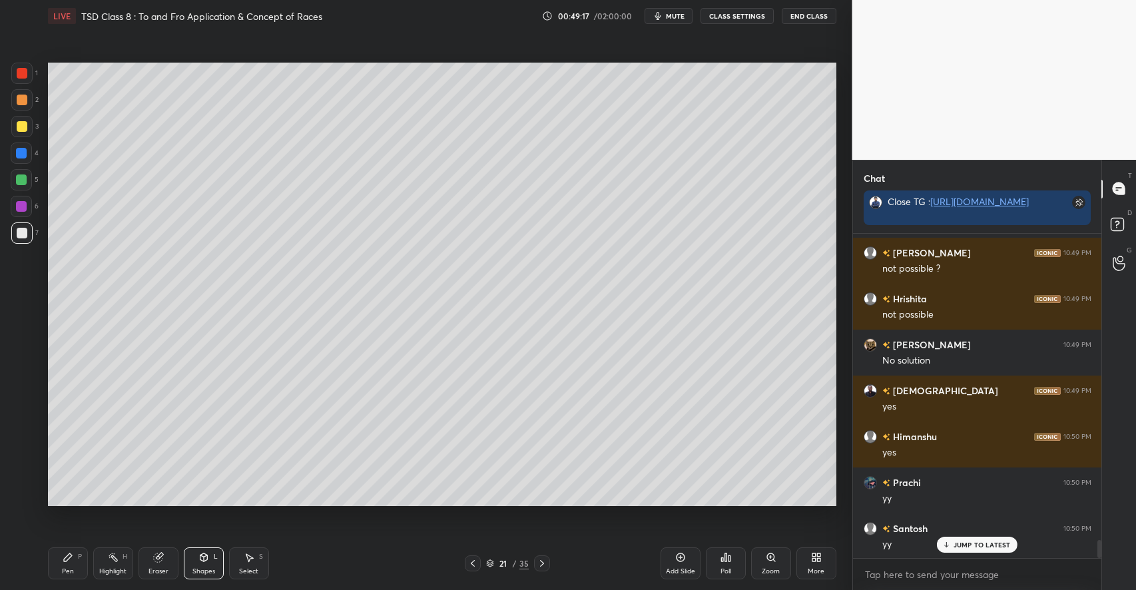
click at [27, 125] on div at bounding box center [22, 126] width 11 height 11
click at [68, 563] on div "Pen P" at bounding box center [68, 563] width 40 height 32
click at [681, 565] on div "Add Slide" at bounding box center [680, 563] width 40 height 32
click at [208, 561] on icon at bounding box center [203, 557] width 11 height 11
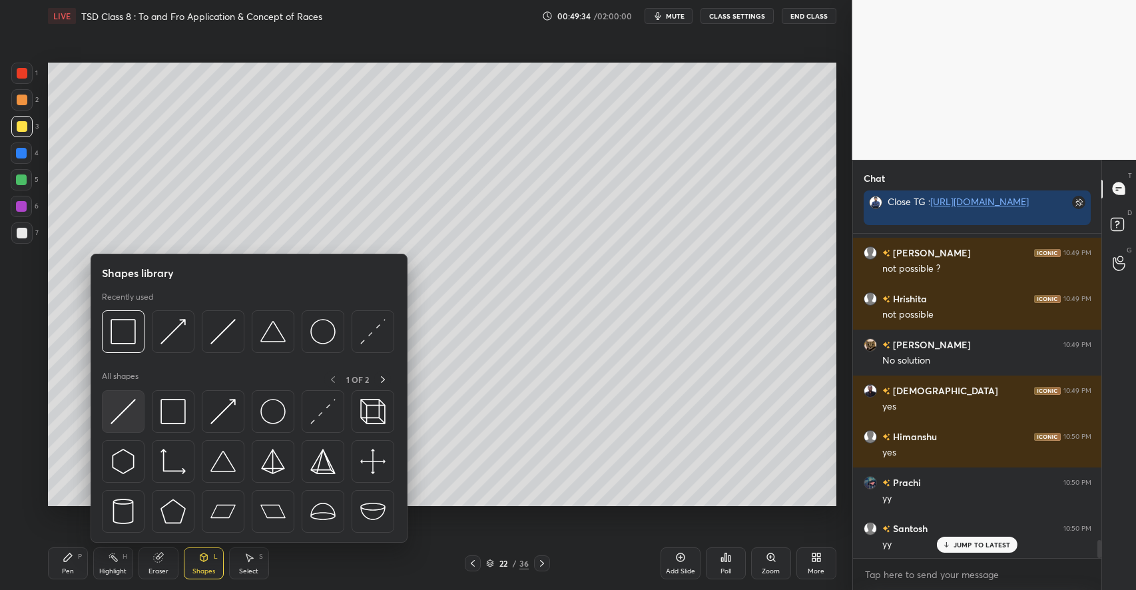
click at [126, 415] on img at bounding box center [123, 411] width 25 height 25
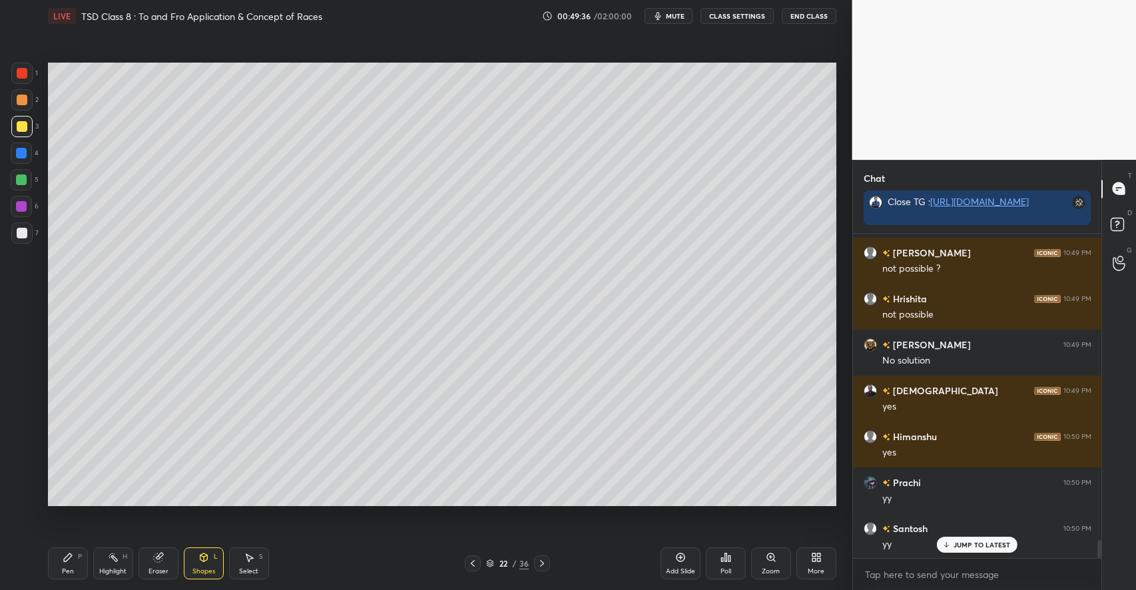
click at [75, 562] on div "Pen P" at bounding box center [68, 563] width 40 height 32
click at [22, 176] on div at bounding box center [21, 179] width 11 height 11
click at [23, 128] on div at bounding box center [22, 126] width 11 height 11
click at [24, 179] on div at bounding box center [21, 179] width 11 height 11
click at [21, 129] on div at bounding box center [22, 126] width 11 height 11
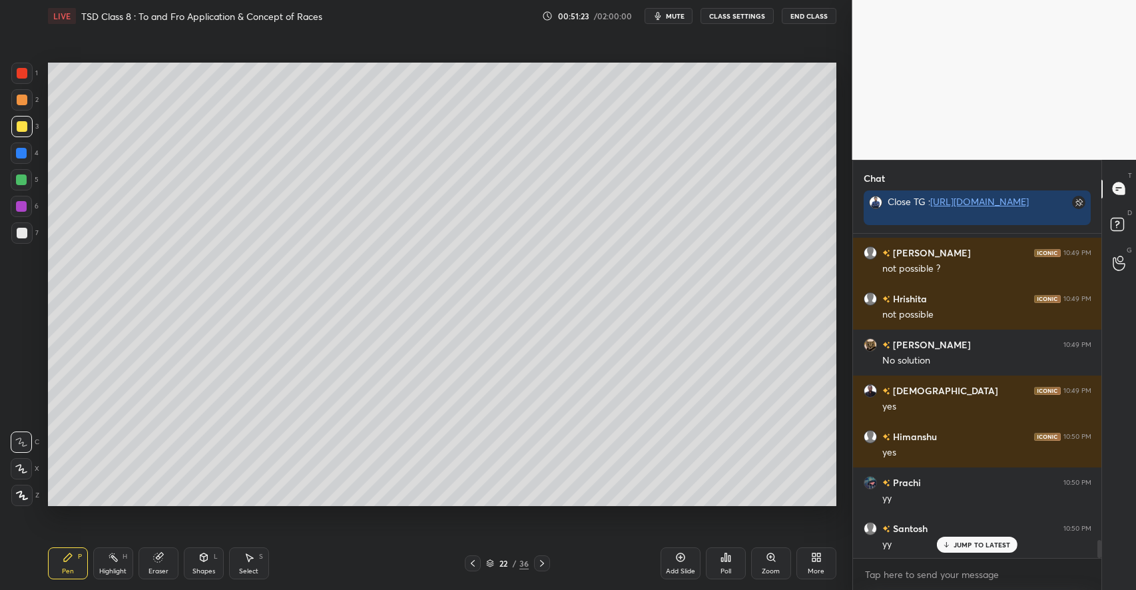
click at [723, 561] on icon at bounding box center [722, 559] width 2 height 3
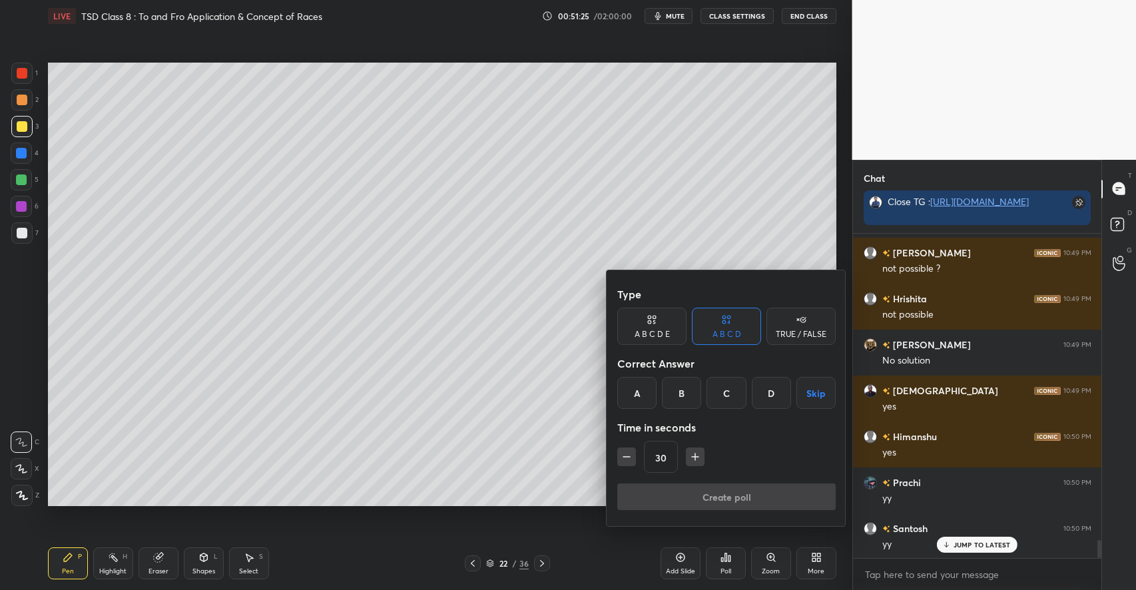
click at [762, 393] on div "D" at bounding box center [771, 393] width 39 height 32
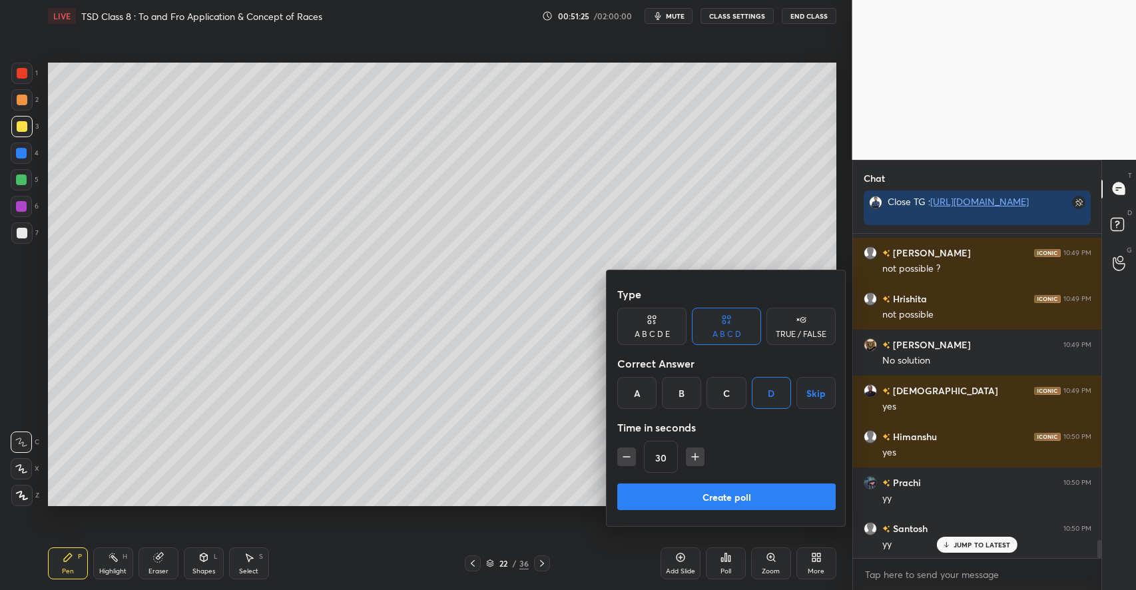
click at [693, 458] on icon "button" at bounding box center [694, 456] width 13 height 13
click at [695, 455] on icon "button" at bounding box center [695, 456] width 0 height 7
type input "60"
click at [700, 494] on button "Create poll" at bounding box center [726, 496] width 218 height 27
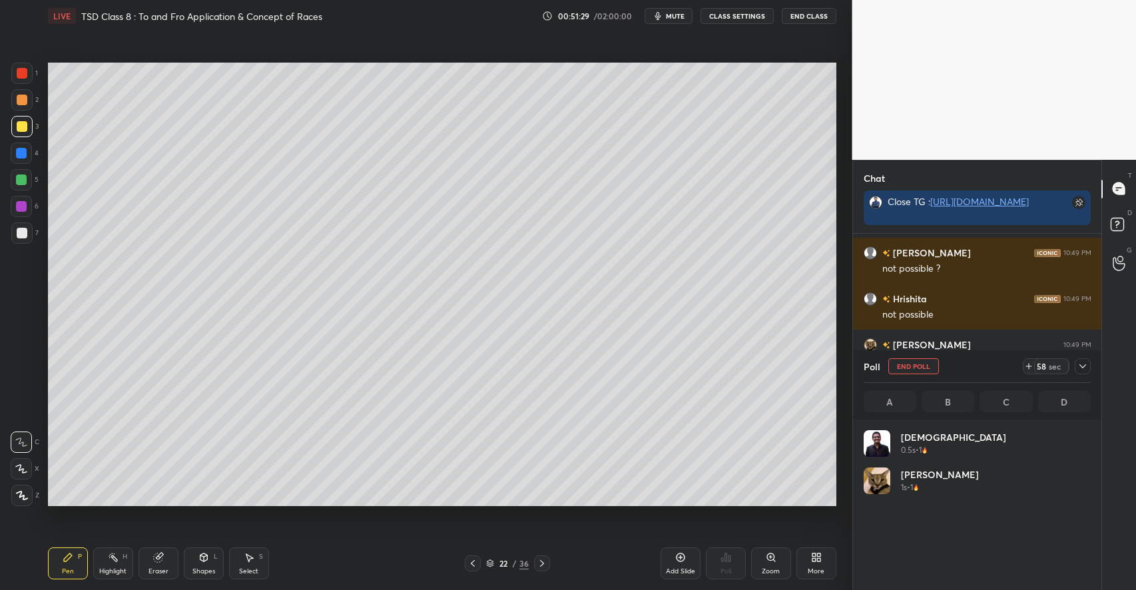
scroll to position [156, 224]
click at [1085, 367] on icon at bounding box center [1082, 366] width 11 height 11
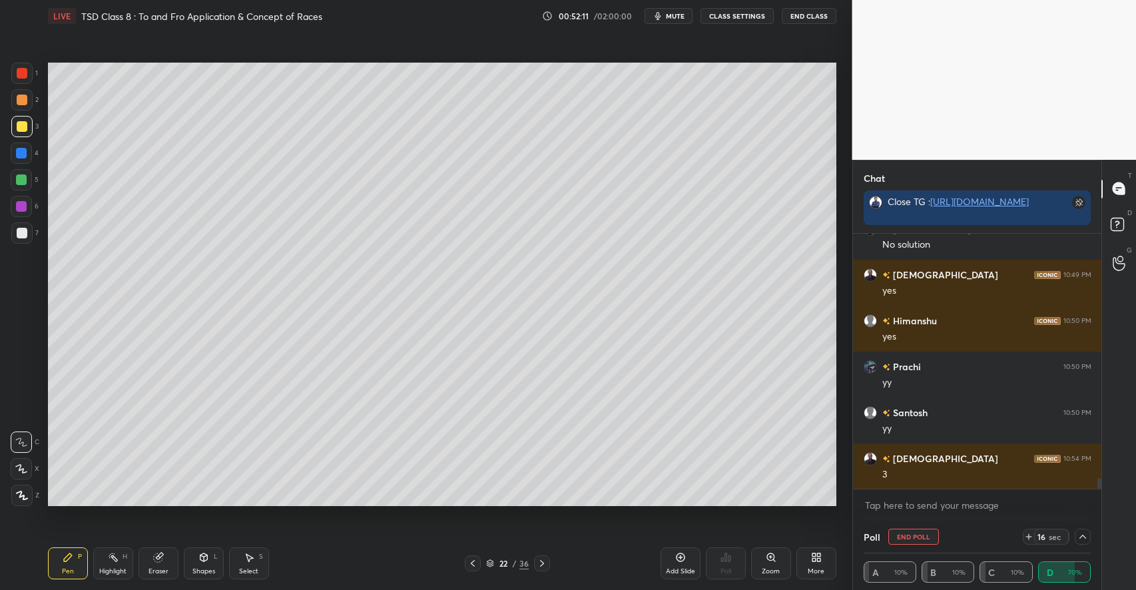
scroll to position [5789, 0]
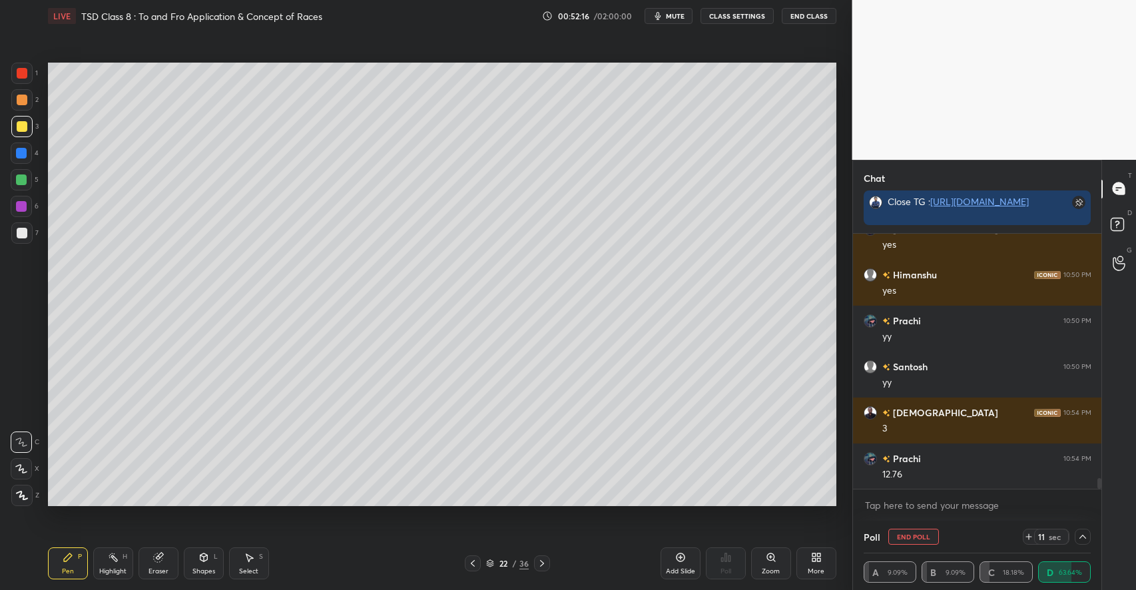
click at [15, 239] on div at bounding box center [21, 232] width 21 height 21
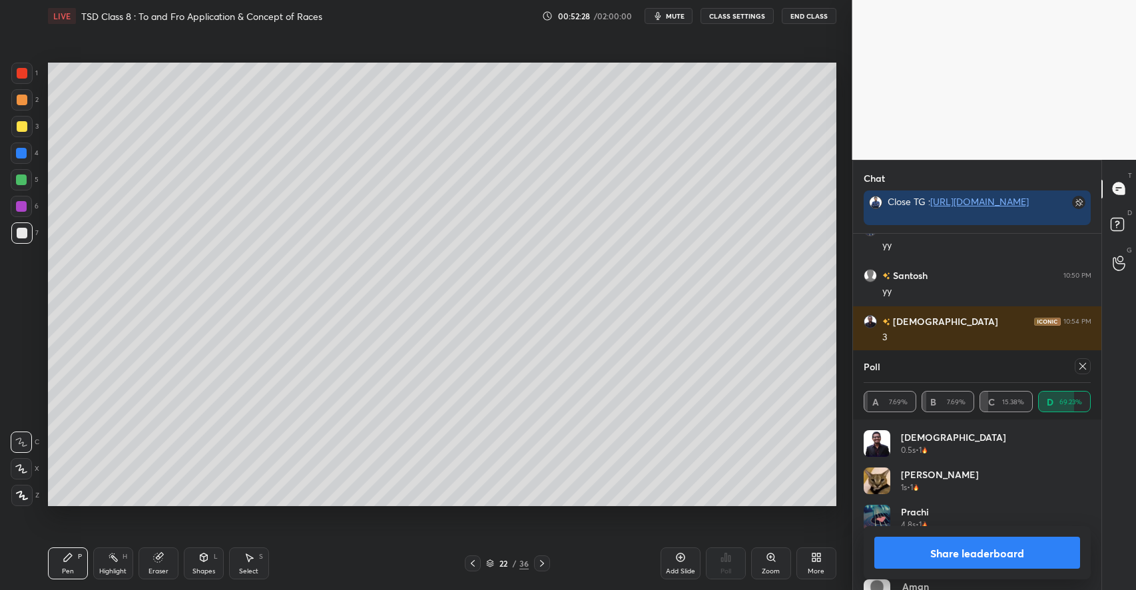
scroll to position [5927, 0]
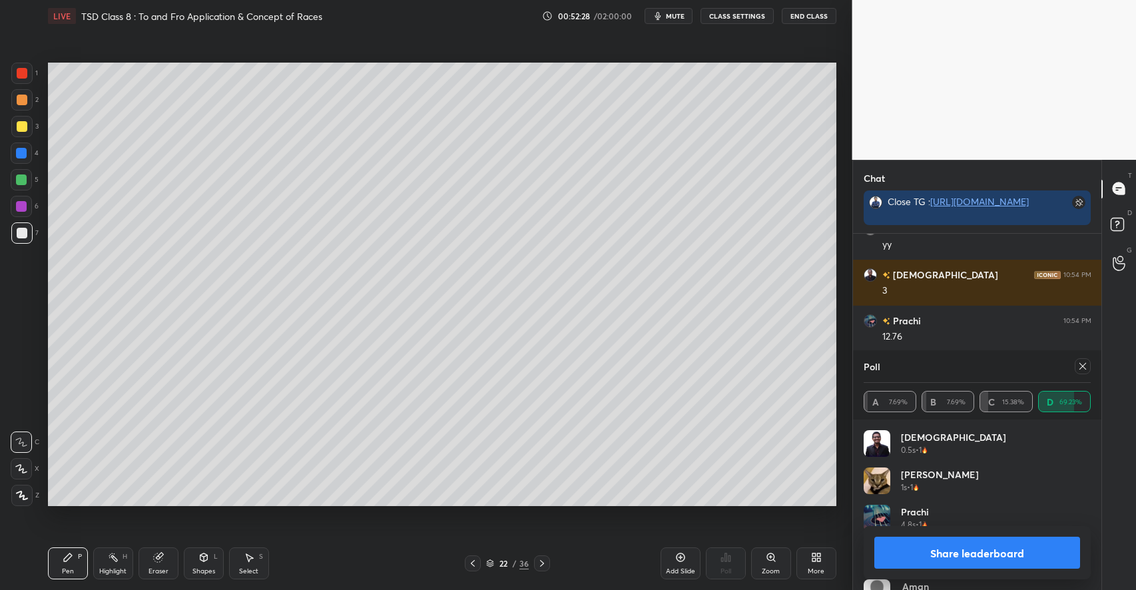
click at [1083, 368] on icon at bounding box center [1082, 366] width 11 height 11
type textarea "x"
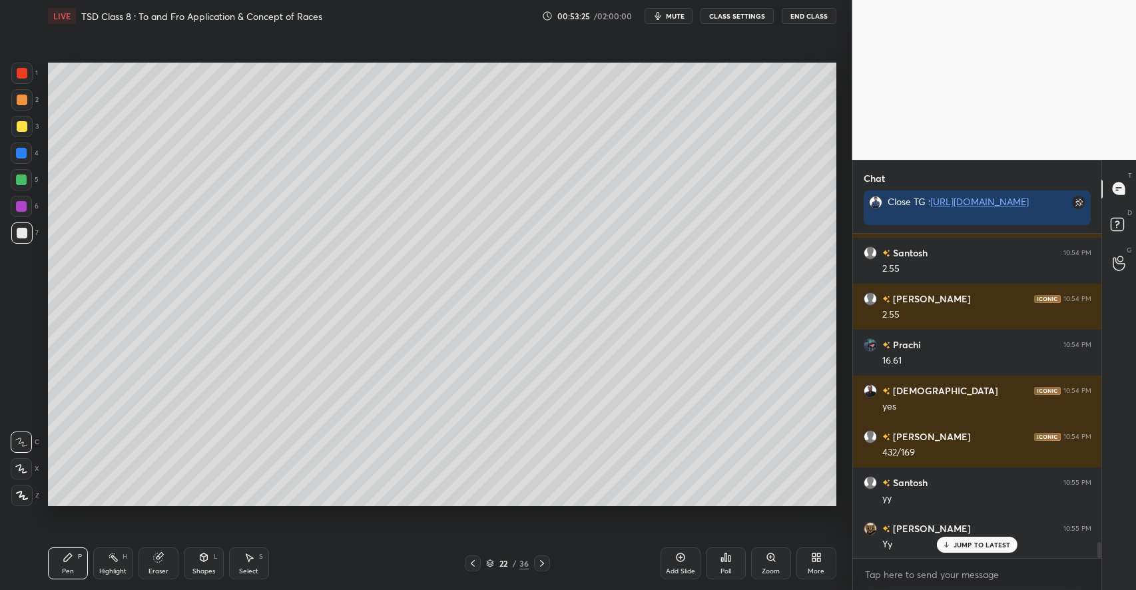
scroll to position [6225, 0]
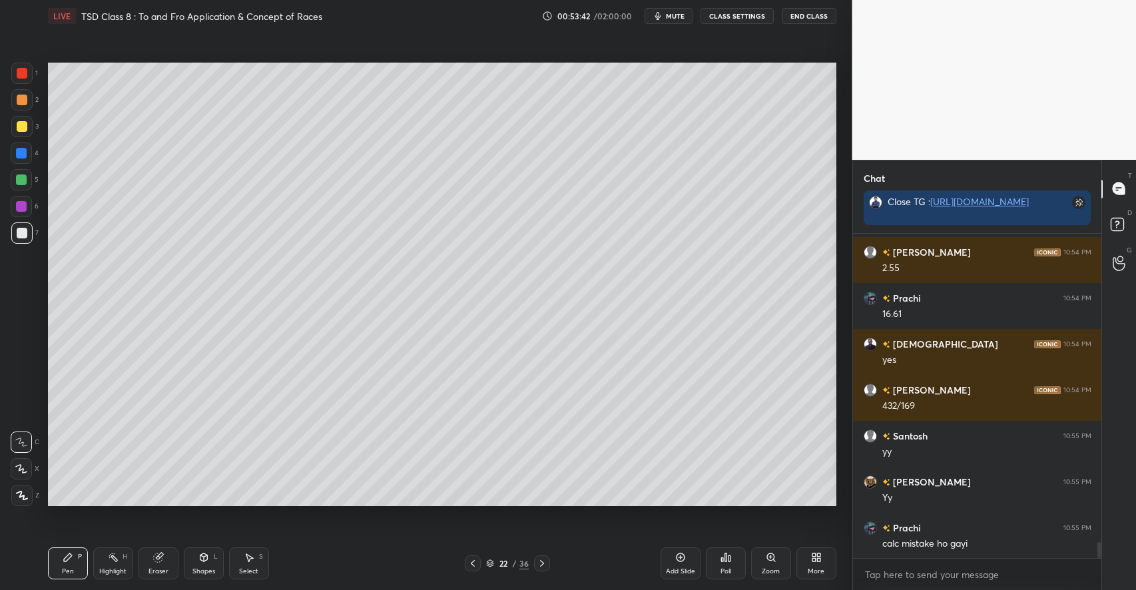
click at [679, 557] on icon at bounding box center [680, 557] width 4 height 4
click at [201, 561] on icon at bounding box center [203, 557] width 11 height 11
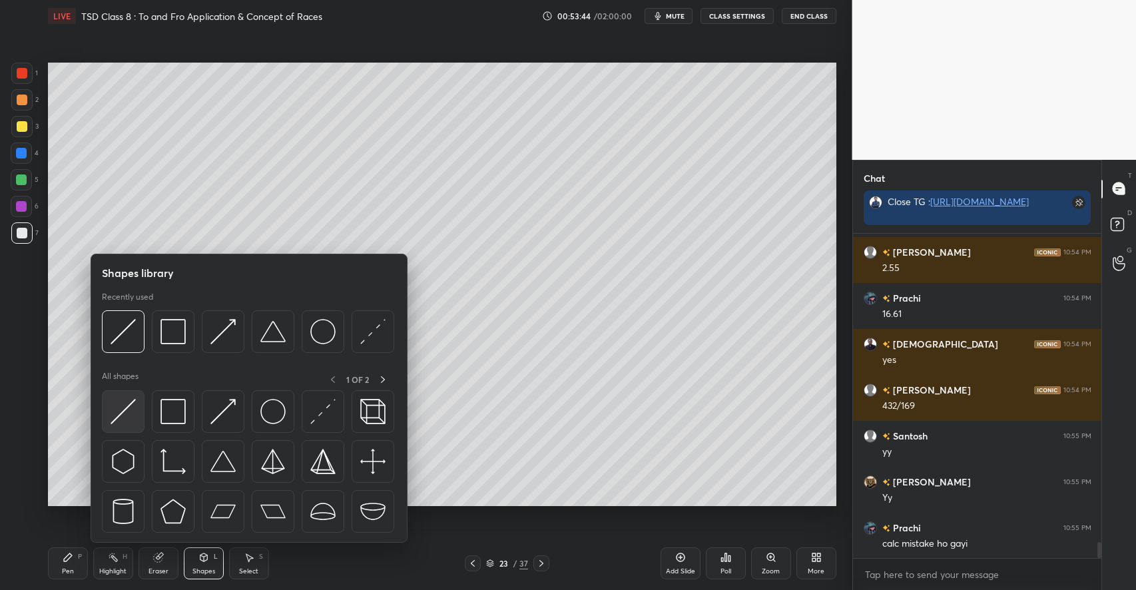
click at [121, 419] on img at bounding box center [123, 411] width 25 height 25
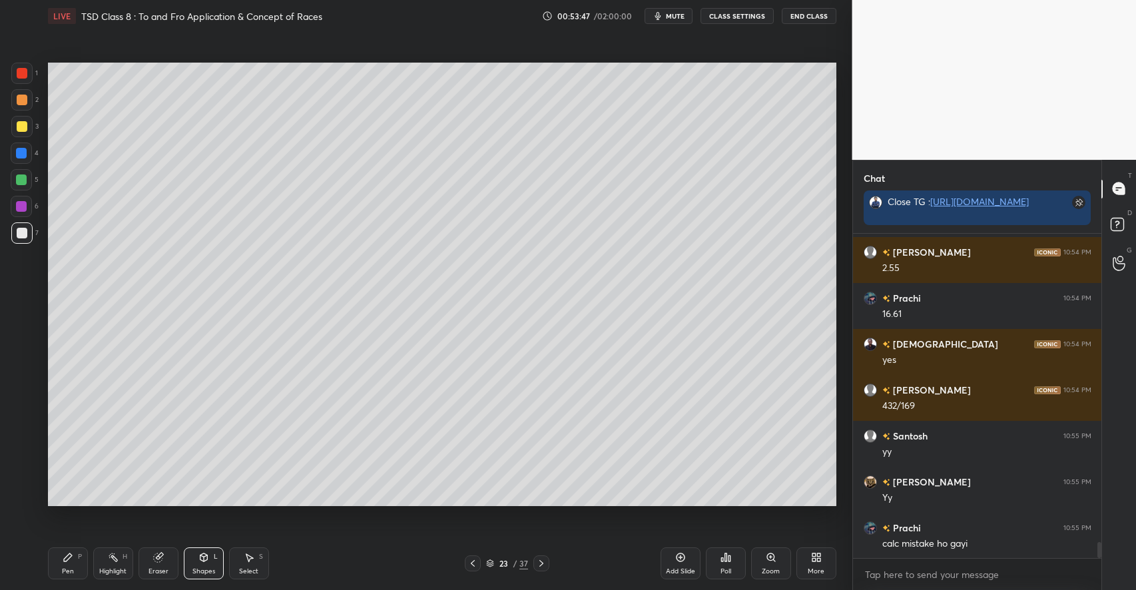
click at [67, 554] on icon at bounding box center [68, 557] width 11 height 11
click at [27, 181] on div at bounding box center [21, 179] width 21 height 21
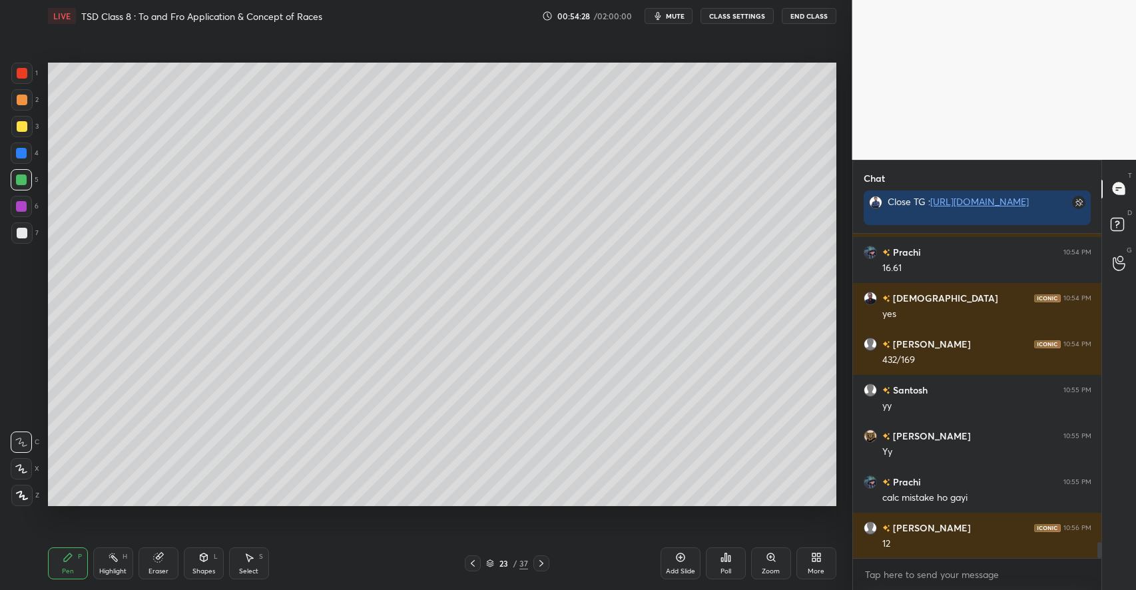
click at [167, 569] on div "Eraser" at bounding box center [158, 571] width 20 height 7
click at [73, 565] on div "Pen P" at bounding box center [68, 563] width 40 height 32
click at [24, 126] on div at bounding box center [22, 126] width 11 height 11
click at [720, 555] on icon at bounding box center [725, 557] width 11 height 11
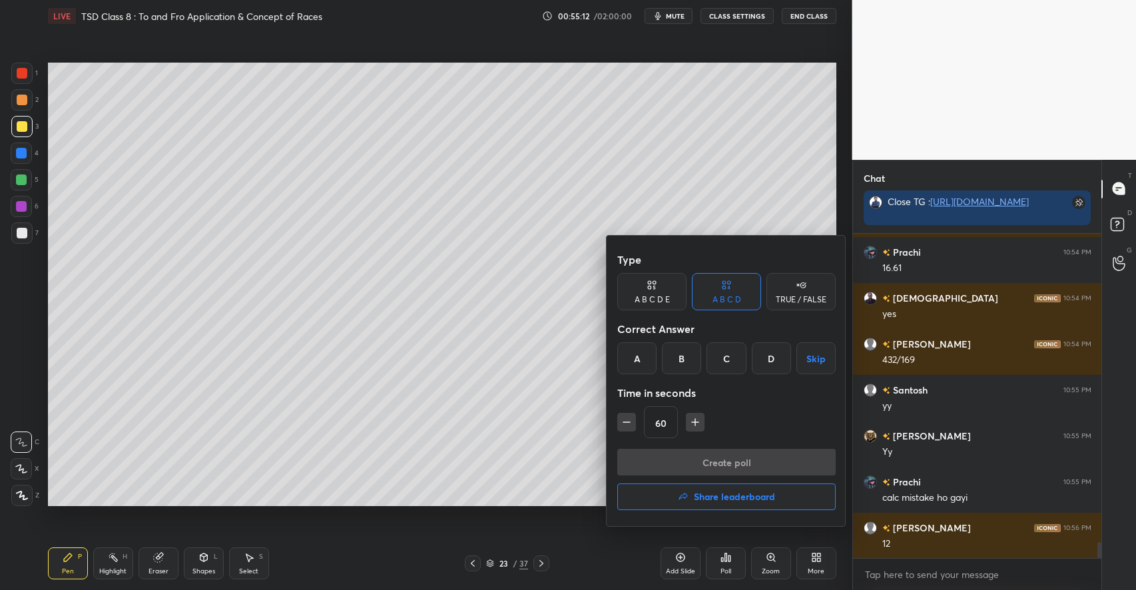
click at [770, 352] on div "D" at bounding box center [771, 358] width 39 height 32
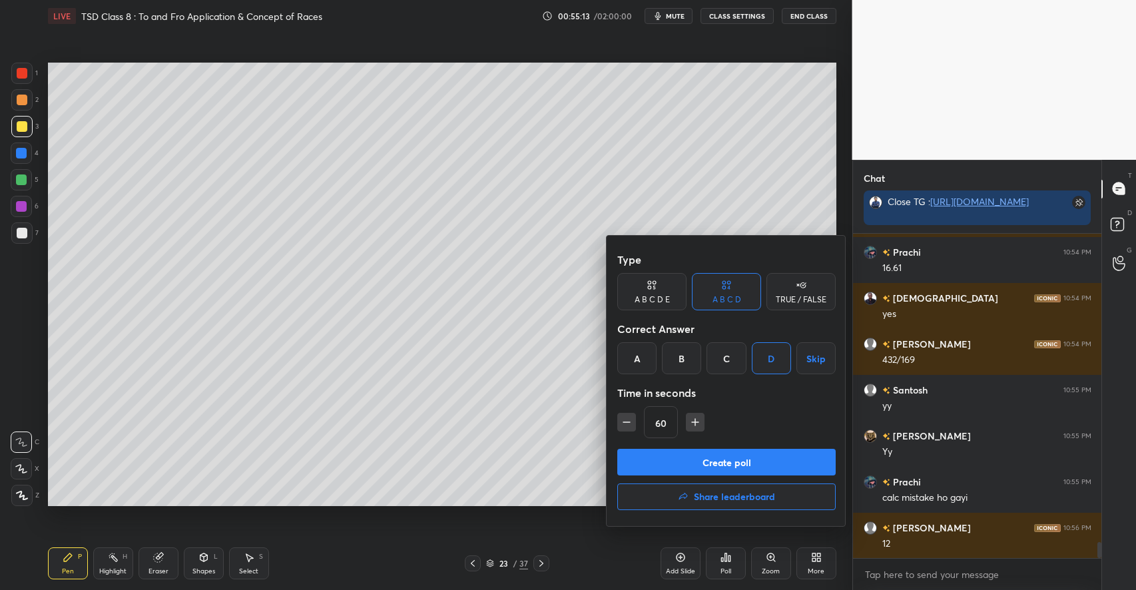
click at [625, 423] on icon "button" at bounding box center [626, 421] width 13 height 13
click at [623, 421] on icon "button" at bounding box center [626, 421] width 13 height 13
type input "30"
click at [686, 461] on button "Create poll" at bounding box center [726, 462] width 218 height 27
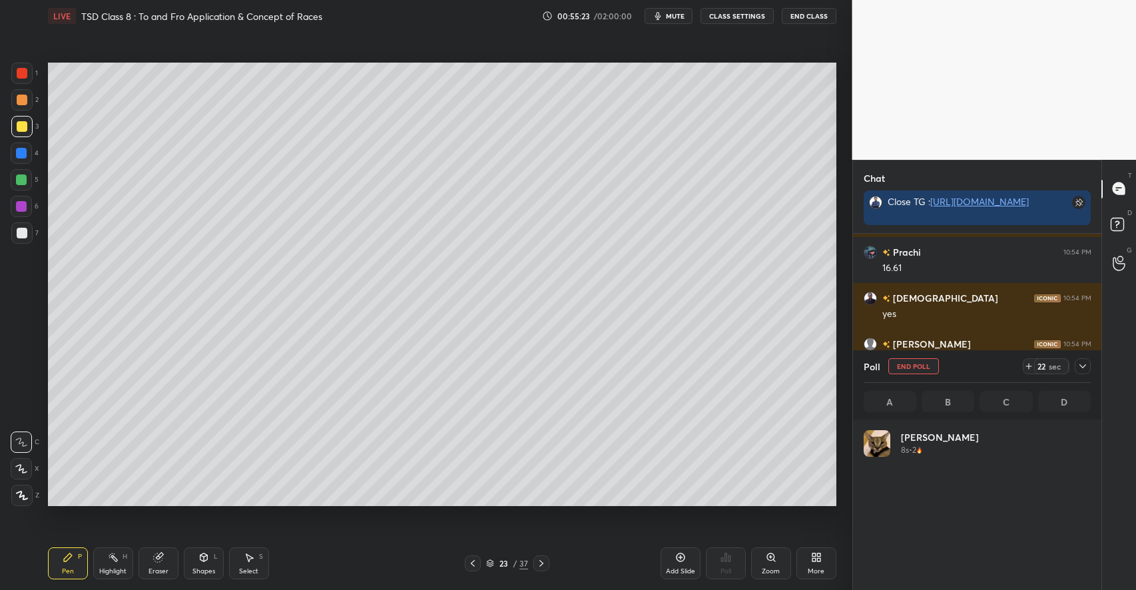
scroll to position [156, 224]
click at [20, 180] on div at bounding box center [21, 179] width 11 height 11
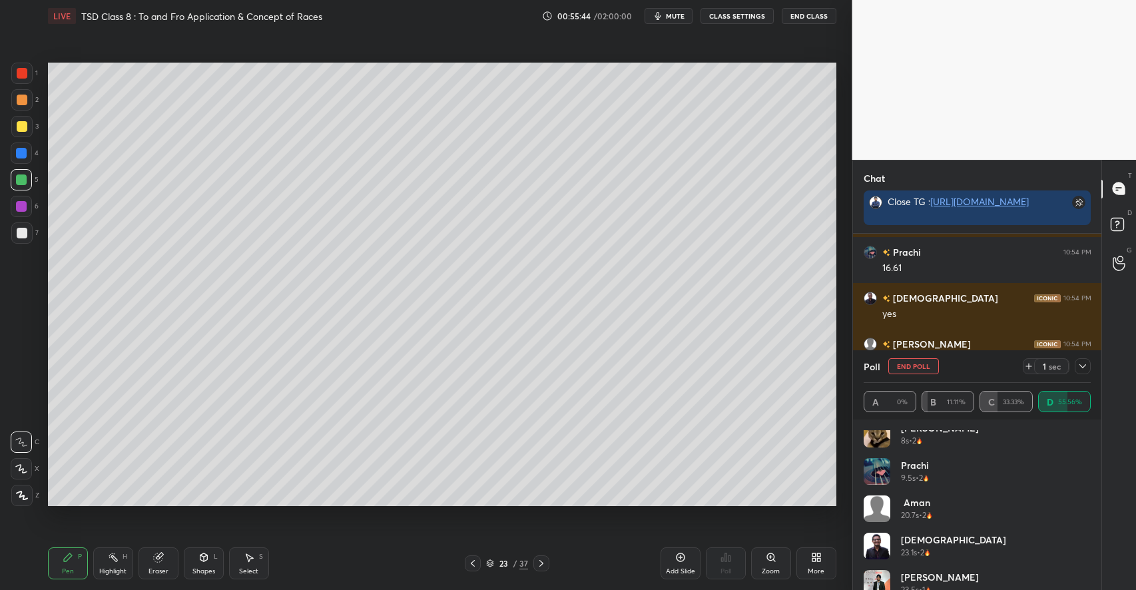
scroll to position [0, 0]
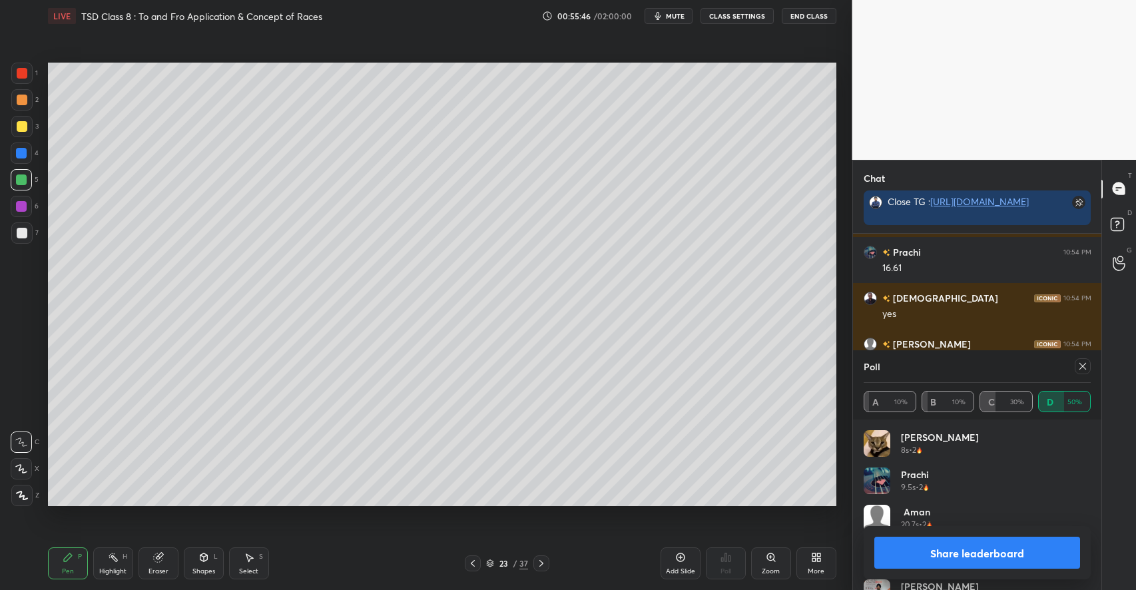
click at [1082, 366] on icon at bounding box center [1082, 366] width 7 height 7
type textarea "x"
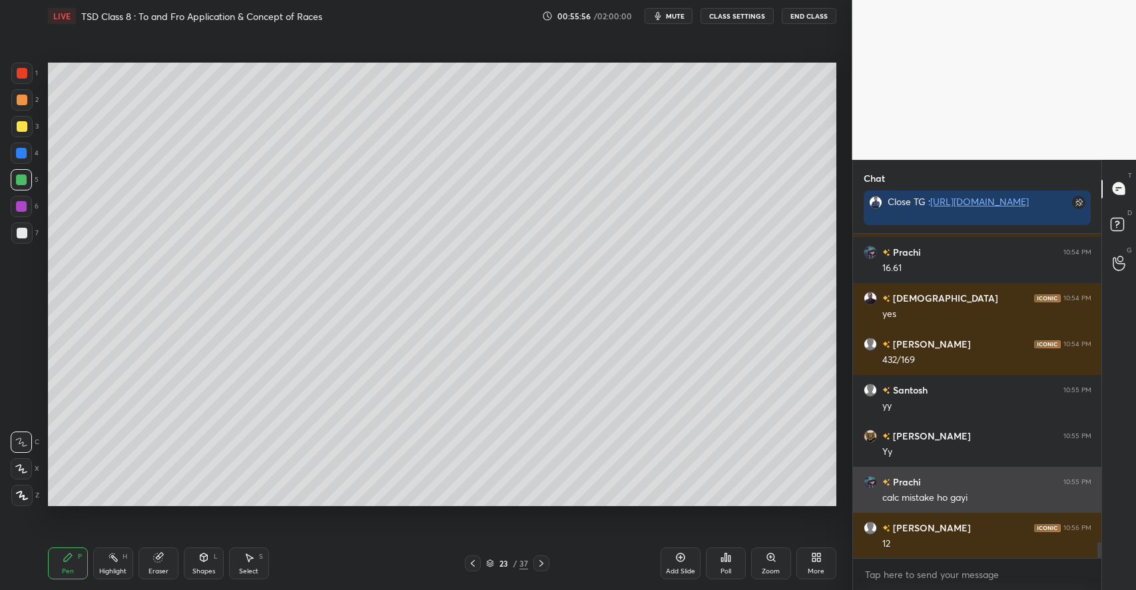
scroll to position [6317, 0]
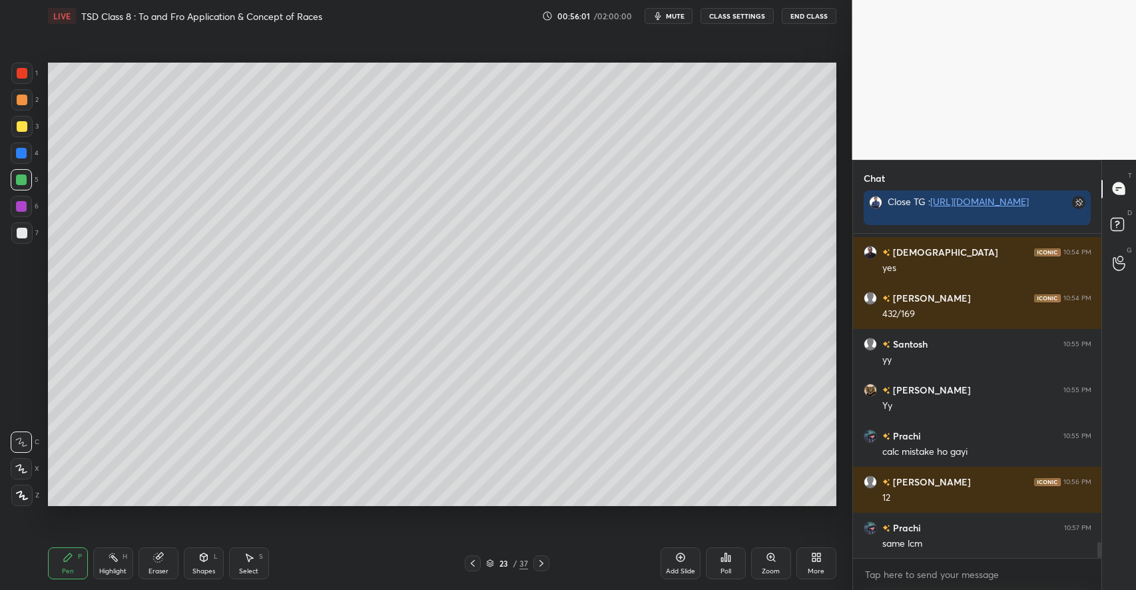
click at [21, 125] on div at bounding box center [22, 126] width 11 height 11
click at [664, 564] on div "Add Slide" at bounding box center [680, 563] width 40 height 32
click at [191, 569] on div "Shapes L" at bounding box center [204, 563] width 40 height 32
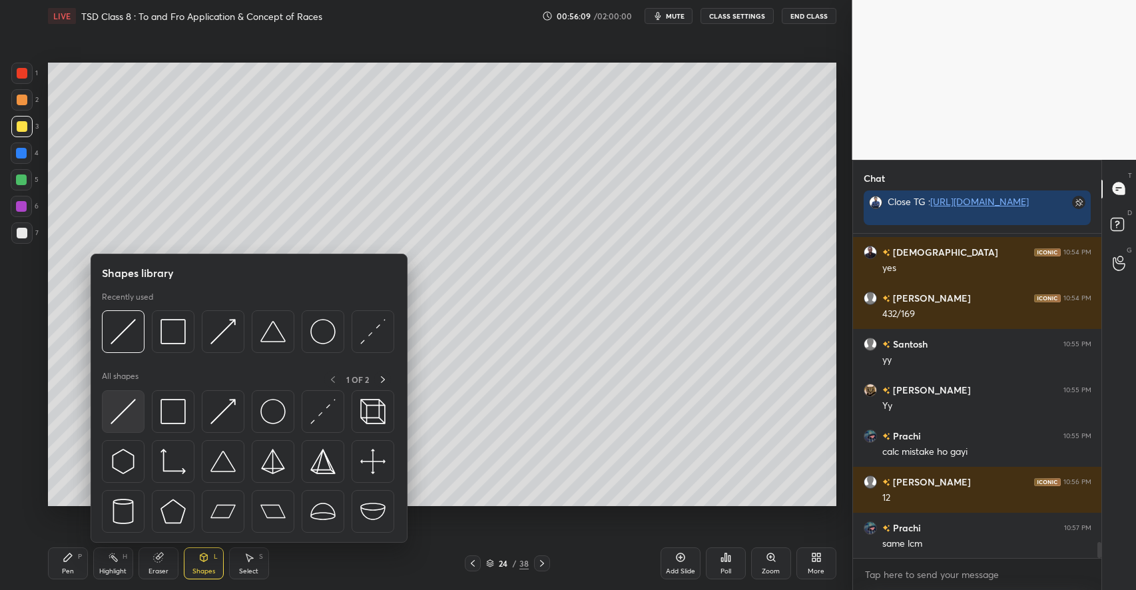
click at [128, 418] on img at bounding box center [123, 411] width 25 height 25
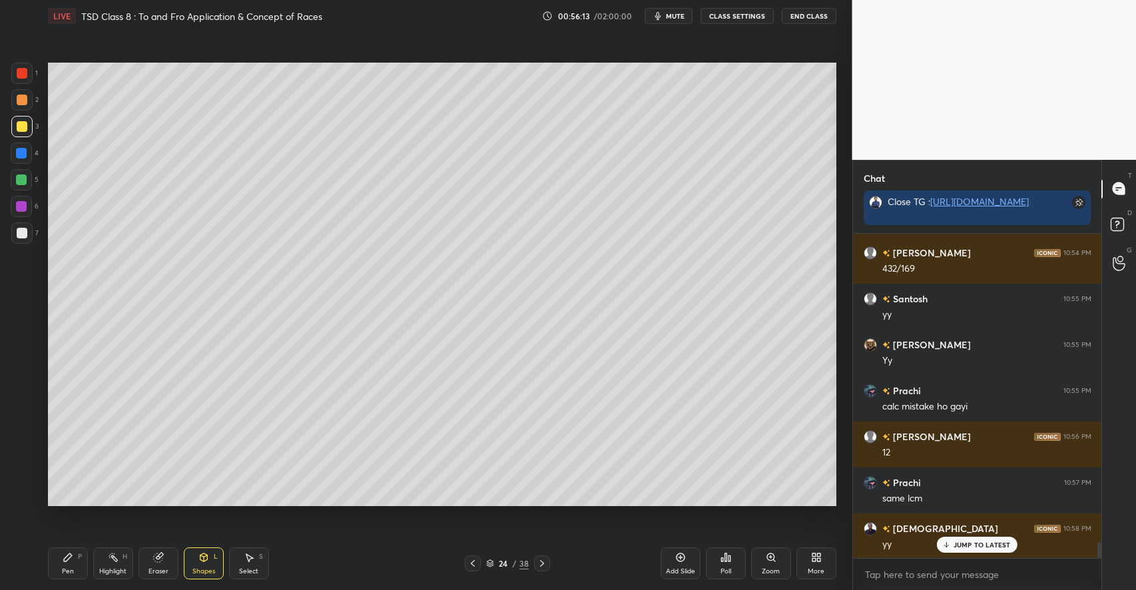
click at [79, 560] on div "P" at bounding box center [80, 556] width 4 height 7
click at [25, 232] on div at bounding box center [22, 233] width 11 height 11
click at [200, 571] on div "Shapes" at bounding box center [203, 571] width 23 height 7
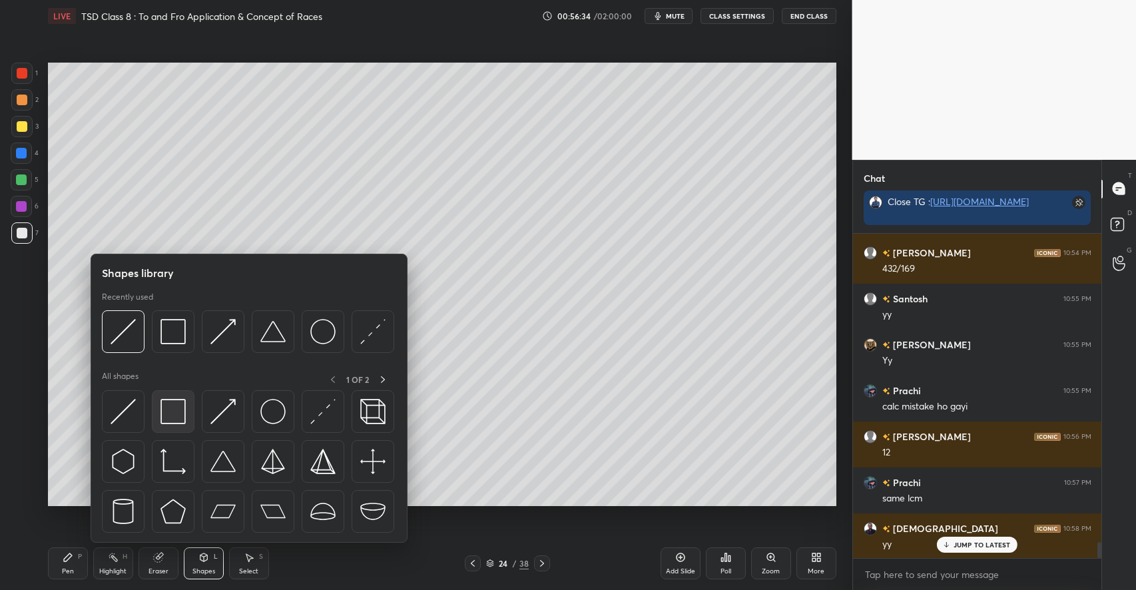
click at [168, 400] on img at bounding box center [172, 411] width 25 height 25
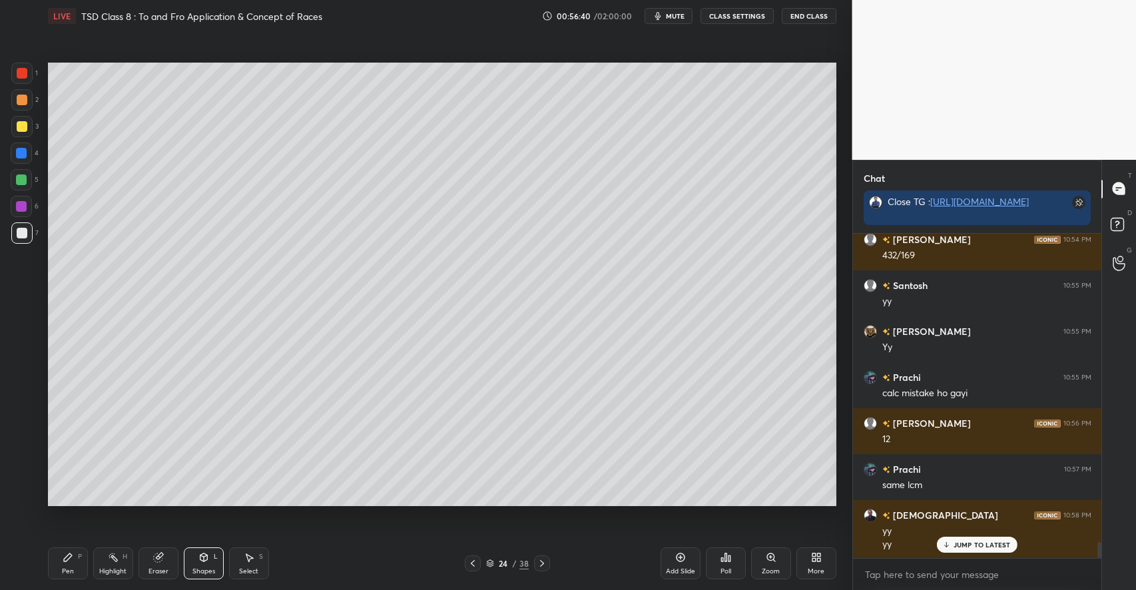
scroll to position [6422, 0]
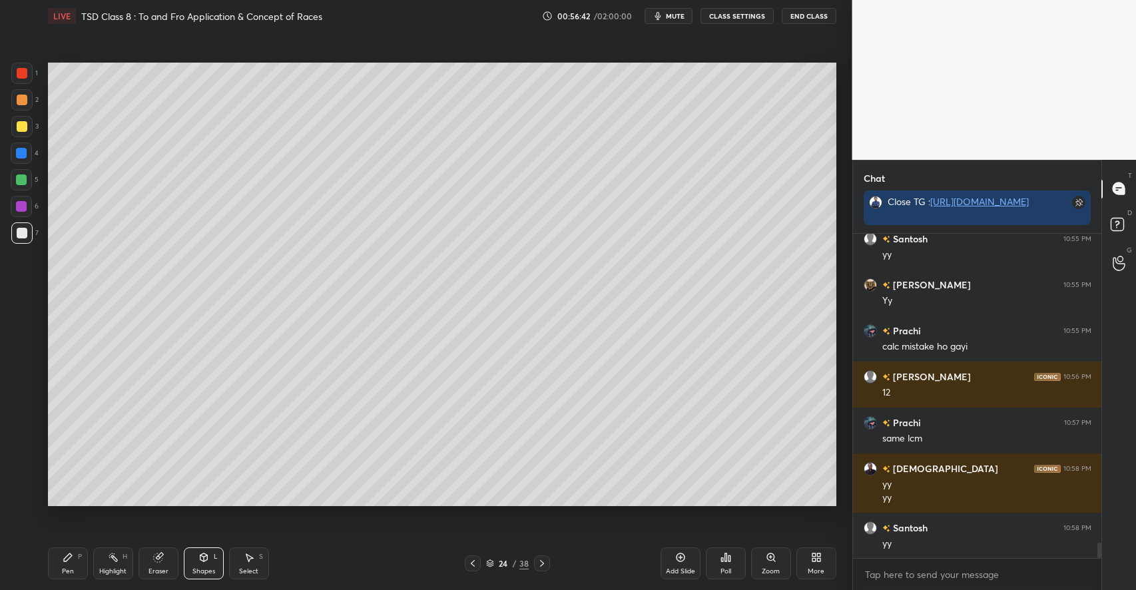
click at [69, 565] on div "Pen P" at bounding box center [68, 563] width 40 height 32
click at [205, 568] on div "Shapes" at bounding box center [203, 571] width 23 height 7
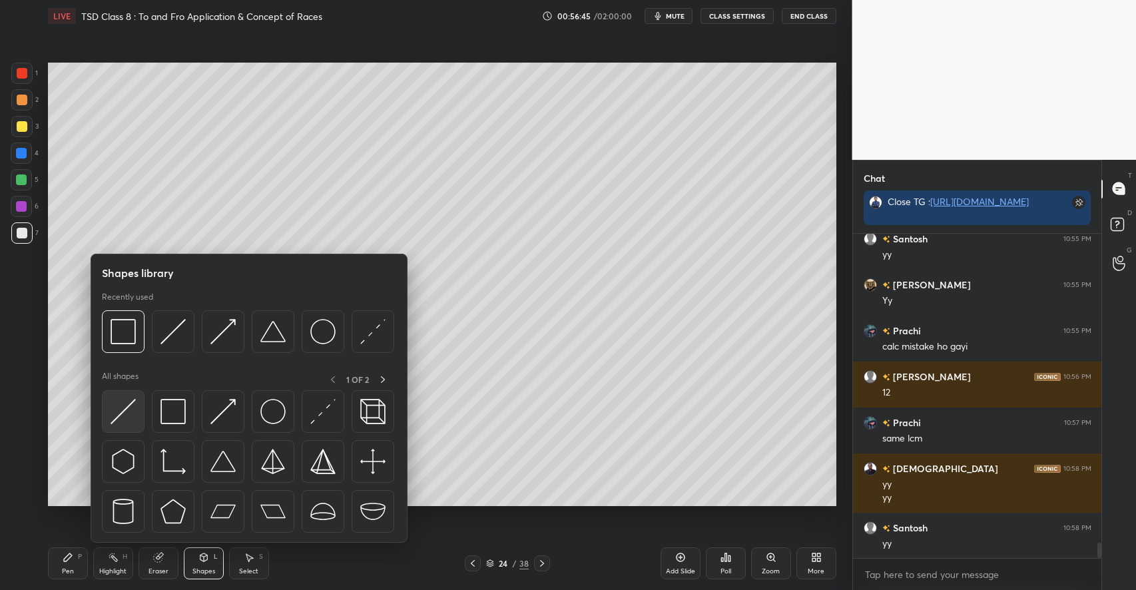
click at [126, 415] on img at bounding box center [123, 411] width 25 height 25
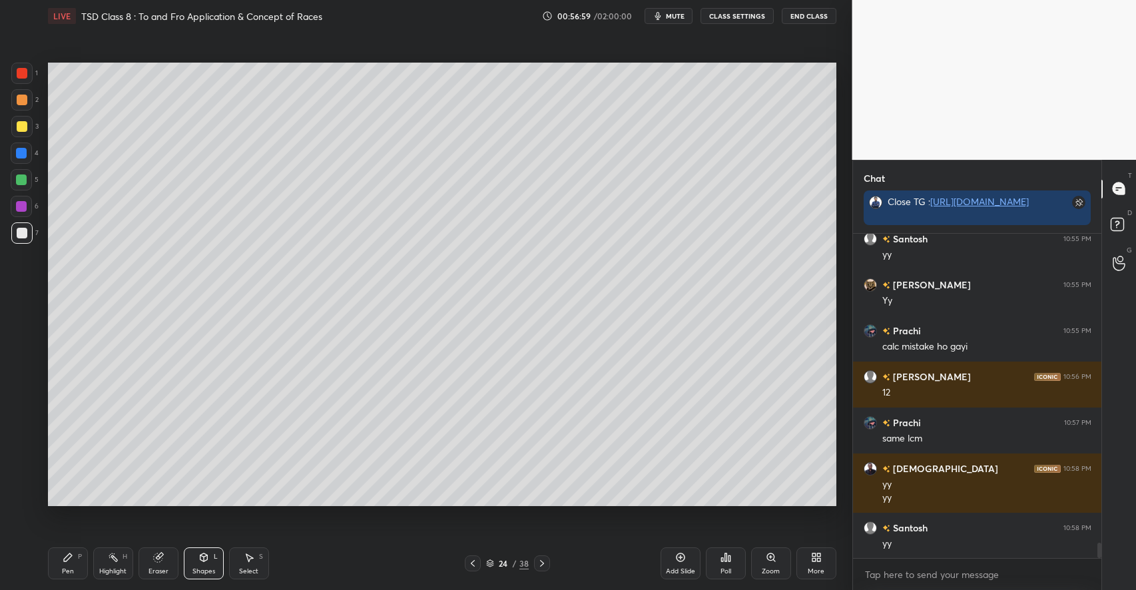
click at [77, 557] on div "Pen P" at bounding box center [68, 563] width 40 height 32
click at [27, 130] on div at bounding box center [21, 126] width 21 height 21
click at [32, 178] on div "5" at bounding box center [25, 179] width 28 height 21
click at [202, 559] on icon at bounding box center [203, 557] width 7 height 8
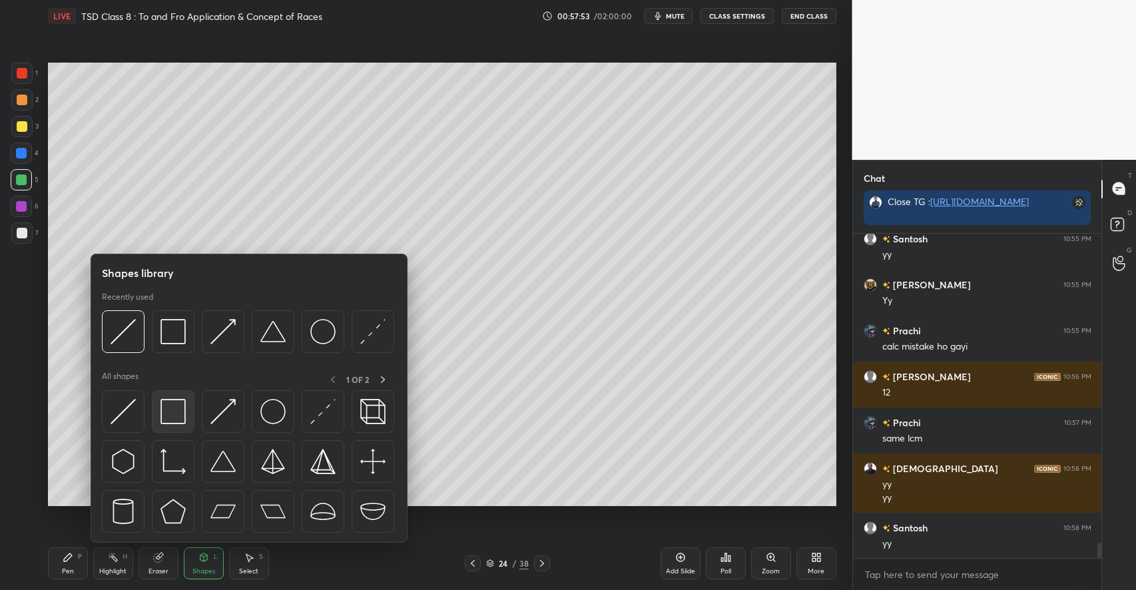
click at [177, 413] on img at bounding box center [172, 411] width 25 height 25
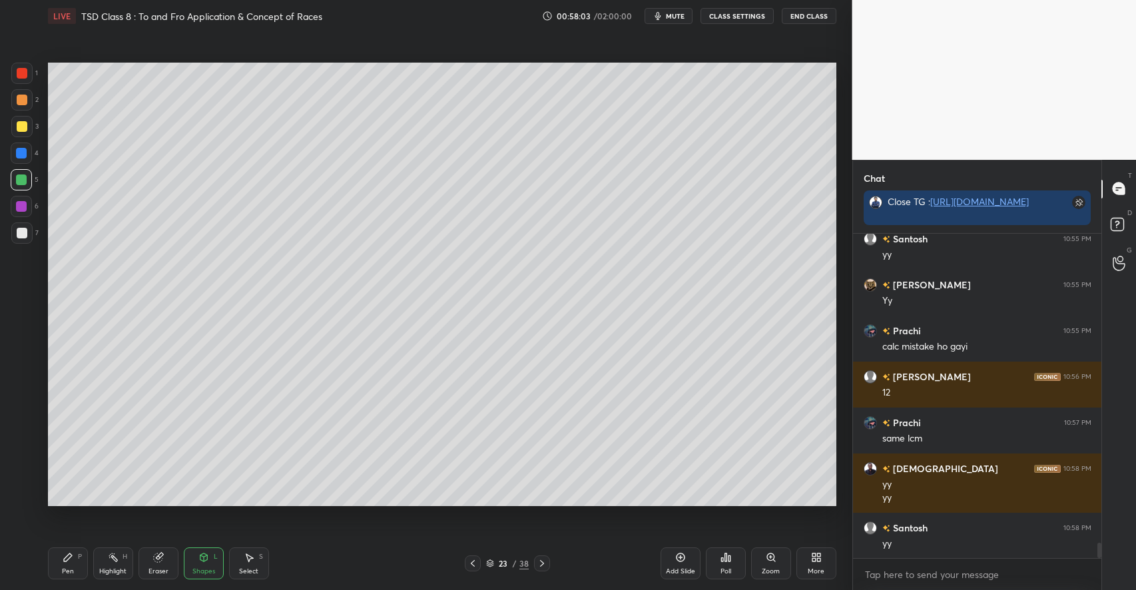
click at [67, 559] on icon at bounding box center [68, 557] width 8 height 8
click at [153, 562] on icon at bounding box center [158, 557] width 11 height 11
click at [81, 558] on div "P" at bounding box center [80, 556] width 4 height 7
click at [23, 227] on div at bounding box center [21, 232] width 21 height 21
drag, startPoint x: 490, startPoint y: 566, endPoint x: 475, endPoint y: 573, distance: 16.1
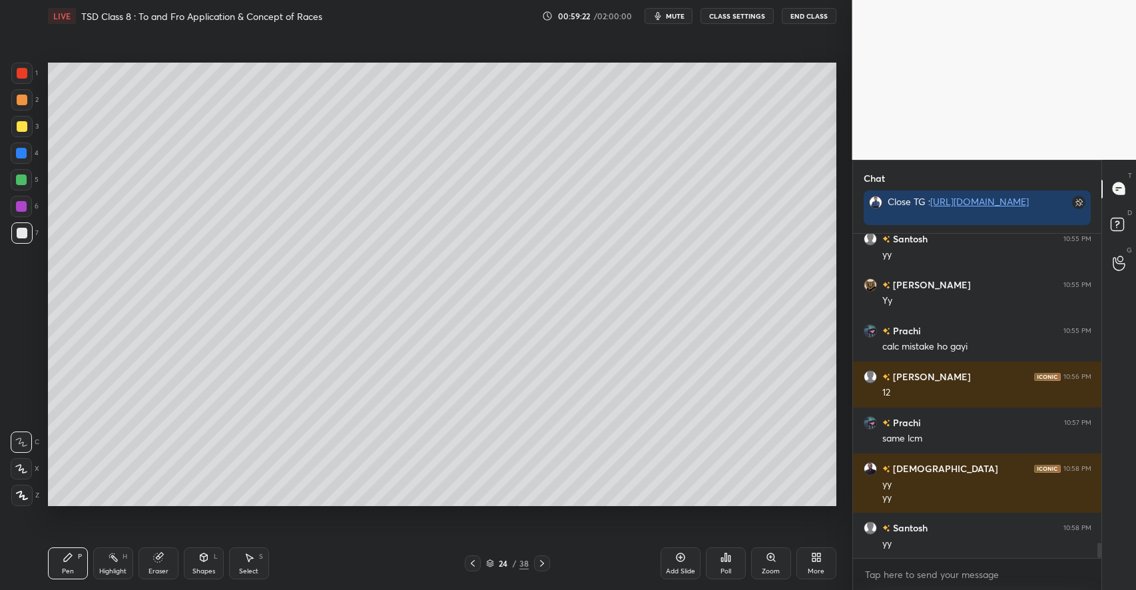
click at [488, 566] on icon at bounding box center [490, 563] width 8 height 8
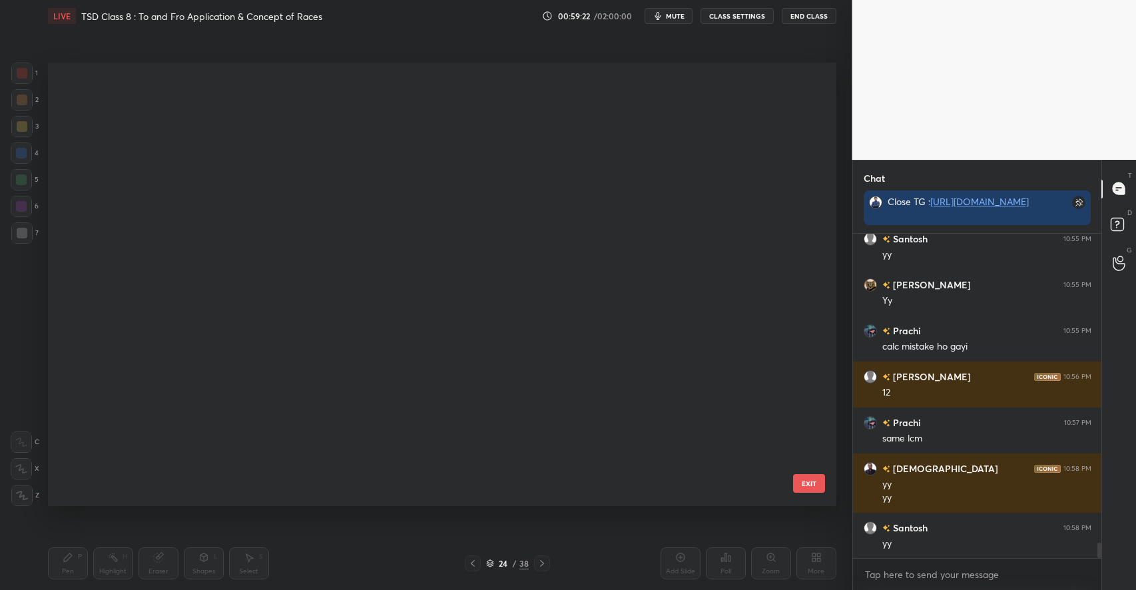
scroll to position [439, 782]
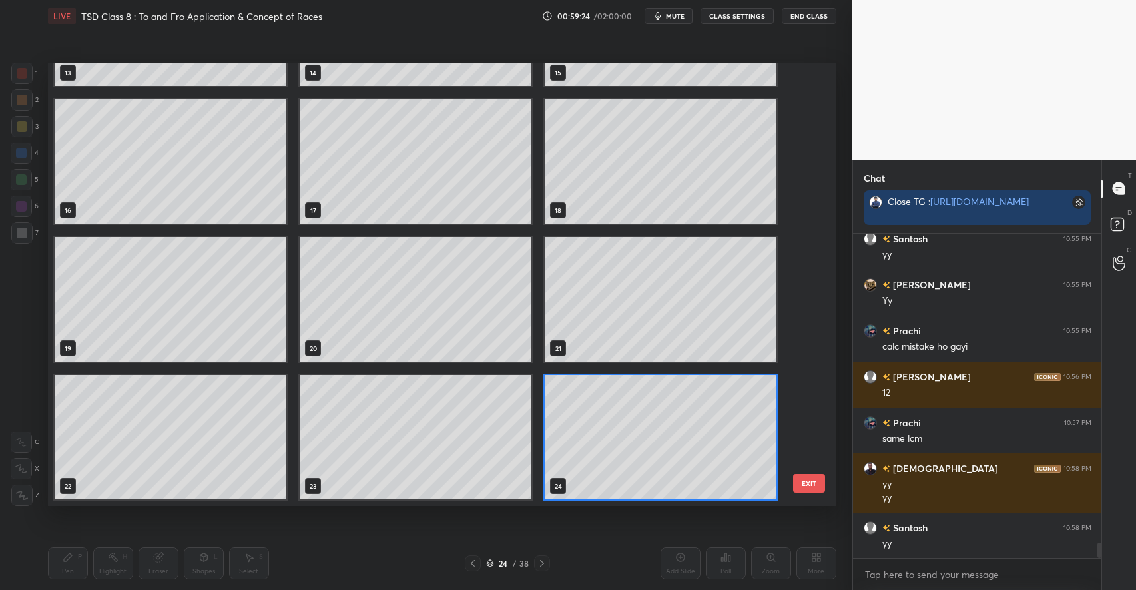
click at [814, 482] on button "EXIT" at bounding box center [809, 483] width 32 height 19
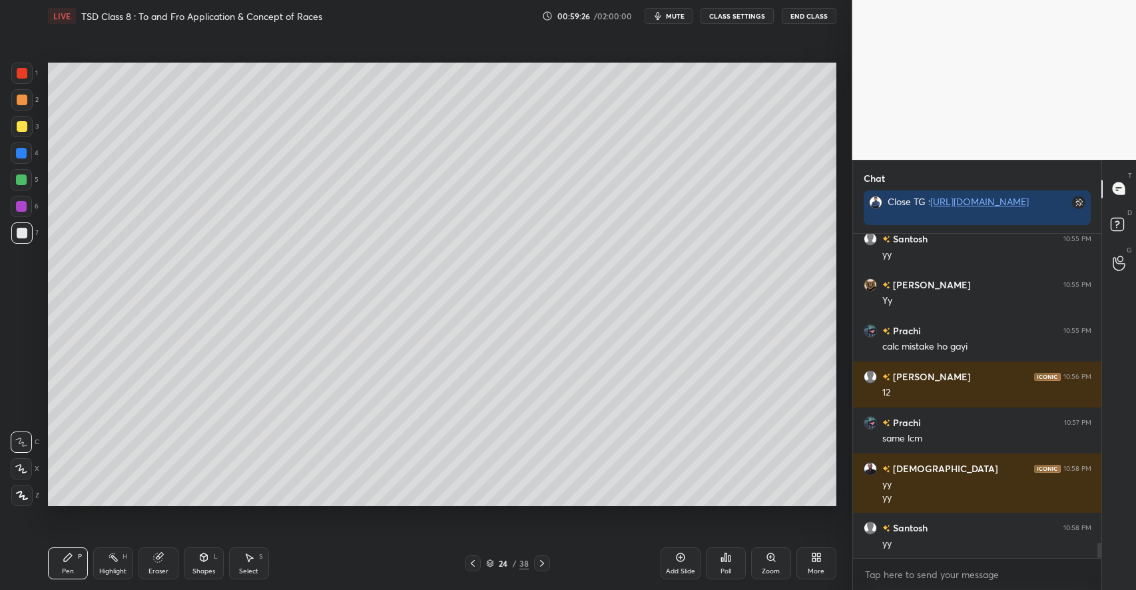
click at [682, 559] on icon at bounding box center [680, 557] width 11 height 11
click at [23, 132] on div at bounding box center [22, 126] width 11 height 11
click at [203, 565] on div "Shapes L" at bounding box center [204, 563] width 40 height 32
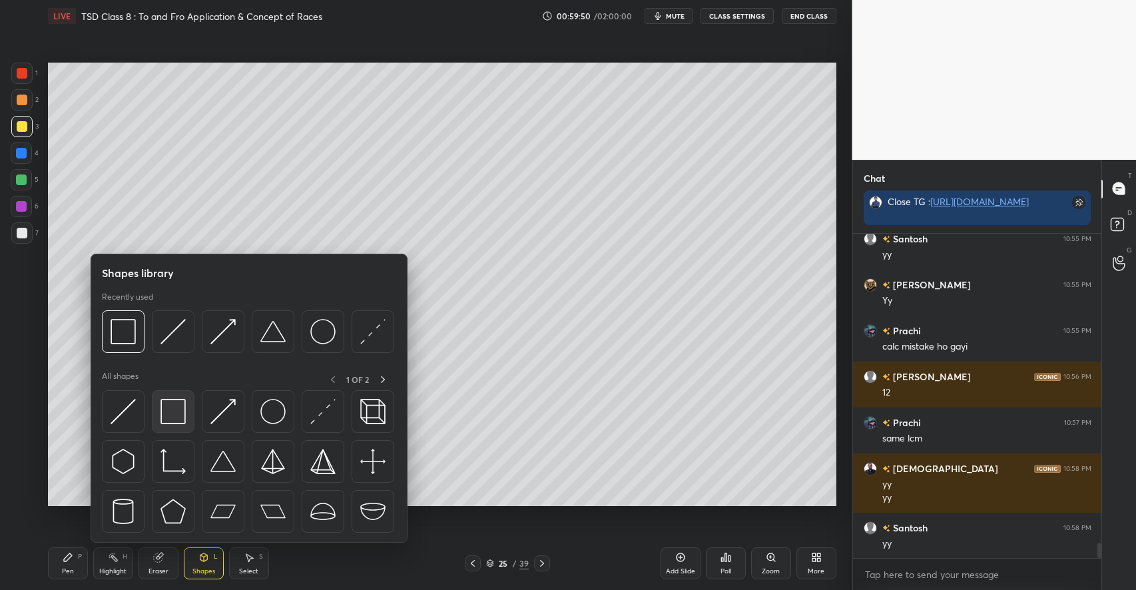
click at [173, 415] on img at bounding box center [172, 411] width 25 height 25
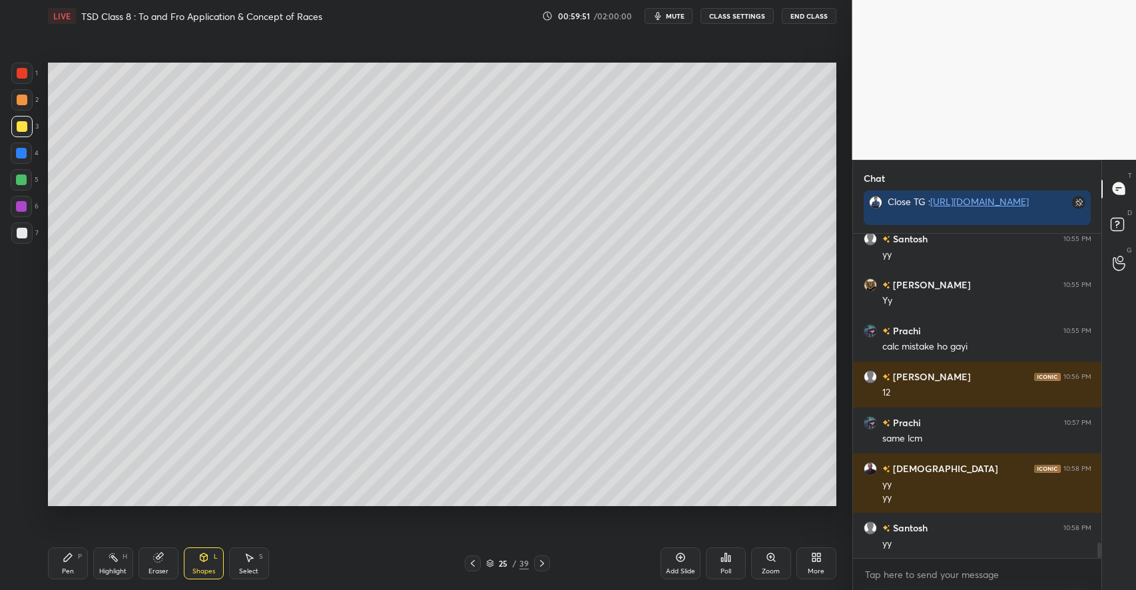
click at [21, 229] on div at bounding box center [22, 233] width 11 height 11
click at [65, 553] on icon at bounding box center [68, 557] width 11 height 11
click at [21, 125] on div at bounding box center [22, 126] width 11 height 11
click at [673, 557] on div "Add Slide" at bounding box center [680, 563] width 40 height 32
click at [27, 230] on div at bounding box center [21, 232] width 21 height 21
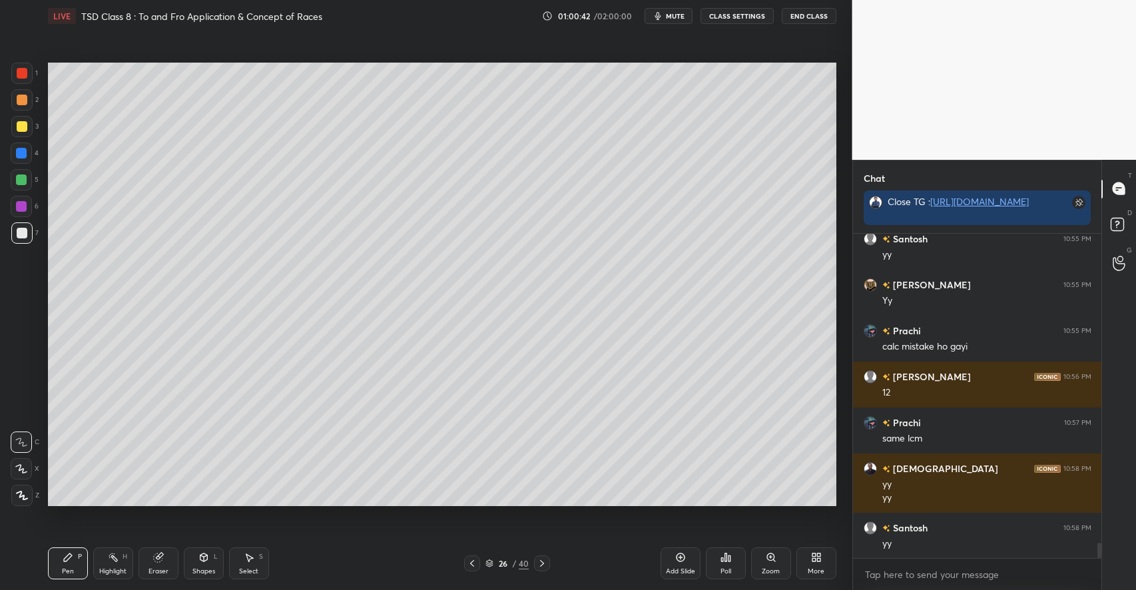
scroll to position [6468, 0]
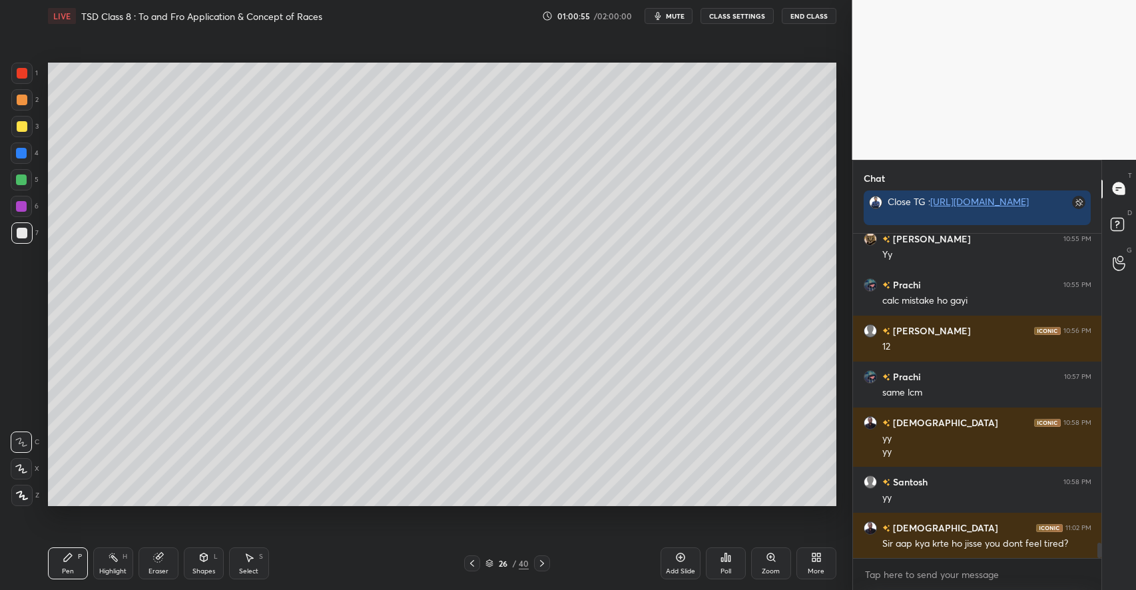
click at [202, 558] on icon at bounding box center [203, 557] width 7 height 8
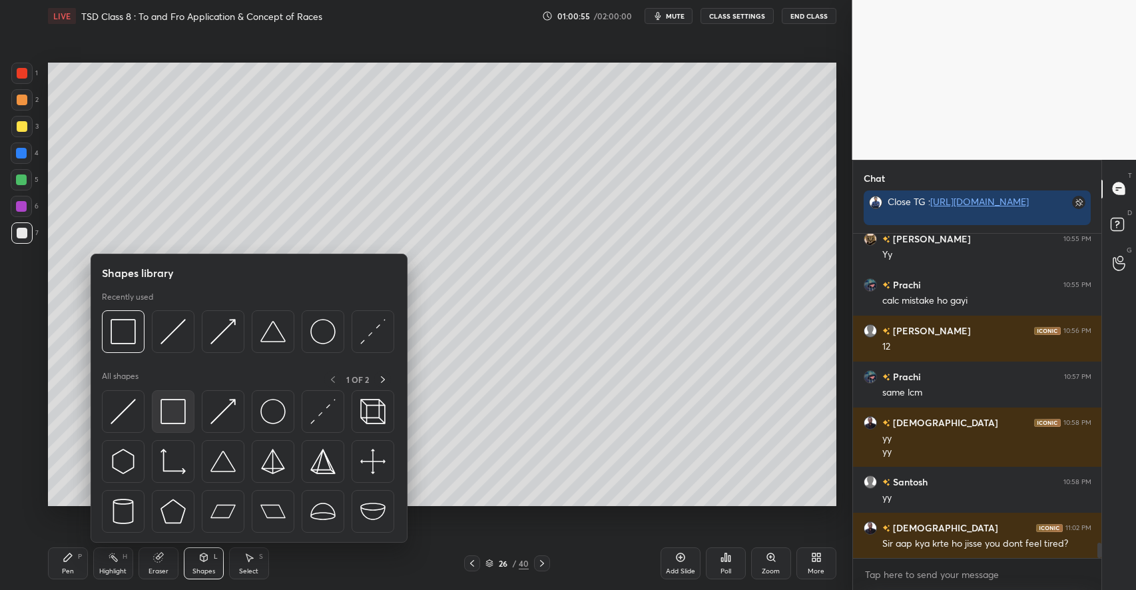
click at [176, 412] on img at bounding box center [172, 411] width 25 height 25
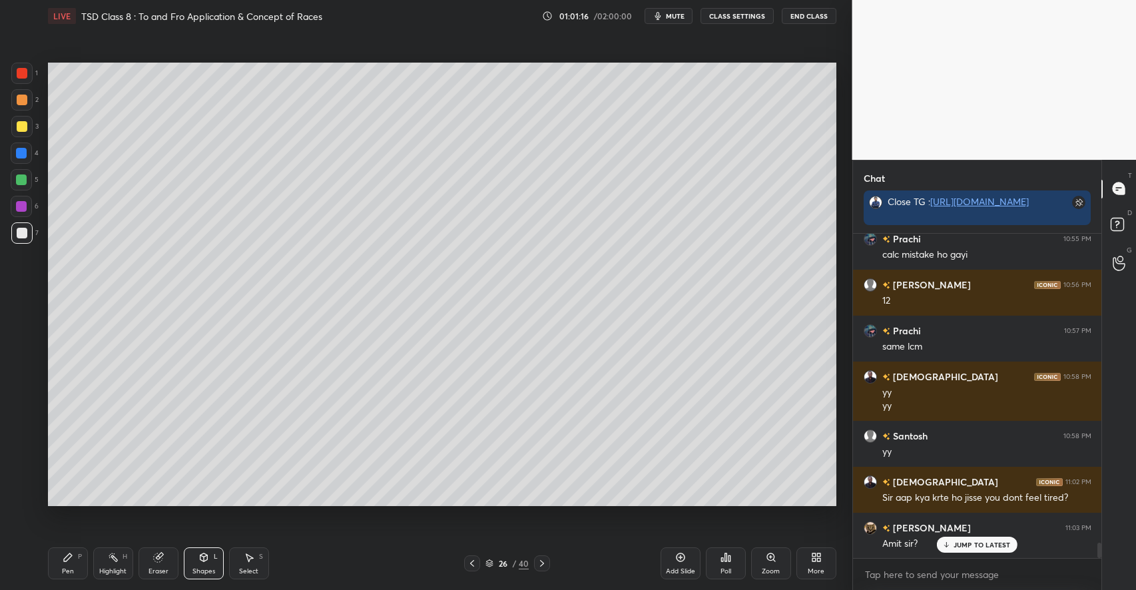
scroll to position [6559, 0]
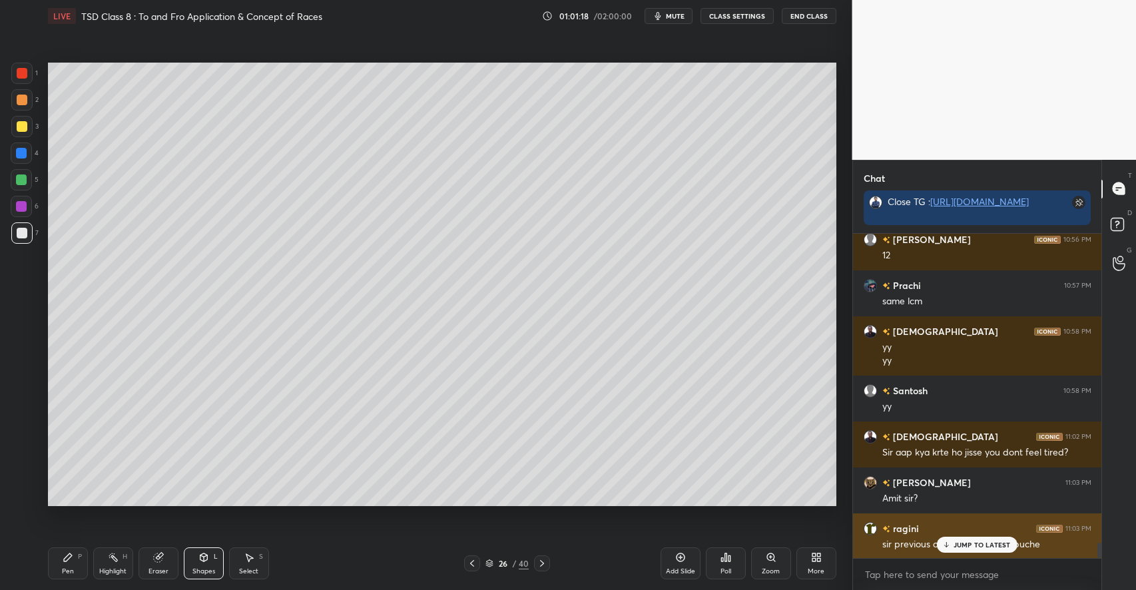
click at [965, 539] on div "JUMP TO LATEST" at bounding box center [977, 545] width 80 height 16
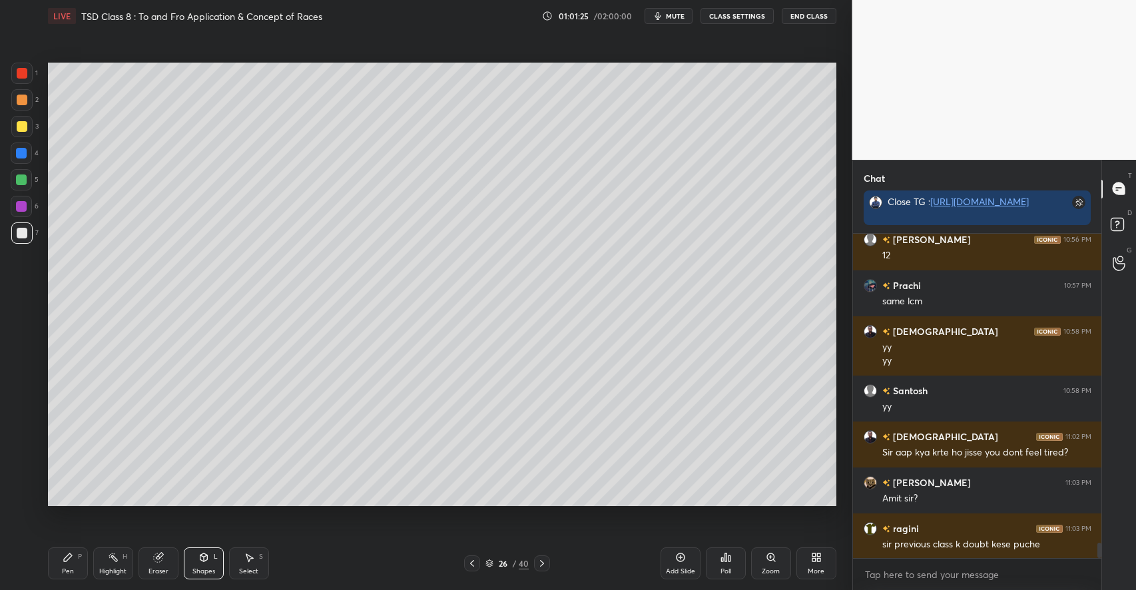
scroll to position [6606, 0]
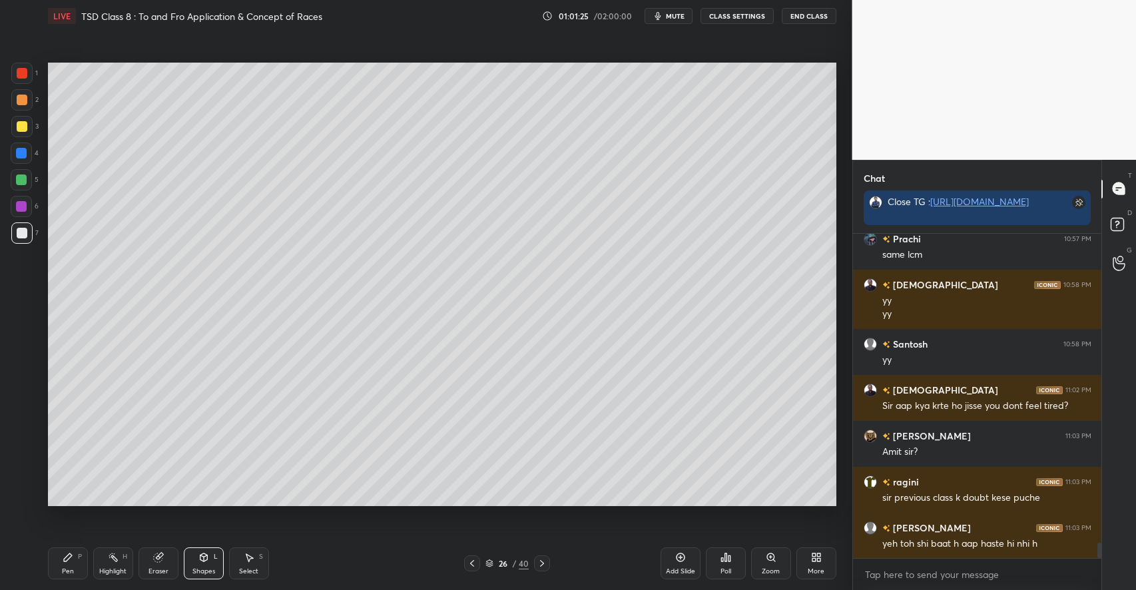
click at [69, 554] on icon at bounding box center [68, 557] width 8 height 8
click at [245, 563] on div "Select S" at bounding box center [249, 563] width 40 height 32
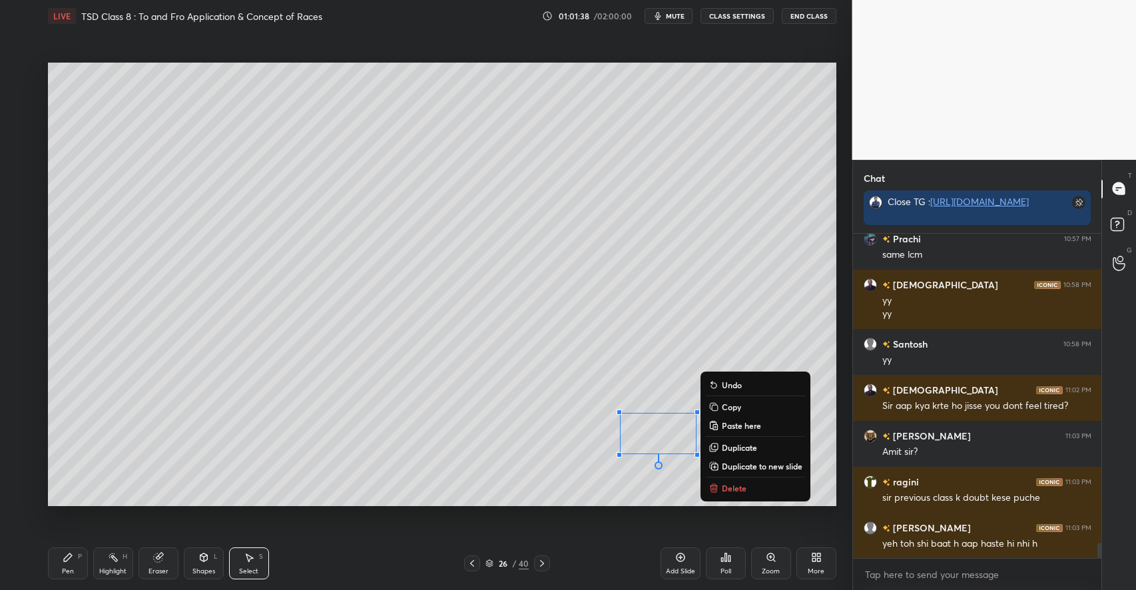
scroll to position [6652, 0]
click at [734, 488] on p "Delete" at bounding box center [734, 488] width 25 height 11
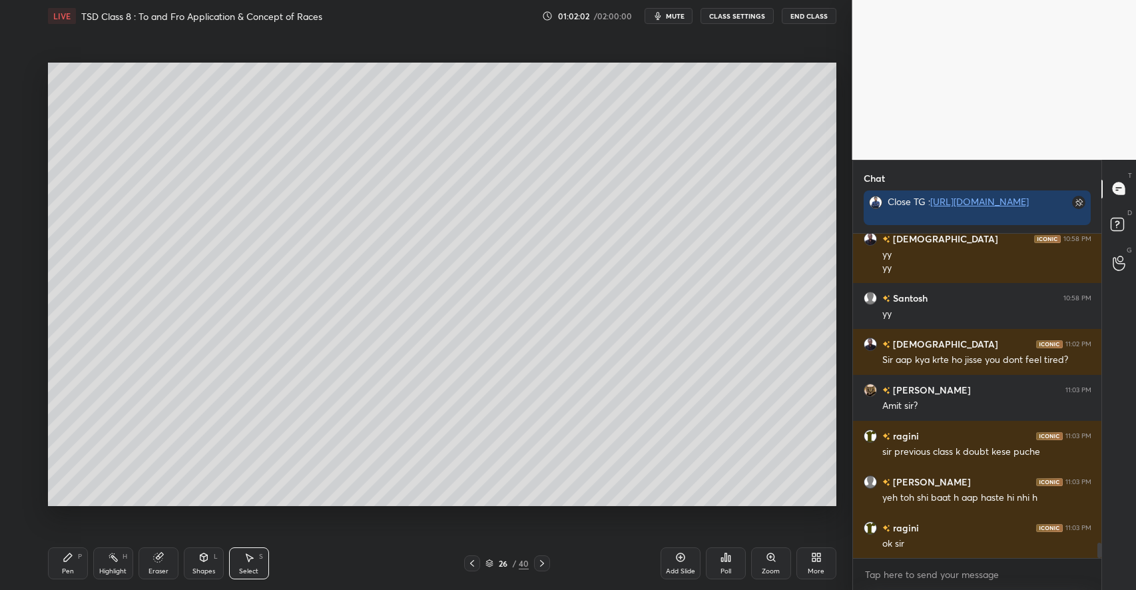
click at [74, 560] on div "Pen P" at bounding box center [68, 563] width 40 height 32
click at [26, 130] on div at bounding box center [22, 126] width 11 height 11
click at [194, 557] on div "Shapes L" at bounding box center [204, 563] width 40 height 32
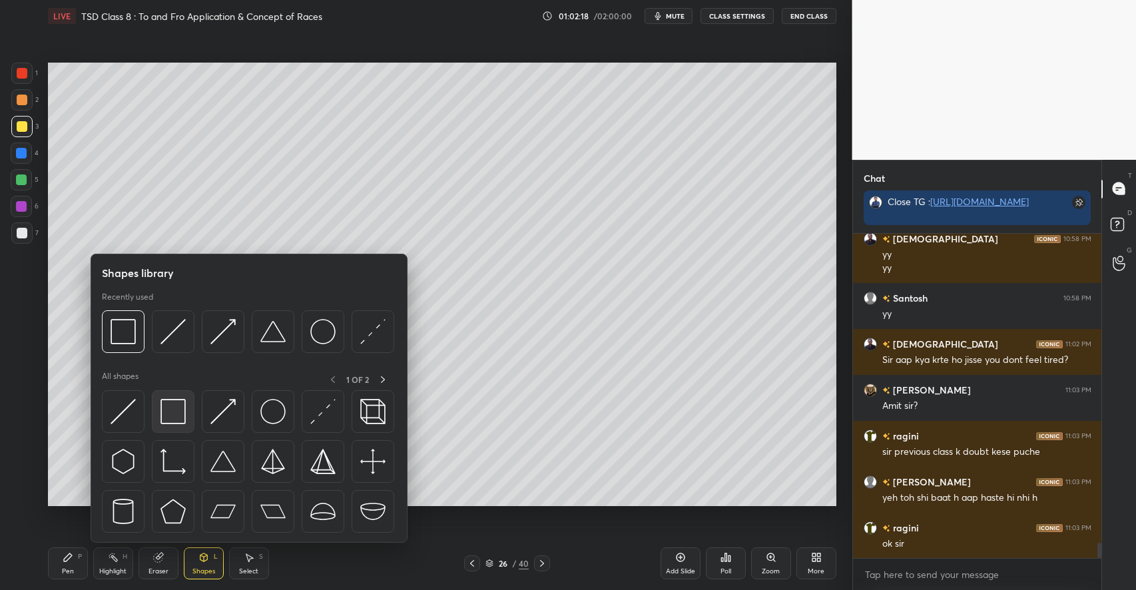
click at [176, 416] on img at bounding box center [172, 411] width 25 height 25
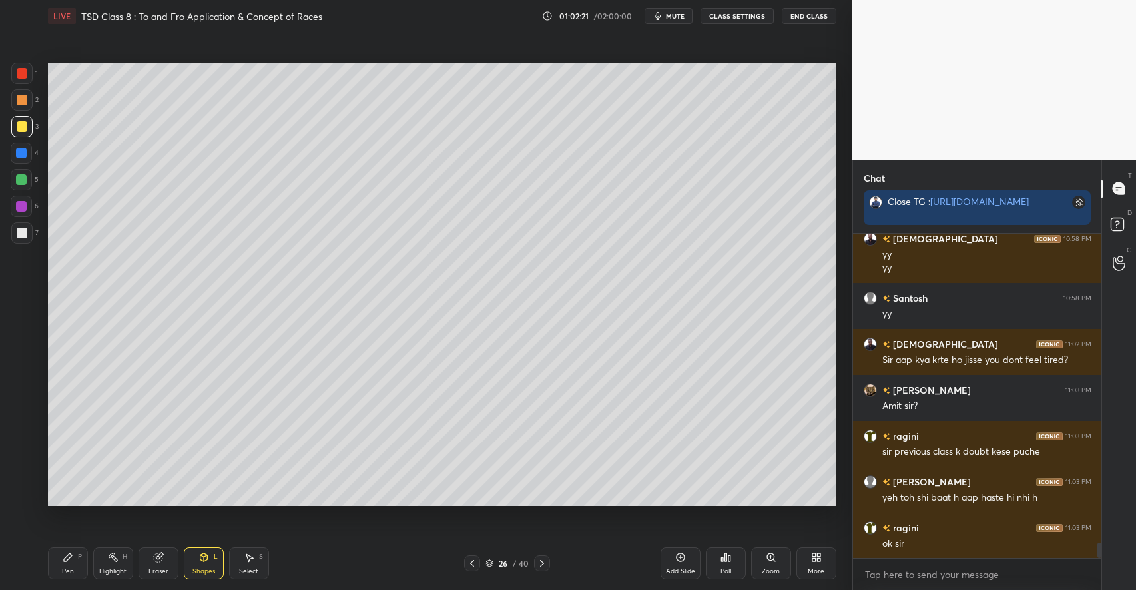
click at [69, 556] on icon at bounding box center [68, 557] width 8 height 8
click at [24, 232] on div at bounding box center [22, 233] width 11 height 11
click at [170, 566] on div "Eraser" at bounding box center [158, 563] width 40 height 32
click at [71, 562] on icon at bounding box center [68, 557] width 11 height 11
click at [247, 553] on icon at bounding box center [249, 557] width 11 height 11
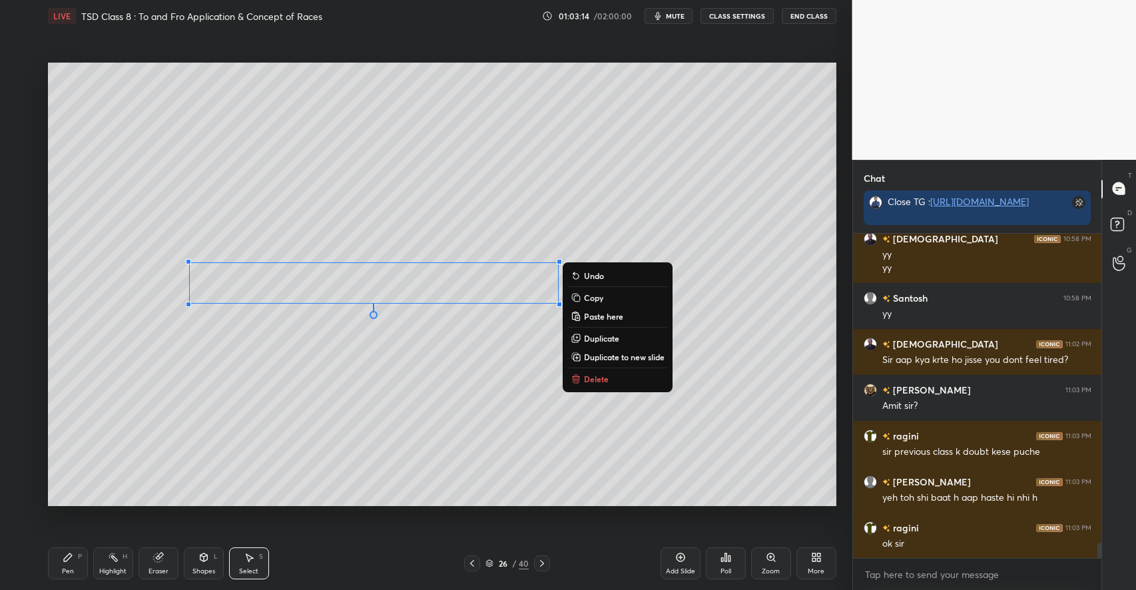
click at [603, 336] on p "Duplicate" at bounding box center [601, 338] width 35 height 11
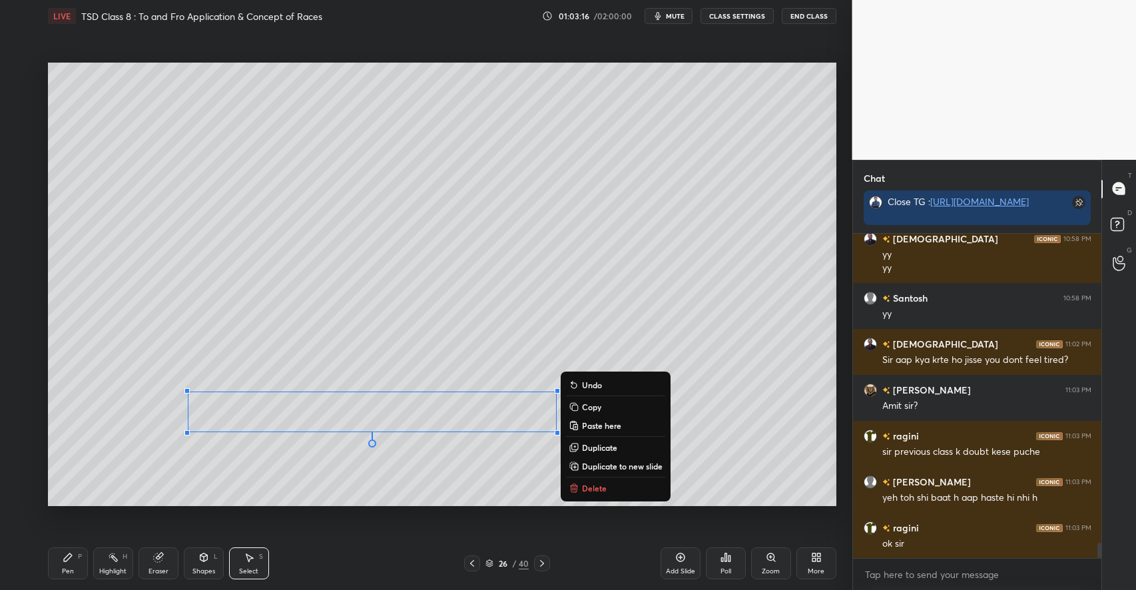
click at [82, 565] on div "Pen P" at bounding box center [68, 563] width 40 height 32
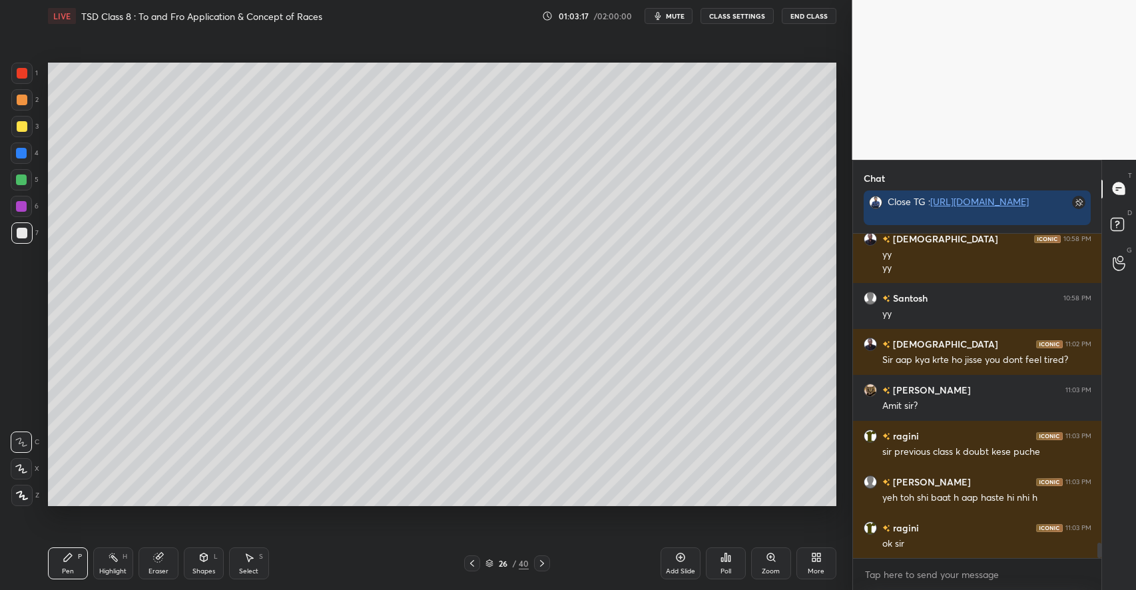
click at [27, 124] on div at bounding box center [21, 126] width 21 height 21
click at [22, 93] on div at bounding box center [21, 99] width 21 height 21
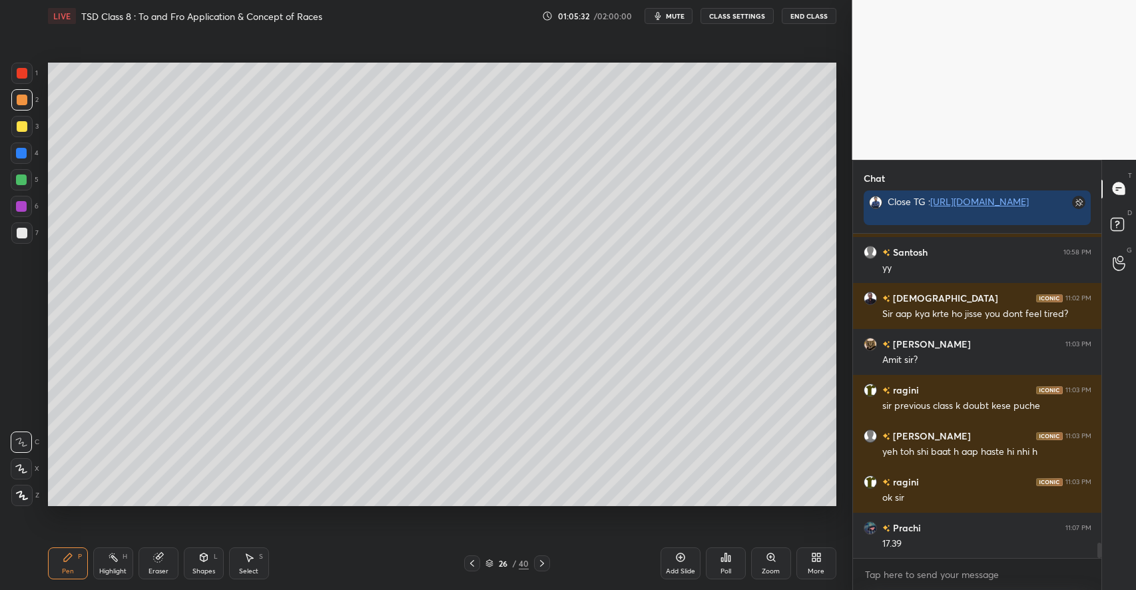
scroll to position [6743, 0]
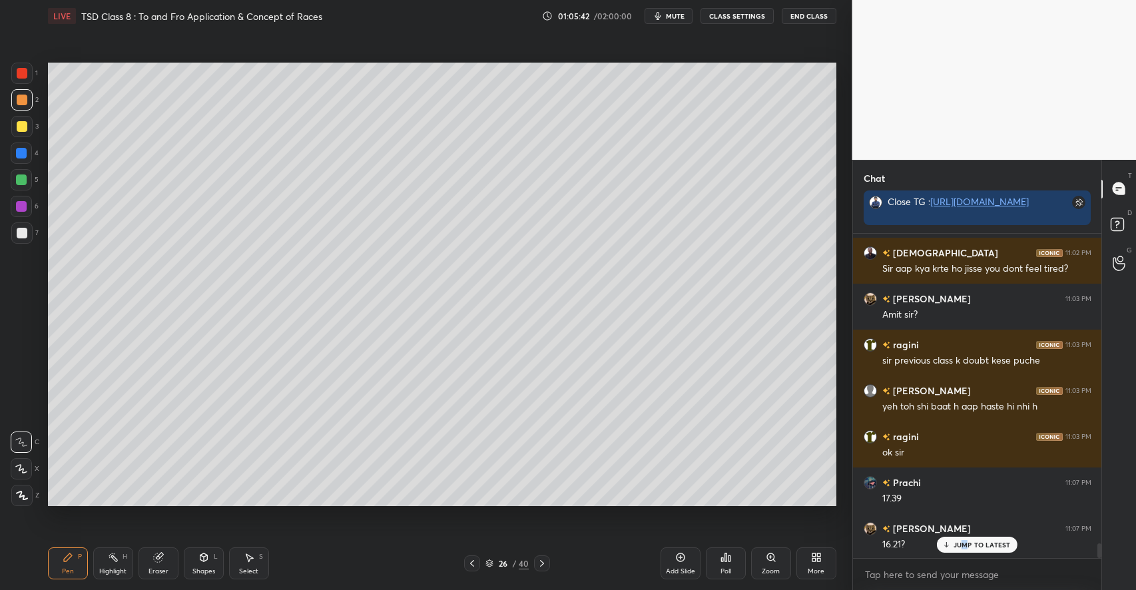
click at [967, 544] on p "JUMP TO LATEST" at bounding box center [981, 545] width 57 height 8
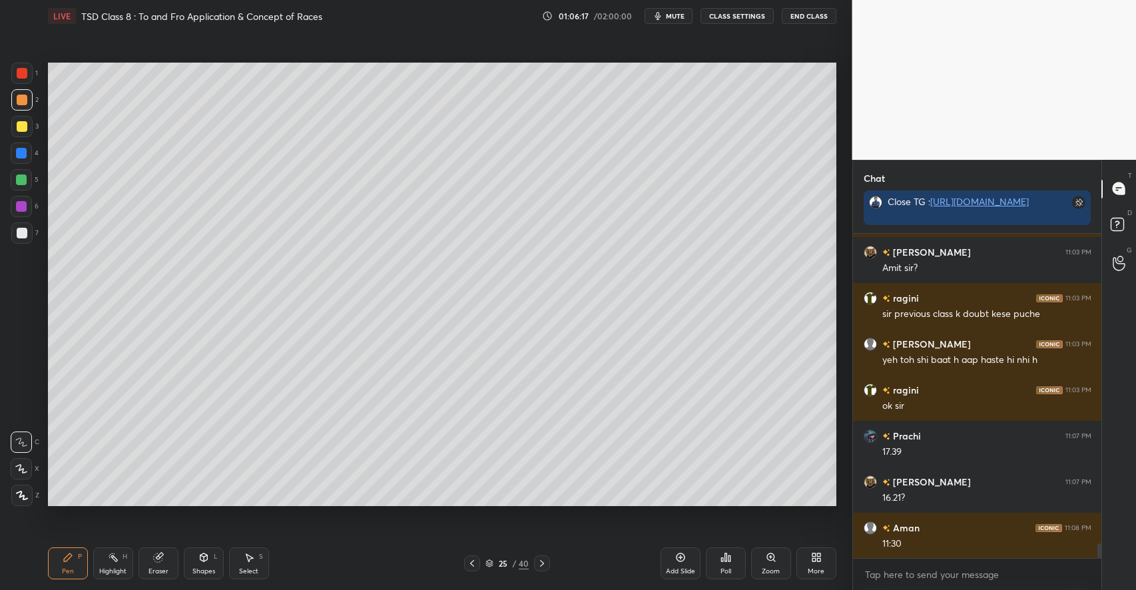
click at [671, 548] on div "Add Slide" at bounding box center [680, 563] width 40 height 32
click at [20, 231] on div at bounding box center [22, 233] width 11 height 11
click at [204, 561] on icon at bounding box center [204, 559] width 0 height 5
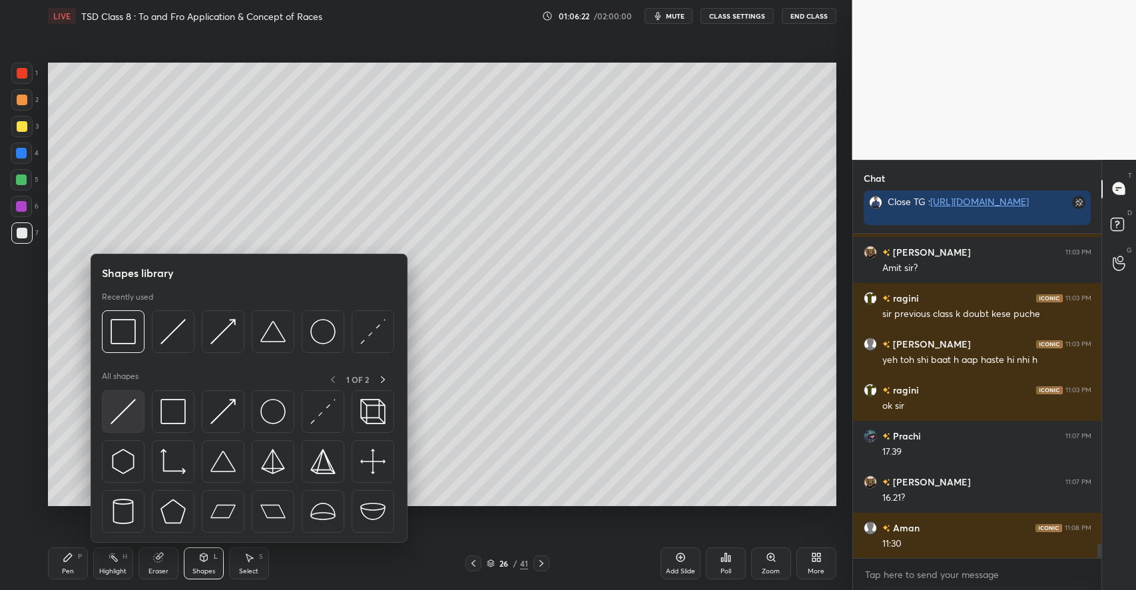
click at [130, 407] on img at bounding box center [123, 411] width 25 height 25
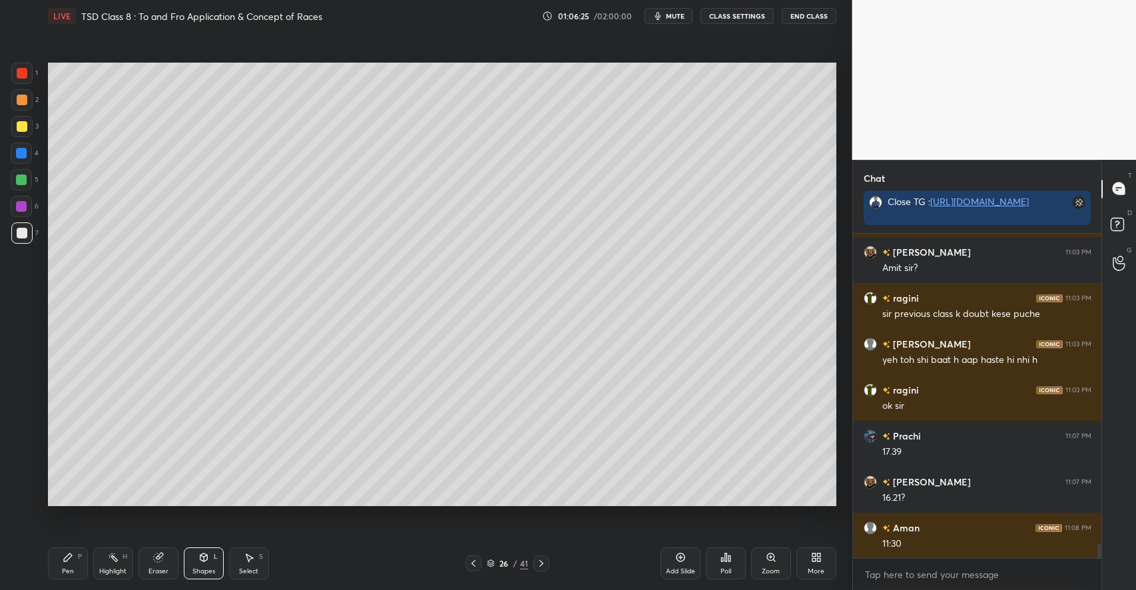
click at [68, 555] on icon at bounding box center [68, 557] width 8 height 8
click at [21, 181] on div at bounding box center [21, 179] width 11 height 11
click at [166, 562] on div "Eraser" at bounding box center [158, 563] width 40 height 32
click at [61, 554] on div "Pen P" at bounding box center [68, 563] width 40 height 32
click at [21, 125] on div at bounding box center [22, 126] width 11 height 11
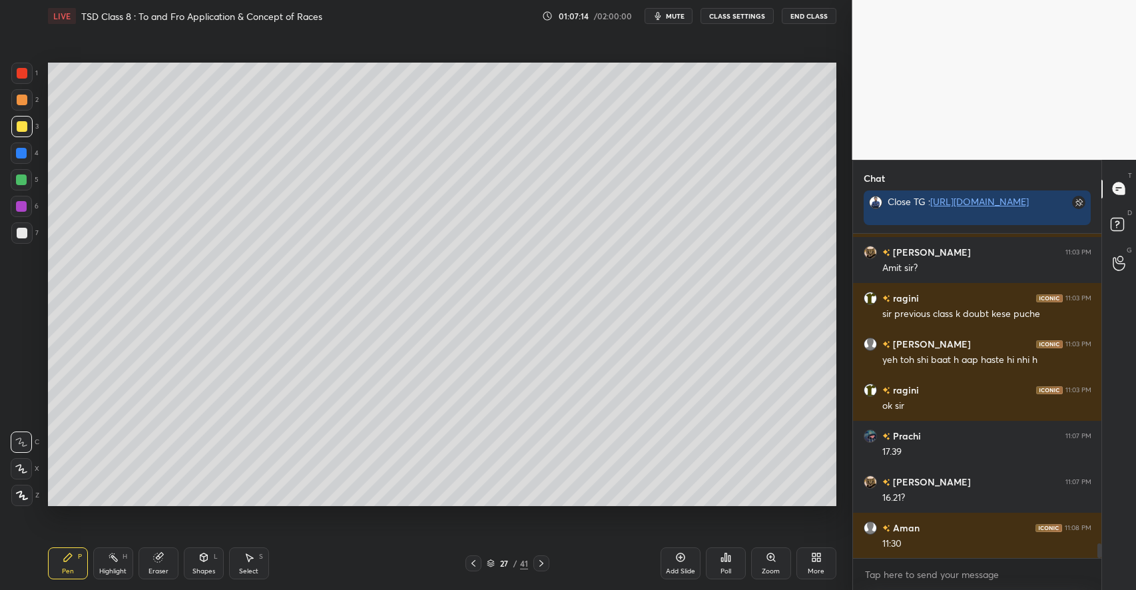
click at [28, 182] on div at bounding box center [21, 179] width 21 height 21
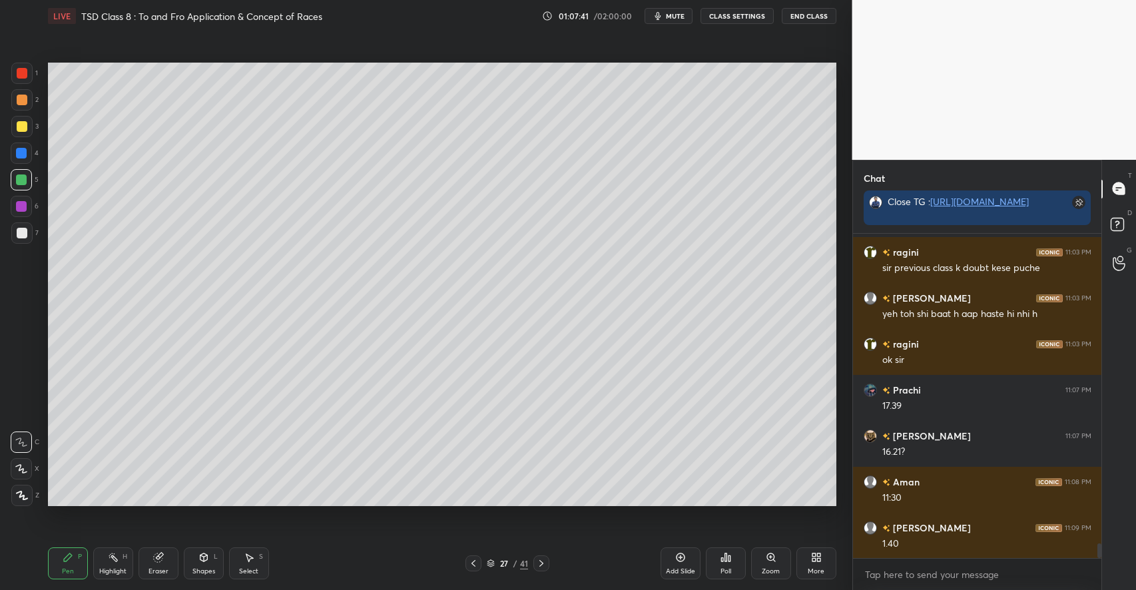
click at [95, 515] on div "Setting up your live class Poll for secs No correct answer Start poll" at bounding box center [442, 284] width 799 height 505
click at [119, 559] on div "Highlight H" at bounding box center [113, 563] width 40 height 32
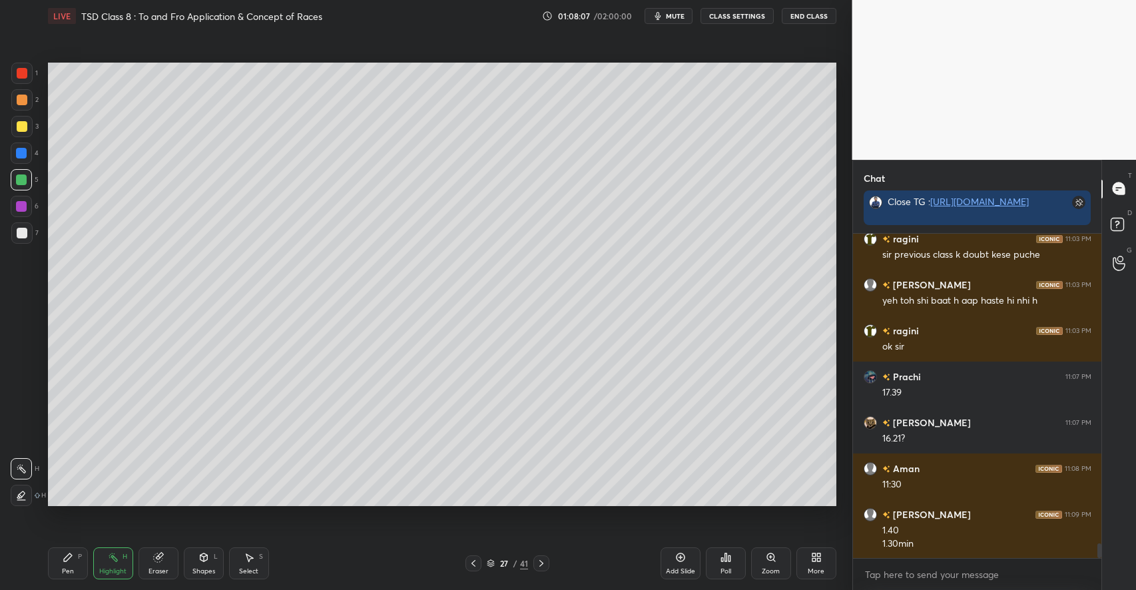
click at [91, 557] on div "Pen P Highlight H Eraser Shapes L Select S" at bounding box center [201, 563] width 306 height 32
click at [76, 563] on div "Pen P" at bounding box center [68, 563] width 40 height 32
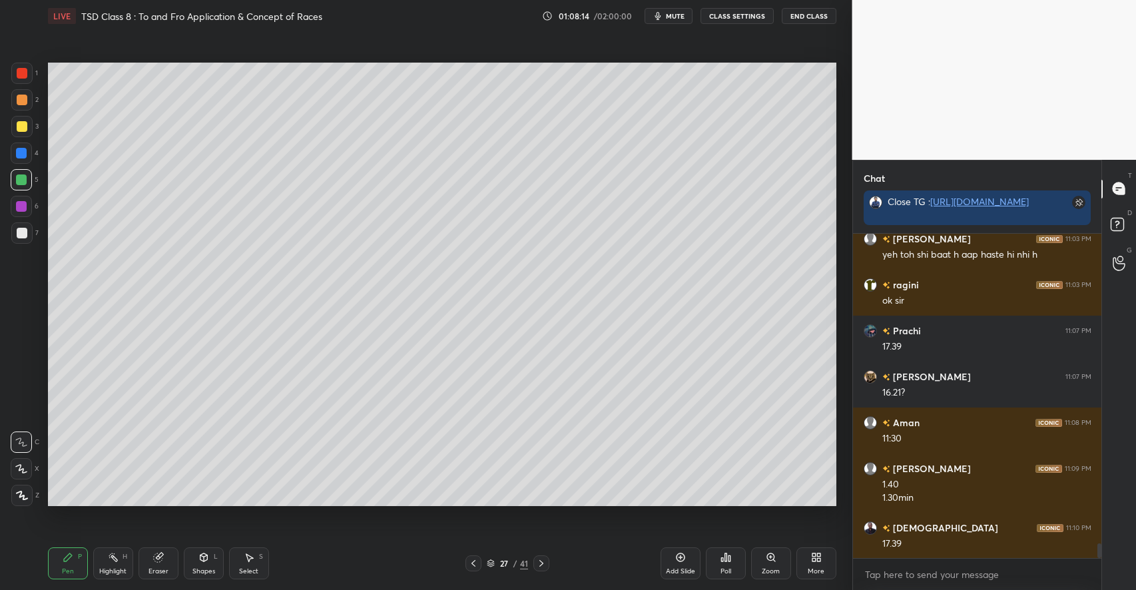
scroll to position [6940, 0]
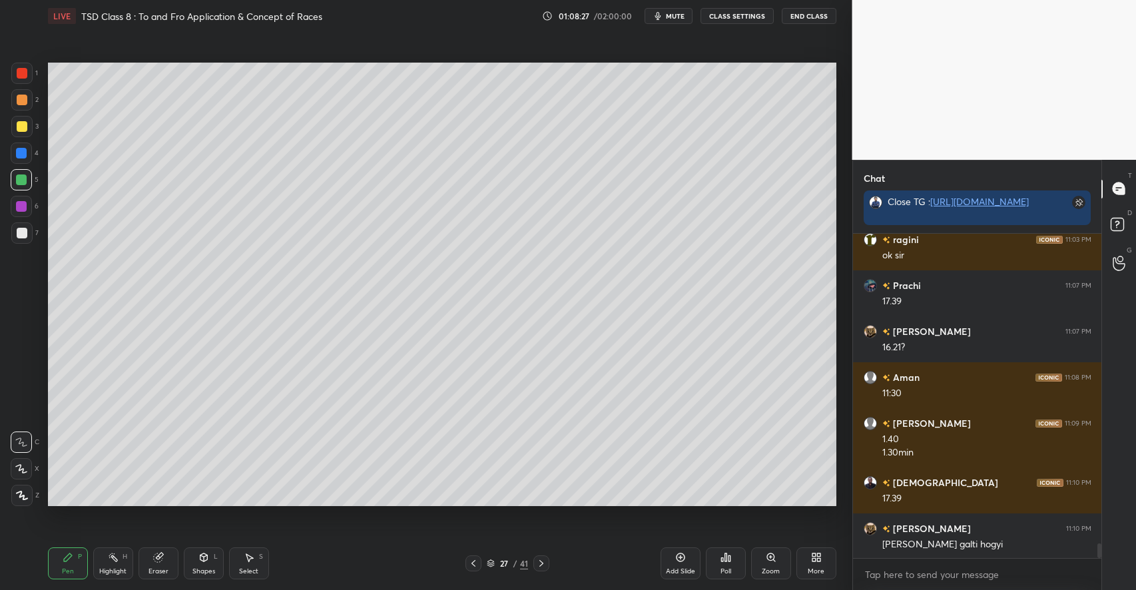
click at [199, 566] on div "Shapes L" at bounding box center [204, 563] width 40 height 32
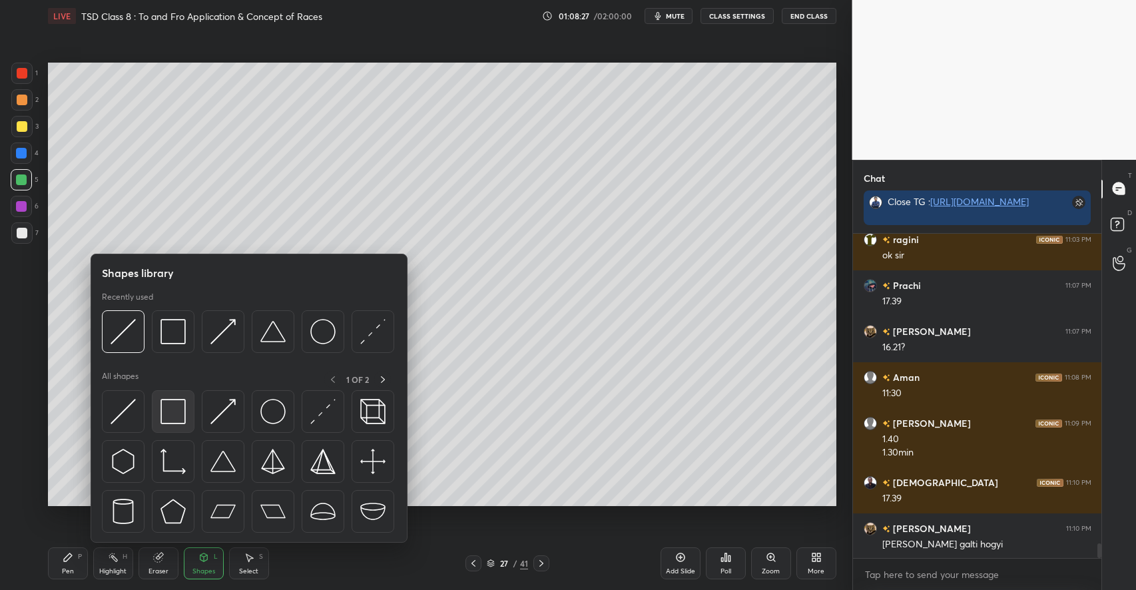
click at [178, 408] on img at bounding box center [172, 411] width 25 height 25
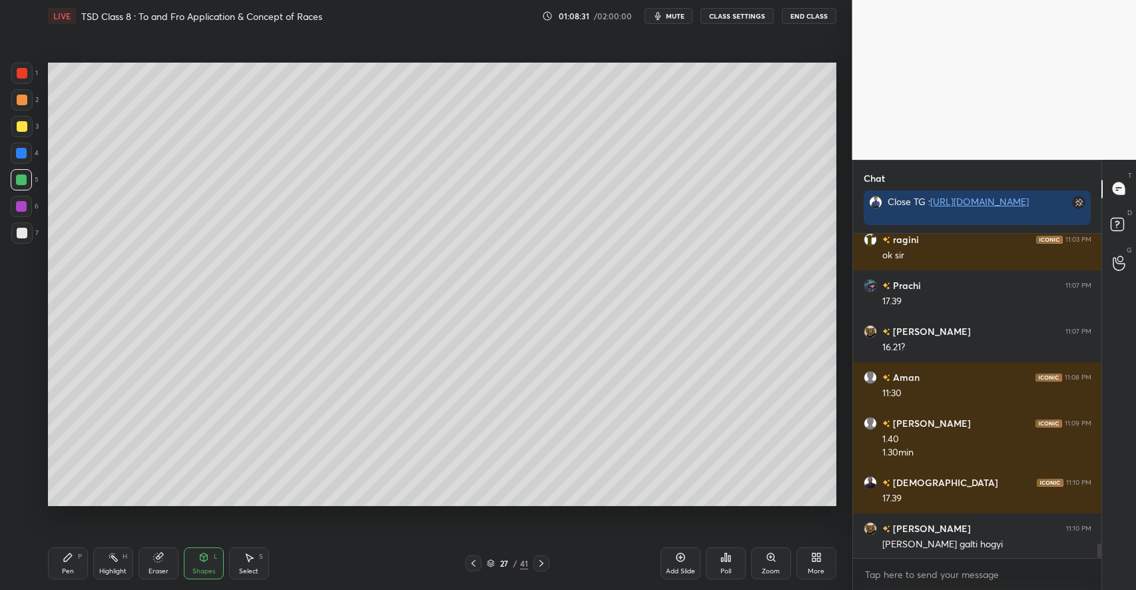
click at [67, 568] on div "Pen" at bounding box center [68, 571] width 12 height 7
click at [22, 128] on div at bounding box center [22, 126] width 11 height 11
click at [133, 561] on div "Pen P Highlight H Eraser Shapes L Select S" at bounding box center [201, 563] width 306 height 32
click at [111, 565] on div "Highlight H" at bounding box center [113, 563] width 40 height 32
click at [76, 566] on div "Pen P" at bounding box center [68, 563] width 40 height 32
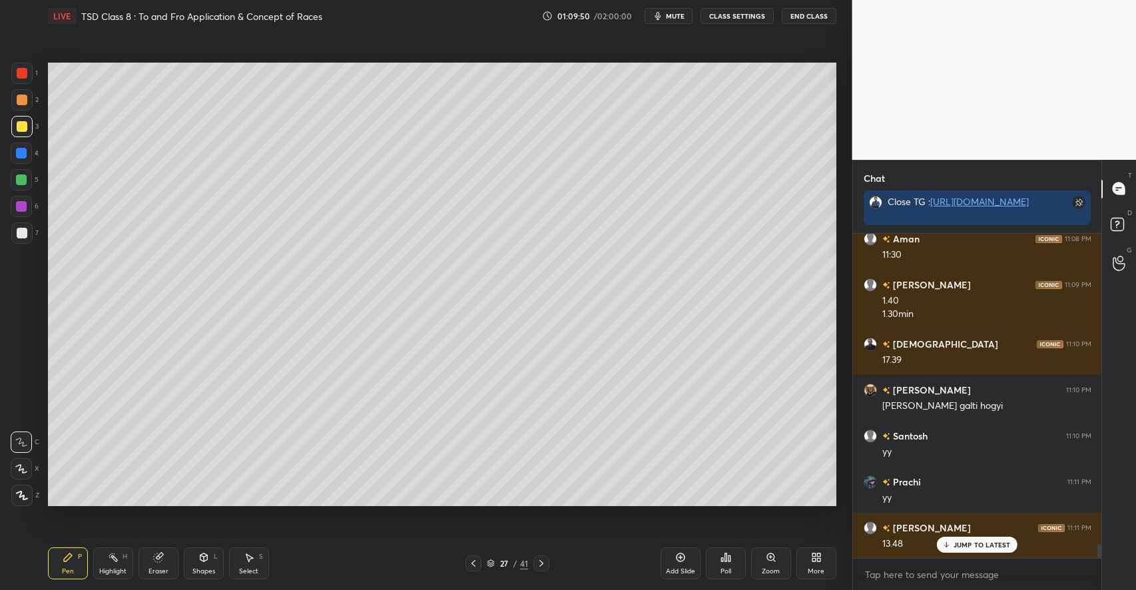
scroll to position [7124, 0]
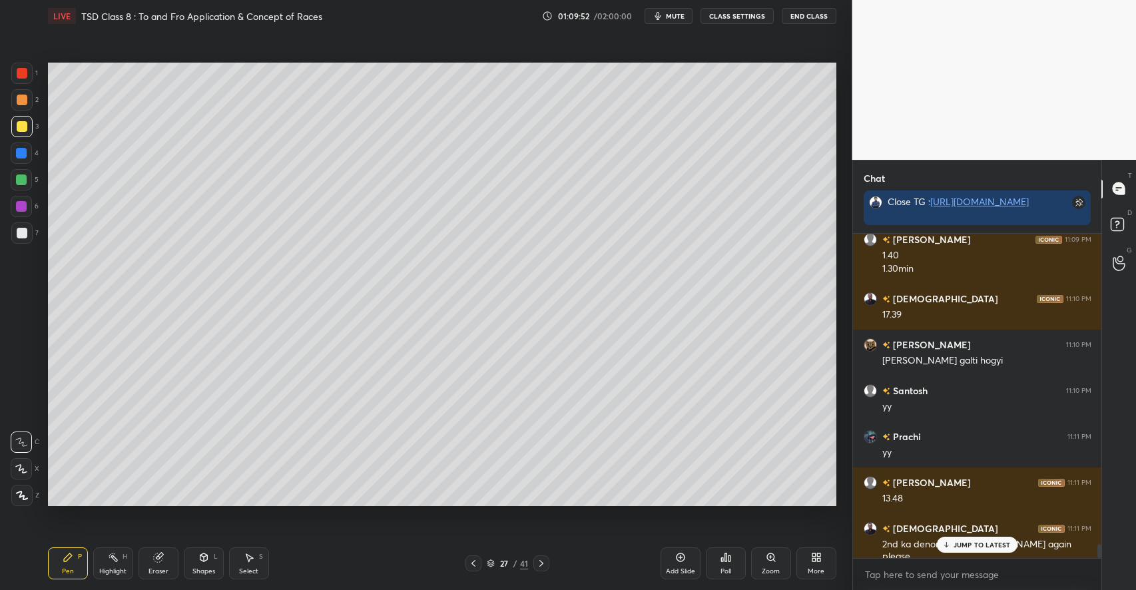
click at [963, 540] on div "JUMP TO LATEST" at bounding box center [977, 545] width 80 height 16
click at [99, 561] on div "Highlight H" at bounding box center [113, 563] width 40 height 32
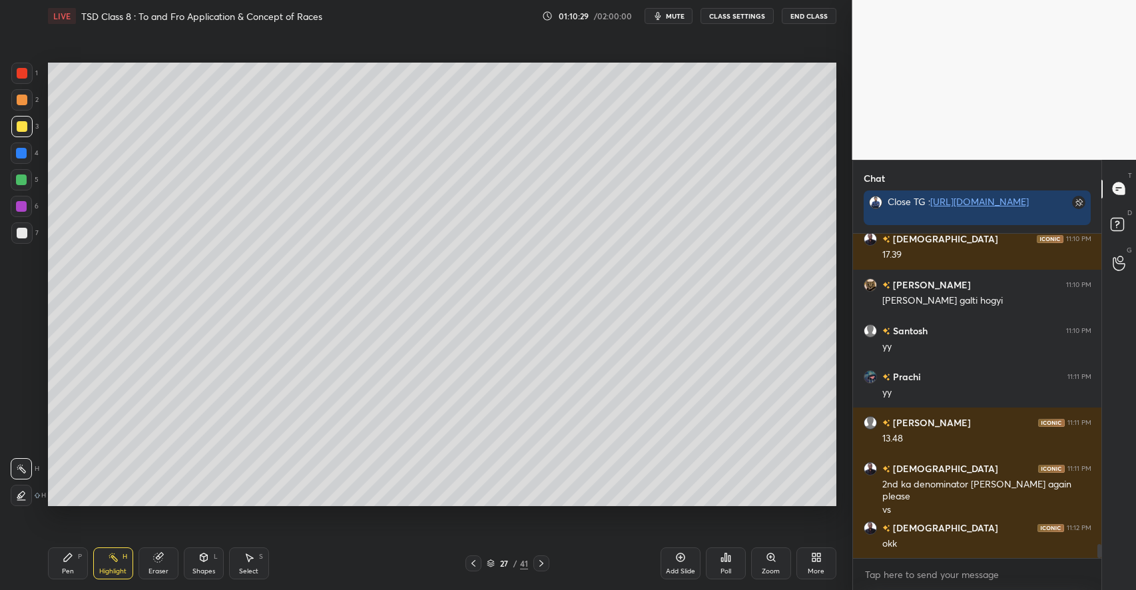
scroll to position [7230, 0]
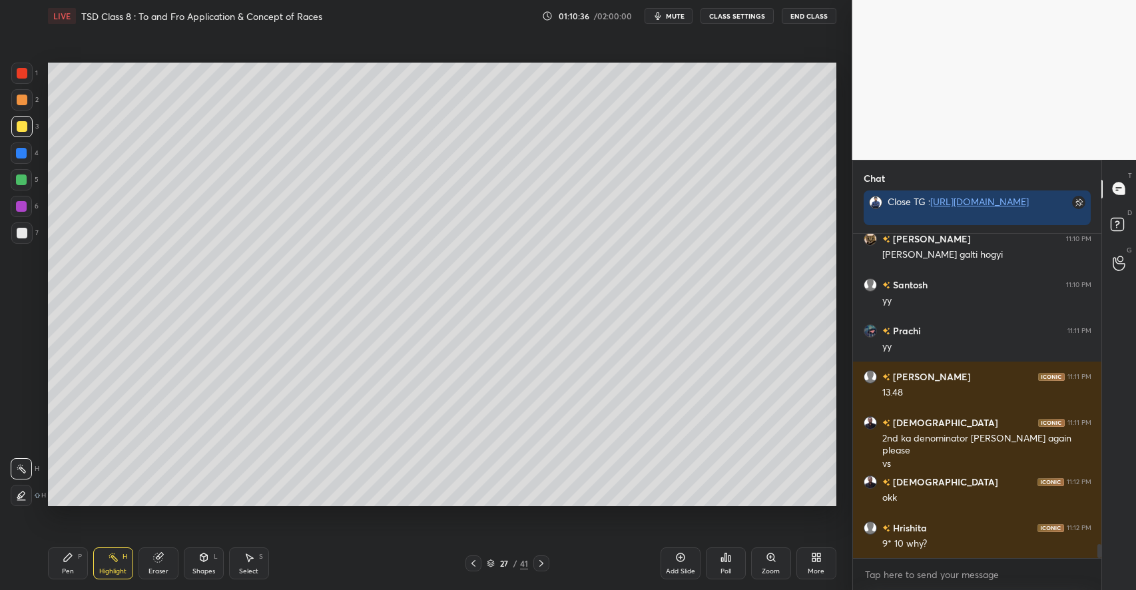
click at [112, 566] on div "Highlight H" at bounding box center [113, 563] width 40 height 32
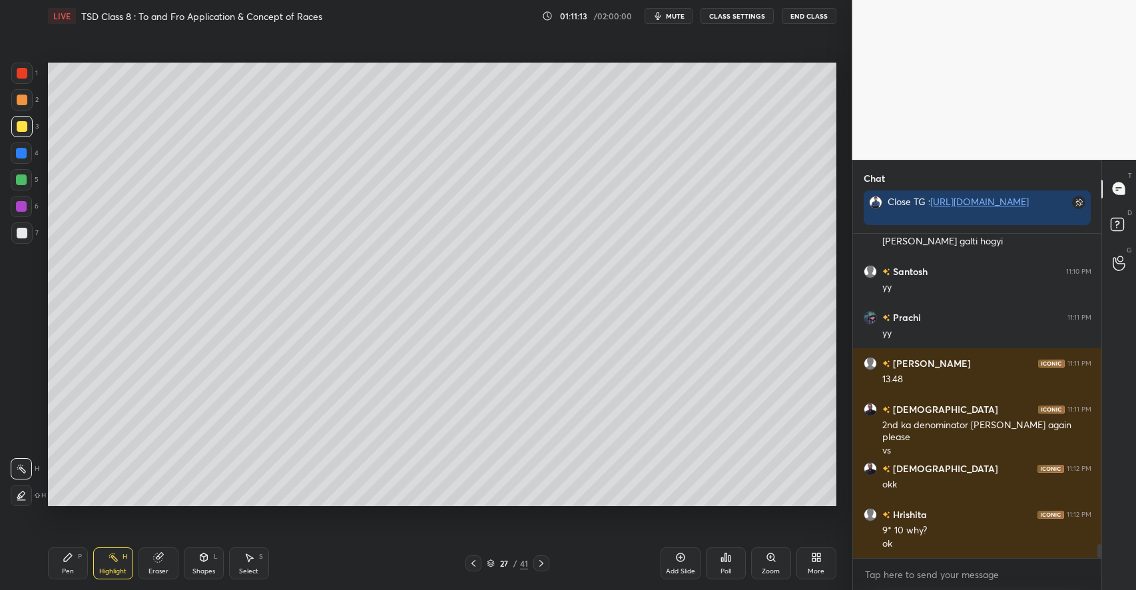
click at [678, 560] on icon at bounding box center [680, 557] width 9 height 9
click at [24, 229] on div at bounding box center [22, 233] width 11 height 11
click at [76, 560] on div "Pen P" at bounding box center [68, 563] width 40 height 32
click at [668, 565] on div "Add Slide" at bounding box center [680, 563] width 40 height 32
click at [23, 126] on div at bounding box center [22, 126] width 11 height 11
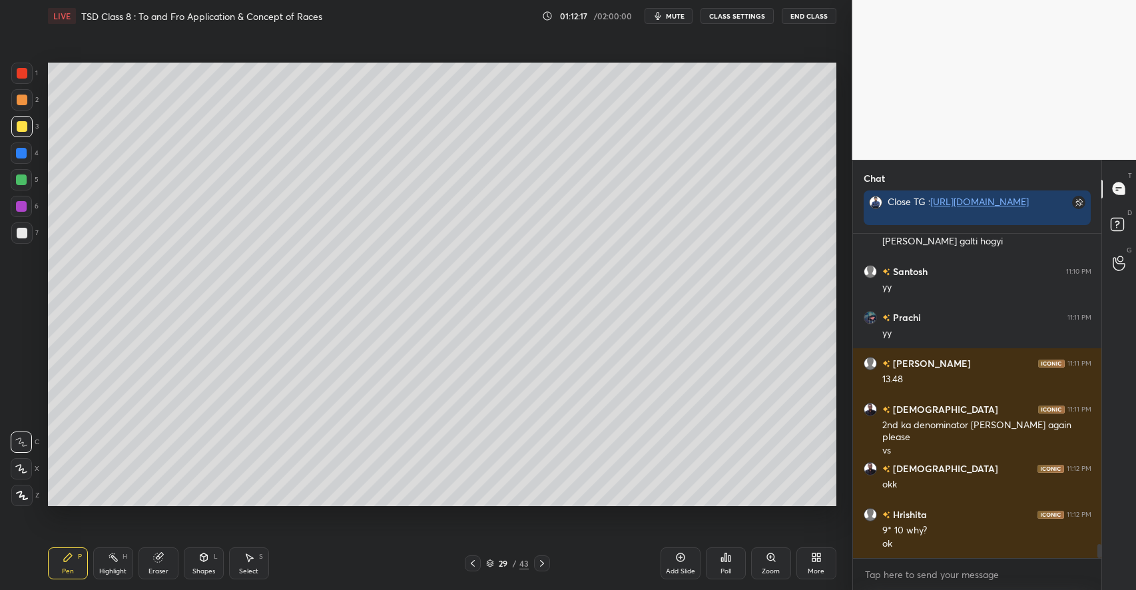
click at [27, 179] on div at bounding box center [21, 179] width 21 height 21
click at [193, 564] on div "Shapes L" at bounding box center [204, 563] width 40 height 32
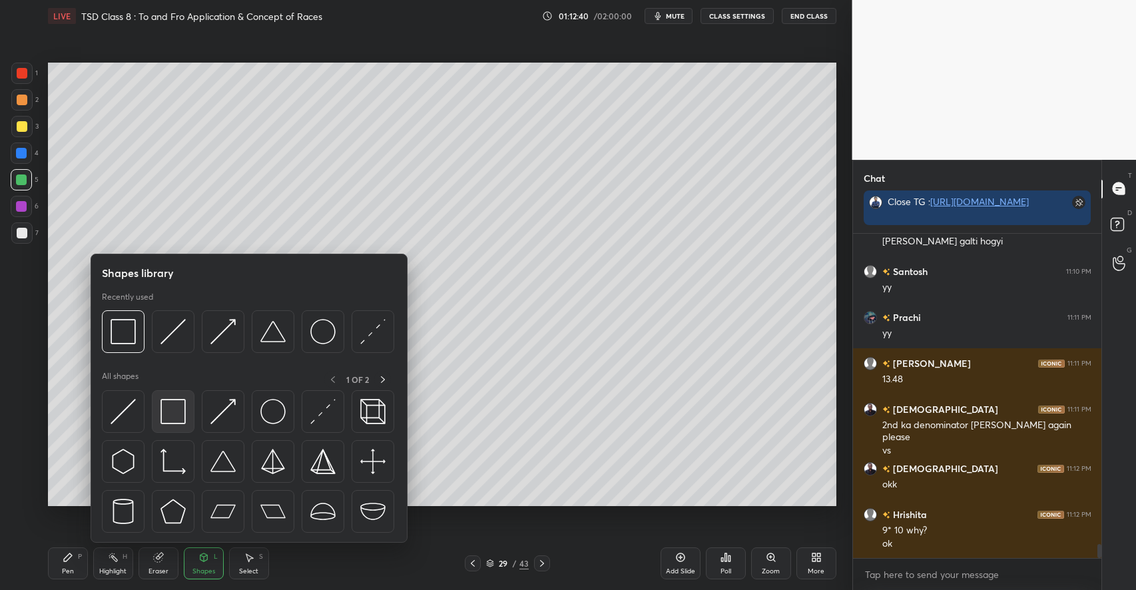
click at [169, 400] on img at bounding box center [172, 411] width 25 height 25
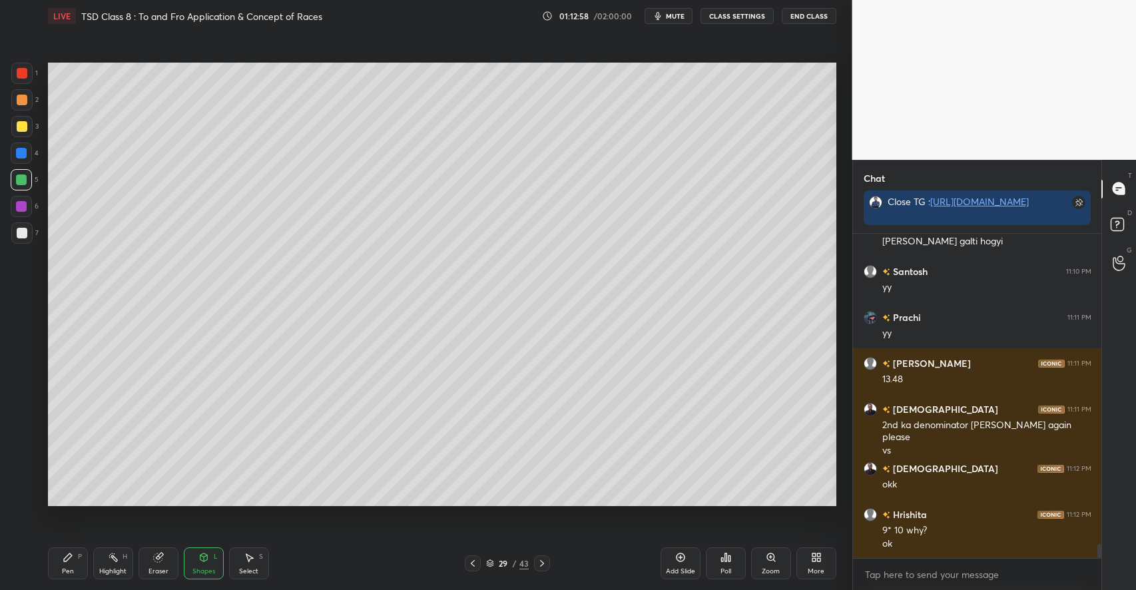
scroll to position [7289, 0]
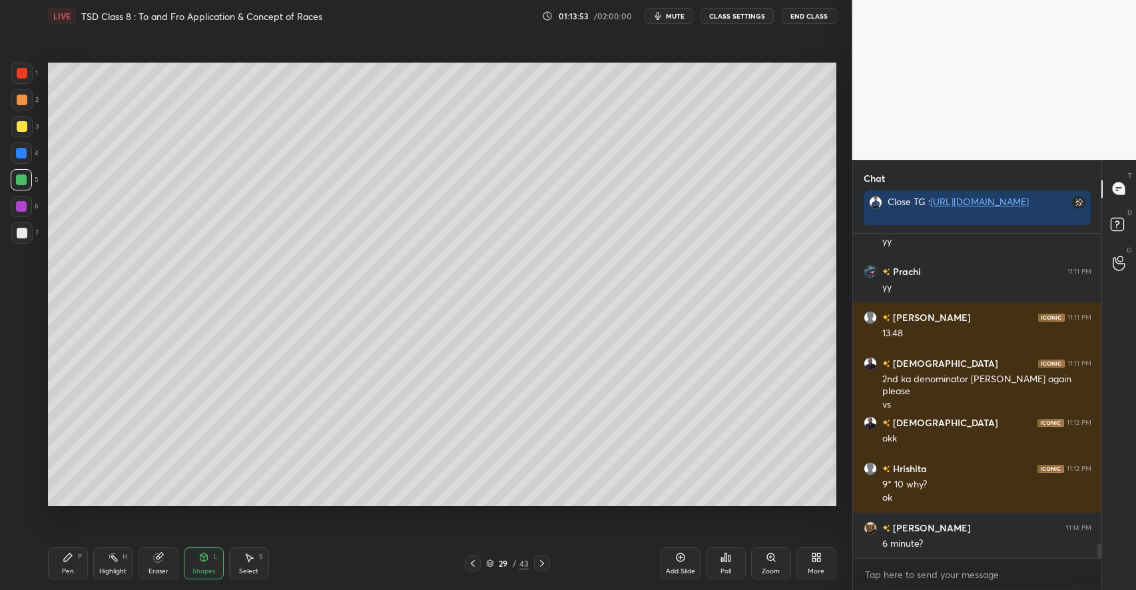
click at [73, 563] on div "Pen P" at bounding box center [68, 563] width 40 height 32
click at [24, 229] on div at bounding box center [22, 233] width 11 height 11
click at [197, 559] on div "Shapes L" at bounding box center [204, 563] width 40 height 32
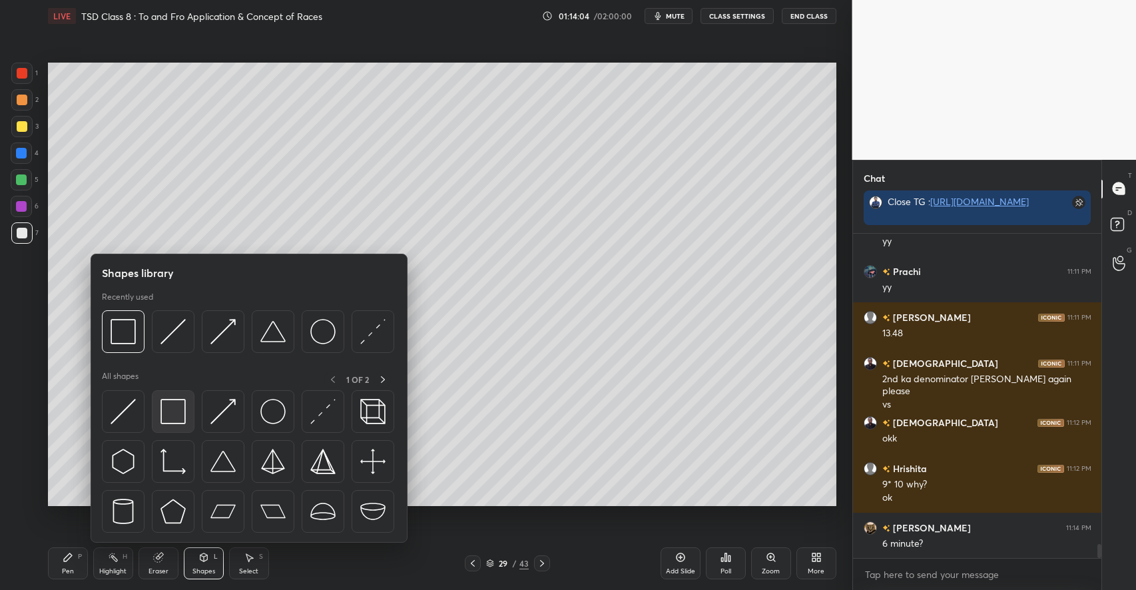
click at [171, 410] on img at bounding box center [172, 411] width 25 height 25
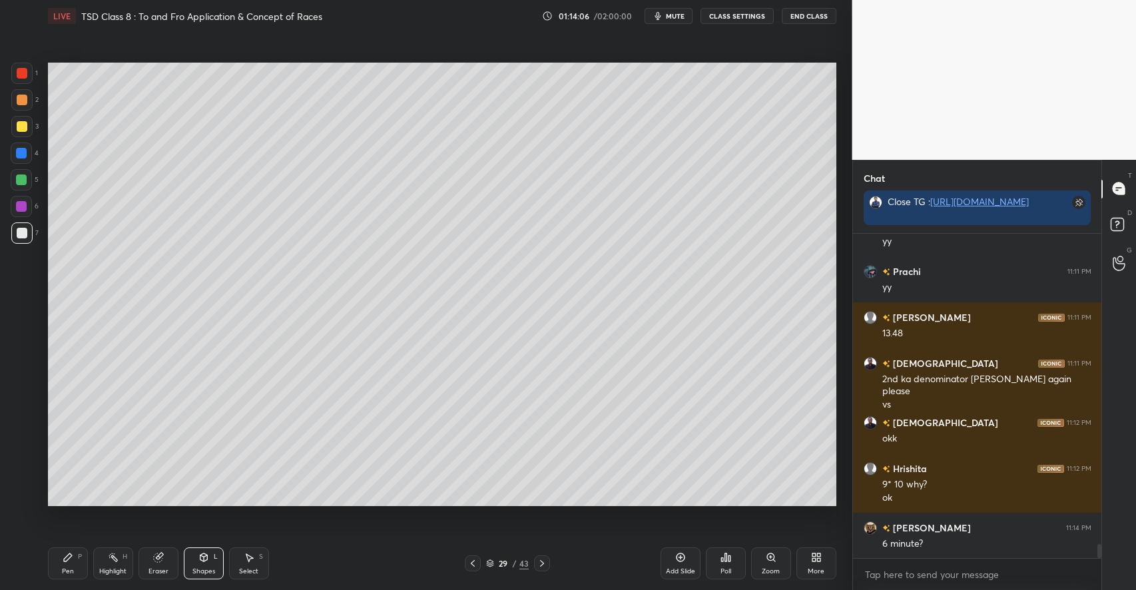
click at [76, 553] on div "Pen P" at bounding box center [68, 563] width 40 height 32
click at [249, 556] on icon at bounding box center [249, 558] width 7 height 8
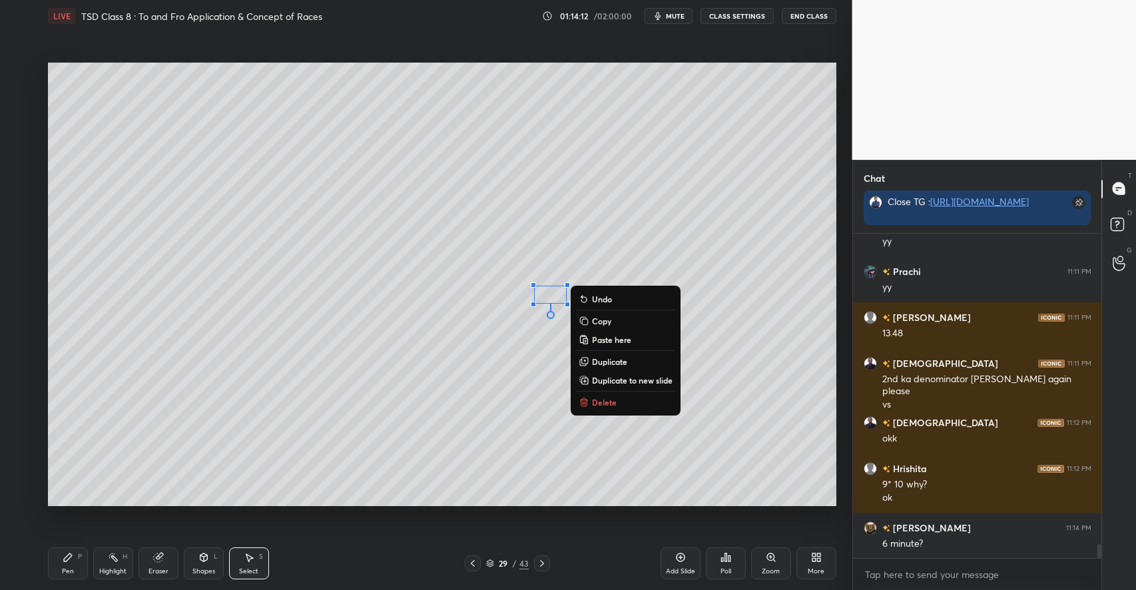
click at [606, 396] on button "Delete" at bounding box center [625, 402] width 99 height 16
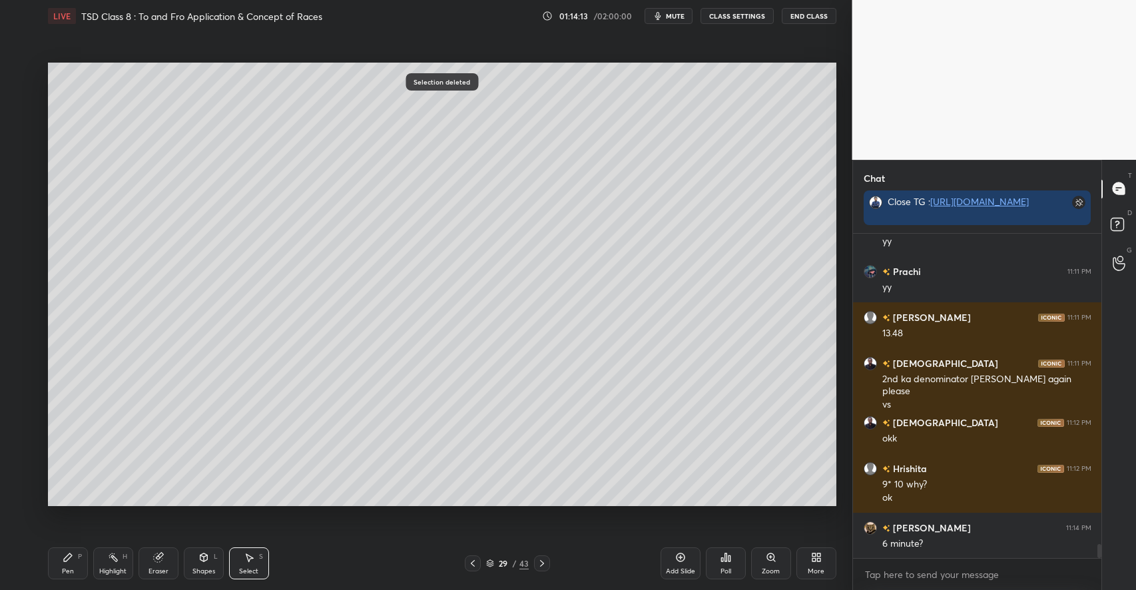
click at [245, 565] on div "Select S" at bounding box center [249, 563] width 40 height 32
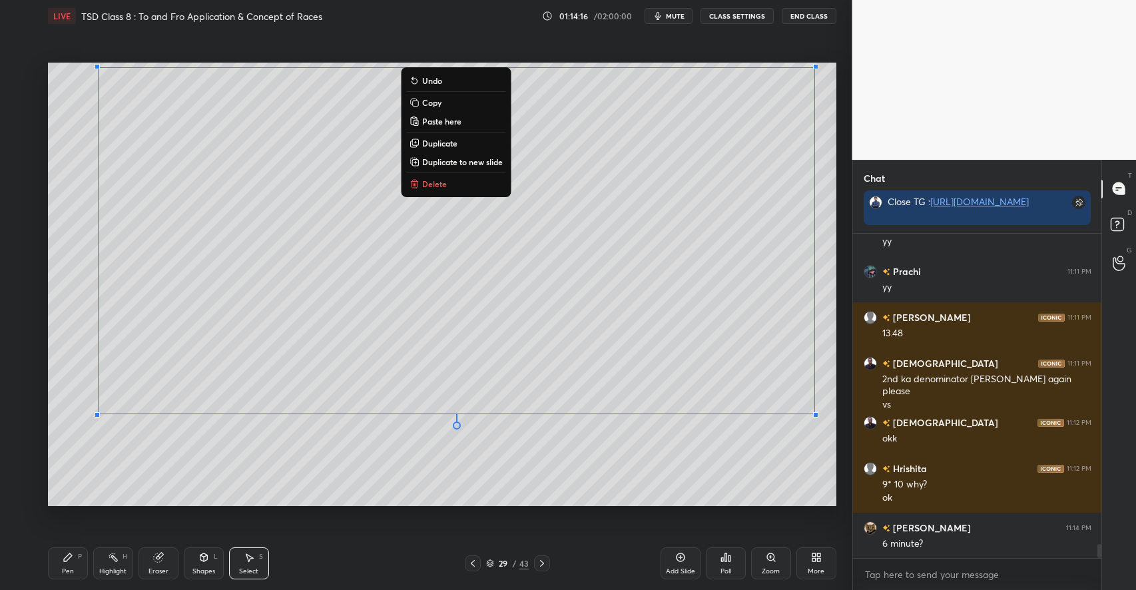
click at [457, 167] on p "Duplicate to new slide" at bounding box center [462, 161] width 81 height 11
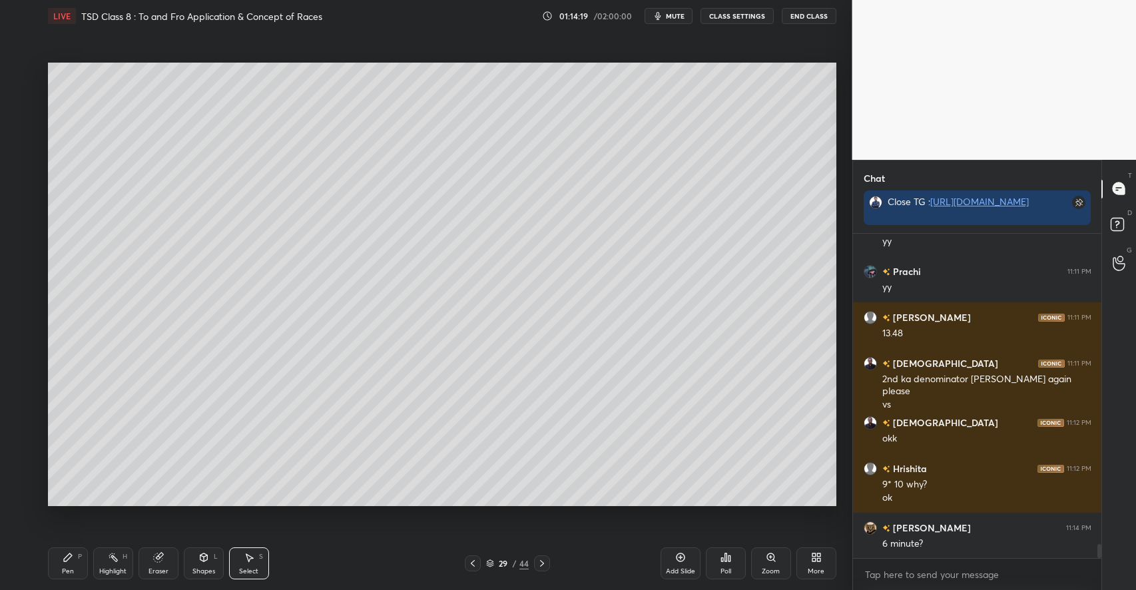
click at [75, 565] on div "Pen P" at bounding box center [68, 563] width 40 height 32
click at [209, 565] on div "Shapes L" at bounding box center [204, 563] width 40 height 32
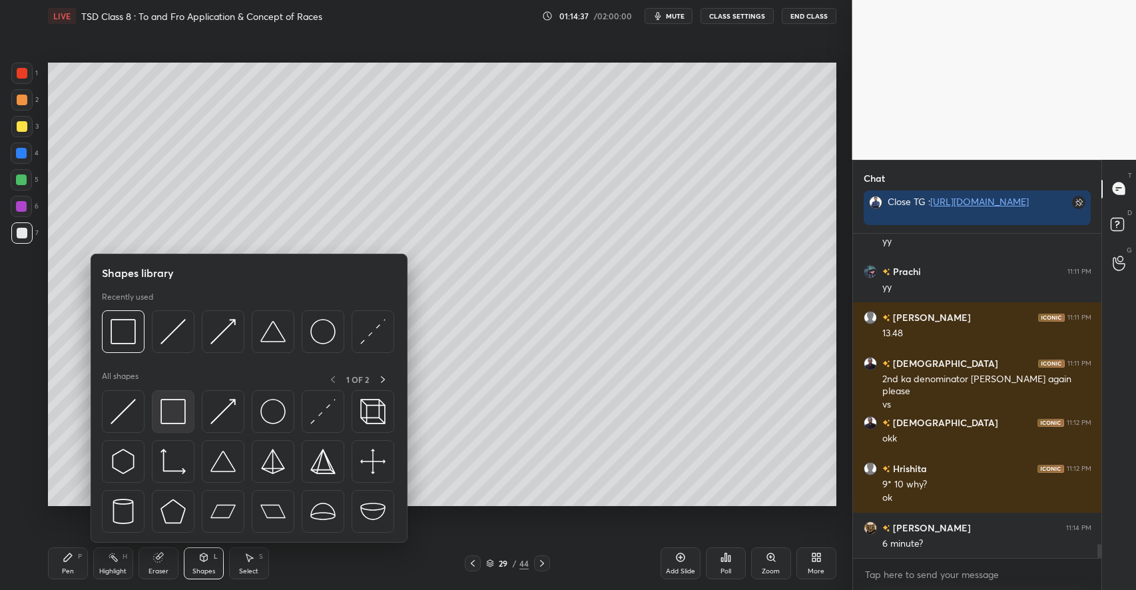
click at [179, 419] on img at bounding box center [172, 411] width 25 height 25
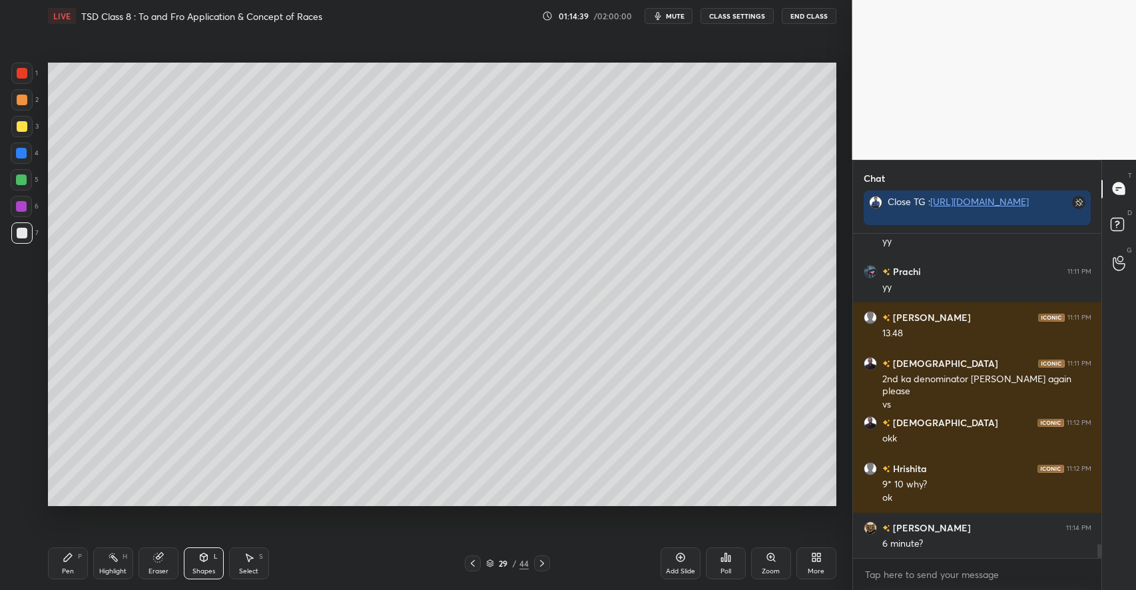
click at [19, 128] on div at bounding box center [22, 126] width 11 height 11
click at [69, 553] on icon at bounding box center [68, 557] width 11 height 11
click at [115, 562] on icon at bounding box center [113, 557] width 11 height 11
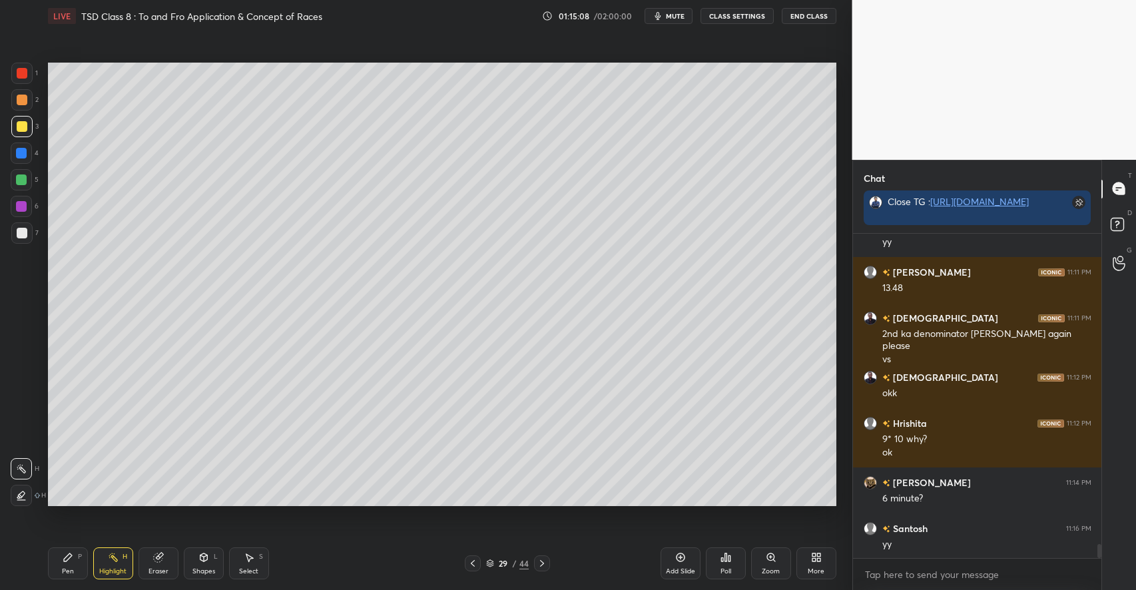
scroll to position [7381, 0]
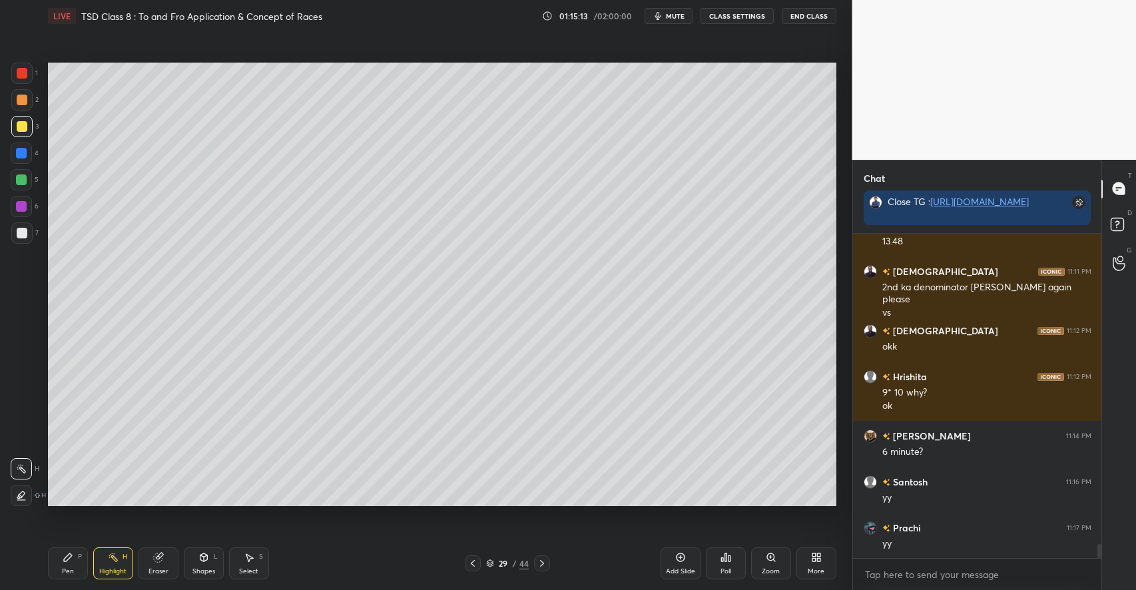
click at [248, 563] on div "Select S" at bounding box center [249, 563] width 40 height 32
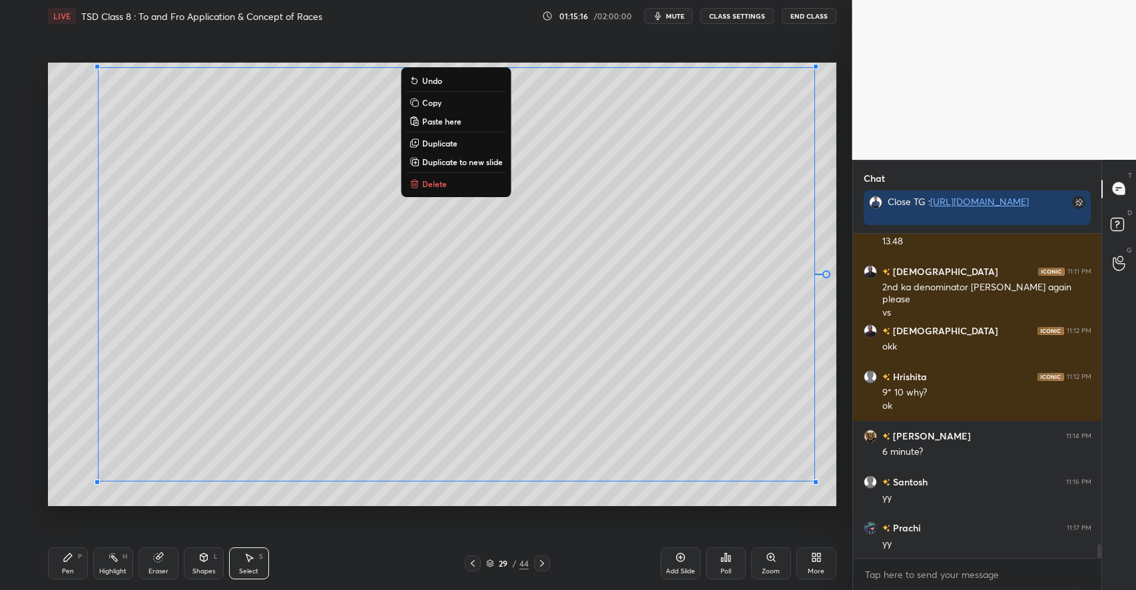
click at [460, 160] on p "Duplicate to new slide" at bounding box center [462, 161] width 81 height 11
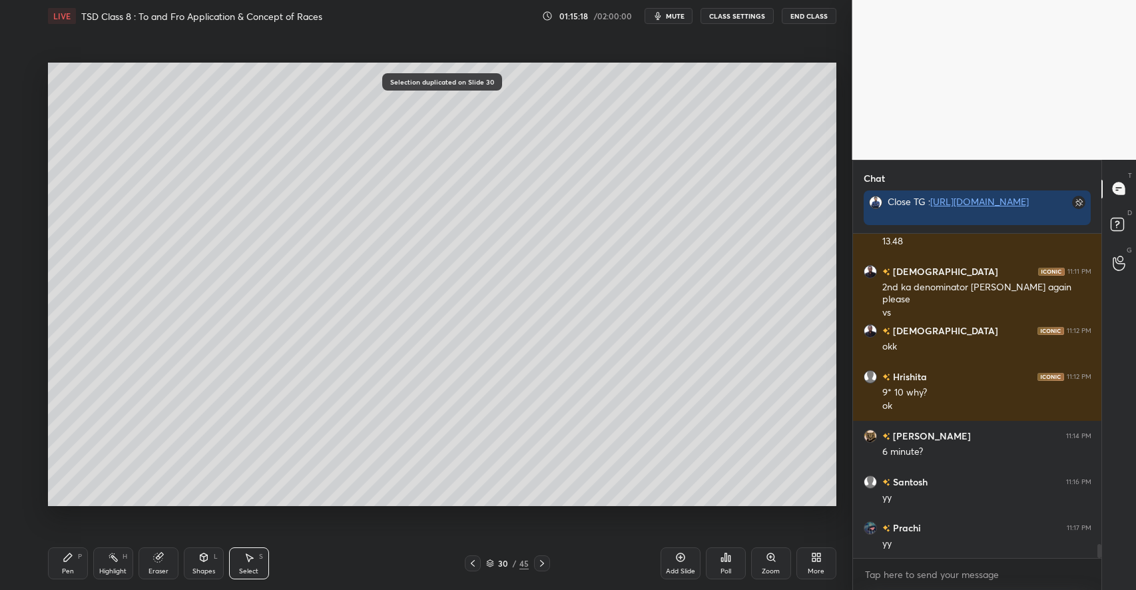
click at [161, 559] on icon at bounding box center [157, 557] width 9 height 9
click at [75, 562] on div "Pen P" at bounding box center [68, 563] width 40 height 32
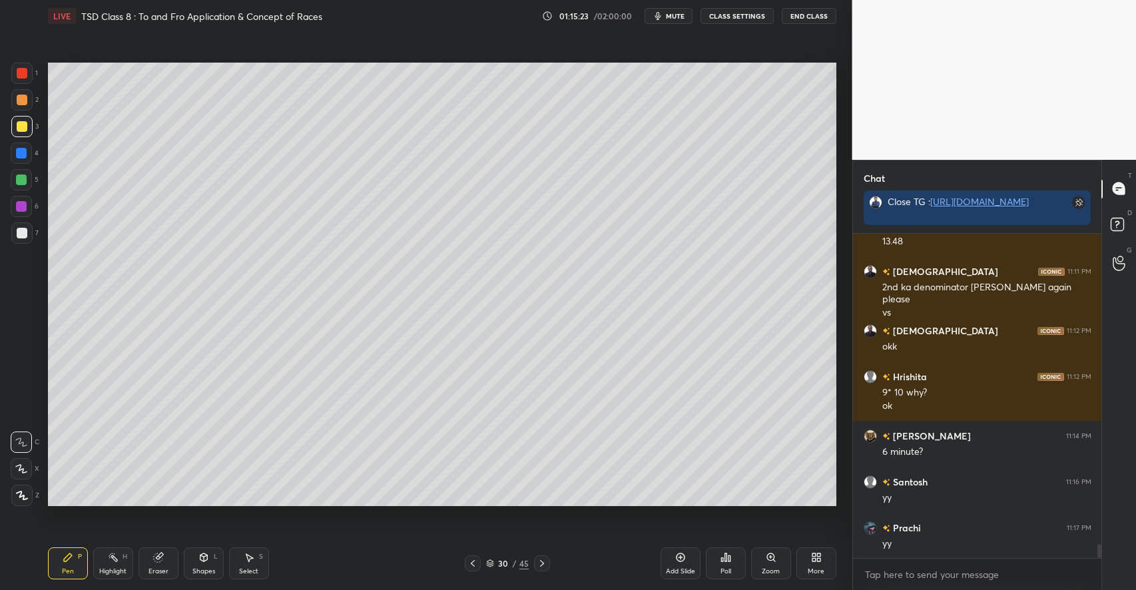
click at [247, 561] on icon at bounding box center [249, 557] width 11 height 11
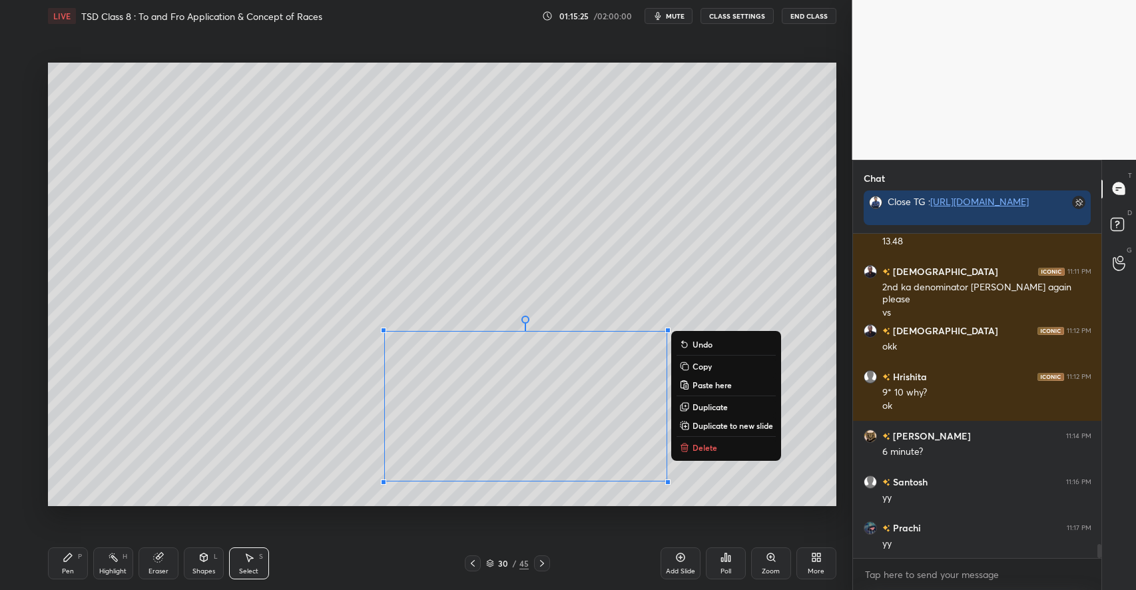
click at [701, 445] on p "Delete" at bounding box center [704, 447] width 25 height 11
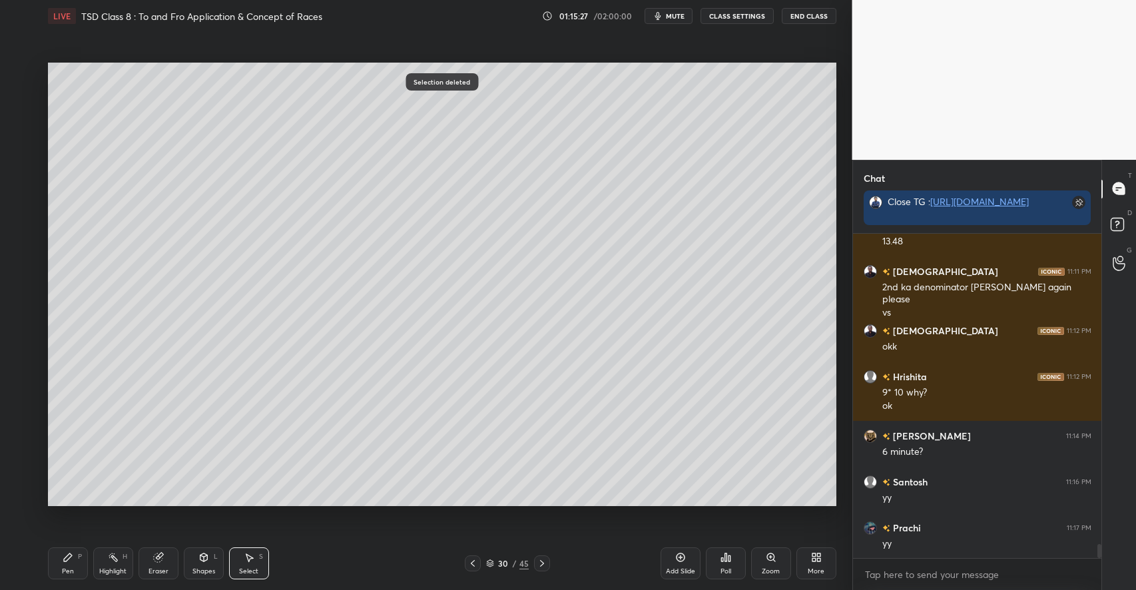
click at [101, 568] on div "Highlight" at bounding box center [112, 571] width 27 height 7
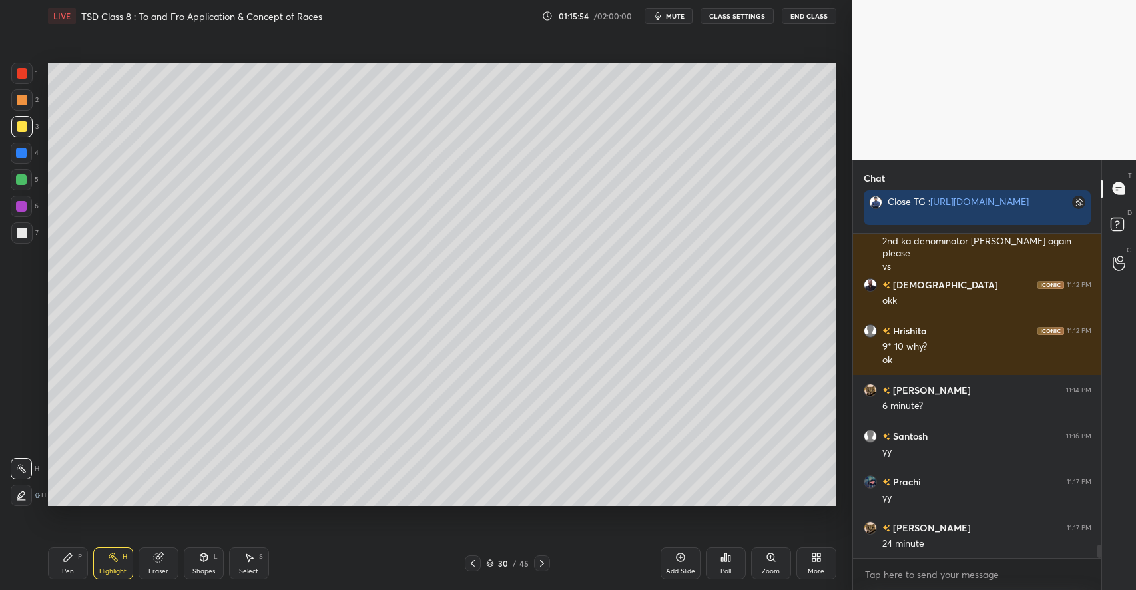
scroll to position [7473, 0]
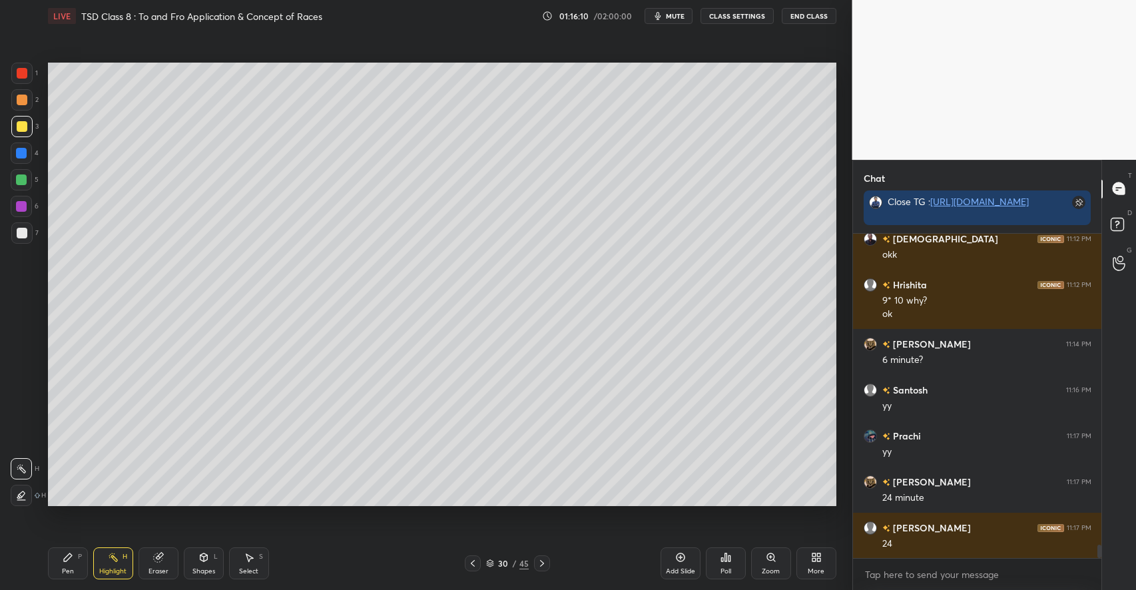
click at [23, 234] on div at bounding box center [22, 233] width 11 height 11
click at [69, 561] on icon at bounding box center [68, 557] width 11 height 11
click at [246, 565] on div "Select S" at bounding box center [249, 563] width 40 height 32
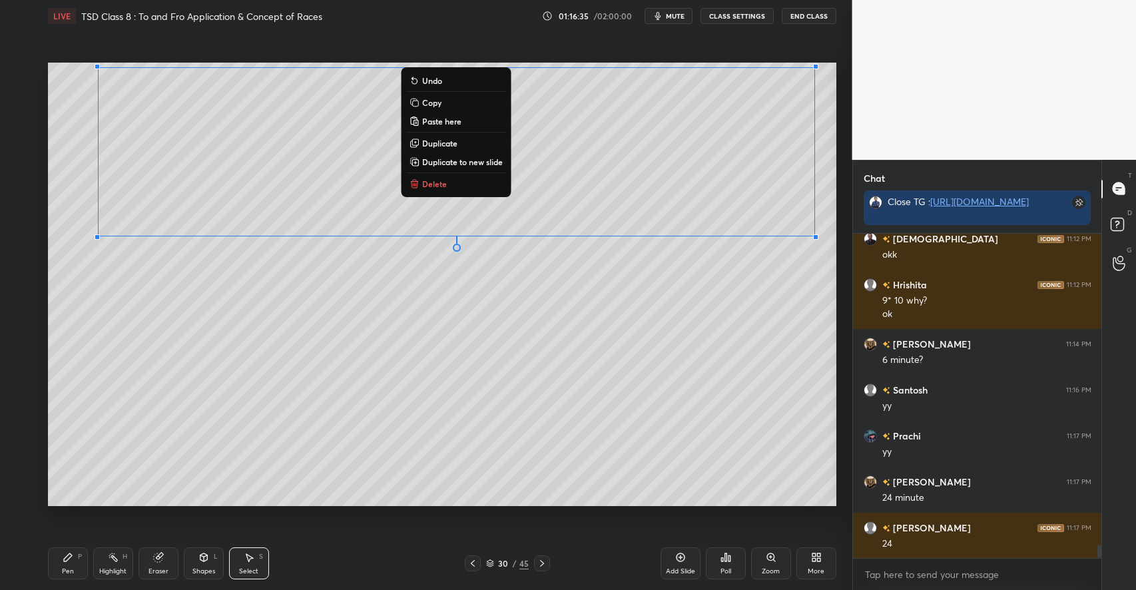
click at [452, 161] on p "Duplicate to new slide" at bounding box center [462, 161] width 81 height 11
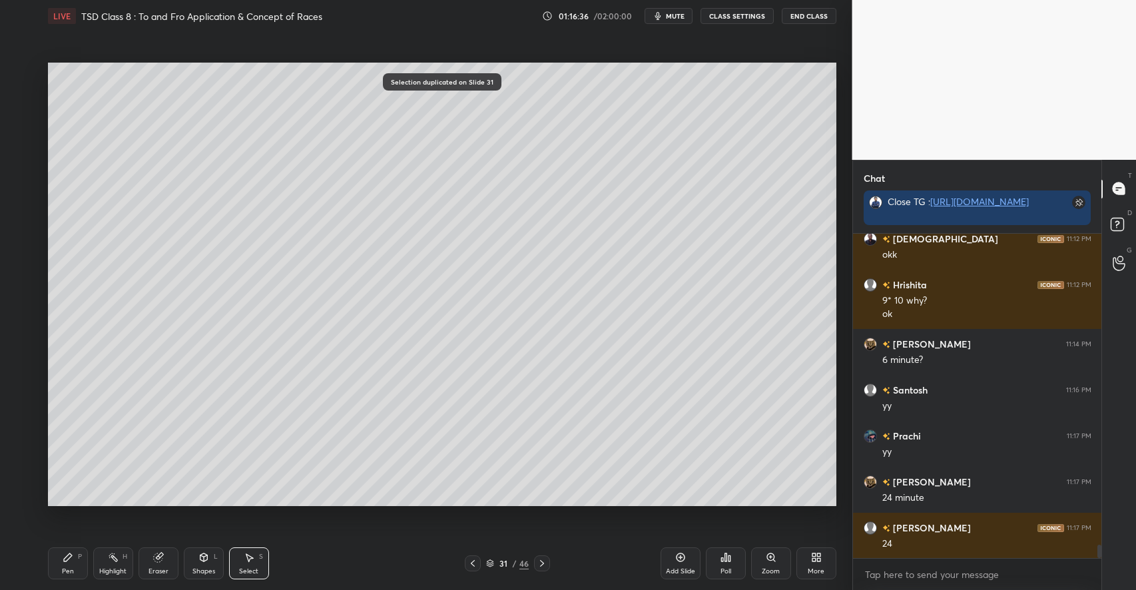
click at [69, 569] on div "Pen" at bounding box center [68, 571] width 12 height 7
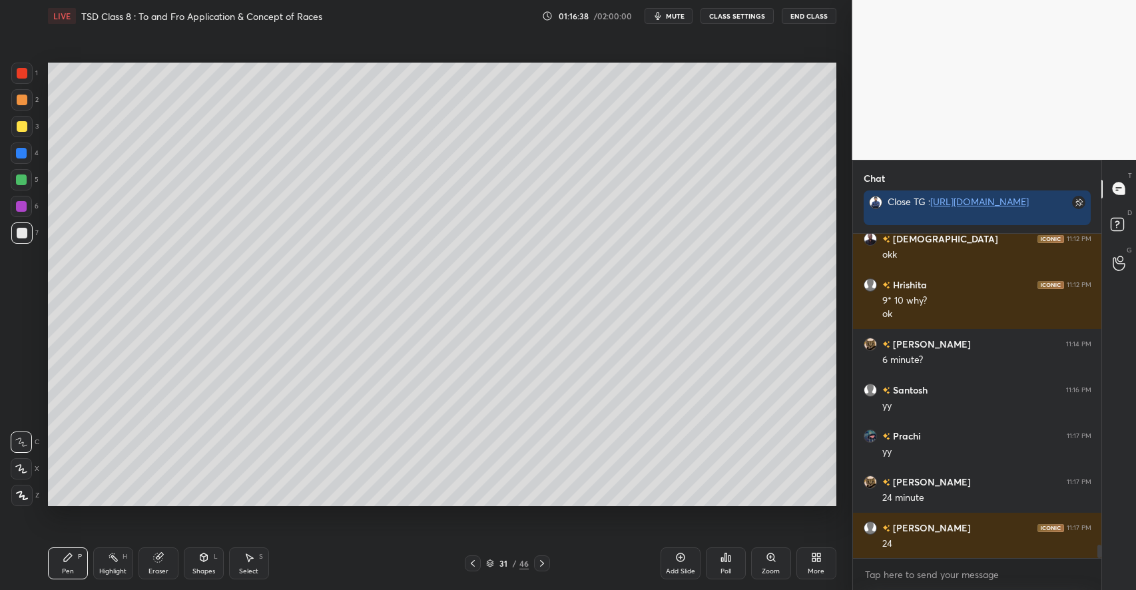
click at [27, 128] on div at bounding box center [21, 126] width 21 height 21
click at [198, 558] on icon at bounding box center [203, 557] width 11 height 11
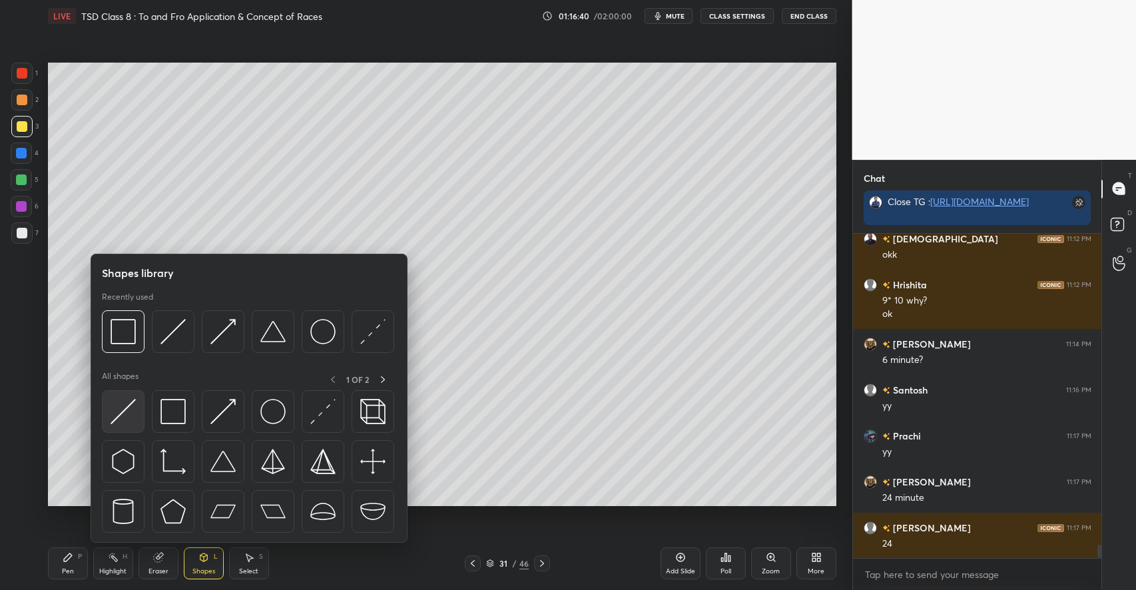
click at [128, 419] on img at bounding box center [123, 411] width 25 height 25
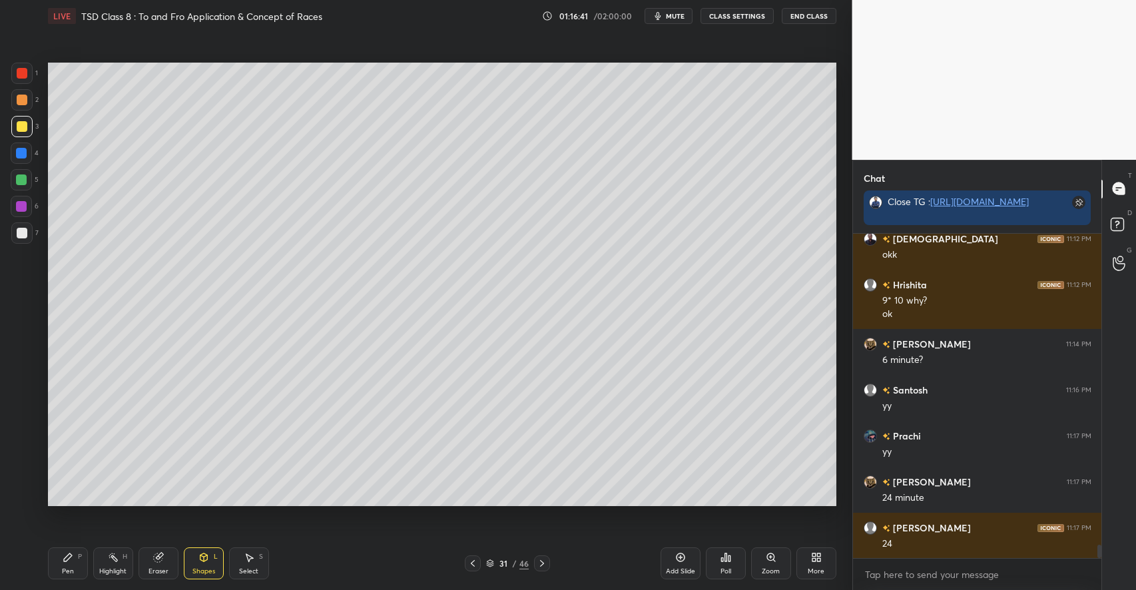
click at [81, 555] on div "P" at bounding box center [80, 556] width 4 height 7
click at [247, 556] on icon at bounding box center [249, 558] width 7 height 8
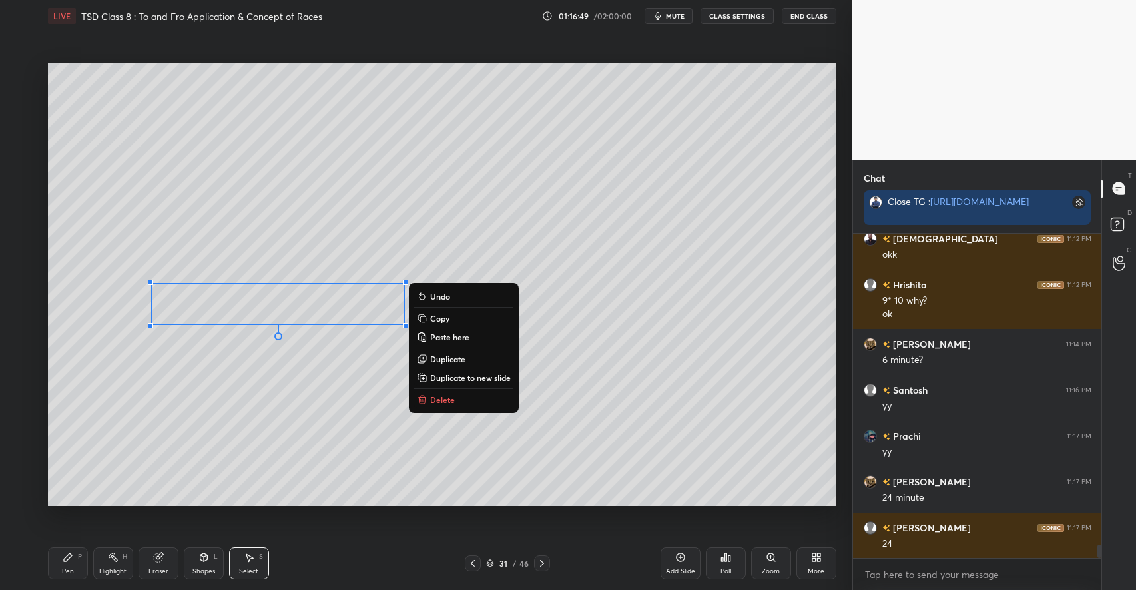
click at [442, 399] on p "Delete" at bounding box center [442, 399] width 25 height 11
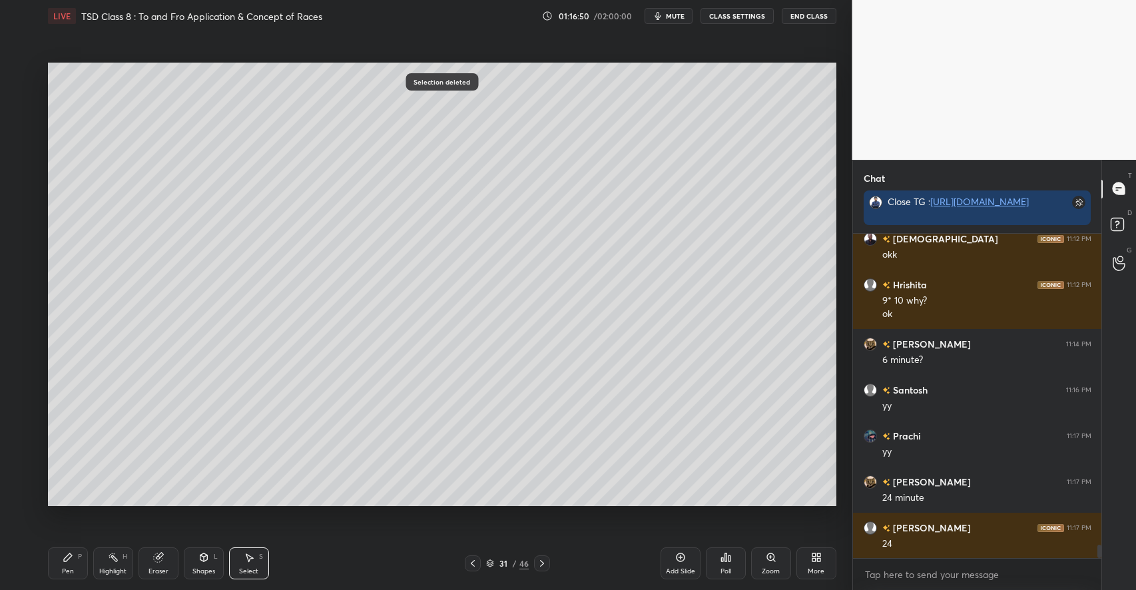
click at [75, 563] on div "Pen P" at bounding box center [68, 563] width 40 height 32
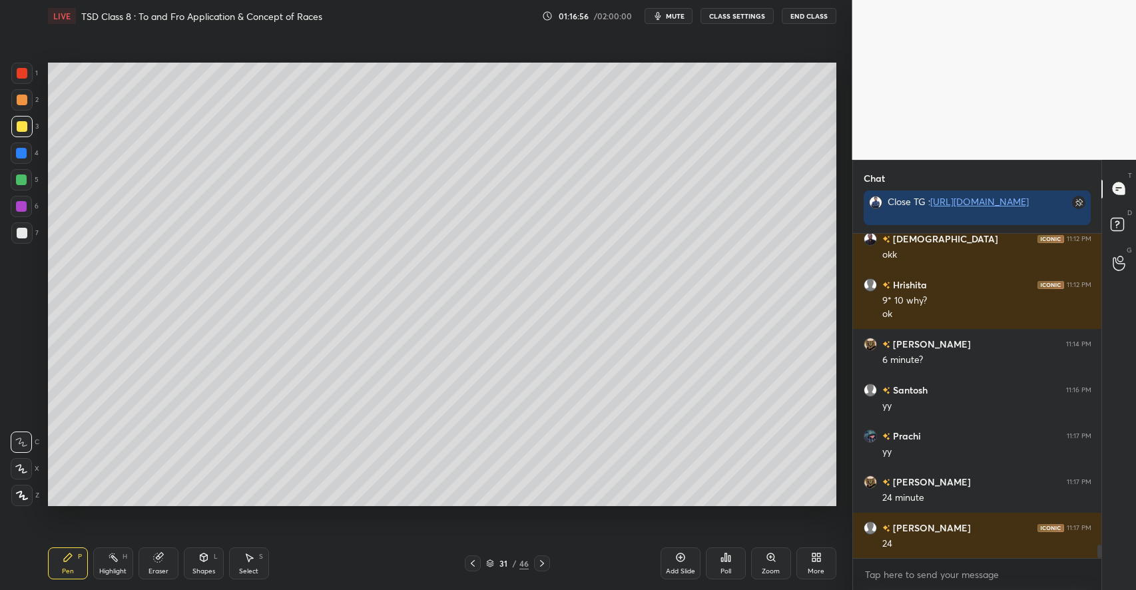
click at [159, 566] on div "Eraser" at bounding box center [158, 563] width 40 height 32
click at [76, 562] on div "Pen P" at bounding box center [68, 563] width 40 height 32
click at [25, 180] on div at bounding box center [21, 179] width 11 height 11
click at [116, 564] on div "Highlight H" at bounding box center [113, 563] width 40 height 32
click at [79, 559] on div "P" at bounding box center [80, 556] width 4 height 7
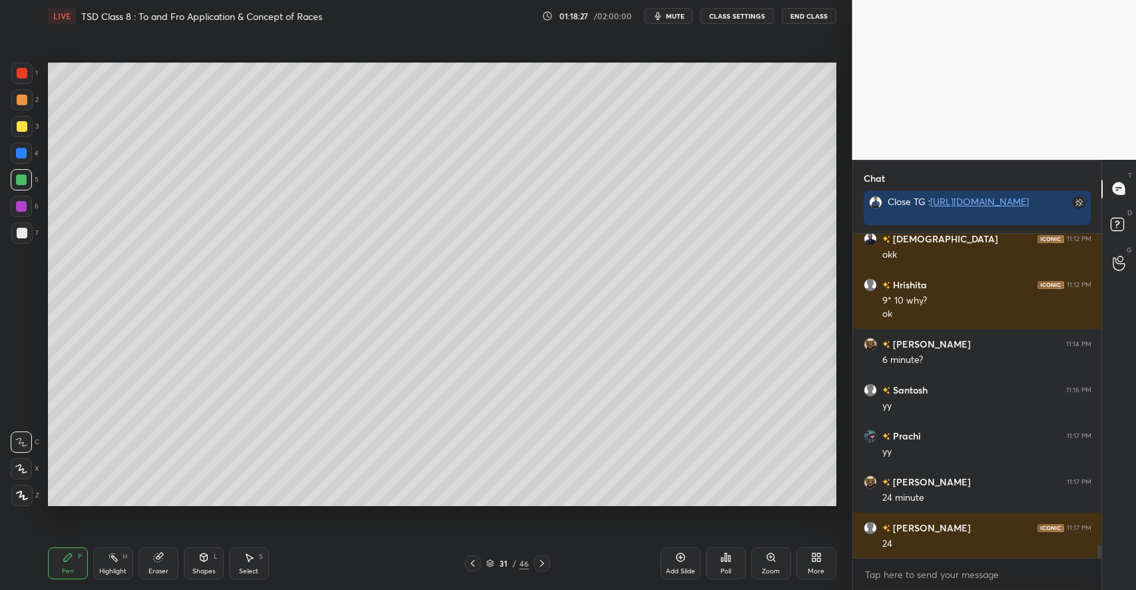
click at [200, 559] on icon at bounding box center [203, 557] width 7 height 8
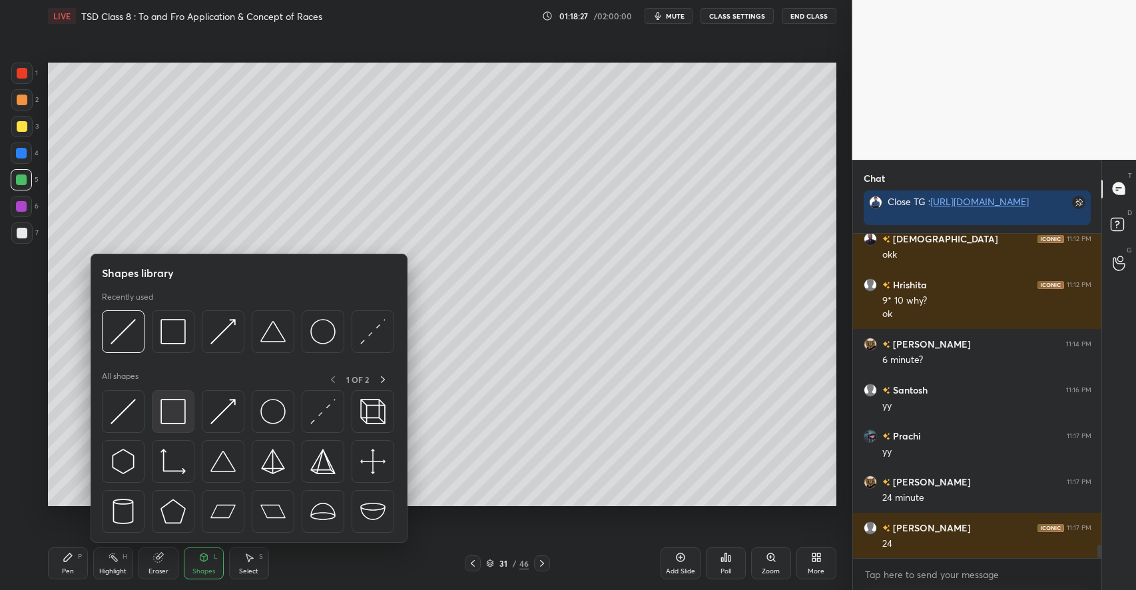
click at [175, 417] on img at bounding box center [172, 411] width 25 height 25
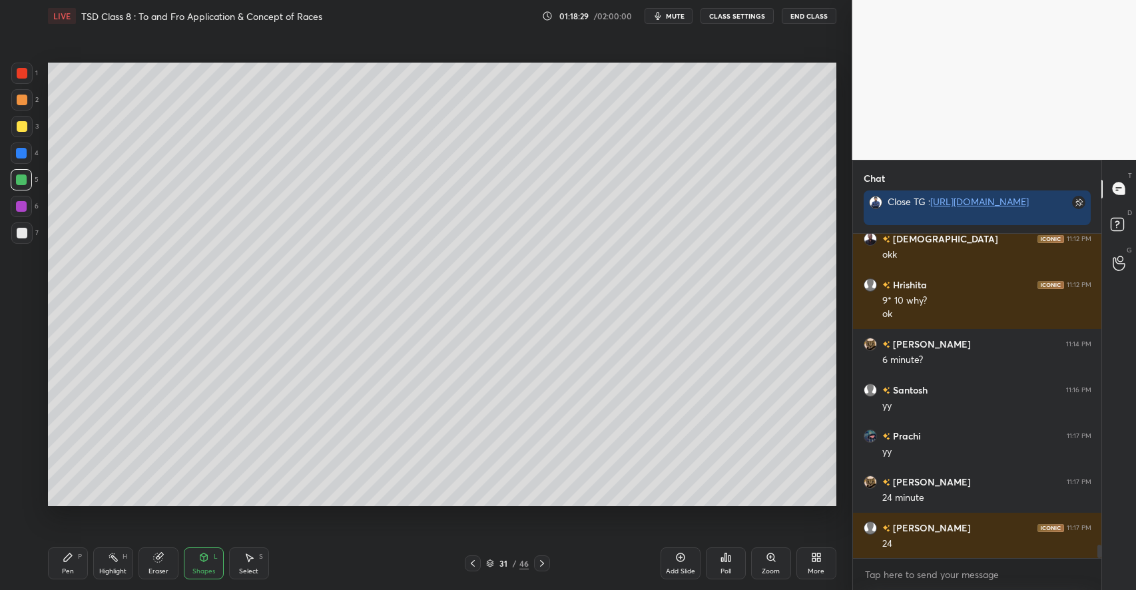
click at [92, 549] on div "Pen P Highlight H Eraser Shapes L Select S" at bounding box center [201, 563] width 306 height 32
click at [69, 559] on icon at bounding box center [68, 557] width 11 height 11
click at [32, 132] on div at bounding box center [21, 126] width 21 height 21
click at [205, 563] on div "Shapes L" at bounding box center [204, 563] width 40 height 32
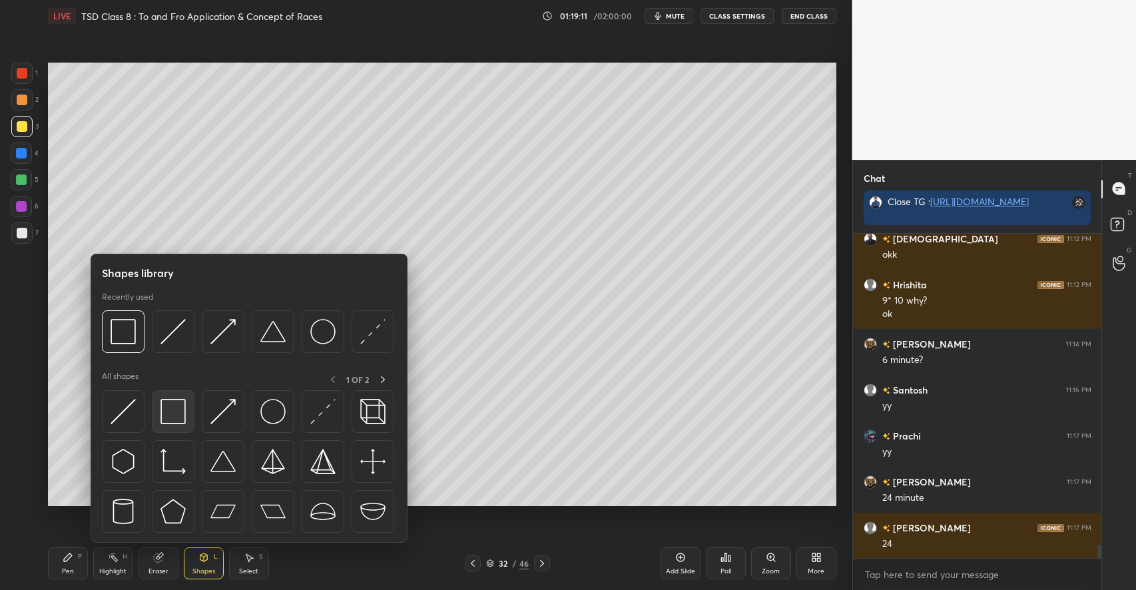
click at [175, 422] on img at bounding box center [172, 411] width 25 height 25
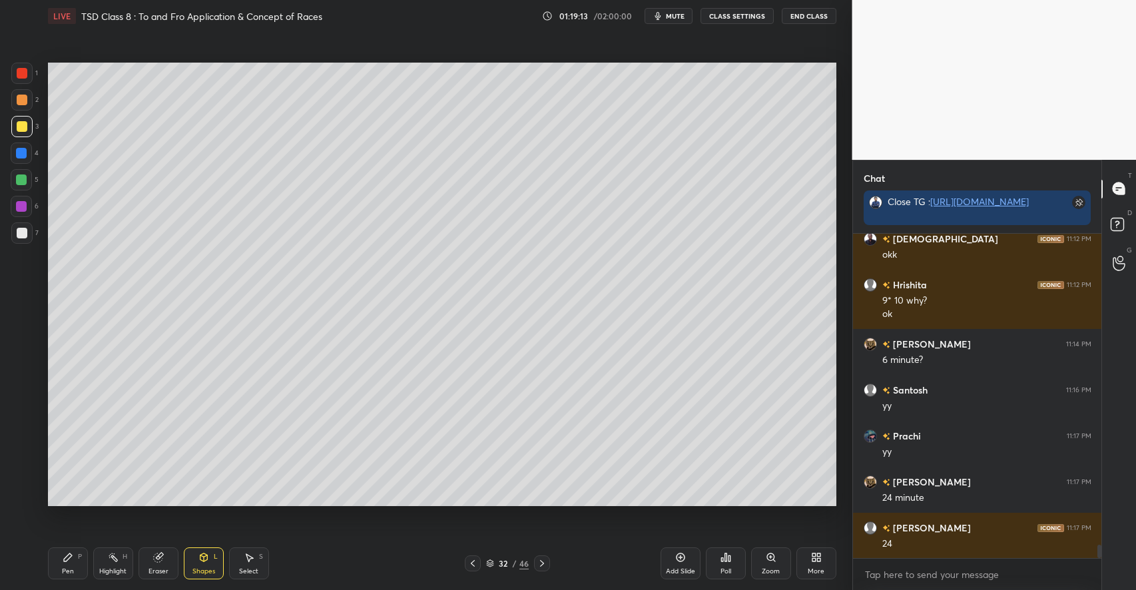
click at [73, 555] on icon at bounding box center [68, 557] width 11 height 11
click at [671, 559] on div "Add Slide" at bounding box center [680, 563] width 40 height 32
click at [21, 226] on div at bounding box center [21, 232] width 21 height 21
click at [162, 552] on icon at bounding box center [158, 557] width 11 height 11
click at [71, 563] on icon at bounding box center [68, 557] width 11 height 11
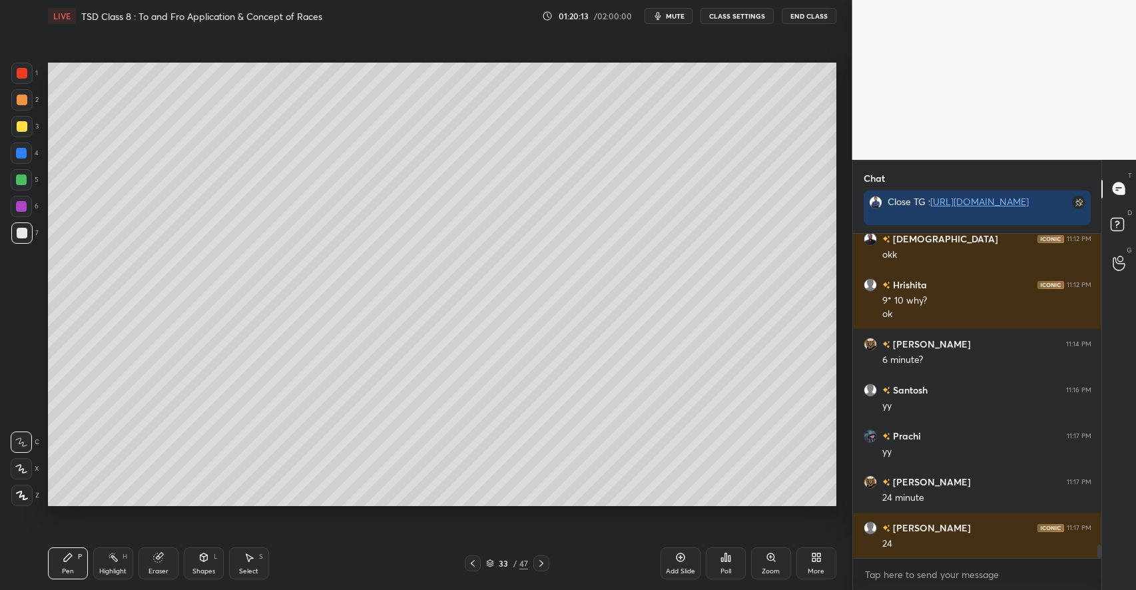
click at [24, 126] on div at bounding box center [22, 126] width 11 height 11
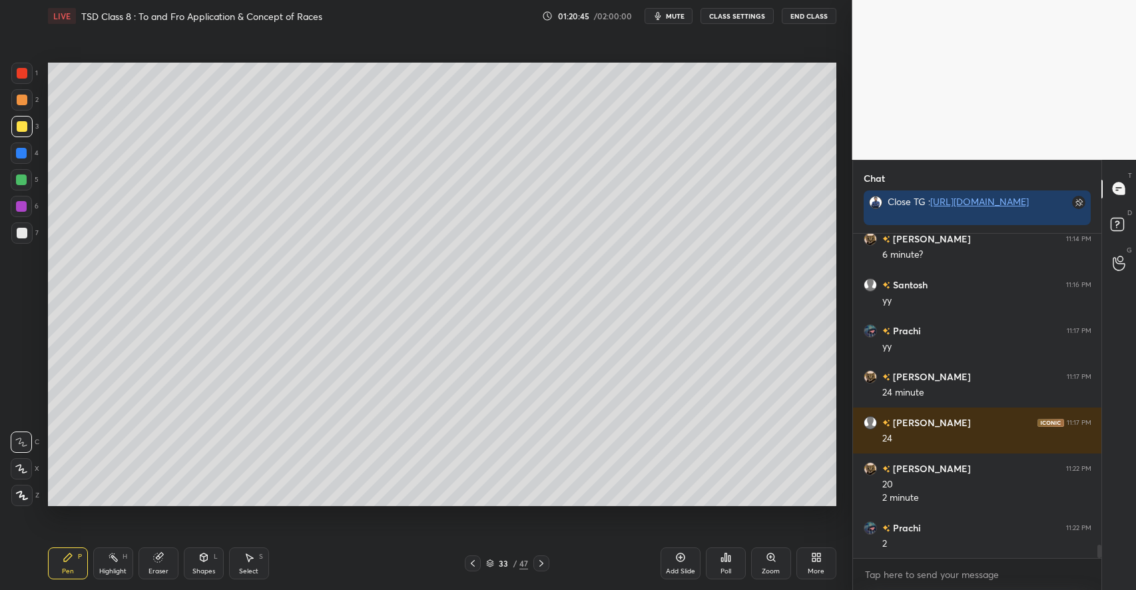
scroll to position [7624, 0]
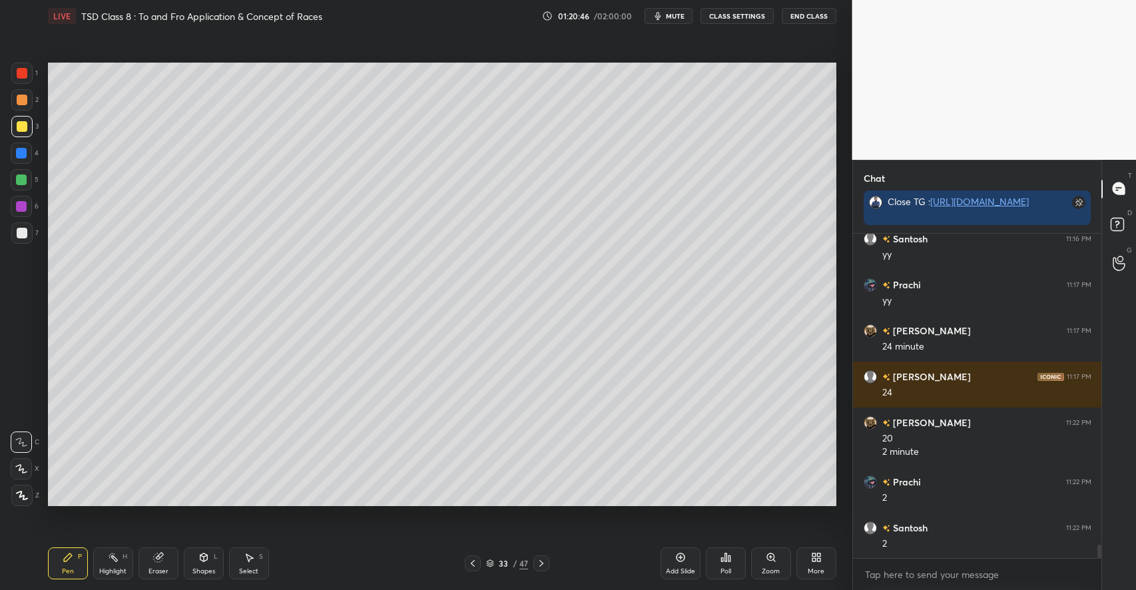
click at [199, 563] on icon at bounding box center [203, 557] width 11 height 11
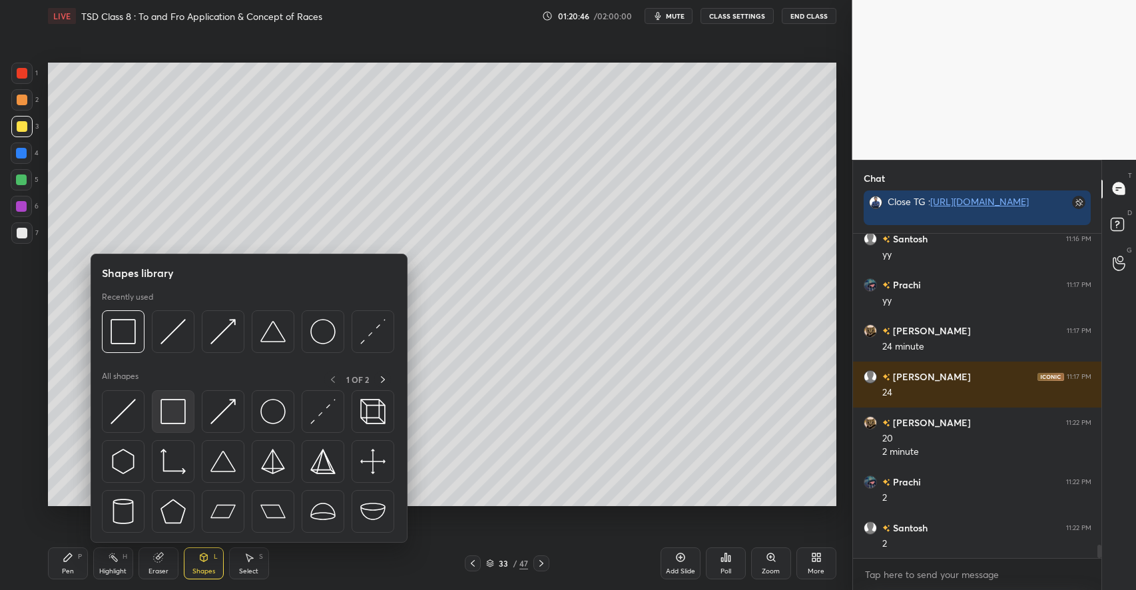
click at [175, 413] on img at bounding box center [172, 411] width 25 height 25
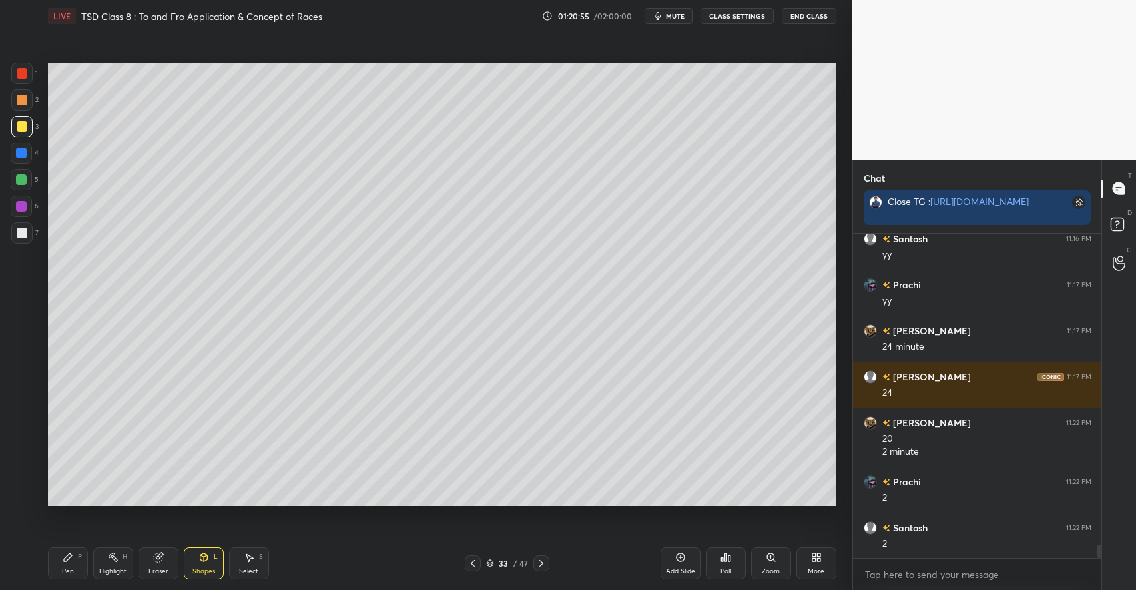
scroll to position [7670, 0]
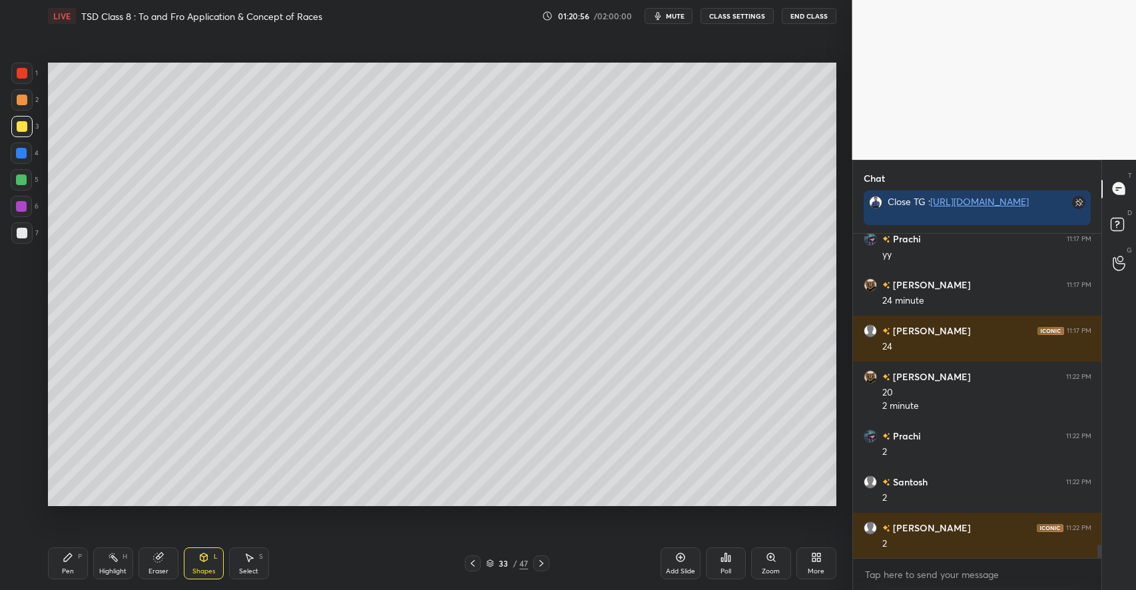
click at [69, 565] on div "Pen P" at bounding box center [68, 563] width 40 height 32
click at [23, 231] on div at bounding box center [22, 233] width 11 height 11
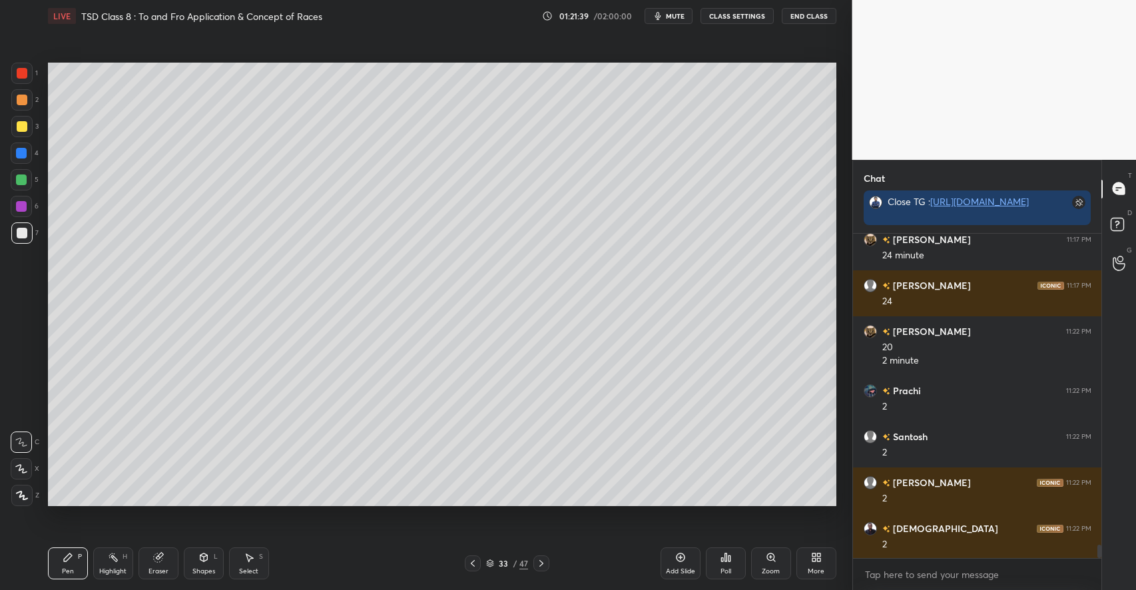
scroll to position [7762, 0]
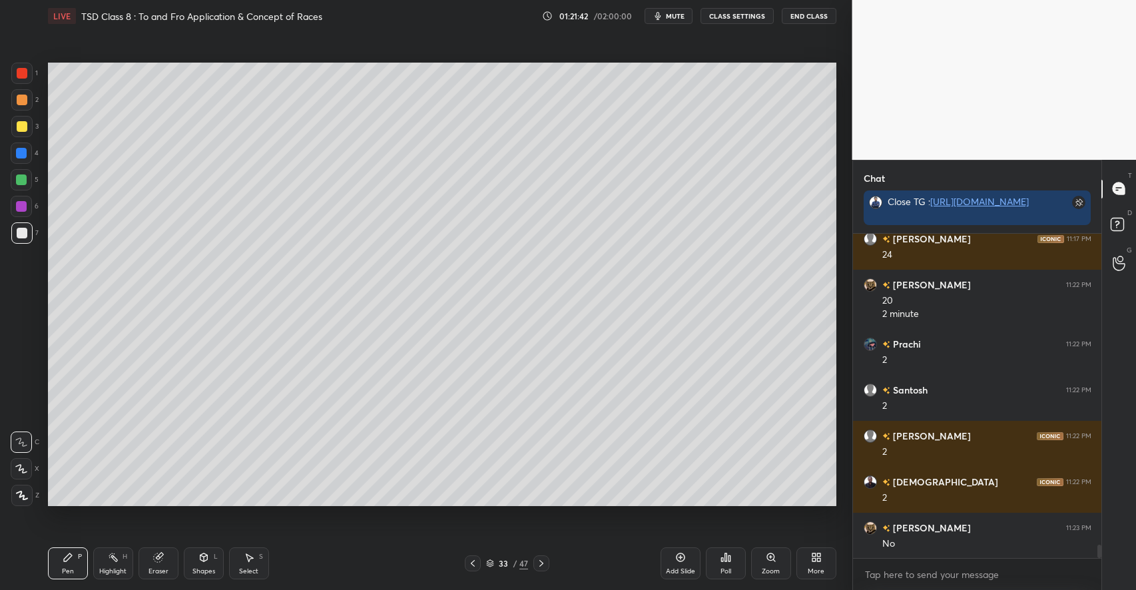
click at [493, 559] on div "33 / 47" at bounding box center [507, 563] width 42 height 12
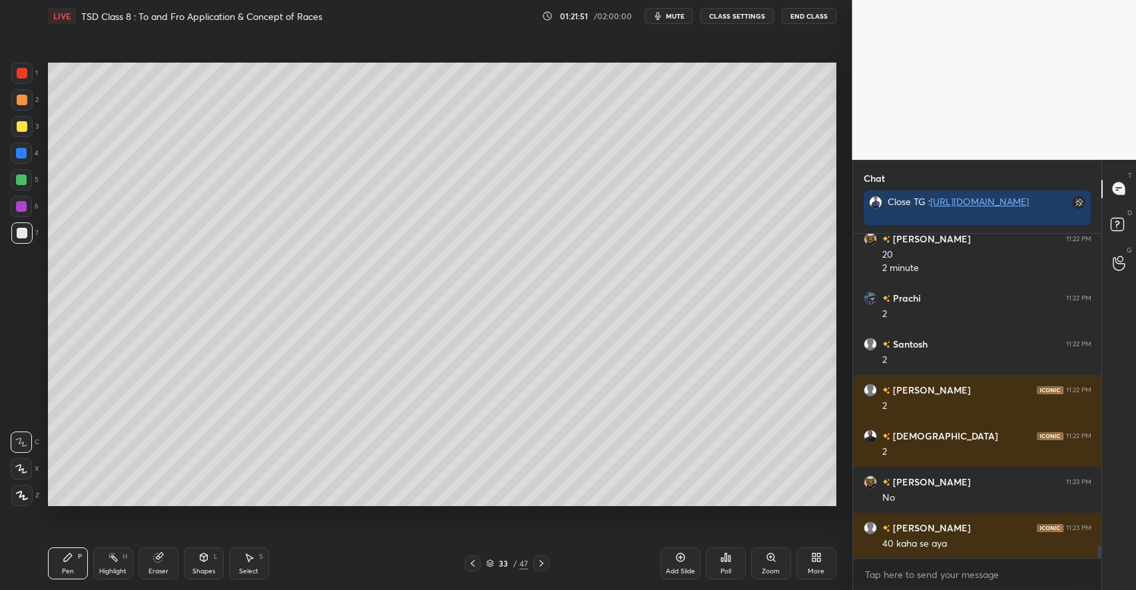
scroll to position [0, 0]
click at [71, 553] on icon at bounding box center [68, 557] width 11 height 11
click at [24, 127] on div at bounding box center [22, 126] width 11 height 11
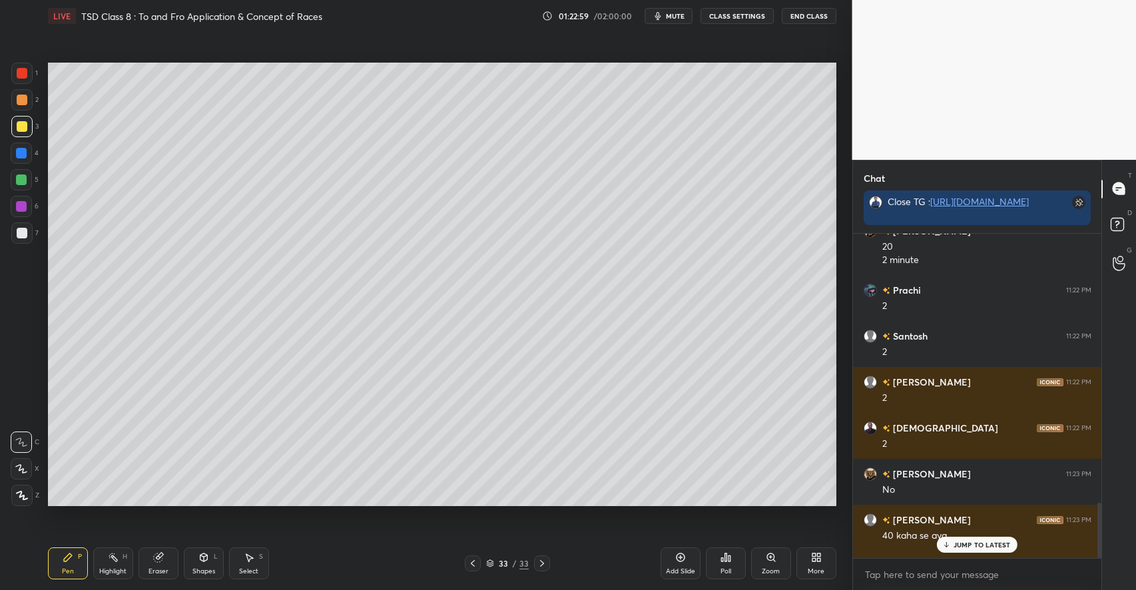
scroll to position [352, 245]
click at [975, 539] on div "JUMP TO LATEST" at bounding box center [977, 545] width 80 height 16
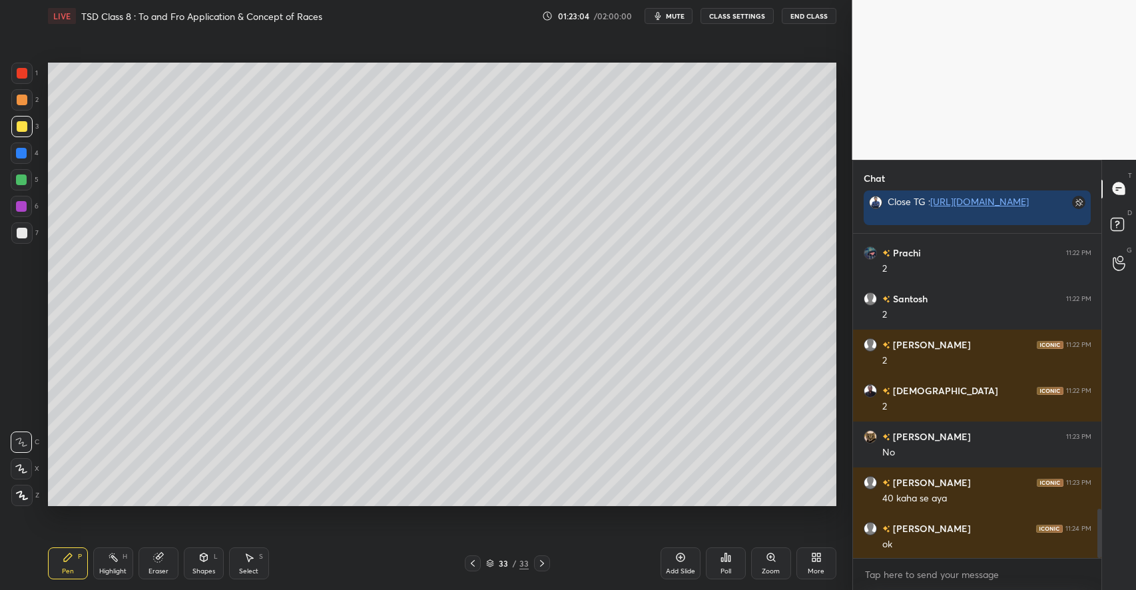
click at [666, 567] on div "Add Slide" at bounding box center [680, 563] width 40 height 32
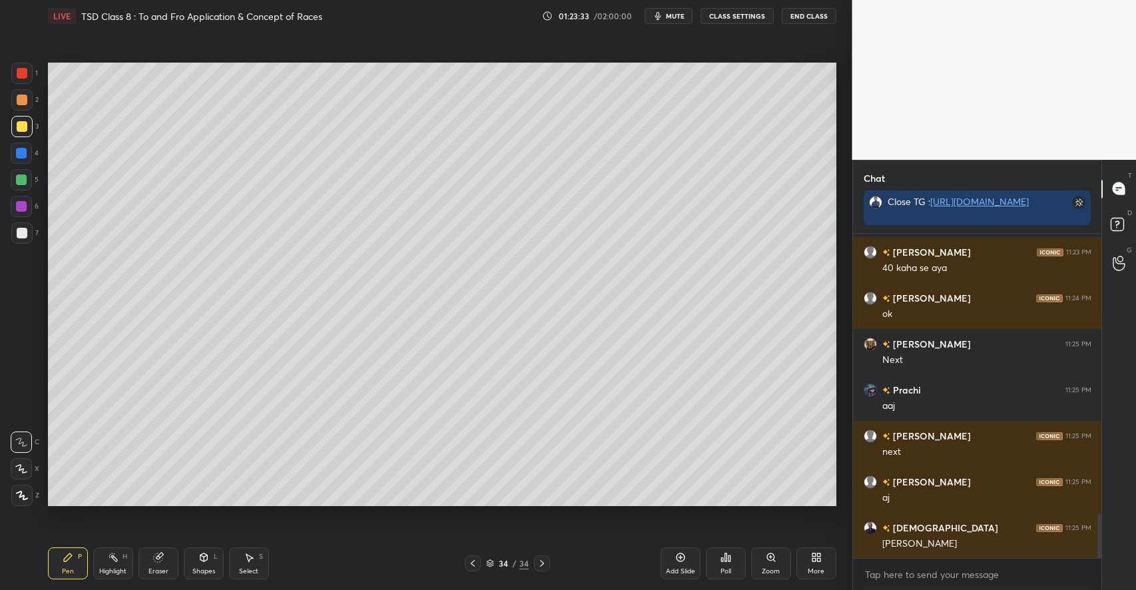
scroll to position [2085, 0]
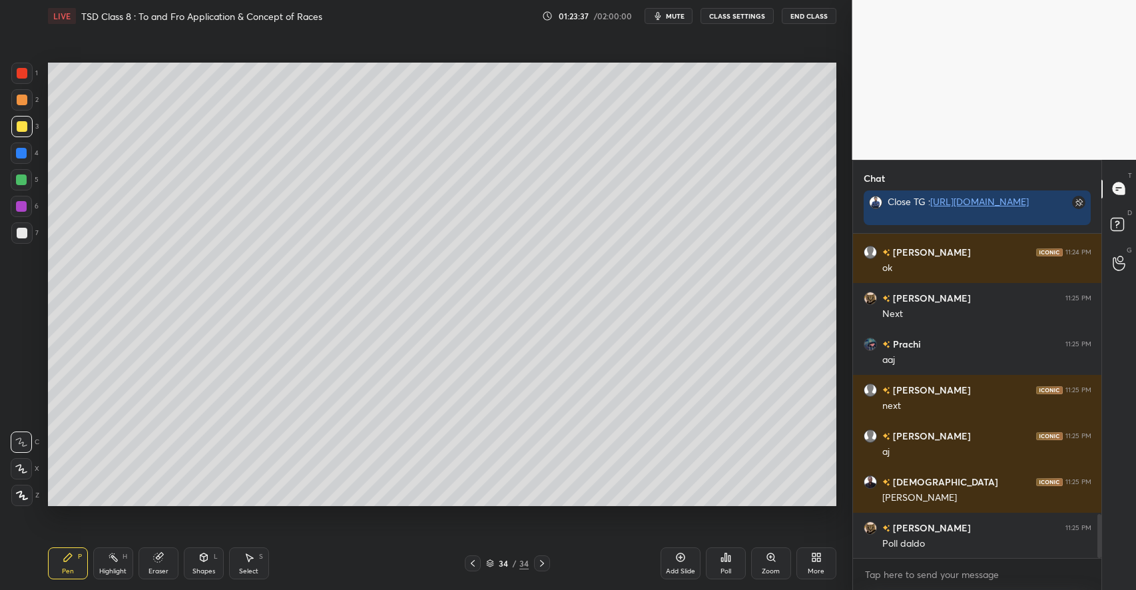
click at [20, 236] on div at bounding box center [22, 233] width 11 height 11
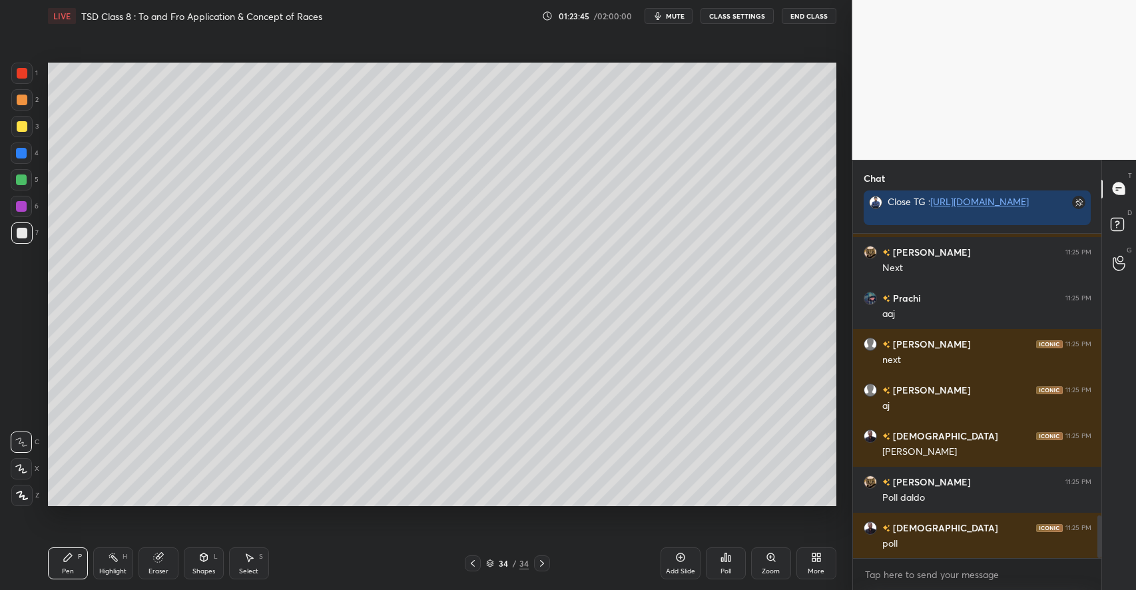
click at [203, 561] on icon at bounding box center [203, 557] width 7 height 8
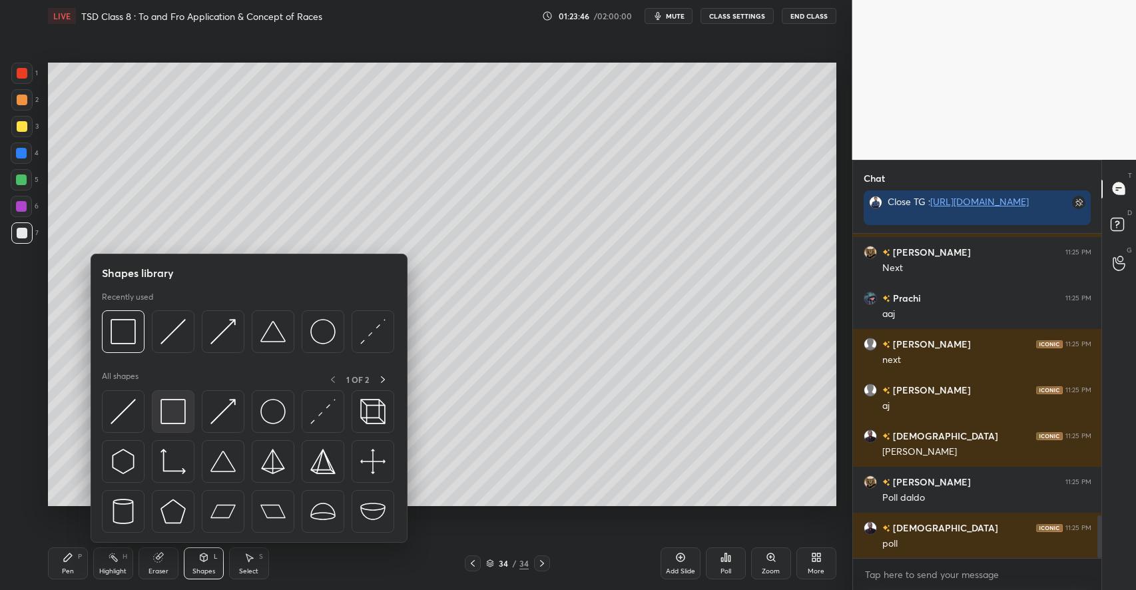
click at [179, 420] on img at bounding box center [172, 411] width 25 height 25
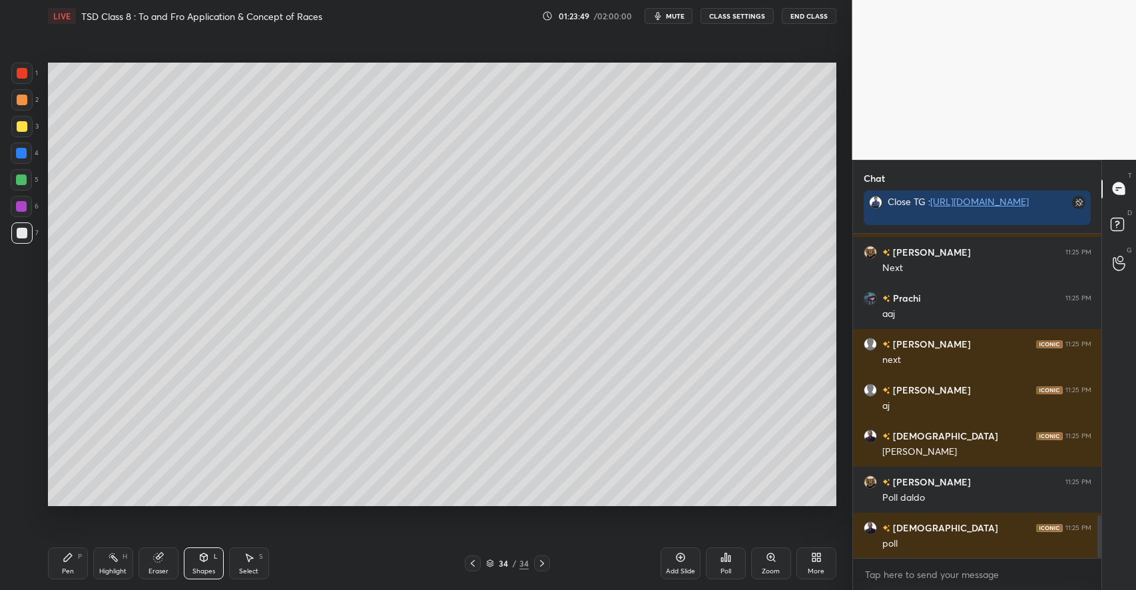
click at [80, 557] on div "P" at bounding box center [80, 556] width 4 height 7
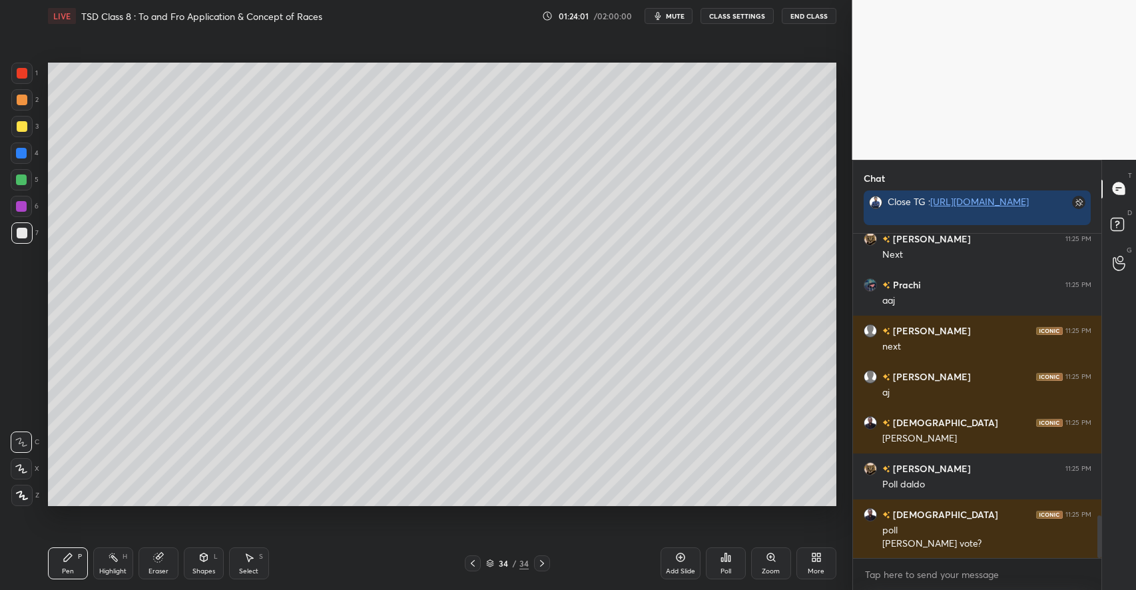
click at [24, 174] on div at bounding box center [21, 179] width 11 height 11
click at [724, 565] on div "Poll" at bounding box center [726, 563] width 40 height 32
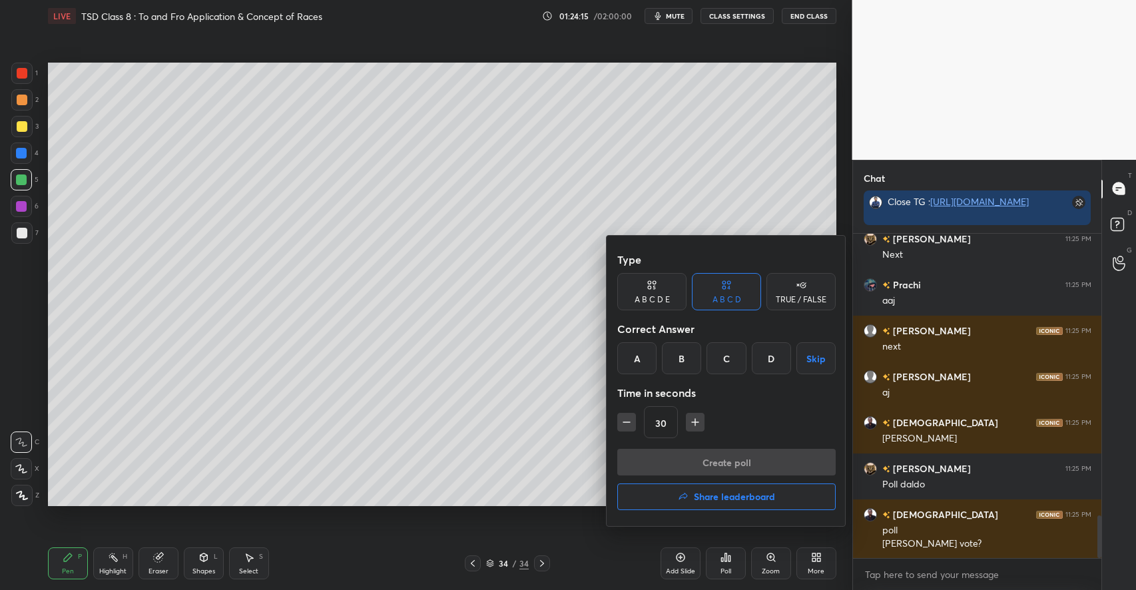
click at [791, 291] on div "TRUE / FALSE" at bounding box center [800, 291] width 69 height 37
click at [796, 352] on button "Skip" at bounding box center [800, 358] width 69 height 32
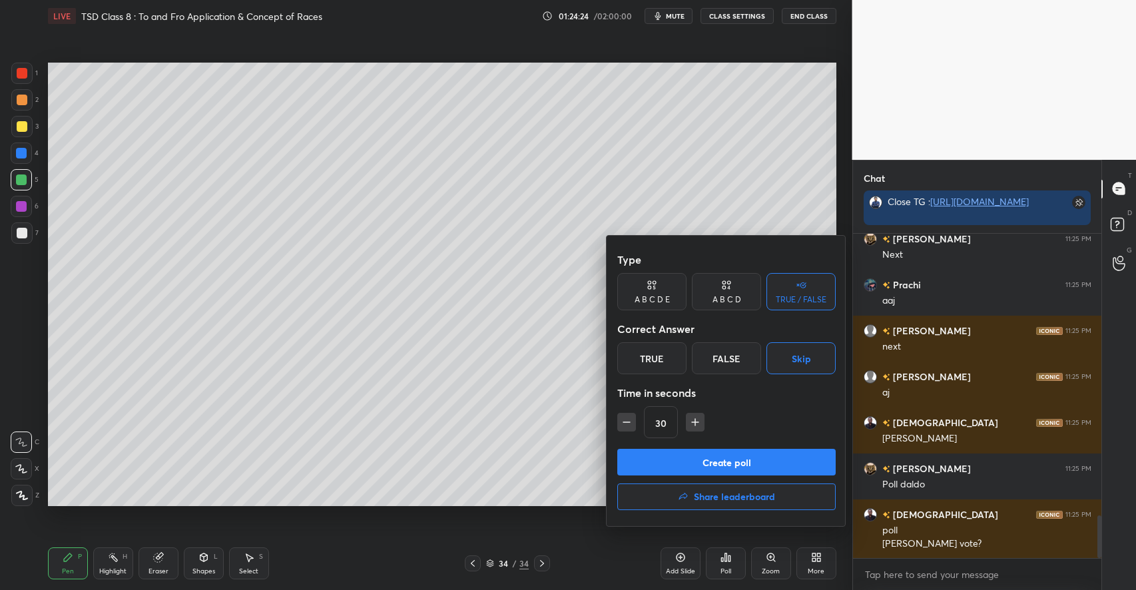
click at [662, 463] on button "Create poll" at bounding box center [726, 462] width 218 height 27
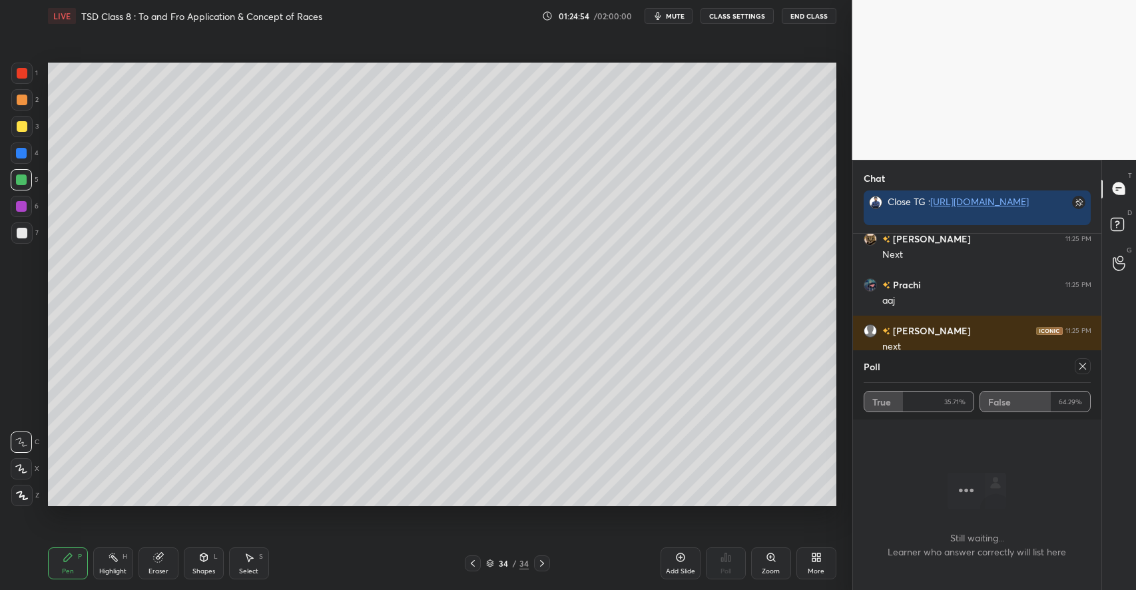
scroll to position [2258, 0]
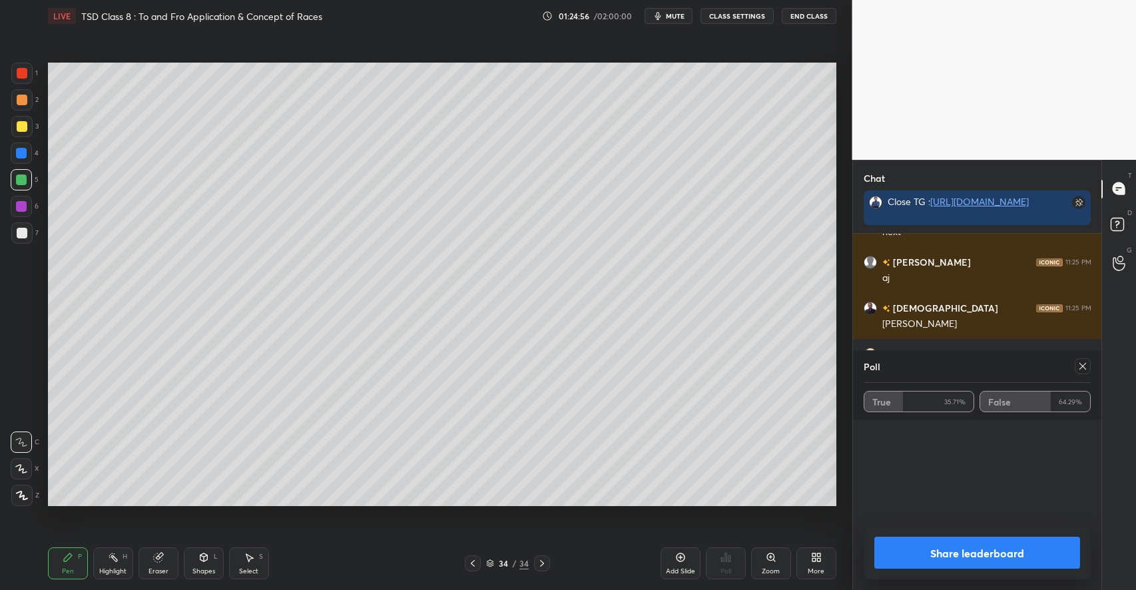
click at [1081, 366] on icon at bounding box center [1082, 366] width 11 height 11
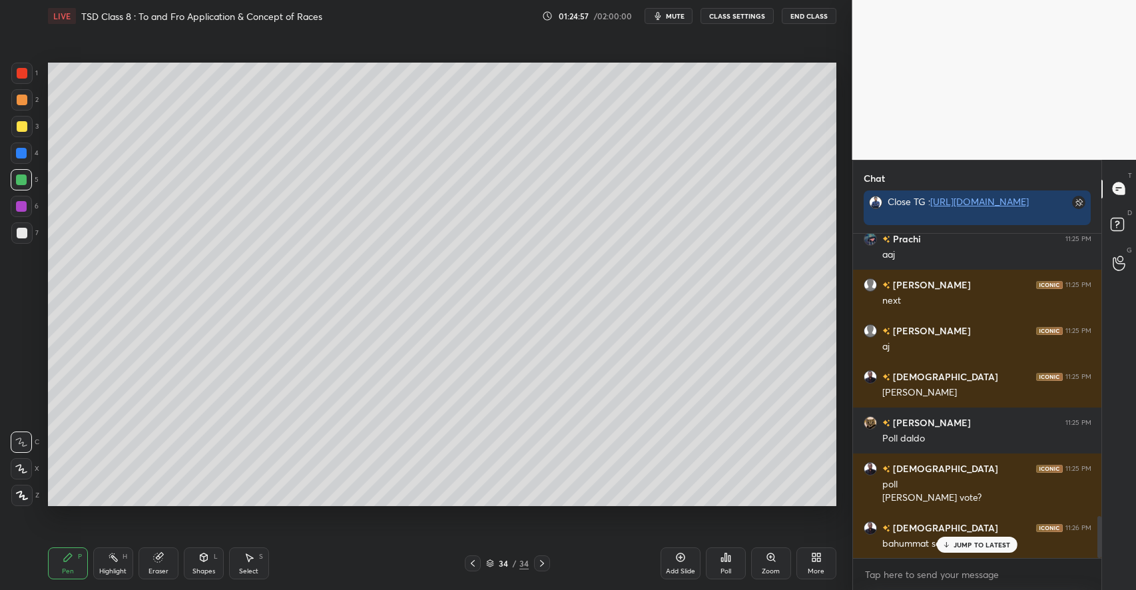
scroll to position [0, 0]
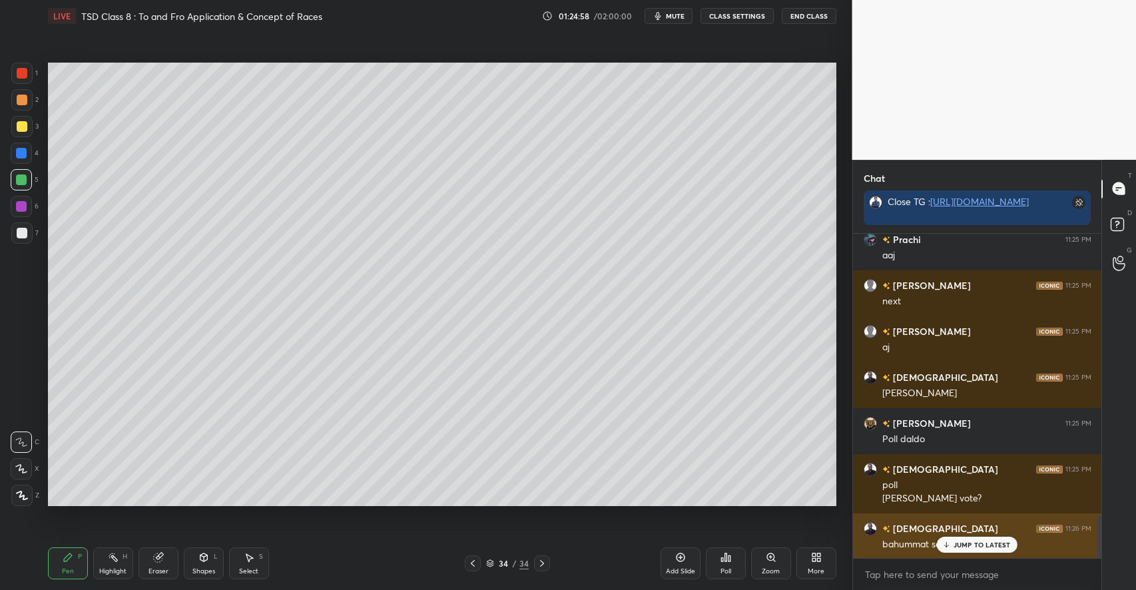
click at [973, 544] on p "JUMP TO LATEST" at bounding box center [981, 545] width 57 height 8
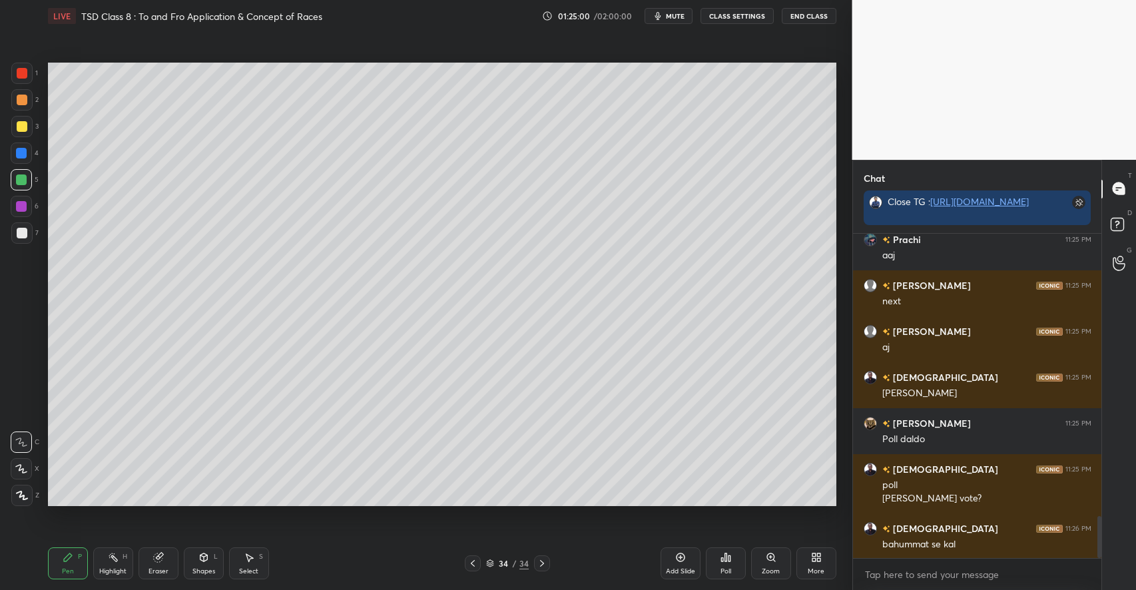
click at [79, 563] on div "Pen P" at bounding box center [68, 563] width 40 height 32
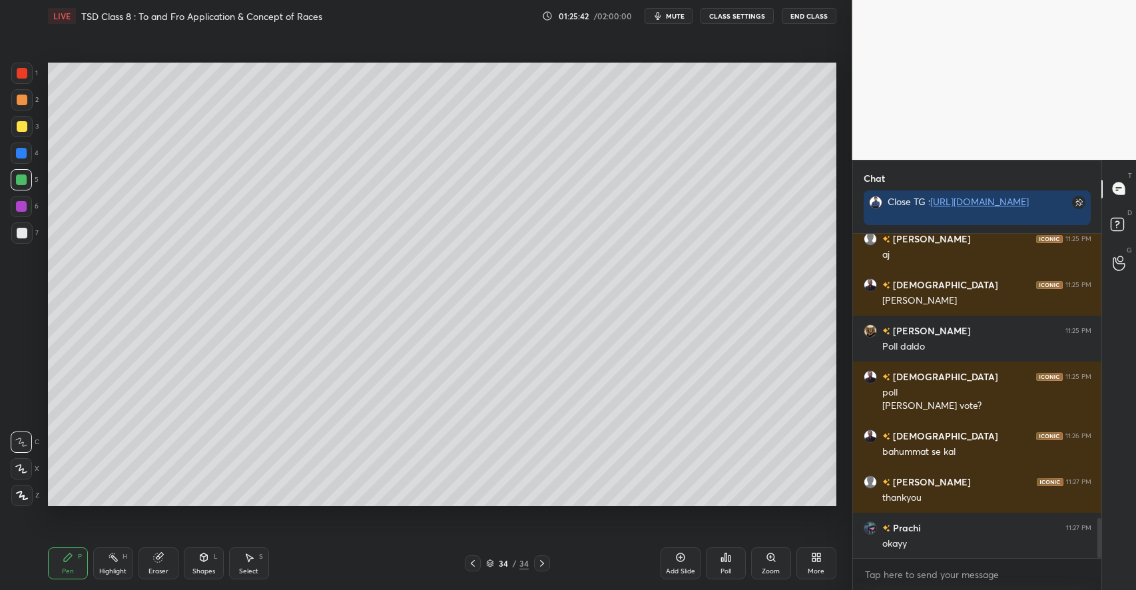
scroll to position [2328, 0]
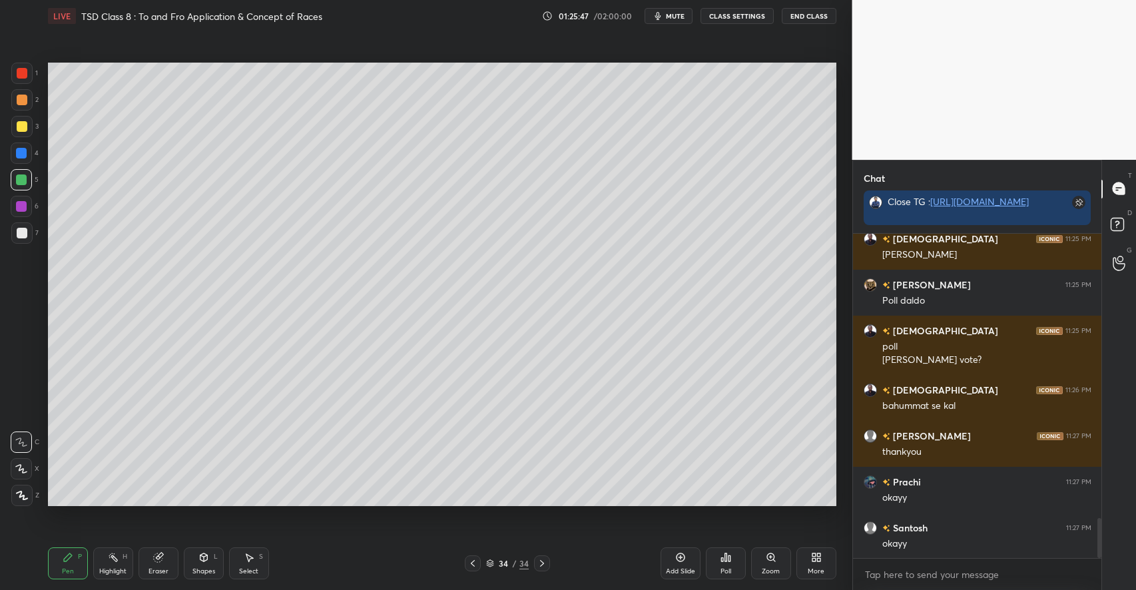
click at [202, 563] on icon at bounding box center [203, 557] width 11 height 11
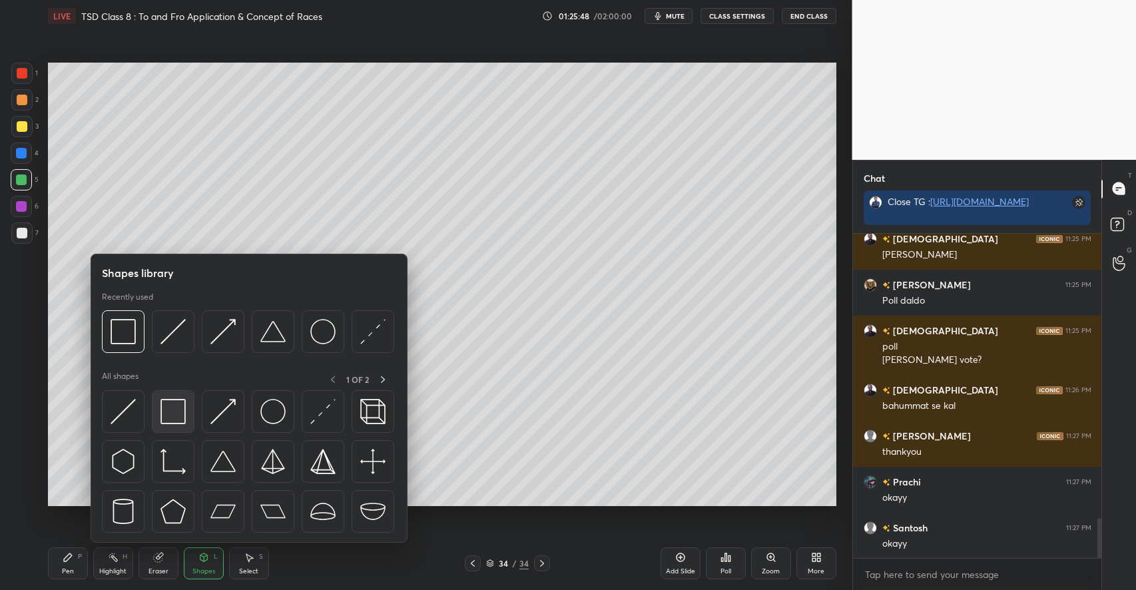
click at [172, 410] on img at bounding box center [172, 411] width 25 height 25
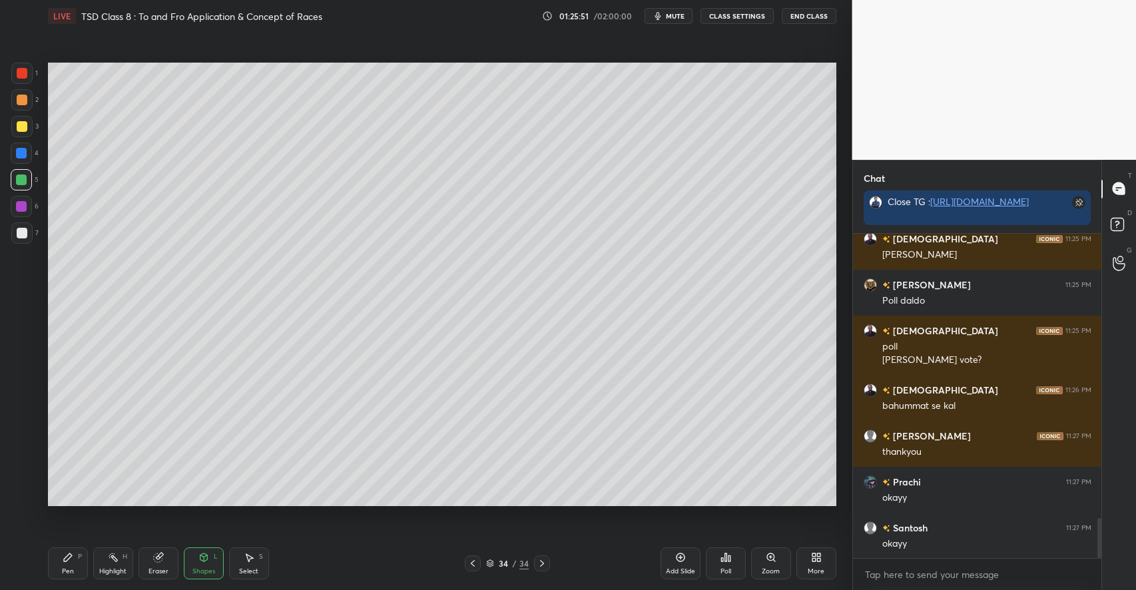
click at [68, 559] on icon at bounding box center [68, 557] width 8 height 8
click at [21, 234] on div at bounding box center [22, 233] width 11 height 11
click at [202, 558] on icon at bounding box center [203, 557] width 7 height 8
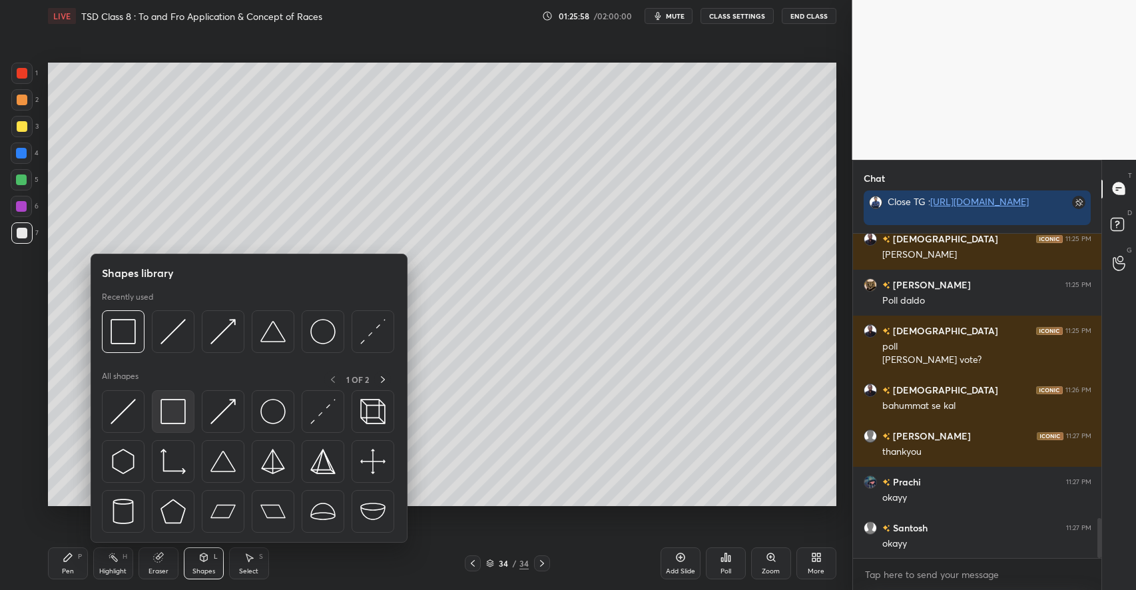
click at [170, 413] on img at bounding box center [172, 411] width 25 height 25
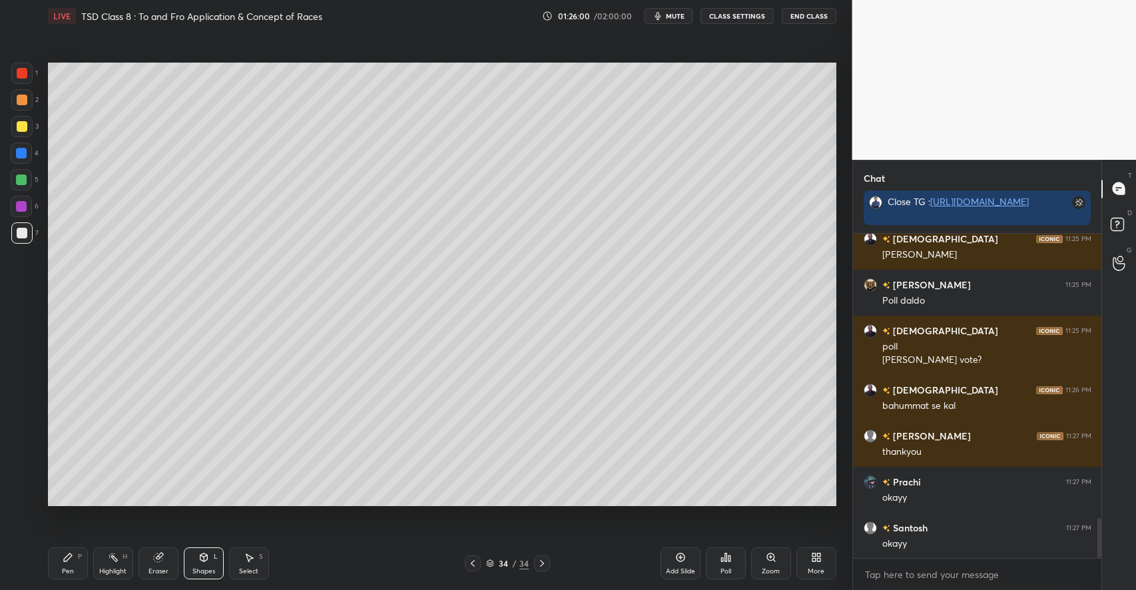
click at [69, 559] on icon at bounding box center [68, 557] width 11 height 11
click at [24, 178] on div at bounding box center [21, 179] width 11 height 11
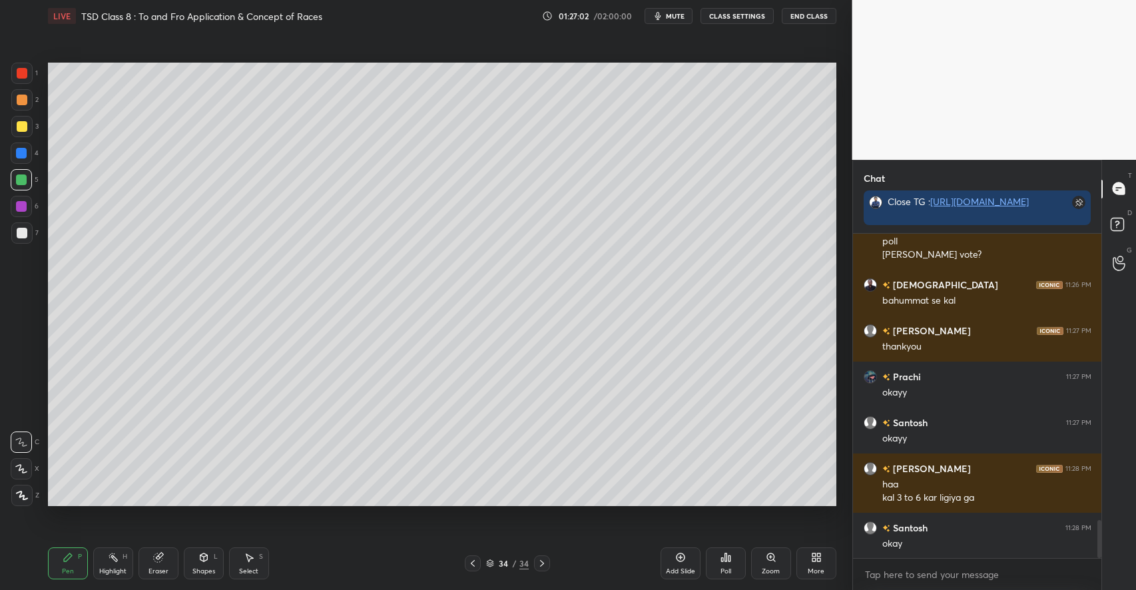
scroll to position [2479, 0]
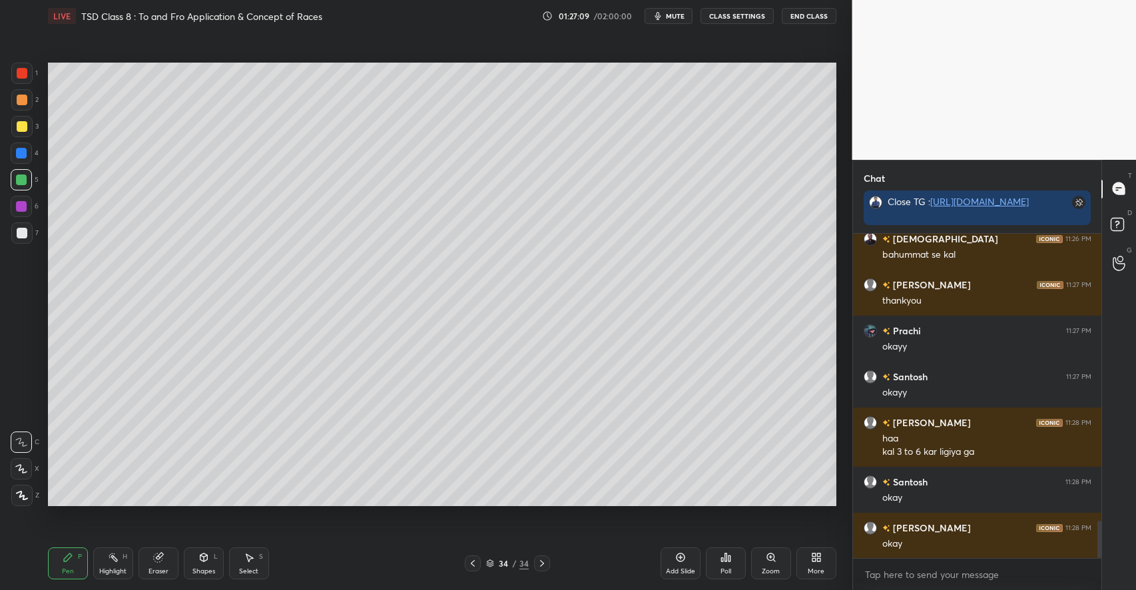
click at [24, 232] on div at bounding box center [22, 233] width 11 height 11
click at [204, 557] on icon at bounding box center [203, 556] width 7 height 2
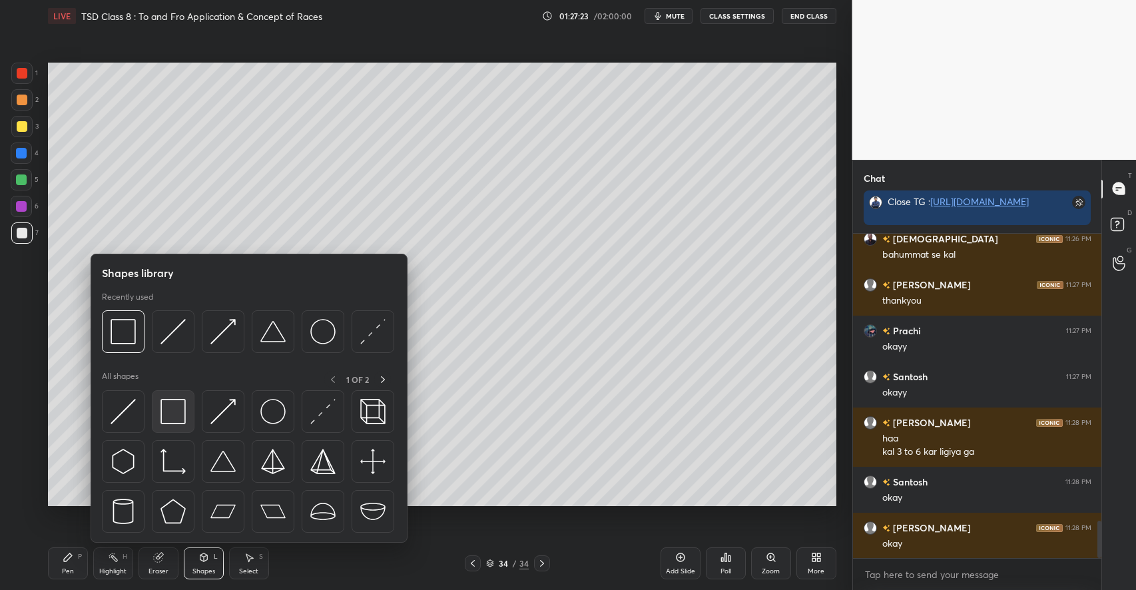
click at [180, 414] on img at bounding box center [172, 411] width 25 height 25
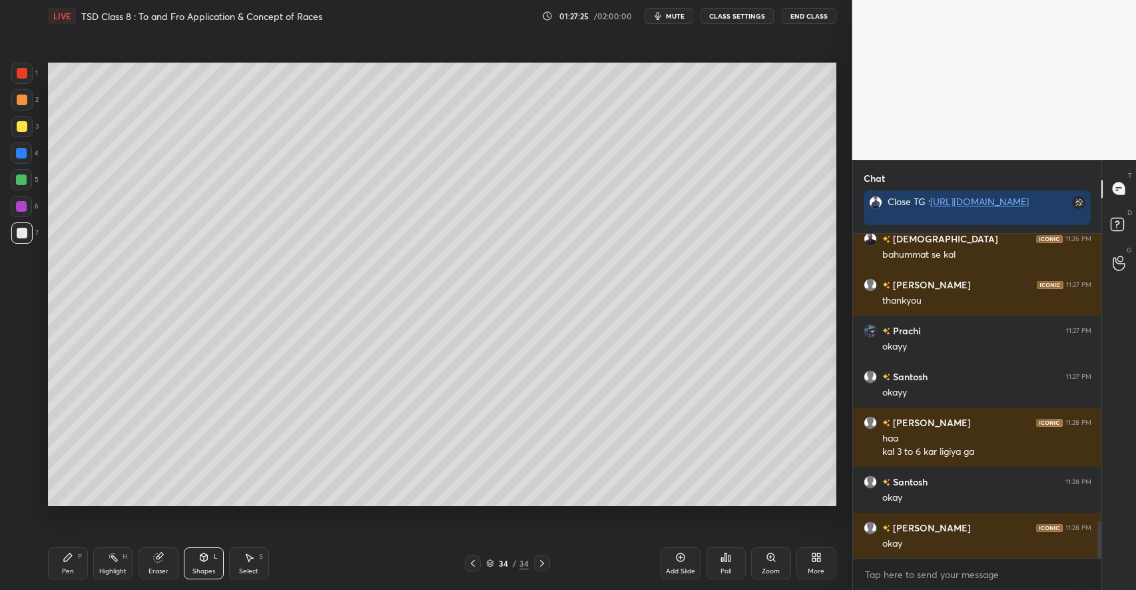
scroll to position [2537, 0]
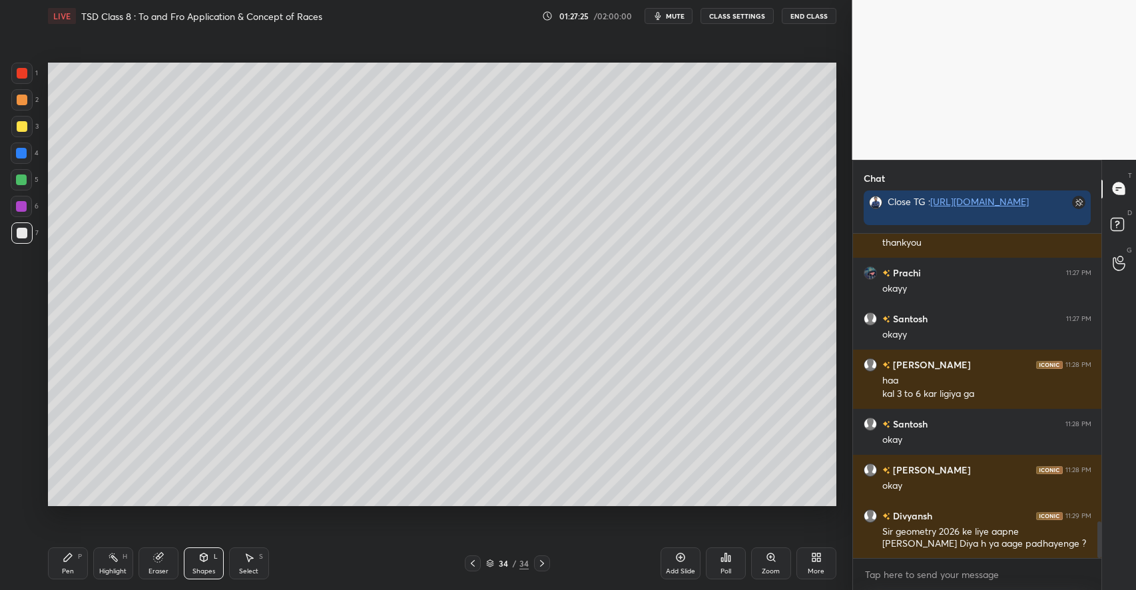
click at [67, 559] on icon at bounding box center [68, 557] width 8 height 8
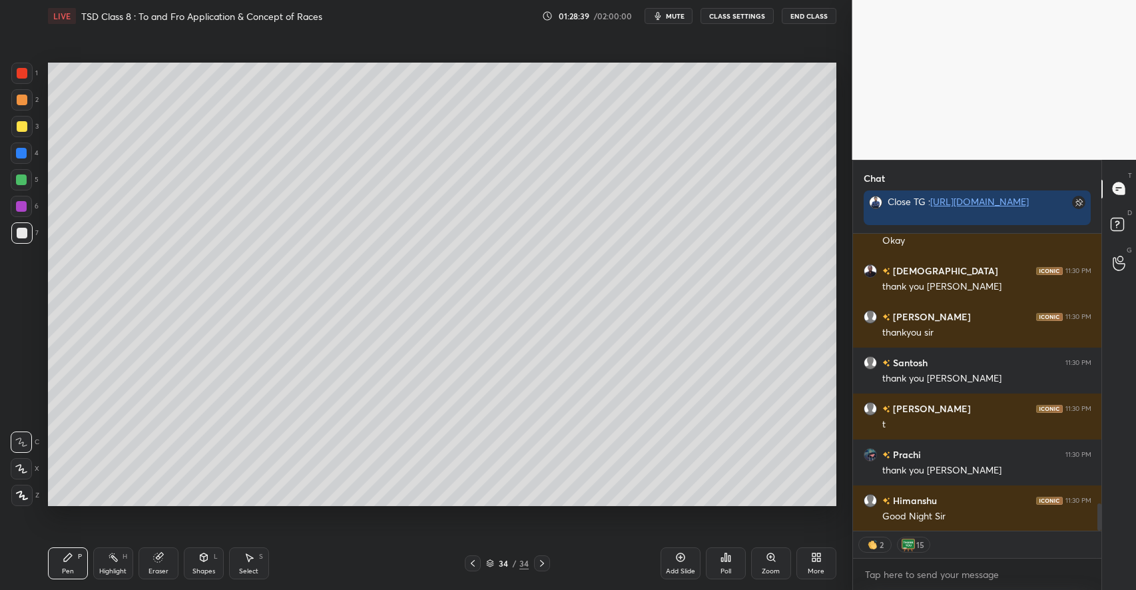
scroll to position [2977, 0]
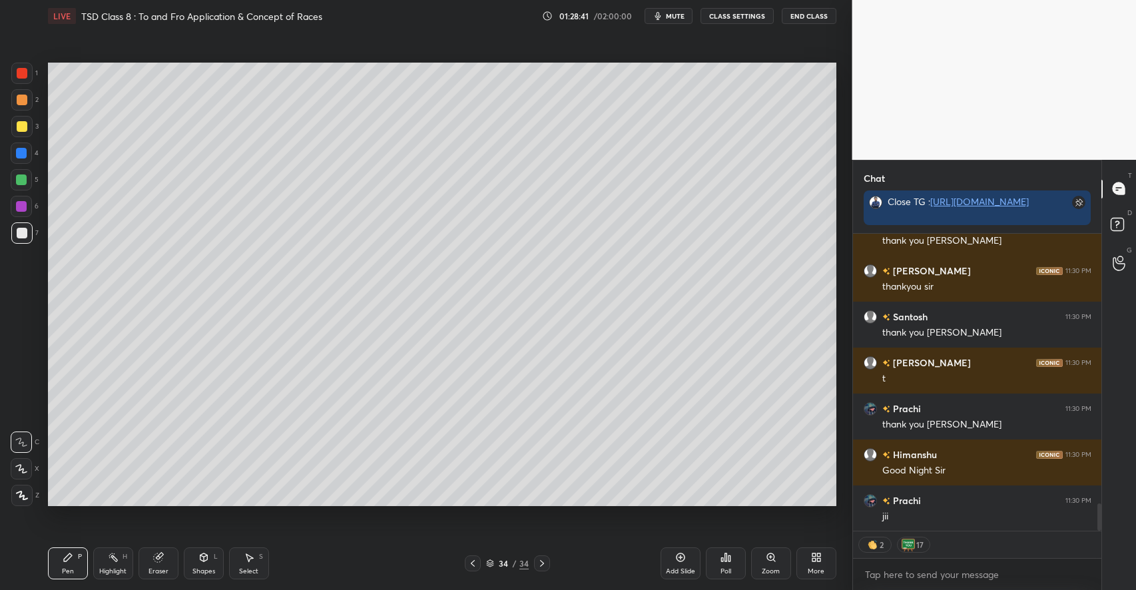
click at [809, 14] on button "End Class" at bounding box center [809, 16] width 55 height 16
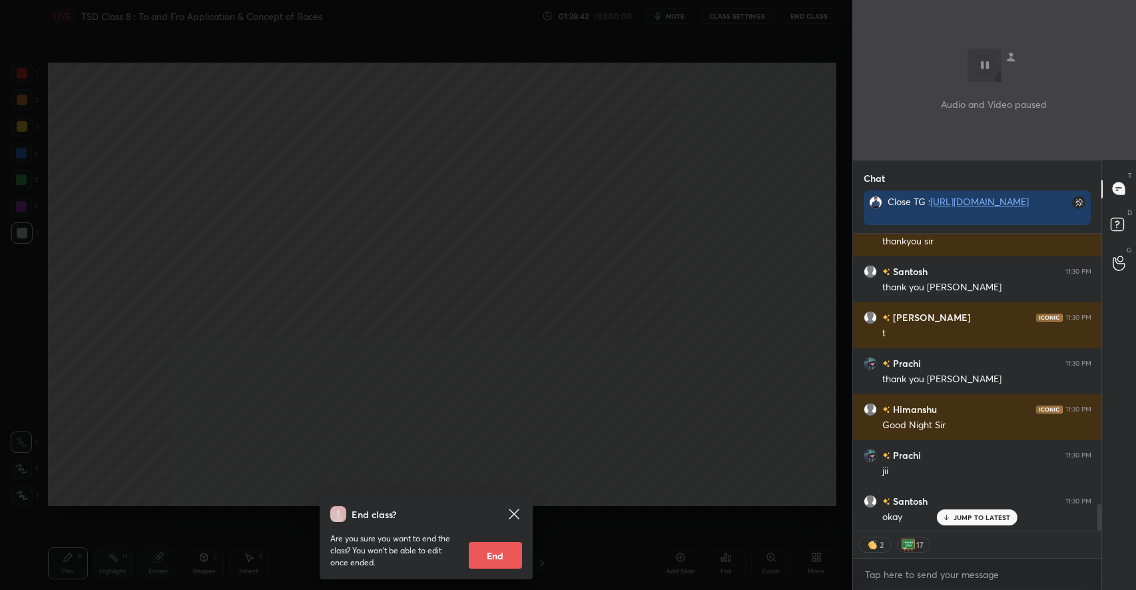
scroll to position [3069, 0]
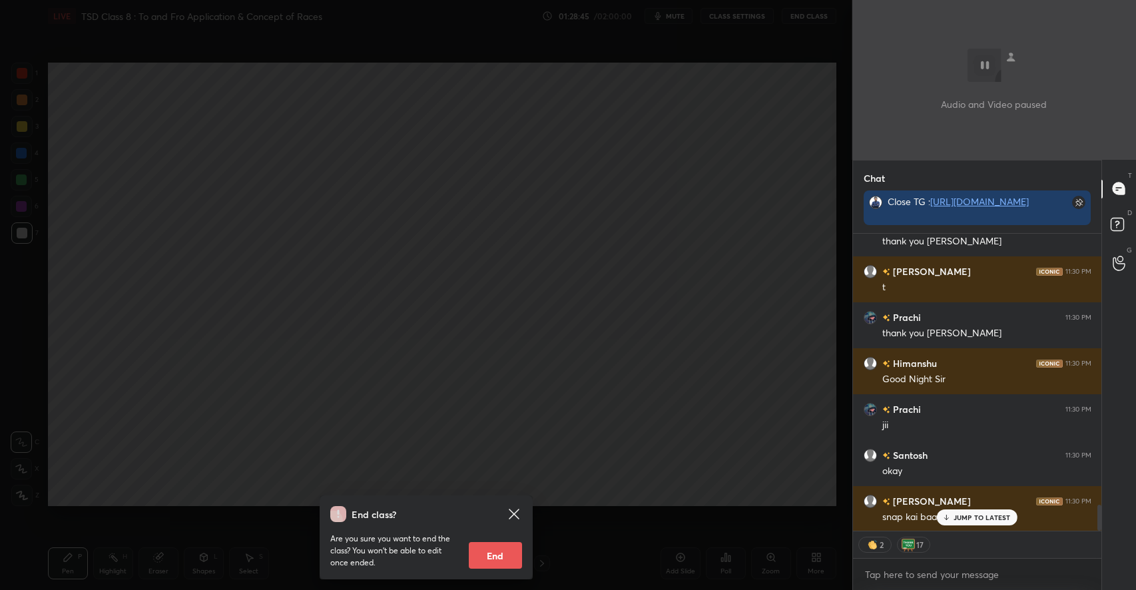
click at [967, 525] on div "JUMP TO LATEST" at bounding box center [977, 517] width 80 height 16
click at [511, 512] on icon at bounding box center [514, 514] width 10 height 10
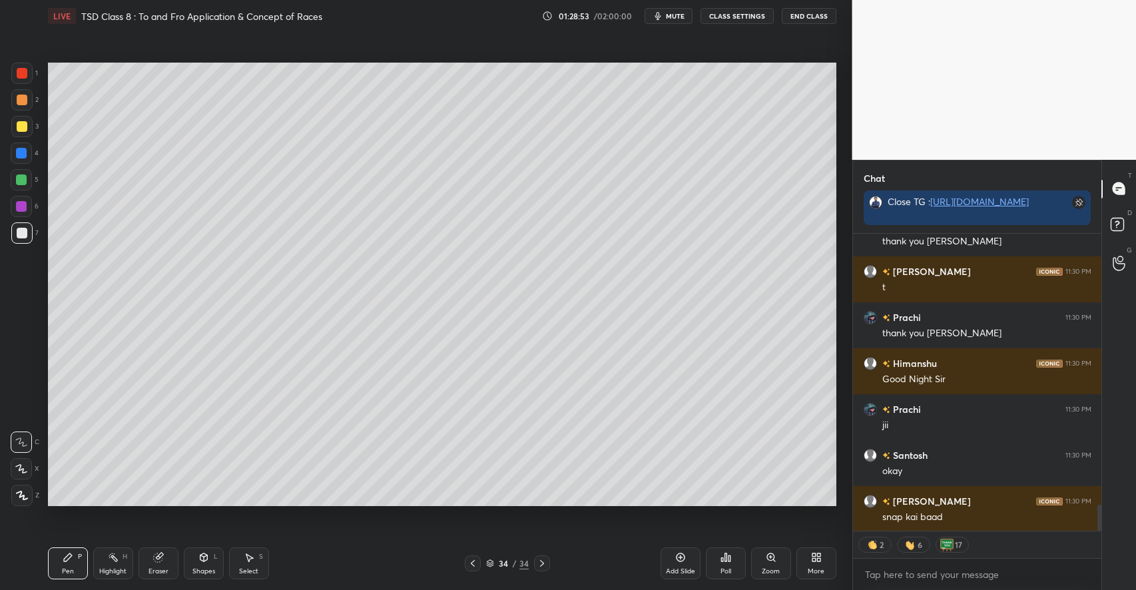
click at [805, 15] on button "End Class" at bounding box center [809, 16] width 55 height 16
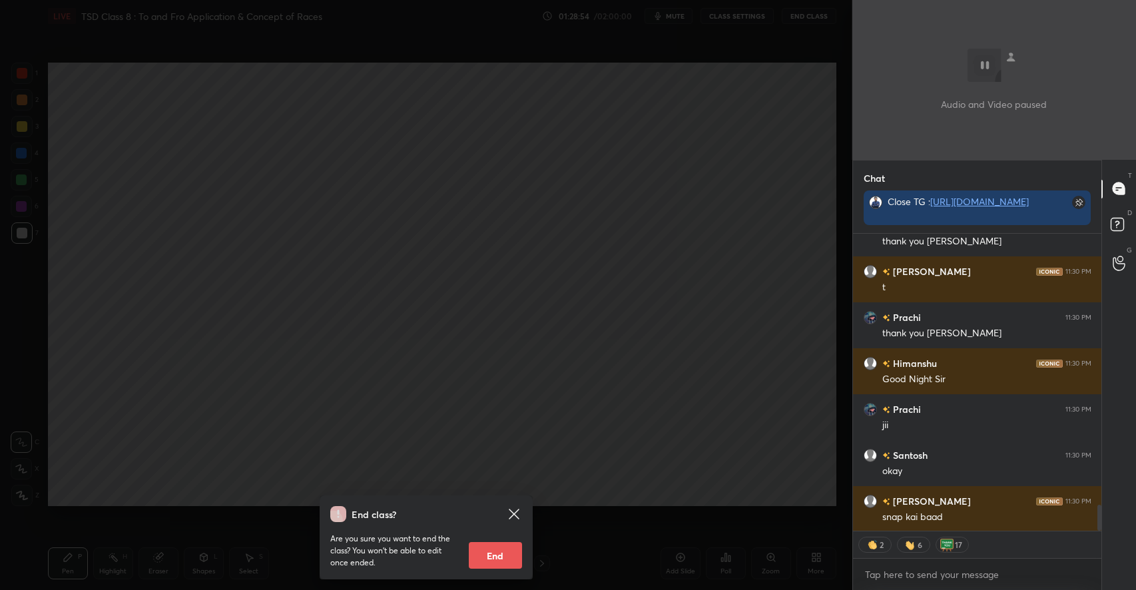
click at [493, 547] on button "End" at bounding box center [495, 555] width 53 height 27
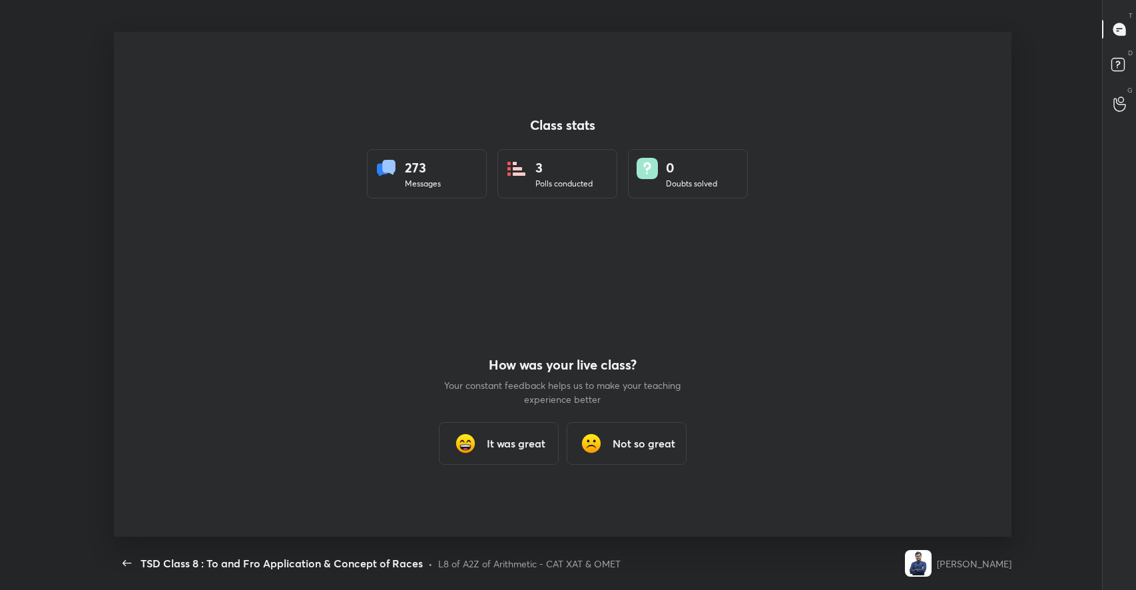
scroll to position [0, 0]
type textarea "x"
click at [511, 437] on h3 "It was great" at bounding box center [516, 443] width 59 height 16
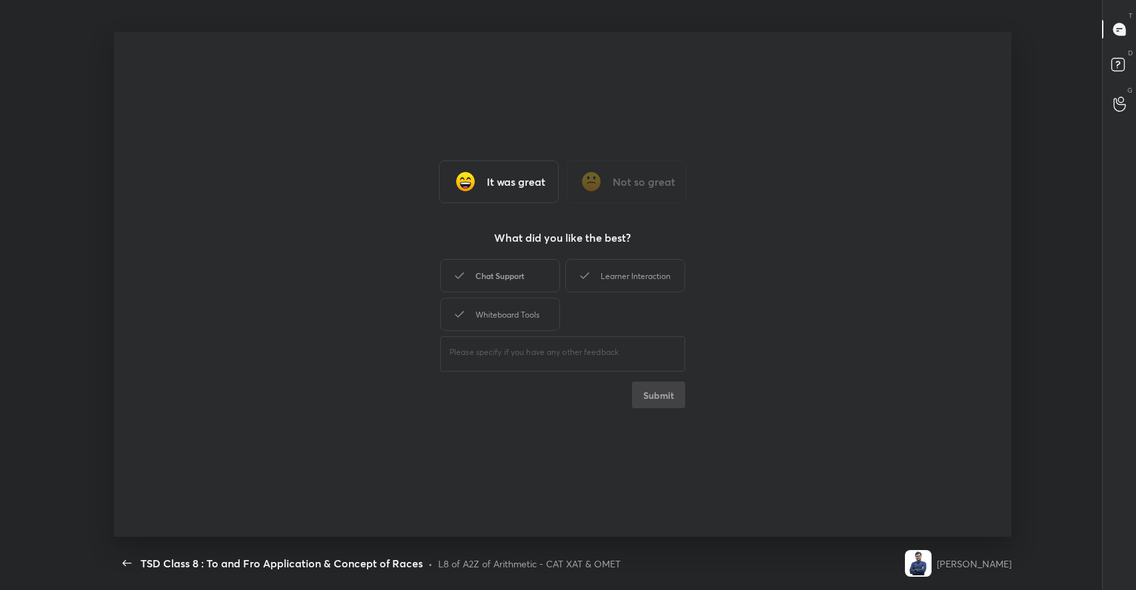
click at [525, 270] on div "Chat Support" at bounding box center [500, 275] width 120 height 33
click at [640, 274] on div "Learner Interaction" at bounding box center [625, 275] width 120 height 33
click at [531, 300] on div "Whiteboard Tools" at bounding box center [500, 314] width 120 height 33
click at [660, 402] on button "Submit" at bounding box center [658, 394] width 53 height 27
